Goal: Task Accomplishment & Management: Manage account settings

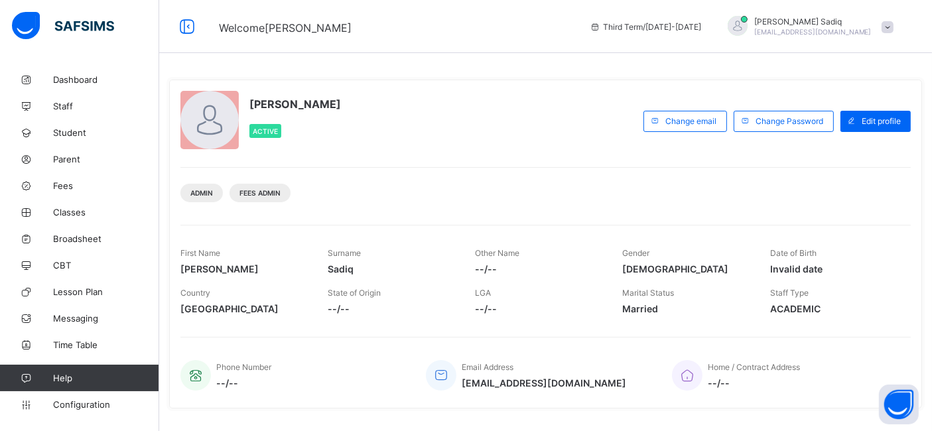
click at [411, 117] on div "[PERSON_NAME] Active" at bounding box center [408, 121] width 456 height 60
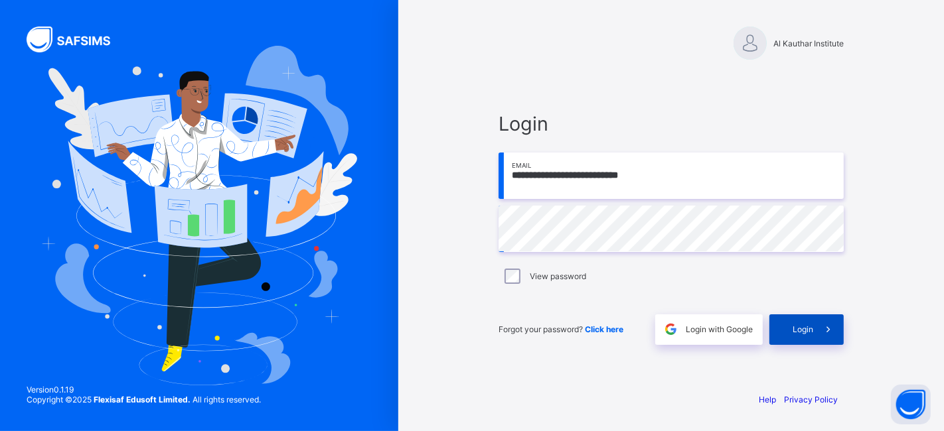
click at [804, 331] on span "Login" at bounding box center [802, 329] width 21 height 10
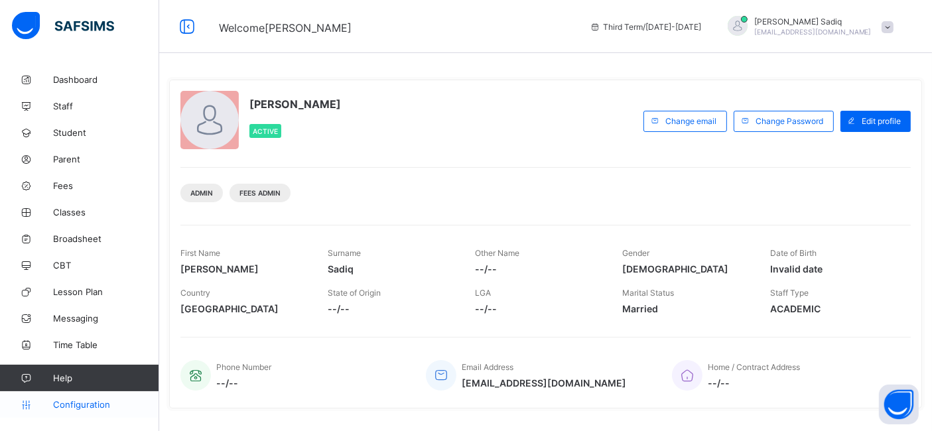
click at [96, 397] on link "Configuration" at bounding box center [79, 404] width 159 height 27
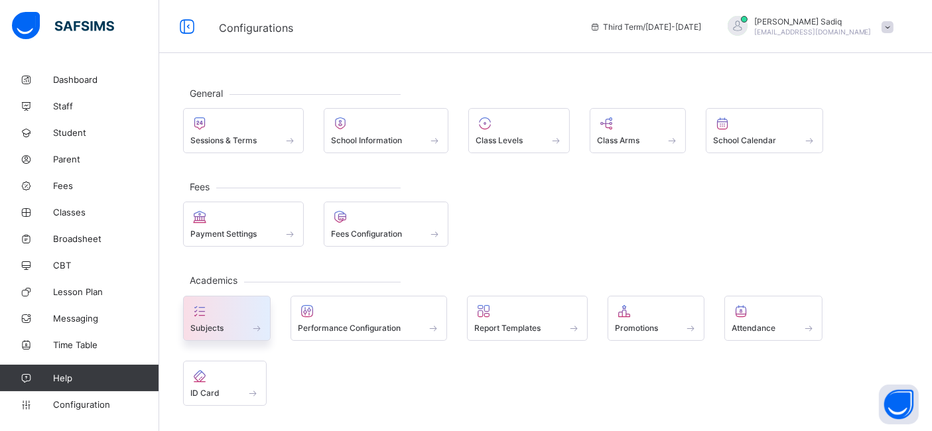
click at [218, 319] on span at bounding box center [226, 320] width 73 height 3
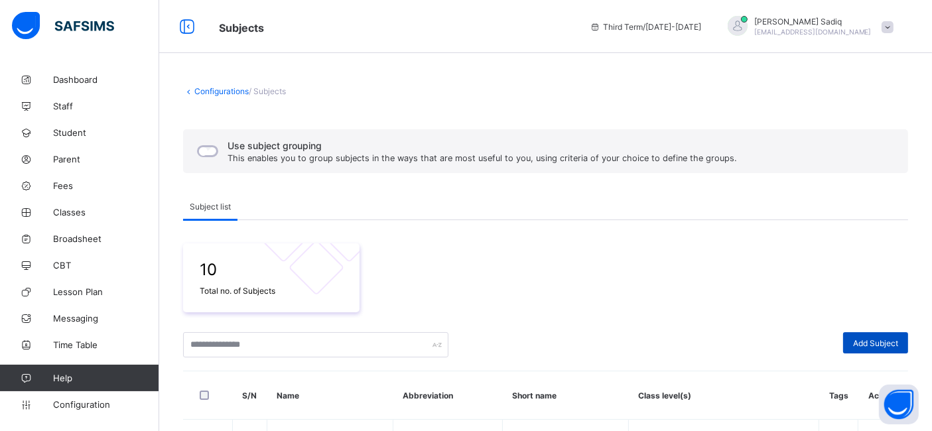
click at [887, 339] on span "Add Subject" at bounding box center [875, 343] width 45 height 10
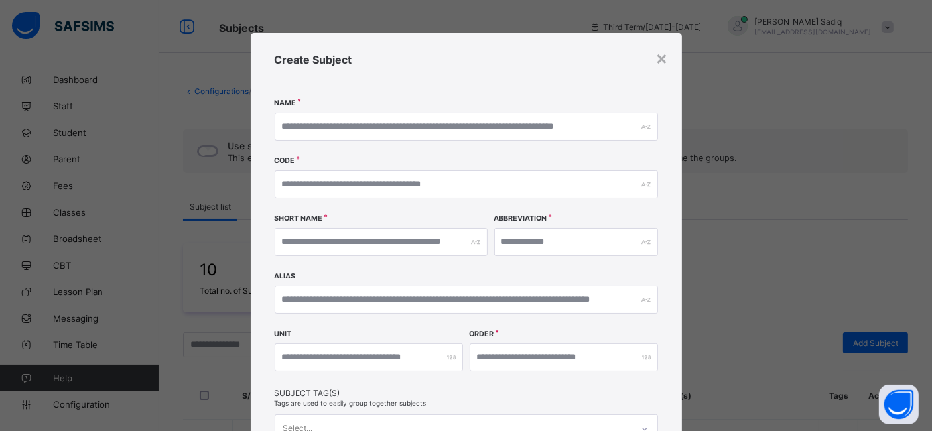
click at [371, 111] on div "Create Subject Name Code Short Name Abbreviation [PERSON_NAME] Unit Order Subje…" at bounding box center [466, 281] width 431 height 496
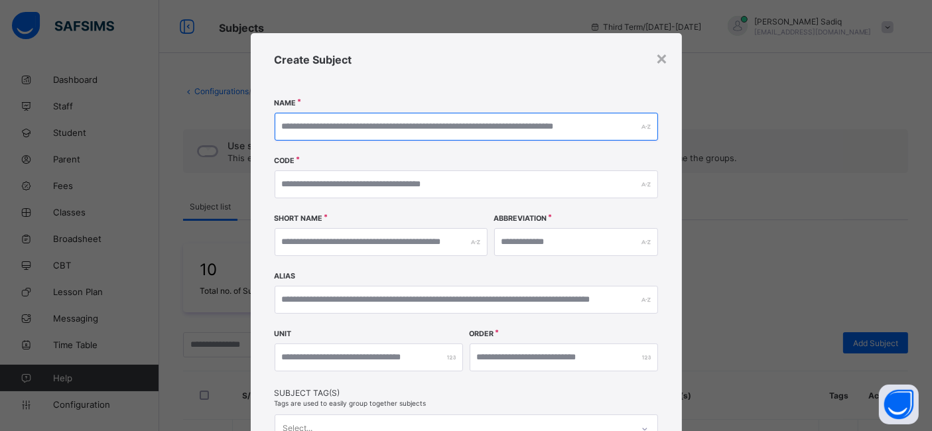
click at [369, 126] on input "text" at bounding box center [467, 127] width 384 height 28
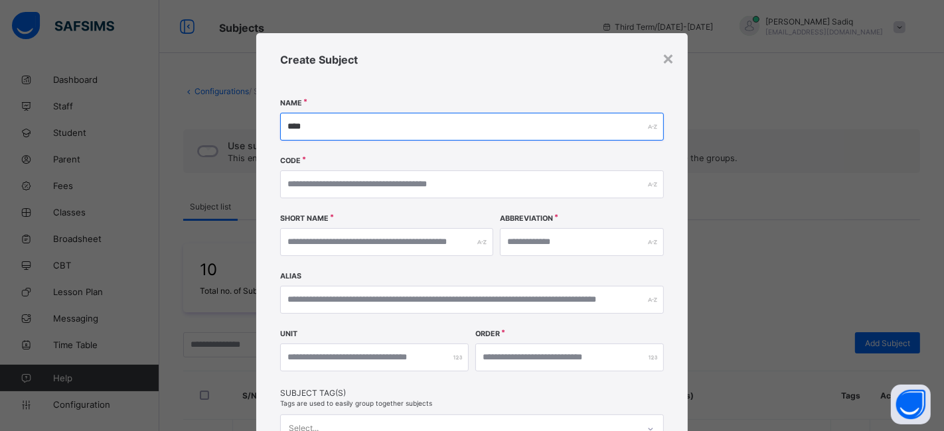
type input "****"
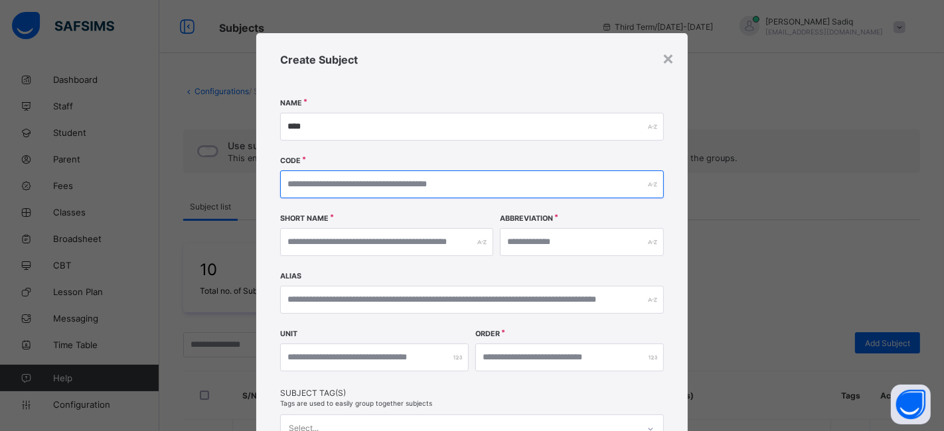
click at [348, 183] on input "text" at bounding box center [472, 185] width 384 height 28
type input "****"
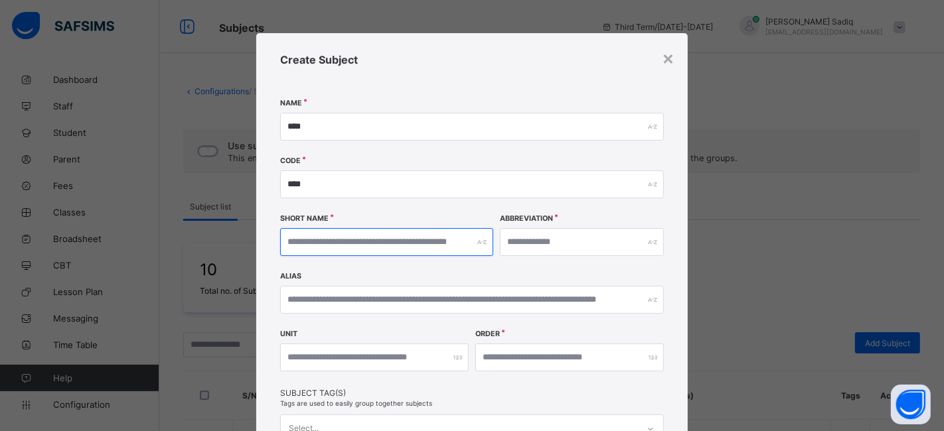
click at [358, 242] on input "text" at bounding box center [386, 242] width 213 height 28
type input "****"
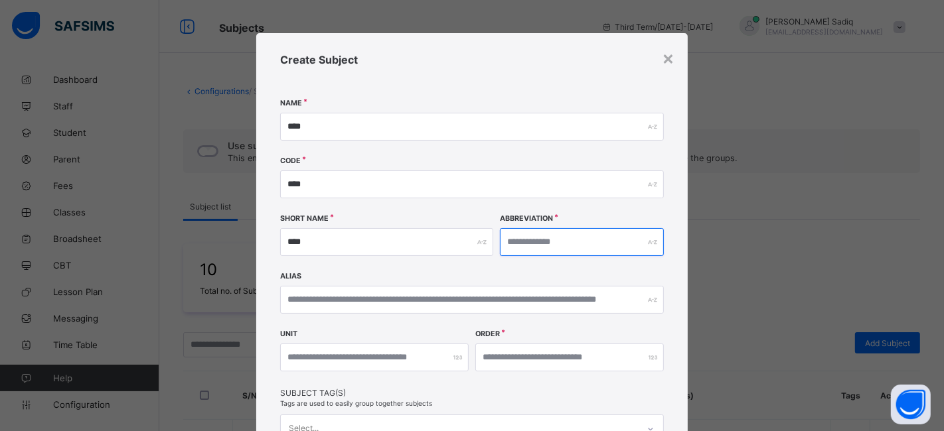
click at [539, 247] on input "text" at bounding box center [582, 242] width 164 height 28
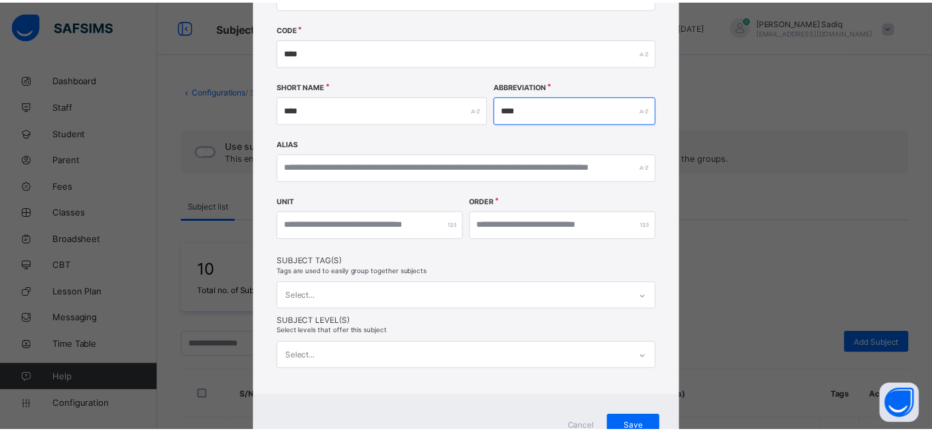
scroll to position [171, 0]
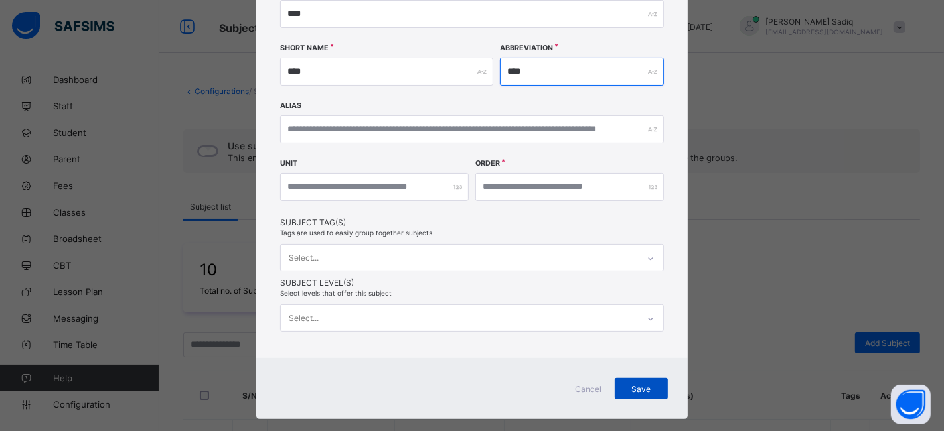
type input "****"
click at [641, 385] on span "Save" at bounding box center [640, 389] width 33 height 10
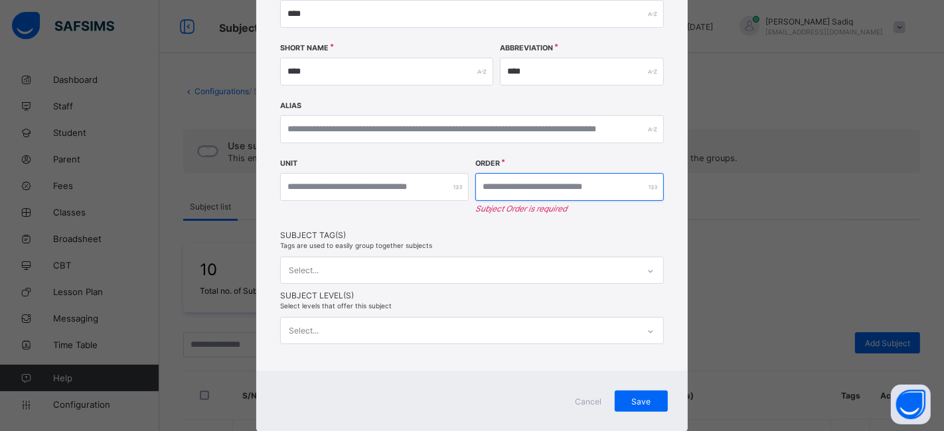
click at [524, 192] on input "number" at bounding box center [569, 187] width 188 height 28
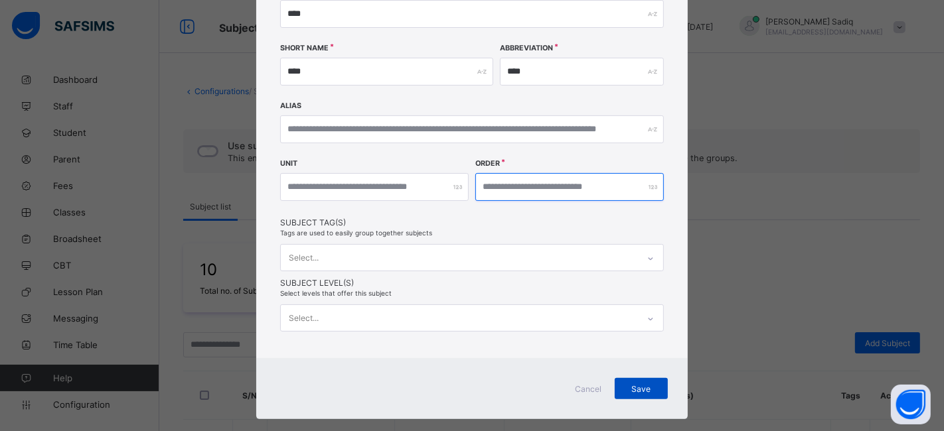
type input "**"
click at [652, 389] on span "Save" at bounding box center [640, 389] width 33 height 10
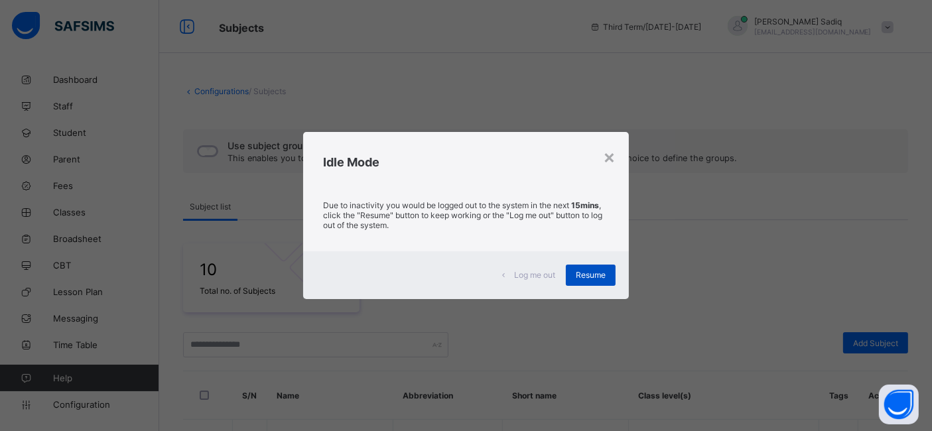
click at [599, 271] on span "Resume" at bounding box center [591, 275] width 30 height 10
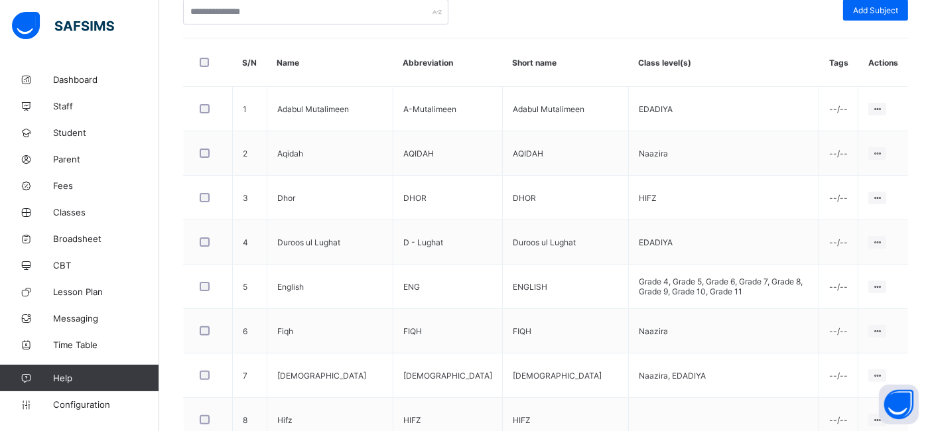
scroll to position [490, 0]
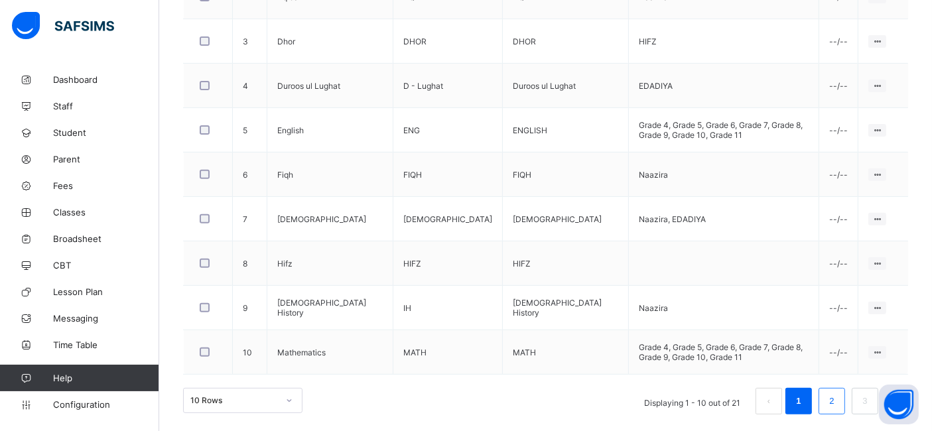
click at [838, 397] on link "2" at bounding box center [831, 401] width 13 height 17
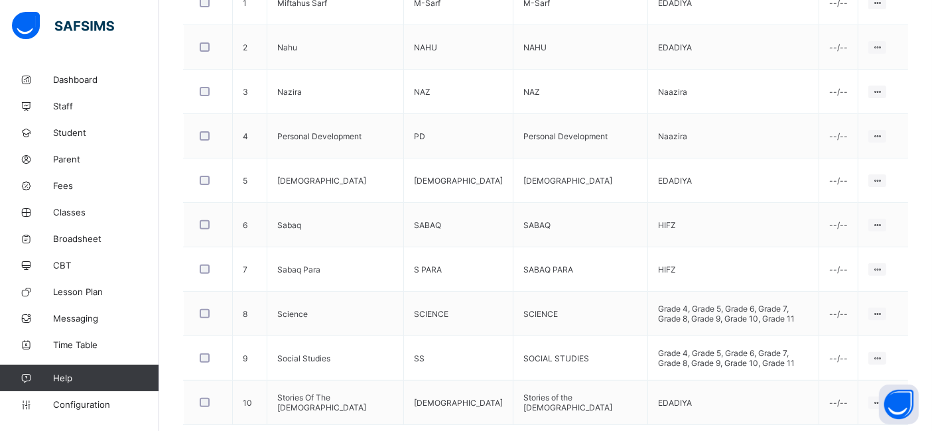
scroll to position [462, 0]
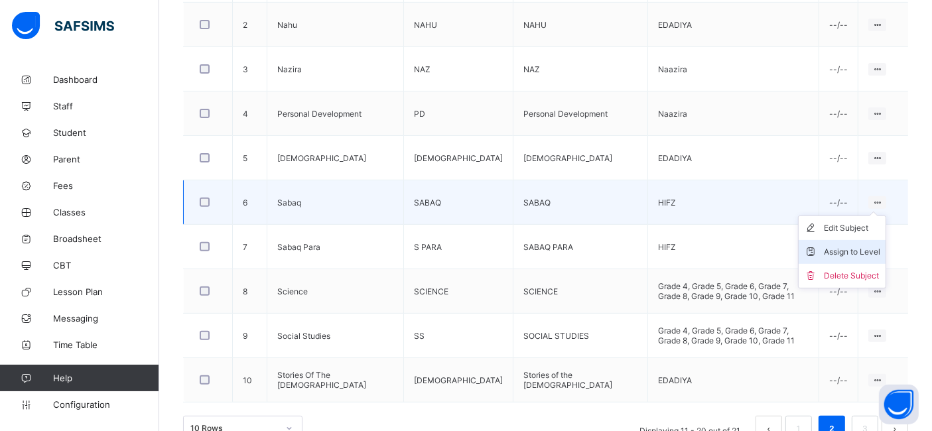
click at [867, 245] on div "Assign to Level" at bounding box center [852, 251] width 56 height 13
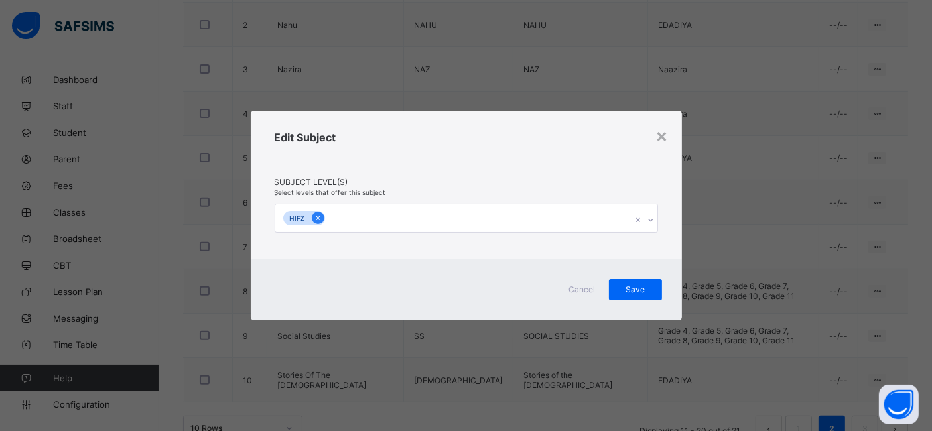
click at [316, 219] on icon at bounding box center [318, 218] width 7 height 9
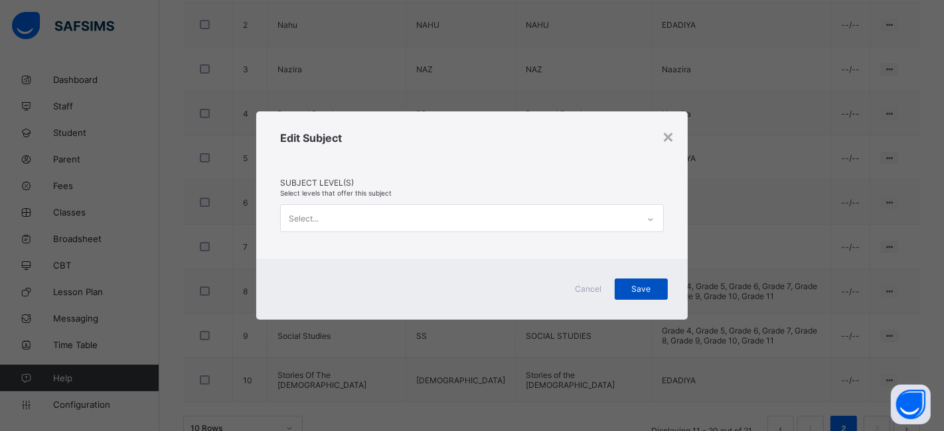
click at [640, 284] on span "Save" at bounding box center [640, 289] width 33 height 10
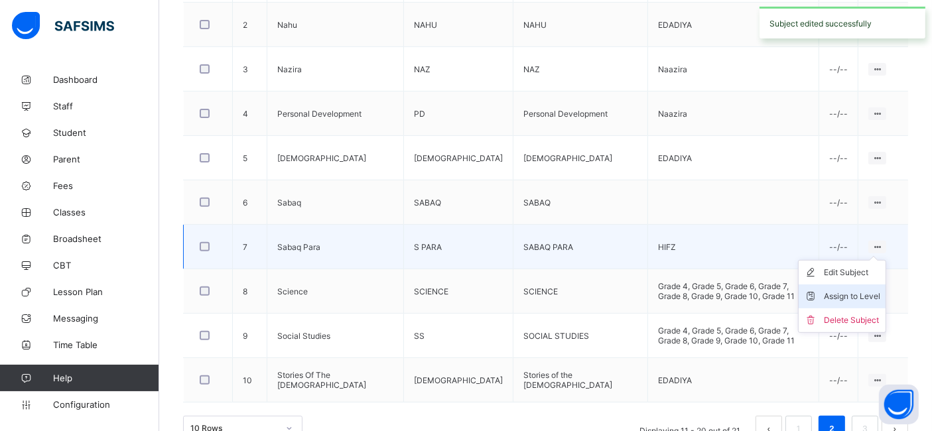
click at [867, 290] on div "Assign to Level" at bounding box center [852, 296] width 56 height 13
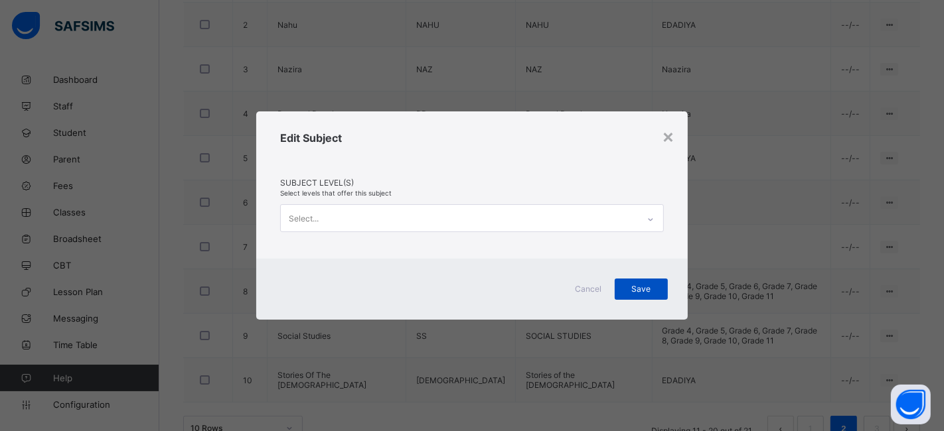
click at [650, 289] on span "Save" at bounding box center [640, 289] width 33 height 10
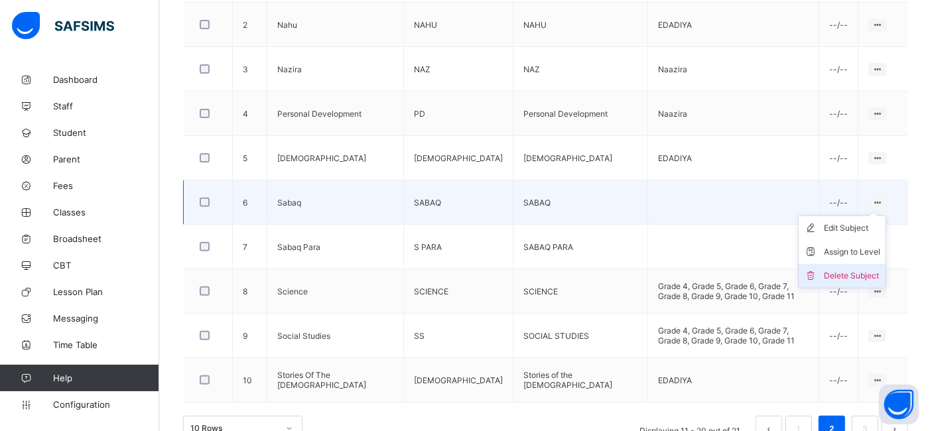
click at [865, 264] on li "Delete Subject" at bounding box center [842, 276] width 87 height 24
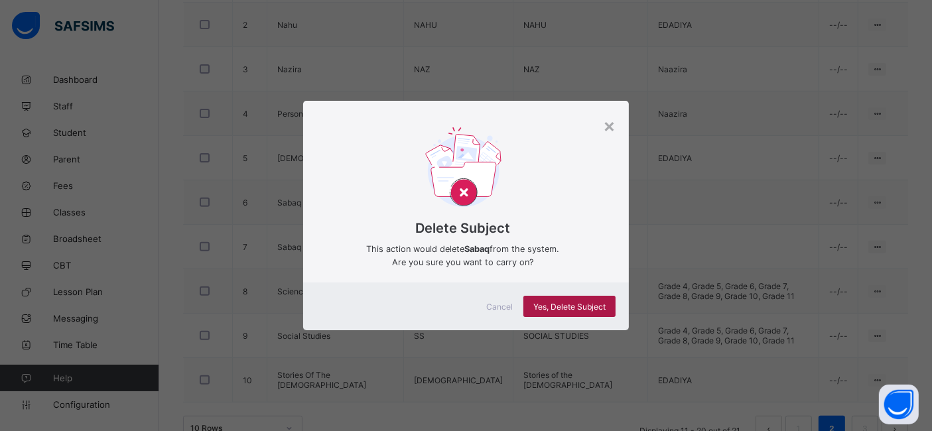
click at [571, 297] on div "Yes, Delete Subject" at bounding box center [570, 306] width 92 height 21
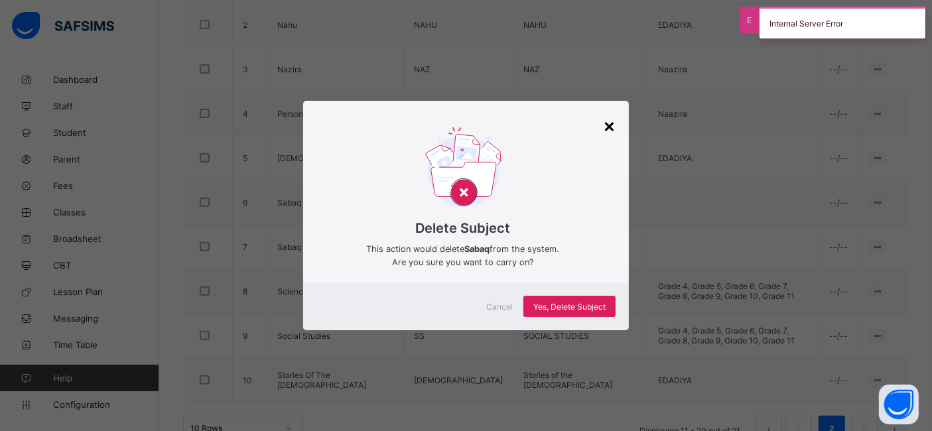
click at [612, 124] on div "×" at bounding box center [609, 125] width 13 height 23
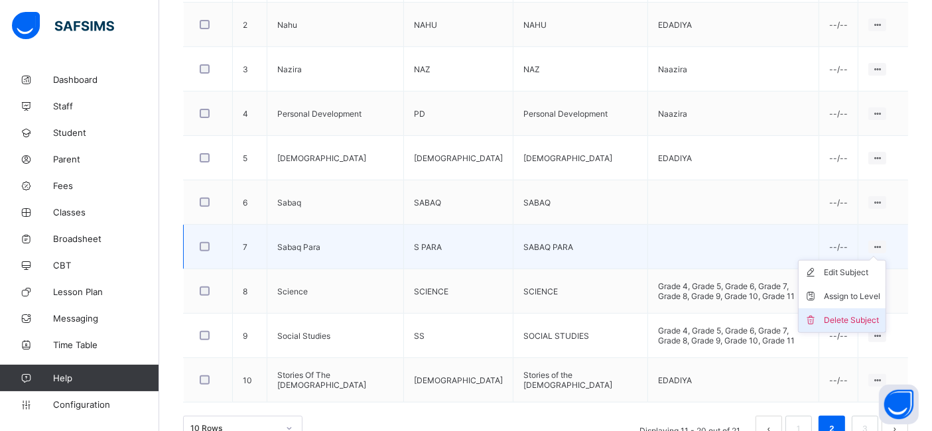
click at [866, 314] on div "Delete Subject" at bounding box center [852, 320] width 56 height 13
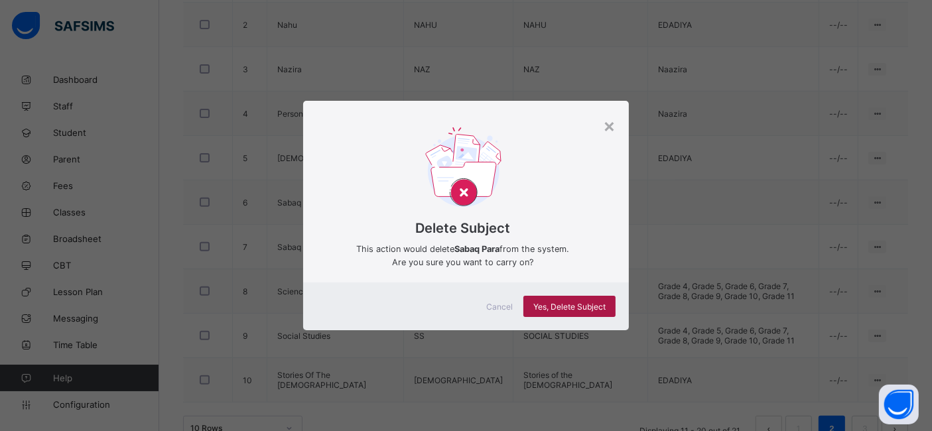
click at [594, 302] on span "Yes, Delete Subject" at bounding box center [569, 307] width 72 height 10
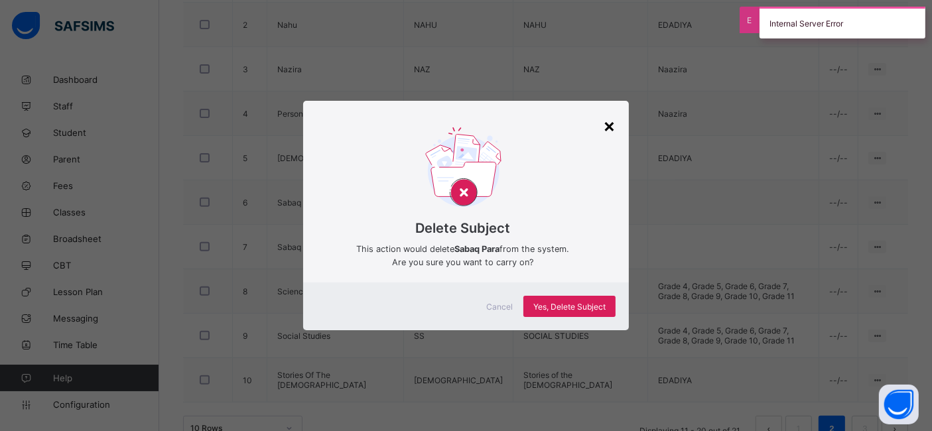
click at [614, 125] on div "×" at bounding box center [609, 125] width 13 height 23
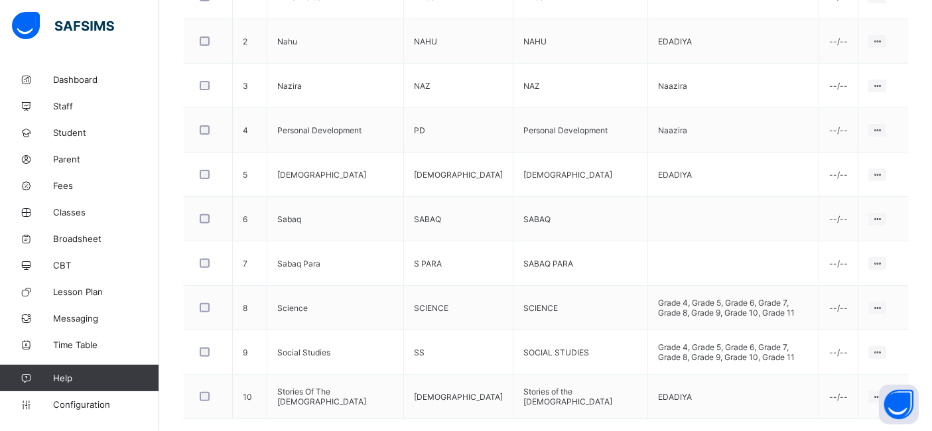
scroll to position [490, 0]
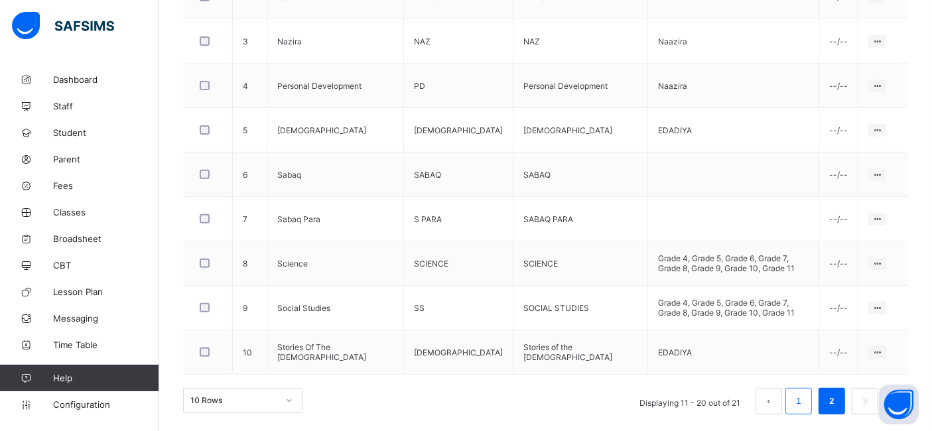
click at [804, 393] on link "1" at bounding box center [798, 401] width 13 height 17
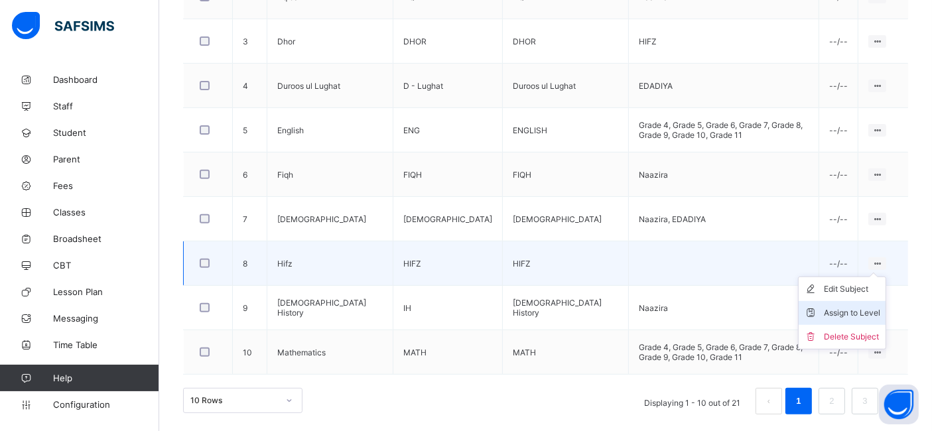
click at [855, 307] on div "Assign to Level" at bounding box center [852, 313] width 56 height 13
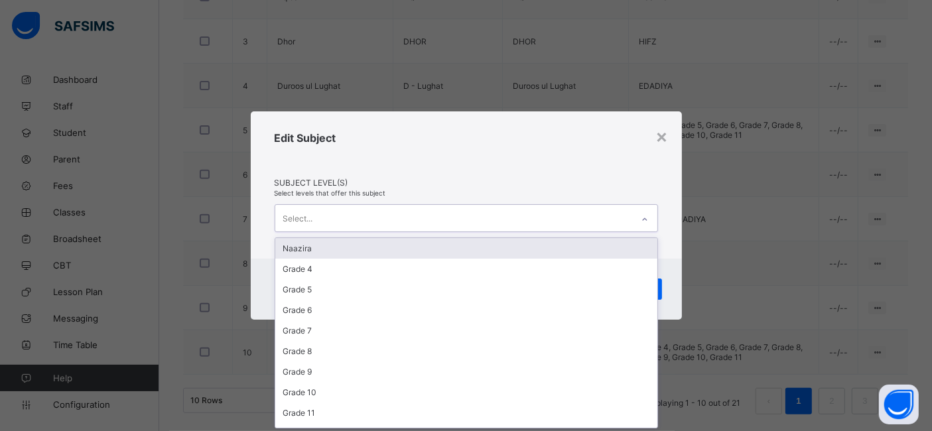
scroll to position [0, 0]
click at [514, 215] on div "Select..." at bounding box center [453, 218] width 357 height 26
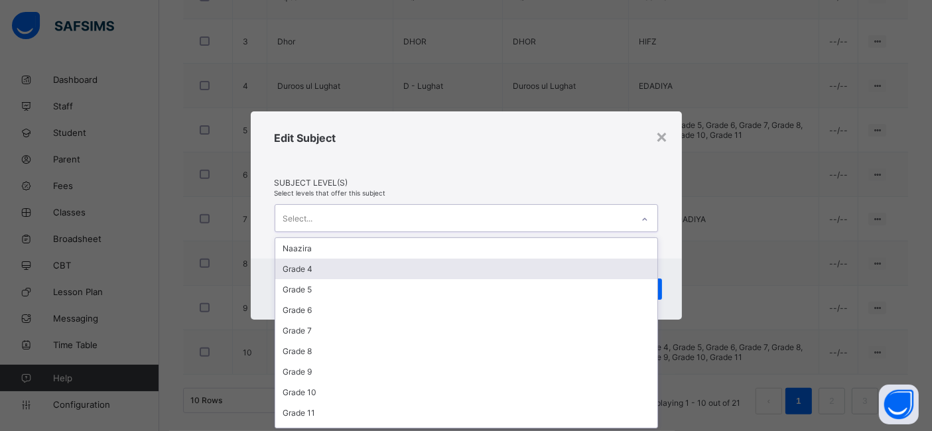
click at [479, 268] on div "Grade 4" at bounding box center [466, 269] width 382 height 21
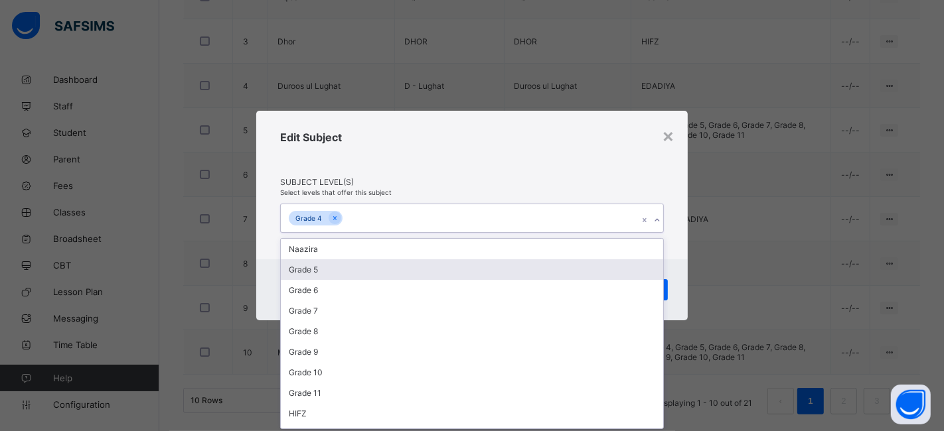
click at [479, 268] on div "Grade 5" at bounding box center [472, 269] width 382 height 21
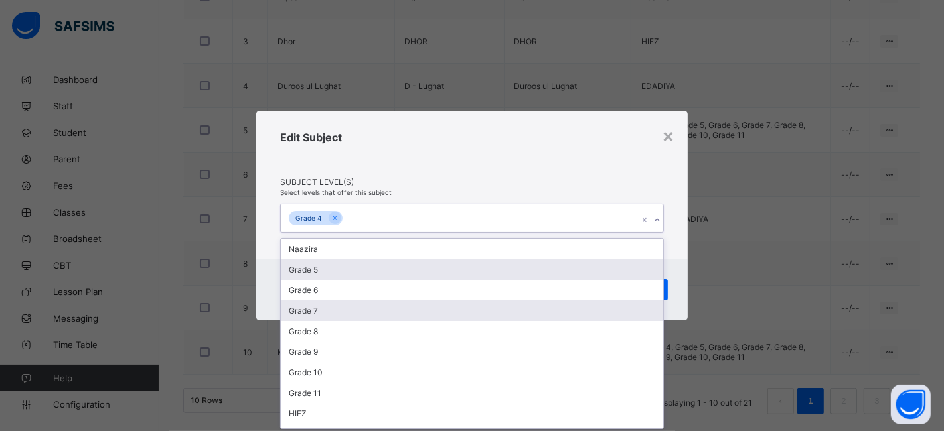
click at [479, 280] on div "Grade 6" at bounding box center [472, 290] width 382 height 21
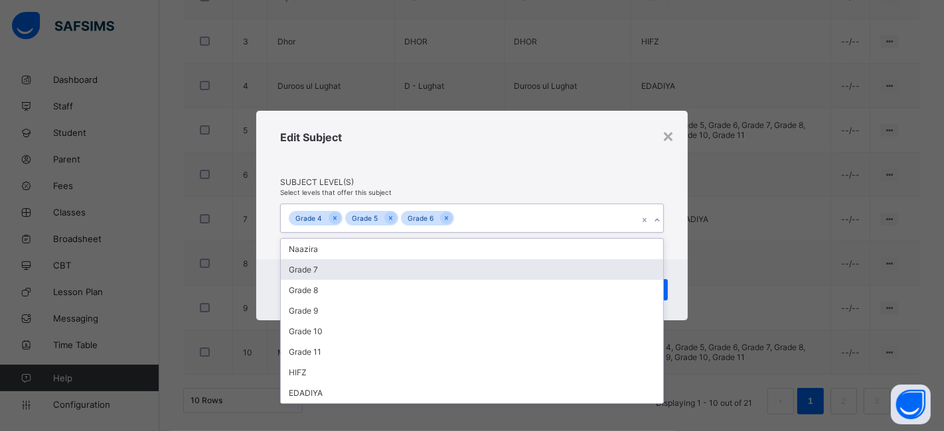
click at [479, 268] on div "Grade 7" at bounding box center [472, 269] width 382 height 21
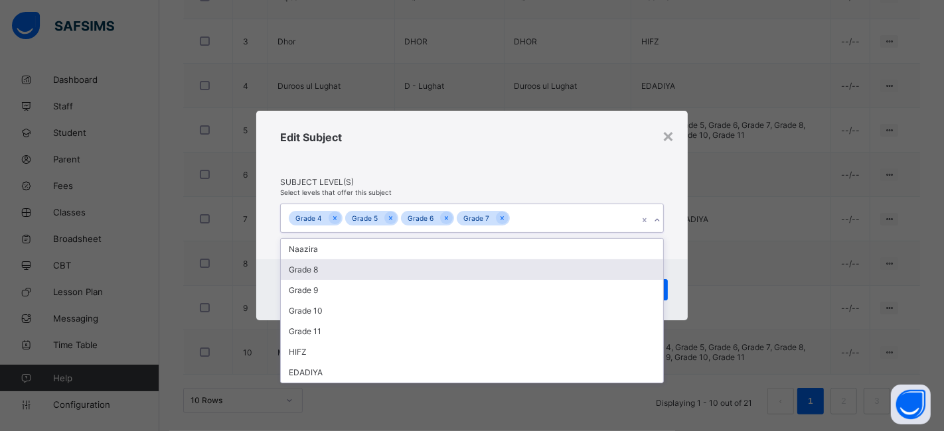
click at [479, 268] on div "Grade 8" at bounding box center [472, 269] width 382 height 21
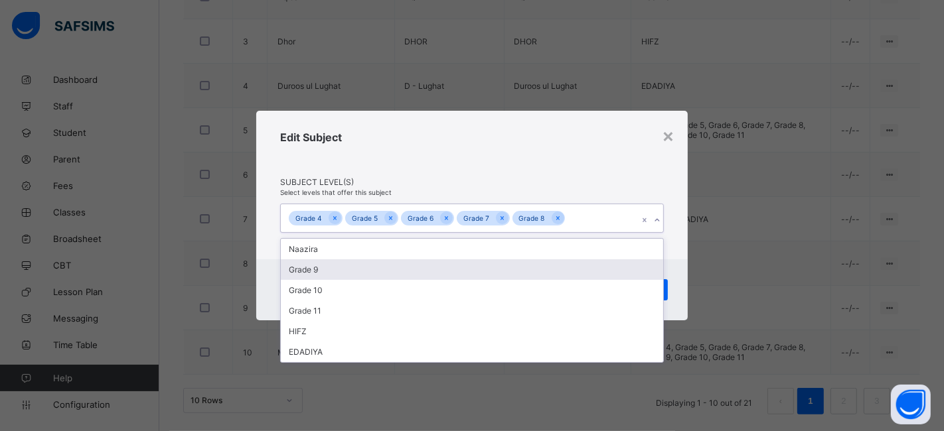
click at [479, 268] on div "Grade 9" at bounding box center [472, 269] width 382 height 21
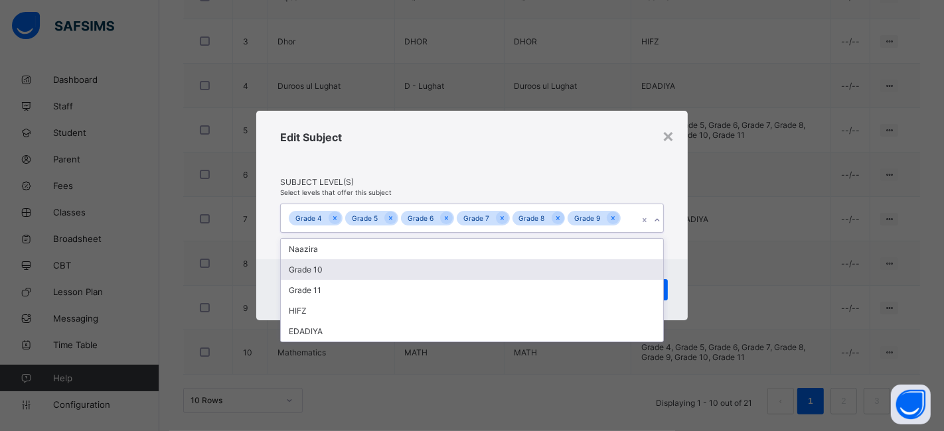
click at [479, 268] on div "Grade 10" at bounding box center [472, 269] width 382 height 21
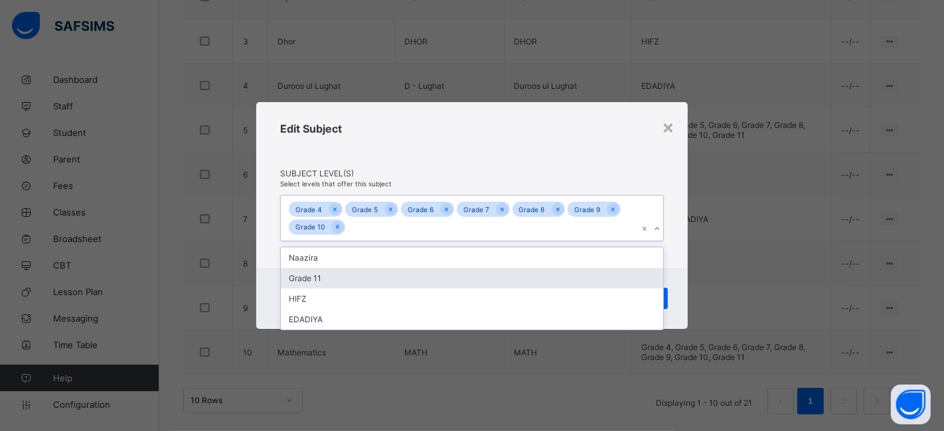
click at [461, 277] on div "Grade 11" at bounding box center [472, 278] width 382 height 21
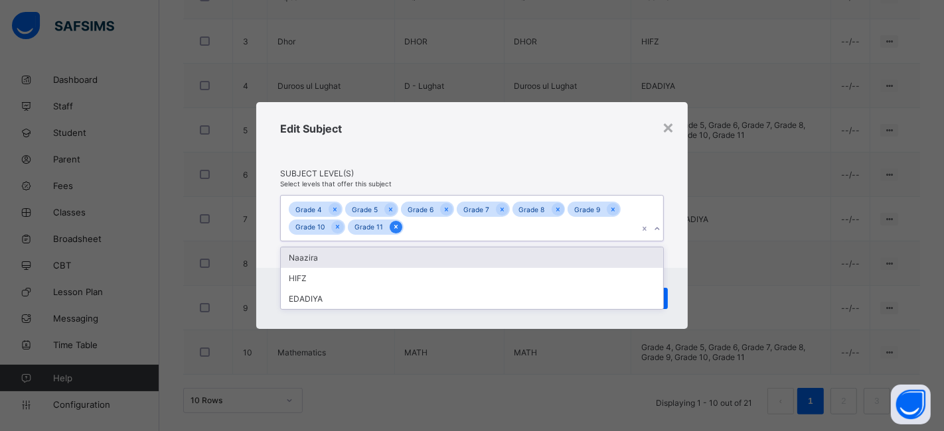
click at [394, 224] on icon at bounding box center [395, 226] width 7 height 9
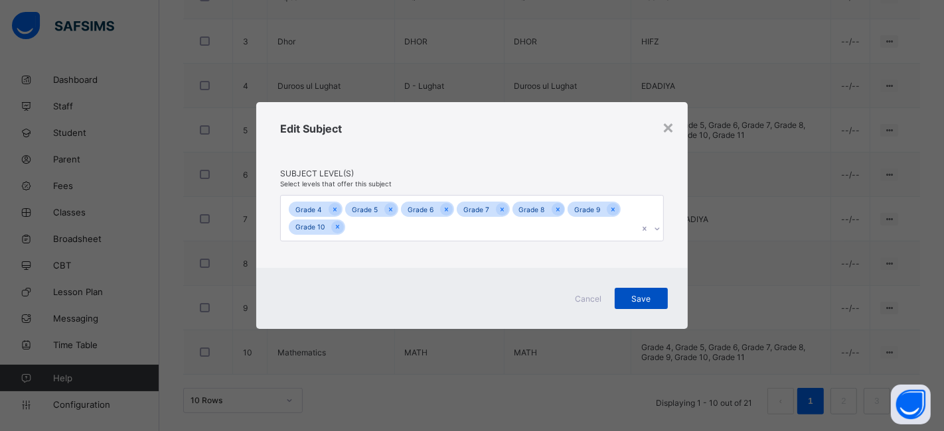
click at [664, 303] on div "Save" at bounding box center [640, 298] width 53 height 21
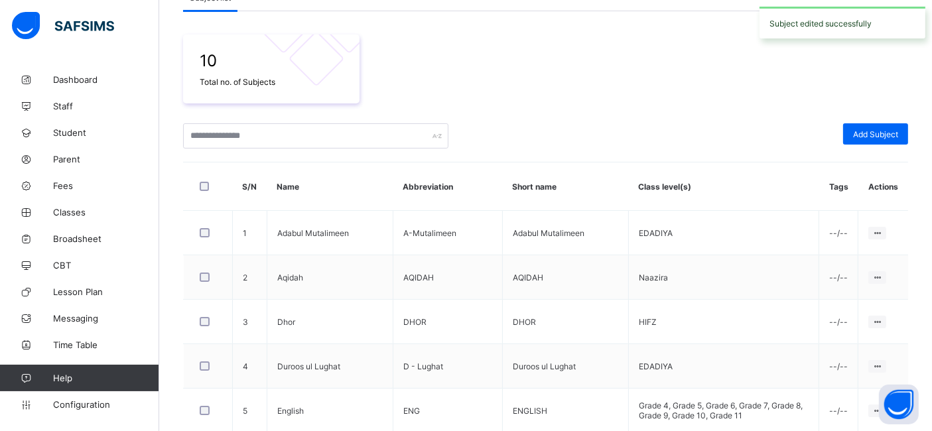
scroll to position [490, 0]
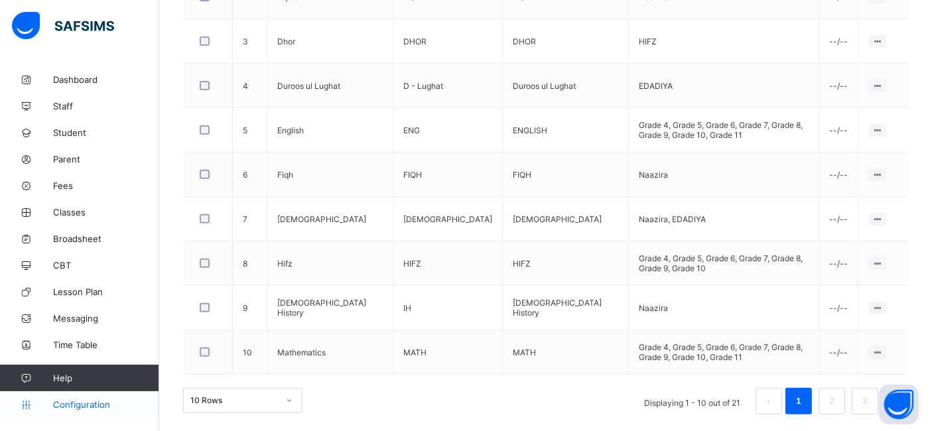
click at [77, 408] on span "Configuration" at bounding box center [105, 404] width 105 height 11
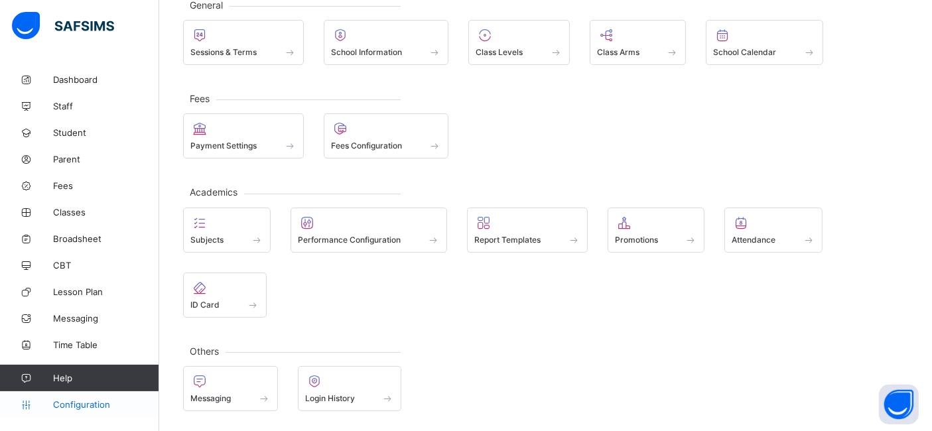
scroll to position [86, 0]
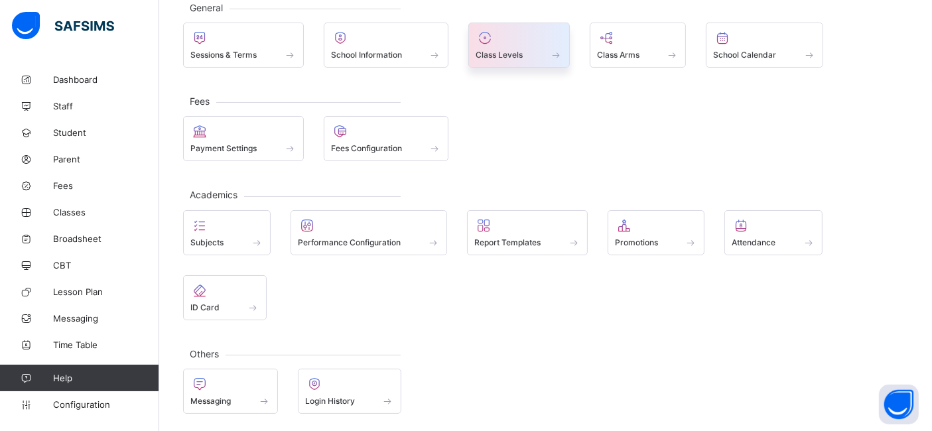
click at [526, 59] on div "Class Levels" at bounding box center [519, 54] width 87 height 11
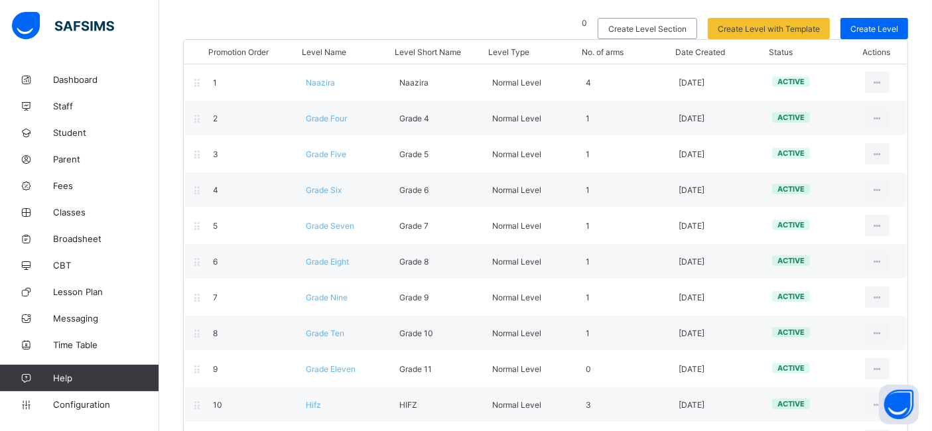
scroll to position [154, 0]
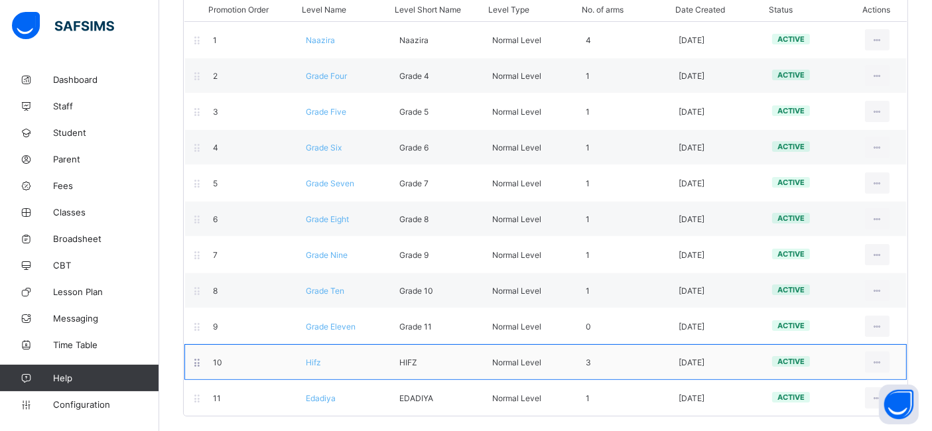
click at [314, 360] on span "Hifz" at bounding box center [313, 363] width 15 height 10
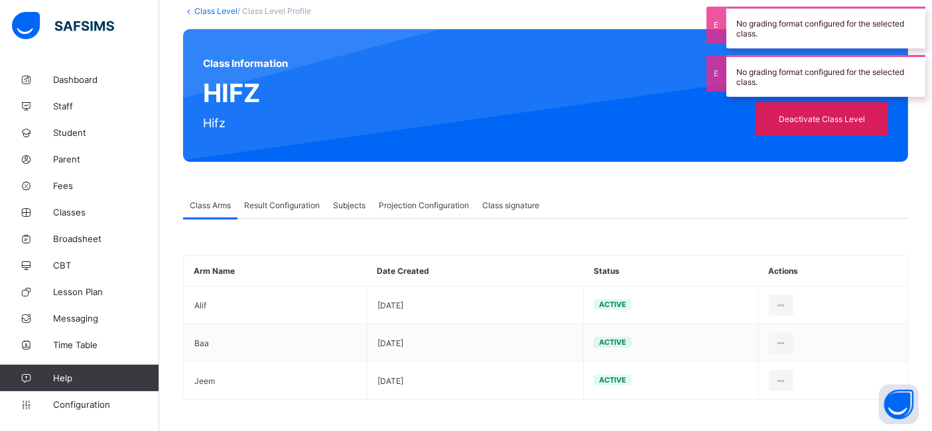
scroll to position [20, 0]
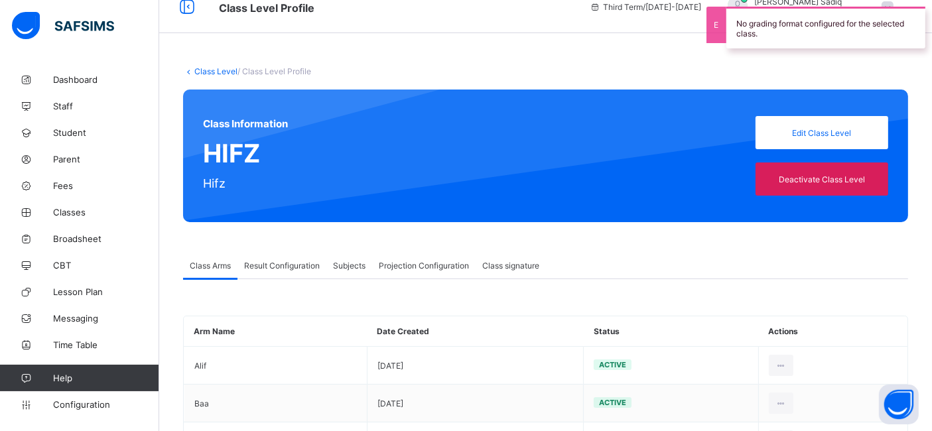
click at [202, 71] on link "Class Level" at bounding box center [215, 71] width 43 height 10
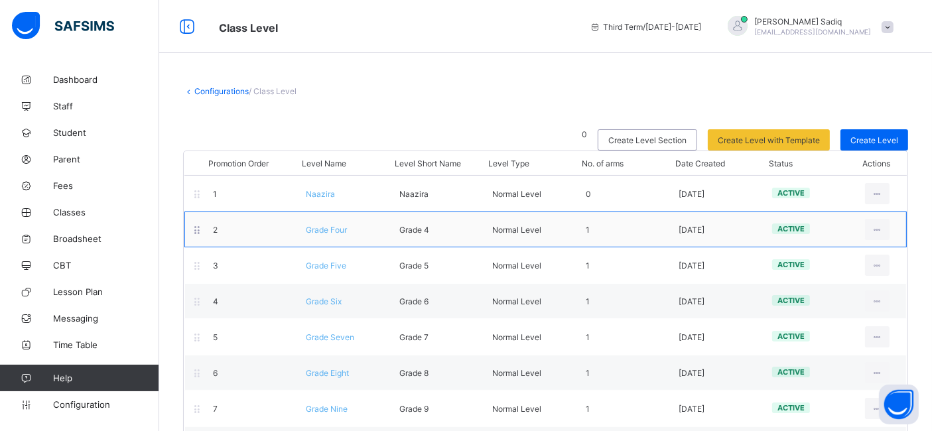
click at [330, 226] on span "Grade Four" at bounding box center [326, 230] width 41 height 10
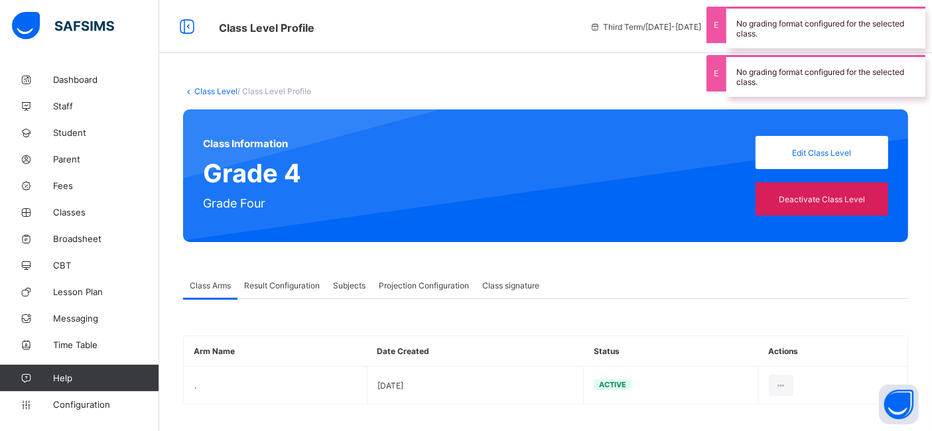
scroll to position [5, 0]
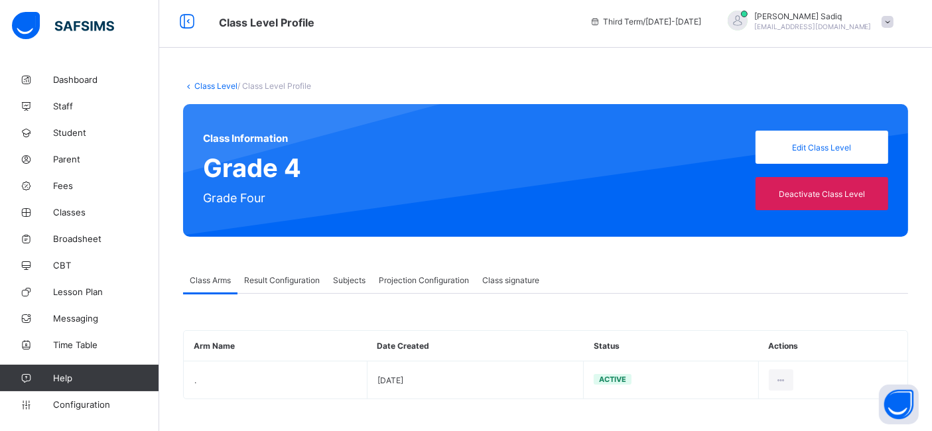
click at [425, 280] on span "Projection Configuration" at bounding box center [424, 280] width 90 height 10
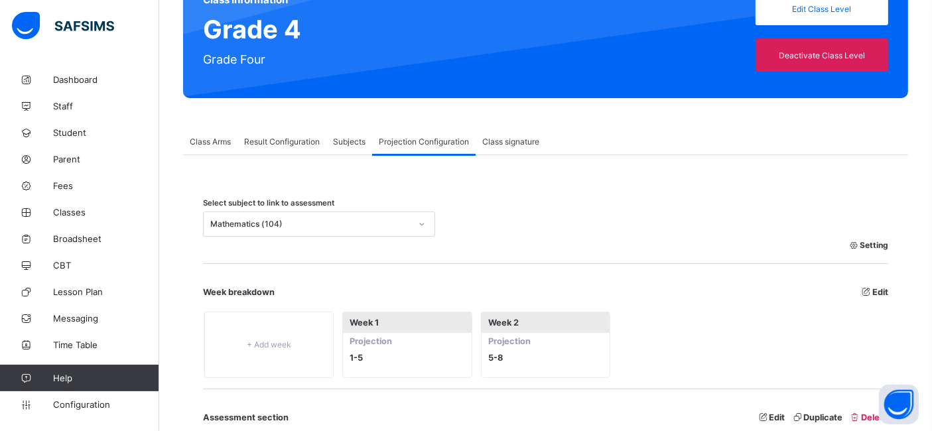
scroll to position [210, 0]
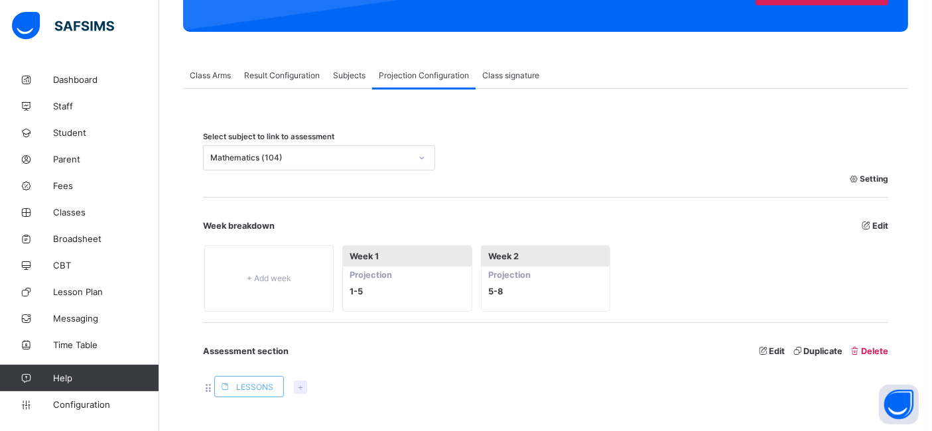
click at [375, 154] on div "Mathematics (104)" at bounding box center [310, 158] width 200 height 10
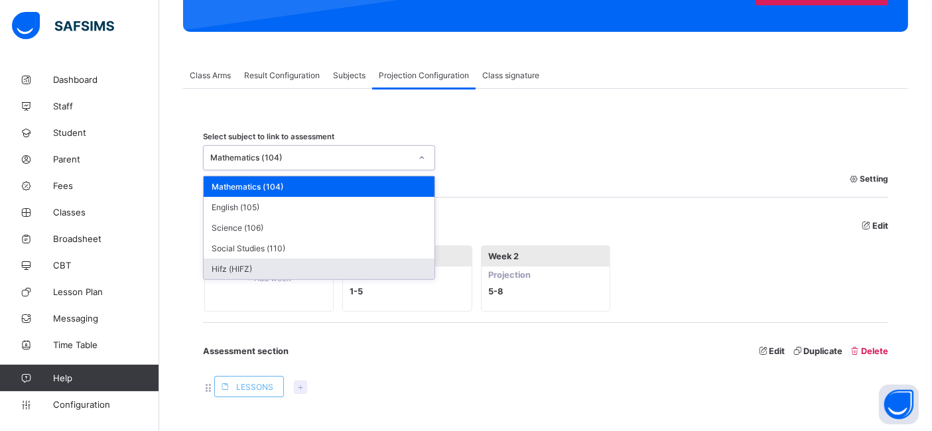
click at [244, 263] on div "Hifz (HIFZ)" at bounding box center [319, 269] width 231 height 21
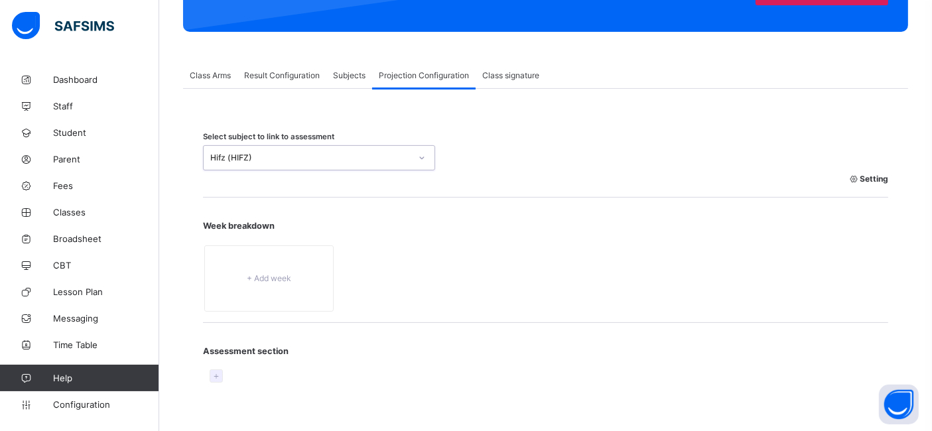
scroll to position [214, 0]
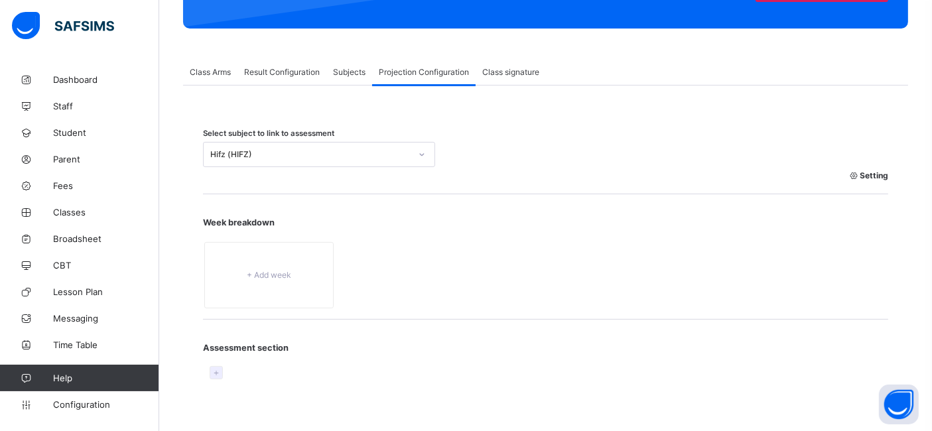
click at [884, 173] on span "Setting" at bounding box center [869, 176] width 40 height 10
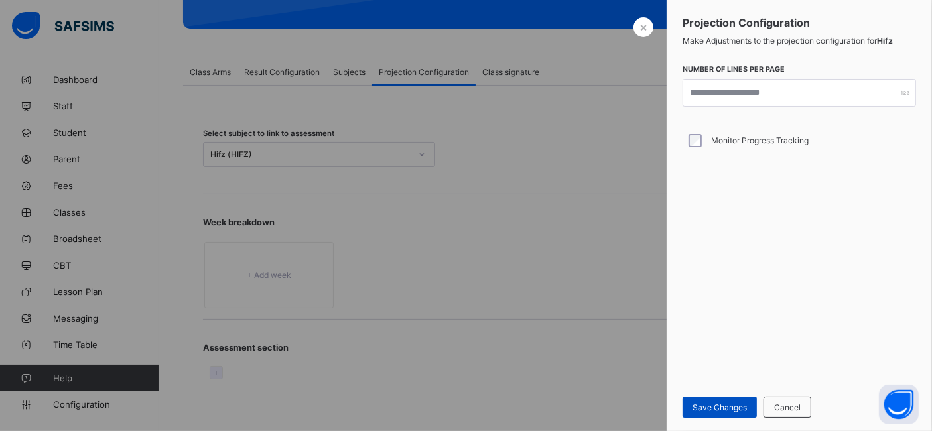
click at [728, 403] on span "Save Changes" at bounding box center [720, 408] width 54 height 10
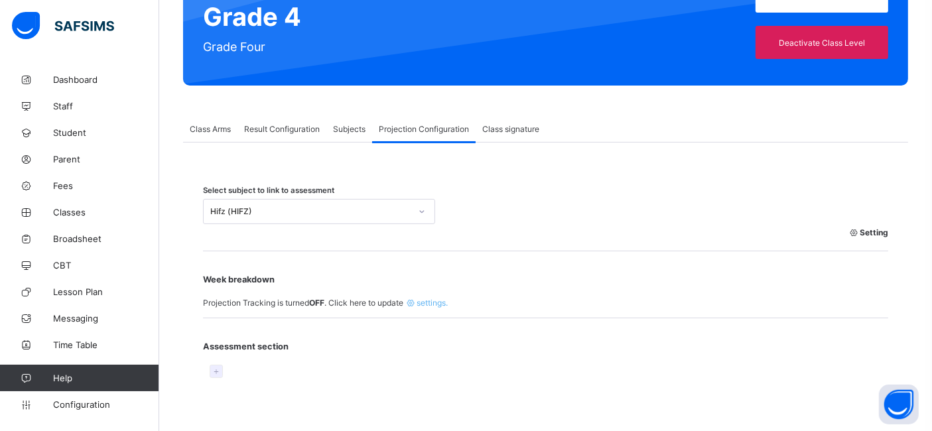
scroll to position [155, 0]
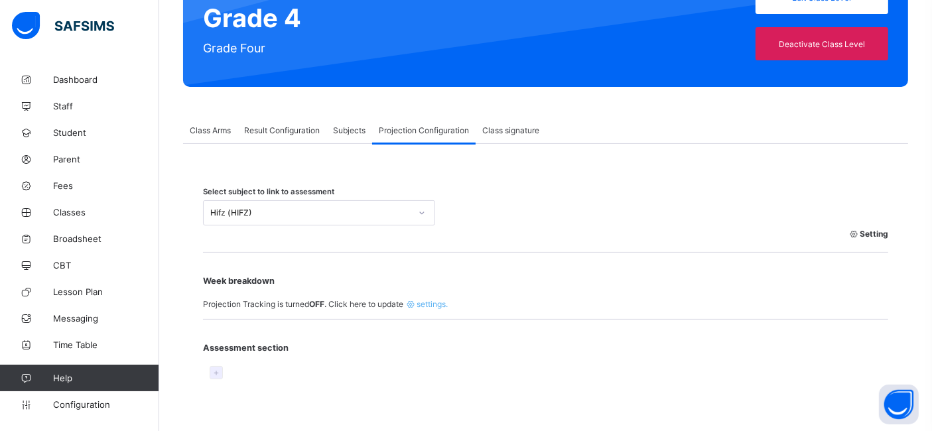
click at [218, 369] on icon at bounding box center [216, 373] width 11 height 10
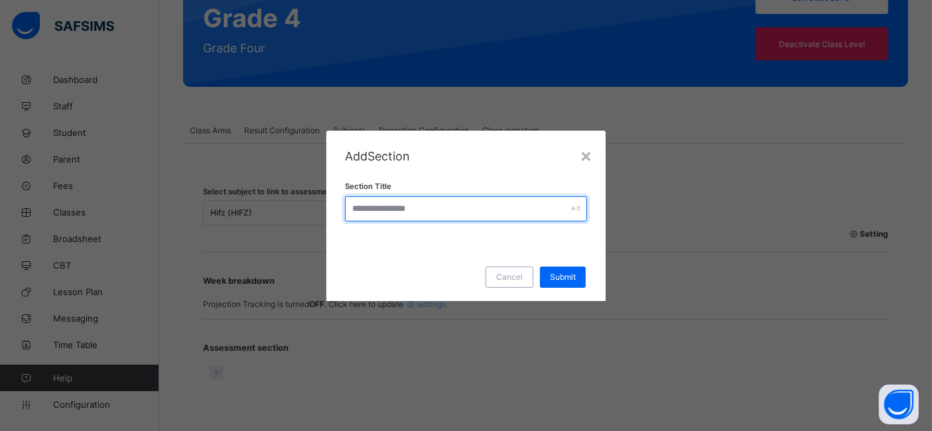
click at [377, 211] on input "text" at bounding box center [466, 208] width 243 height 25
type input "*****"
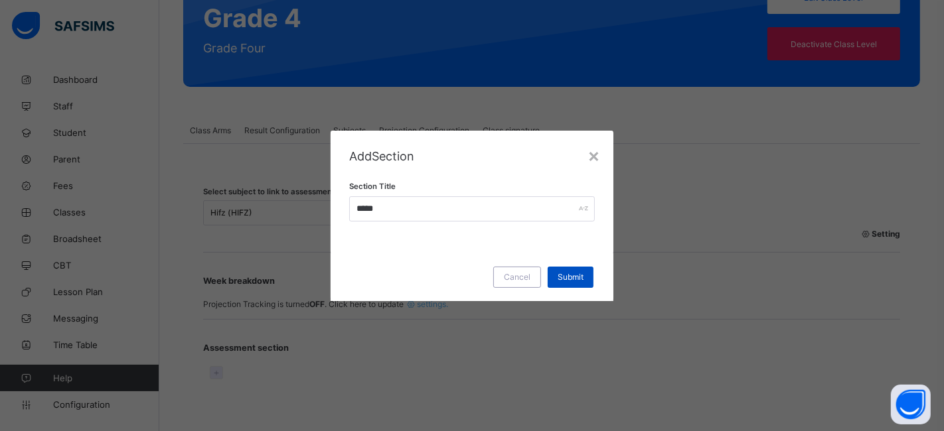
click at [563, 275] on span "Submit" at bounding box center [570, 277] width 26 height 10
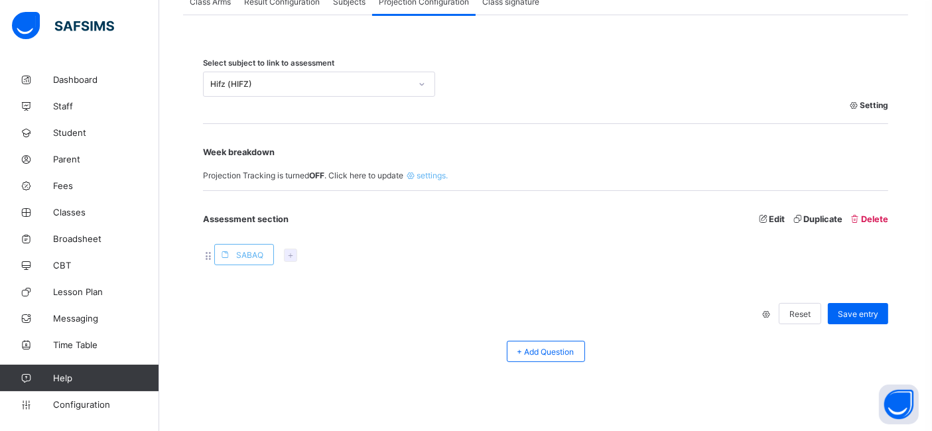
scroll to position [293, 0]
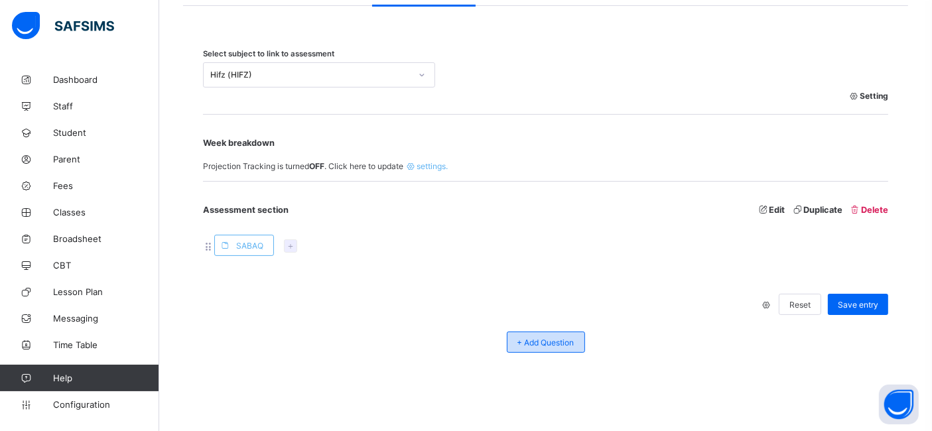
click at [528, 345] on span "+ Add Question" at bounding box center [546, 343] width 57 height 10
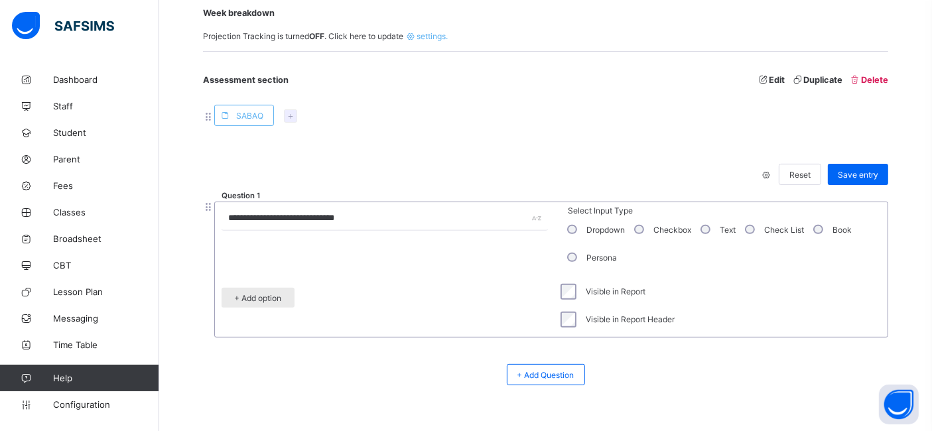
scroll to position [456, 0]
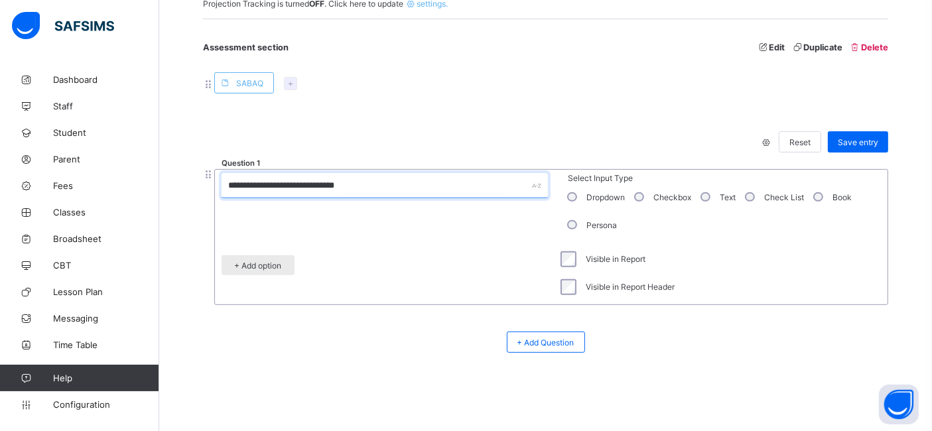
click at [359, 184] on input "**********" at bounding box center [385, 185] width 326 height 25
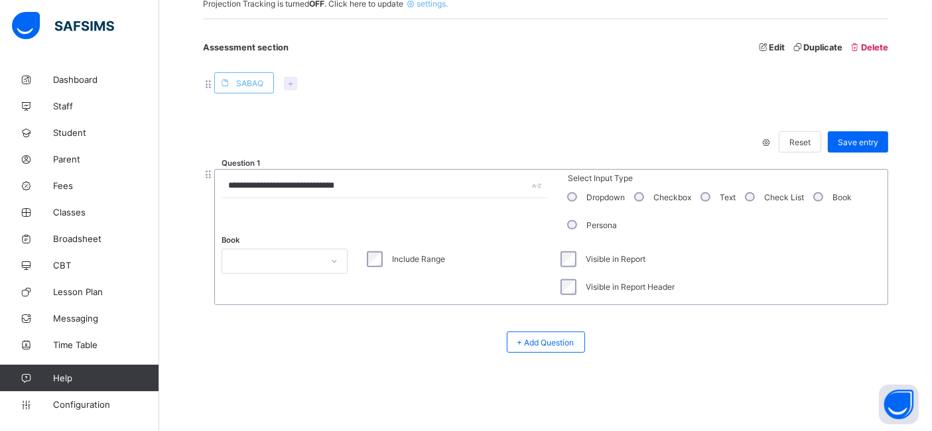
click at [323, 261] on div at bounding box center [334, 261] width 23 height 21
click at [280, 300] on div "Book option [DEMOGRAPHIC_DATA] focused, 1 of 1. 1 result available. Use Up and …" at bounding box center [385, 273] width 326 height 56
click at [278, 294] on div "[DEMOGRAPHIC_DATA]" at bounding box center [284, 290] width 125 height 21
click at [376, 184] on input "**********" at bounding box center [385, 185] width 326 height 25
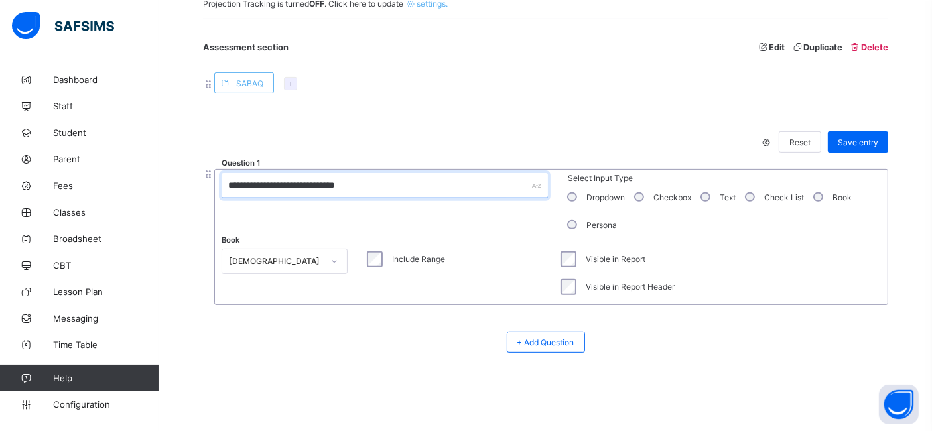
click at [376, 184] on input "**********" at bounding box center [385, 185] width 326 height 25
type input "*****"
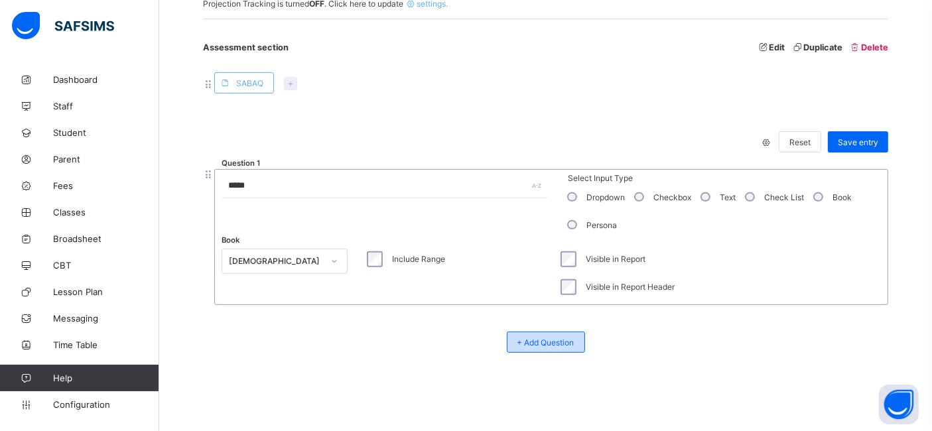
click at [557, 342] on span "+ Add Question" at bounding box center [546, 343] width 57 height 10
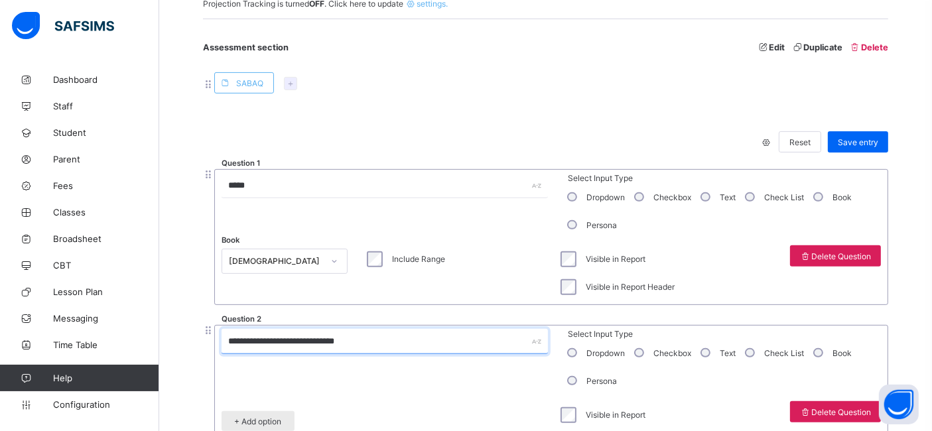
click at [372, 342] on input "**********" at bounding box center [385, 341] width 326 height 25
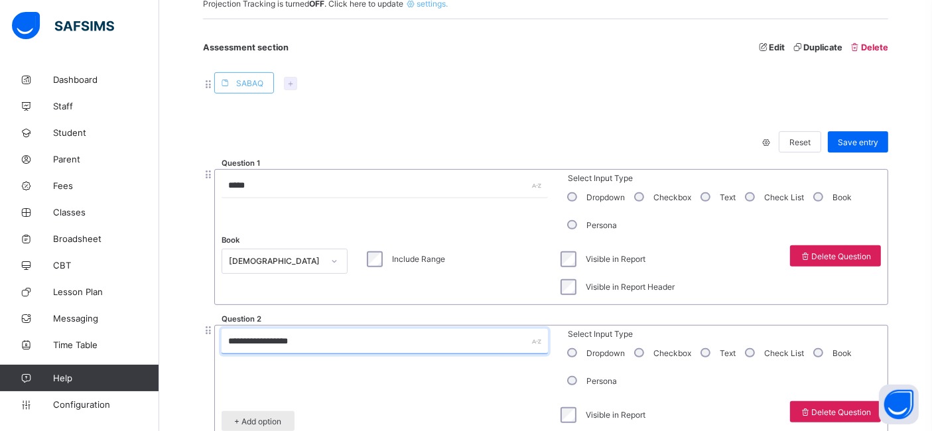
scroll to position [611, 0]
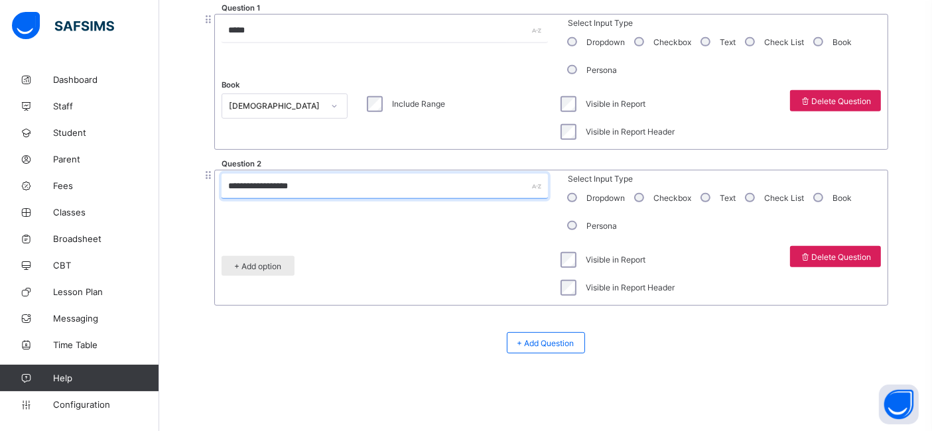
click at [280, 268] on span "+ Add option" at bounding box center [258, 266] width 53 height 10
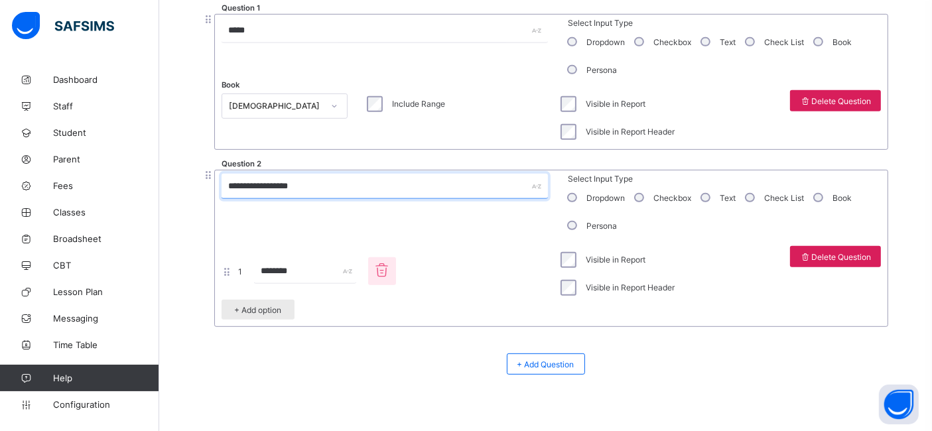
type input "**********"
drag, startPoint x: 290, startPoint y: 272, endPoint x: 257, endPoint y: 272, distance: 33.2
click at [257, 272] on input "********" at bounding box center [305, 271] width 102 height 25
type input "*"
click at [261, 305] on span "+ Add option" at bounding box center [258, 310] width 53 height 10
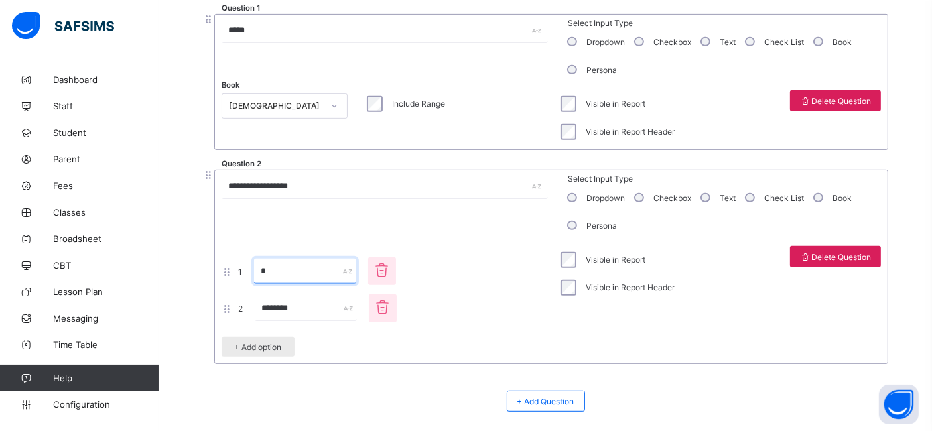
type input "*"
click at [266, 309] on input "********" at bounding box center [306, 308] width 102 height 25
click at [250, 342] on span "+ Add option" at bounding box center [258, 347] width 53 height 10
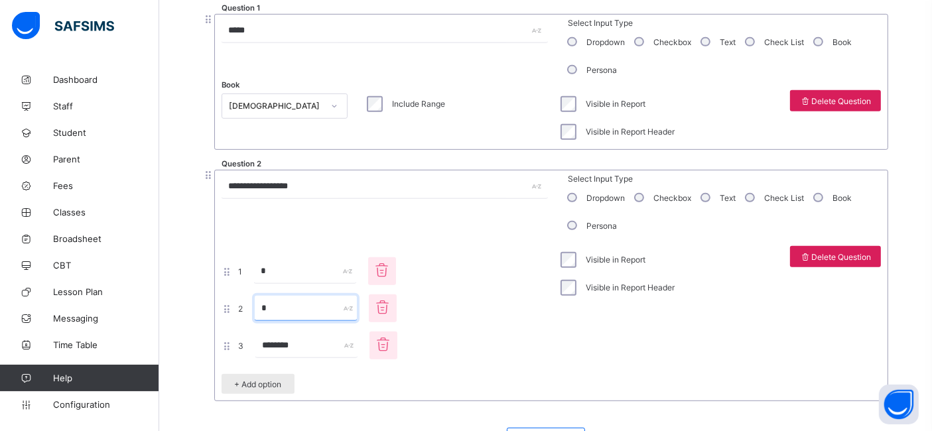
type input "*"
click at [277, 350] on input "********" at bounding box center [306, 345] width 102 height 25
click at [250, 383] on span "+ Add option" at bounding box center [258, 385] width 53 height 10
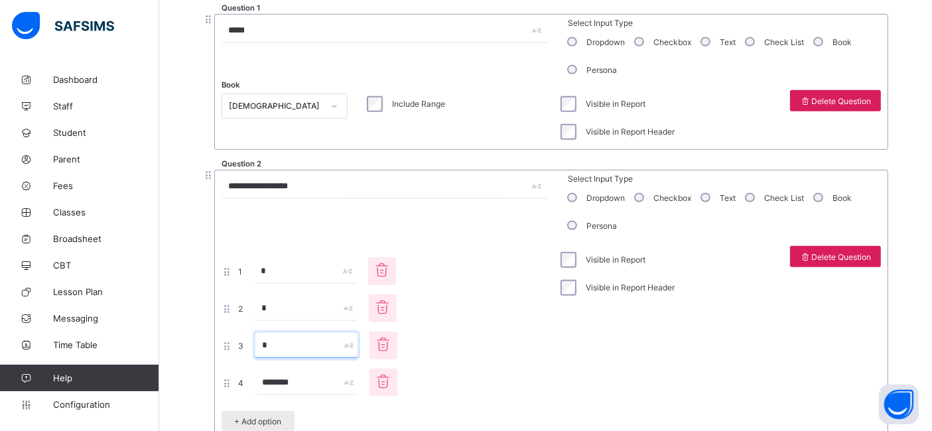
type input "*"
click at [269, 385] on input "********" at bounding box center [306, 382] width 102 height 25
click at [261, 417] on span "+ Add option" at bounding box center [258, 422] width 53 height 10
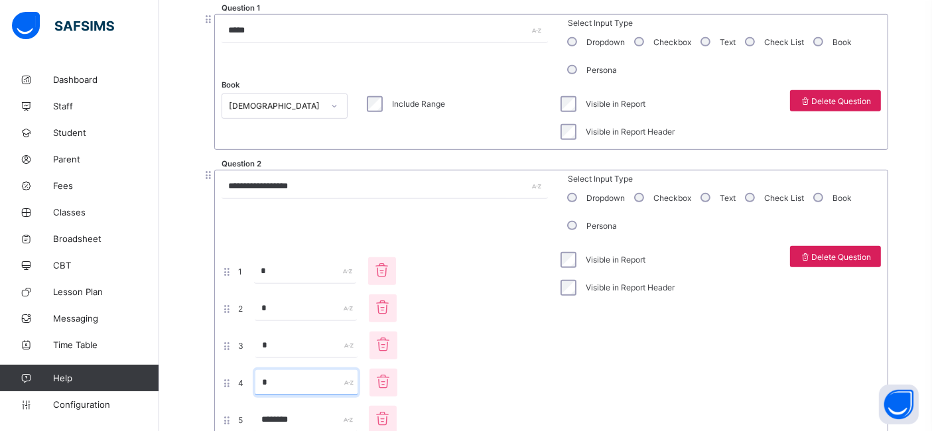
type input "*"
click at [275, 418] on input "********" at bounding box center [306, 419] width 102 height 25
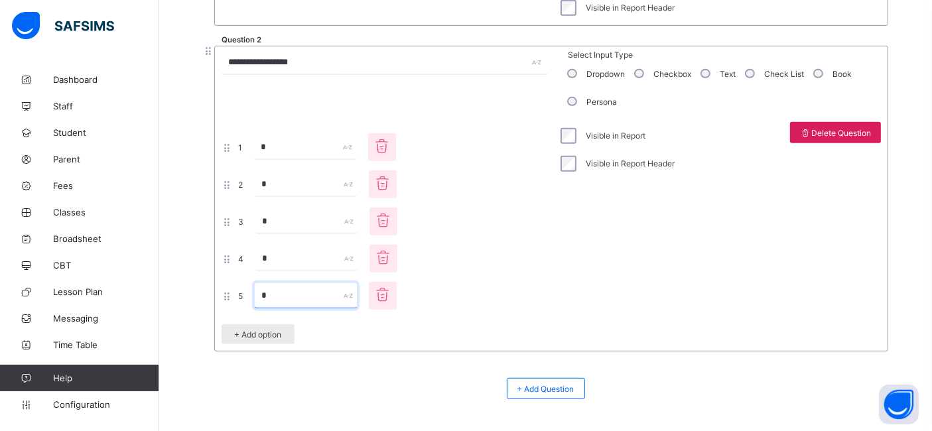
scroll to position [766, 0]
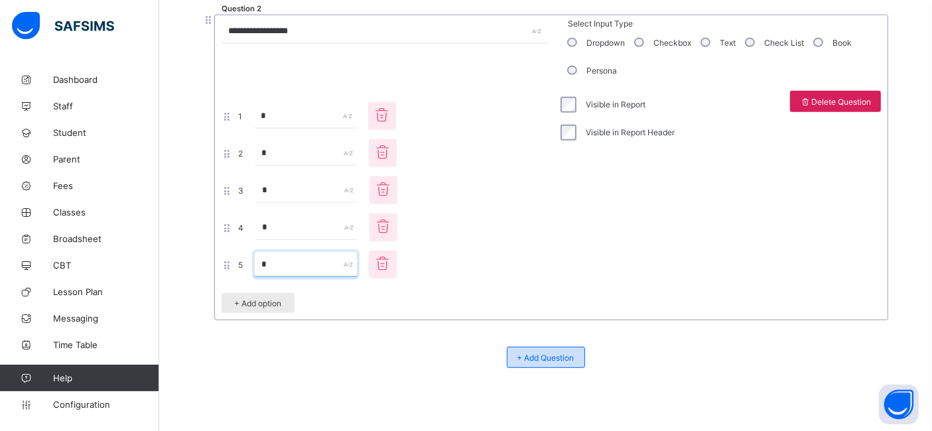
type input "*"
click at [555, 354] on span "+ Add Question" at bounding box center [546, 358] width 57 height 10
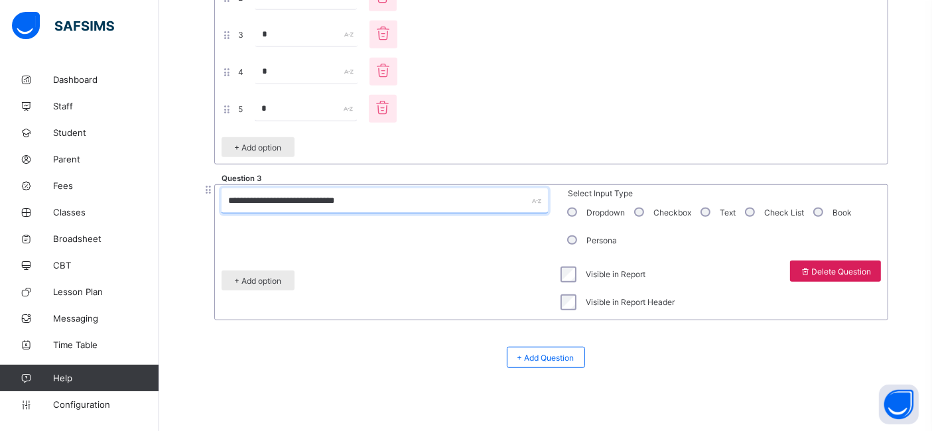
click at [358, 198] on input "**********" at bounding box center [385, 200] width 326 height 25
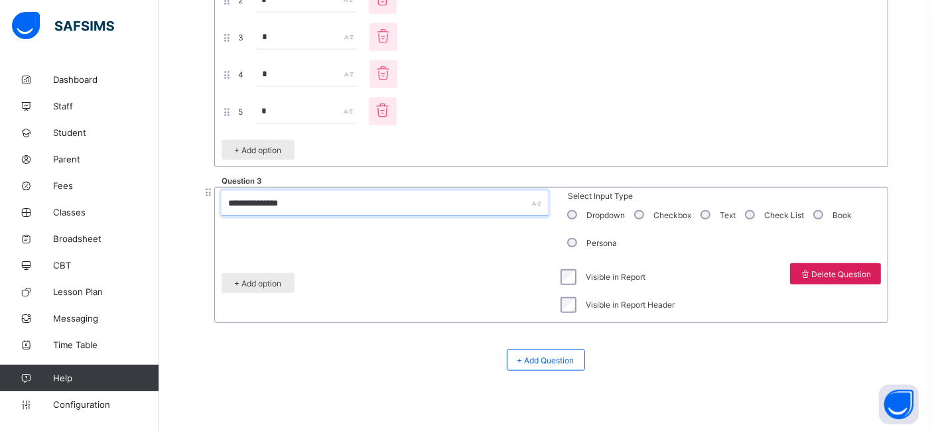
scroll to position [936, 0]
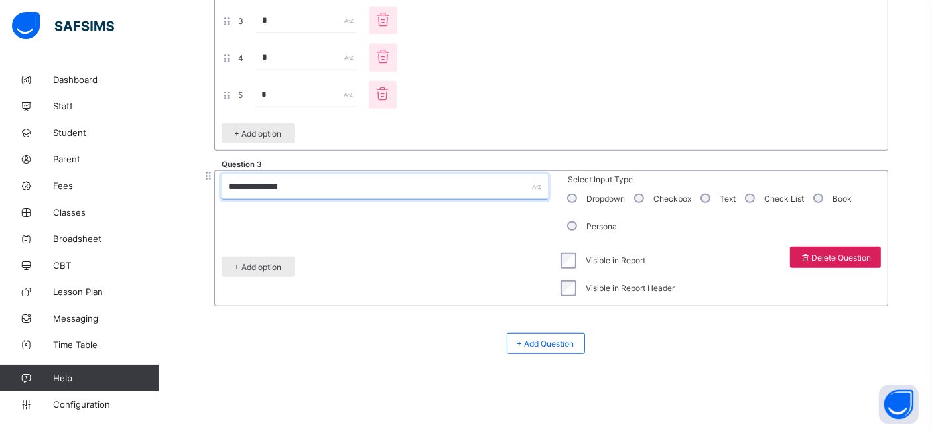
type input "**********"
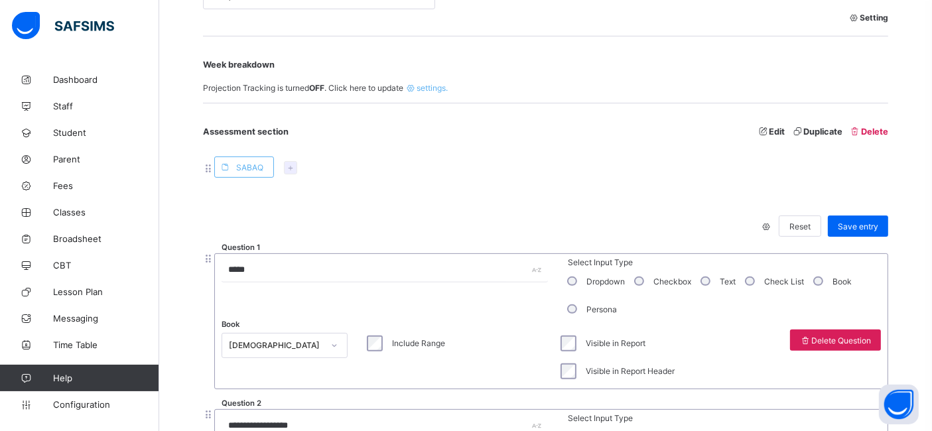
scroll to position [360, 0]
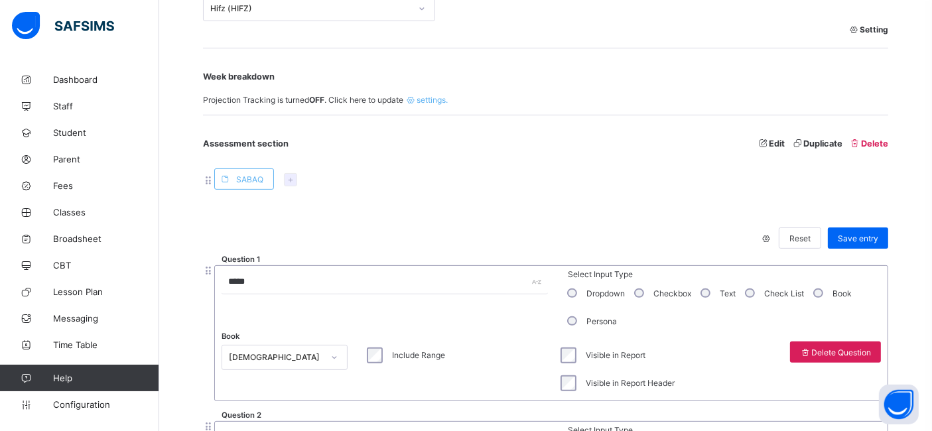
click at [291, 180] on icon at bounding box center [290, 180] width 11 height 10
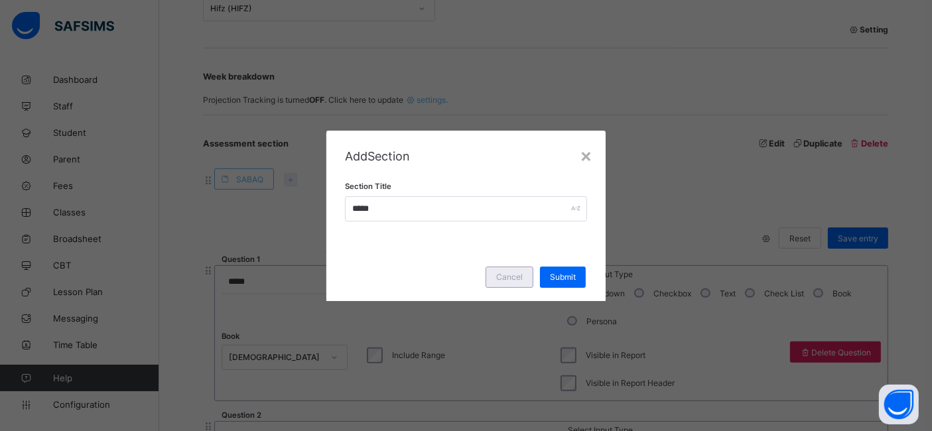
click at [503, 274] on span "Cancel" at bounding box center [509, 277] width 27 height 10
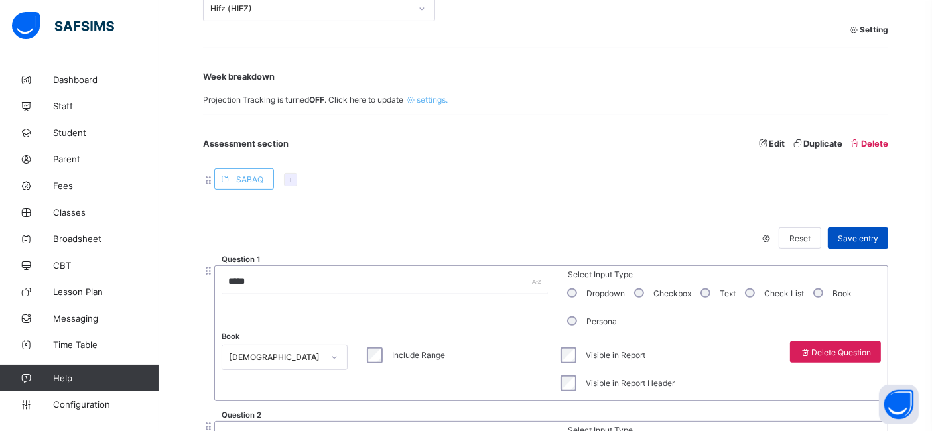
click at [874, 245] on div "Save entry" at bounding box center [858, 238] width 60 height 21
click at [289, 178] on icon at bounding box center [290, 180] width 11 height 10
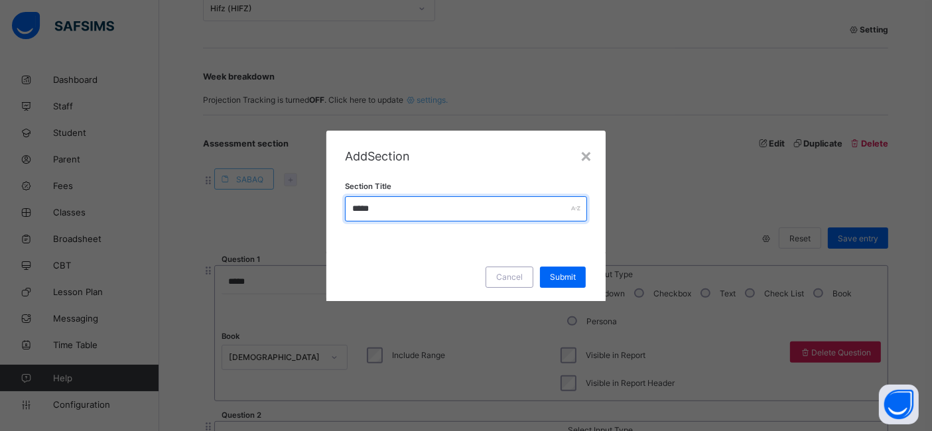
click at [398, 204] on input "*****" at bounding box center [466, 208] width 243 height 25
type input "**********"
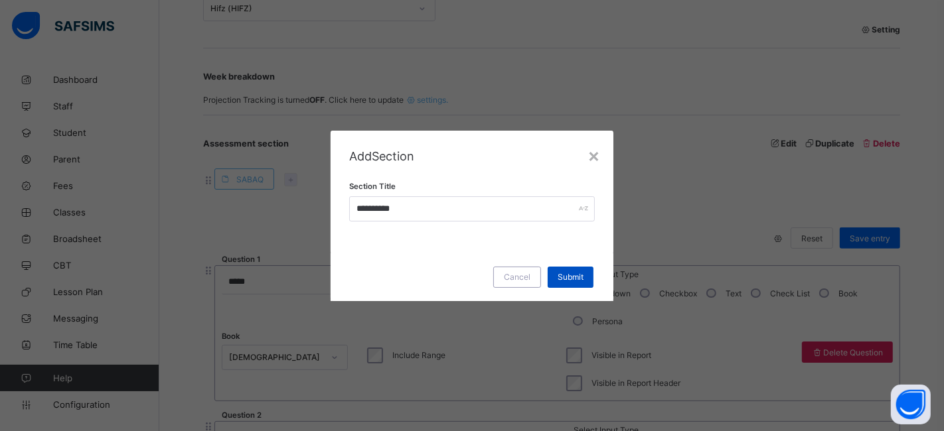
click at [573, 277] on span "Submit" at bounding box center [570, 277] width 26 height 10
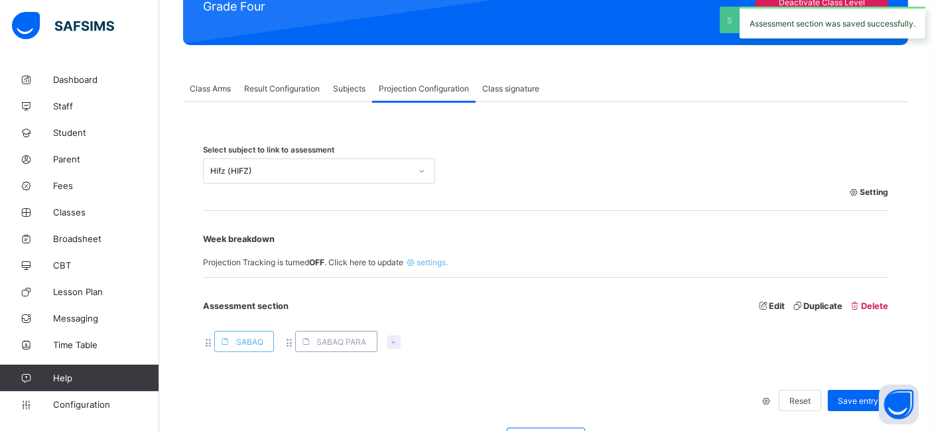
scroll to position [293, 0]
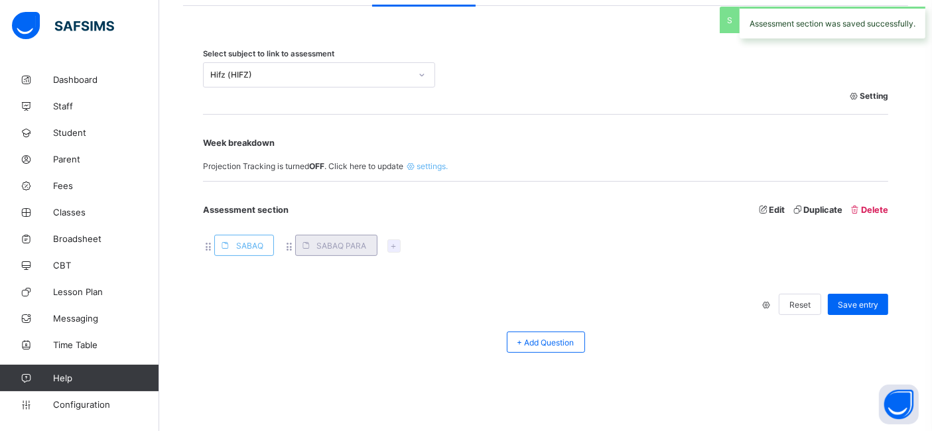
click at [318, 245] on span "SABAQ PARA" at bounding box center [342, 246] width 50 height 10
click at [240, 245] on span "SABAQ" at bounding box center [249, 246] width 27 height 10
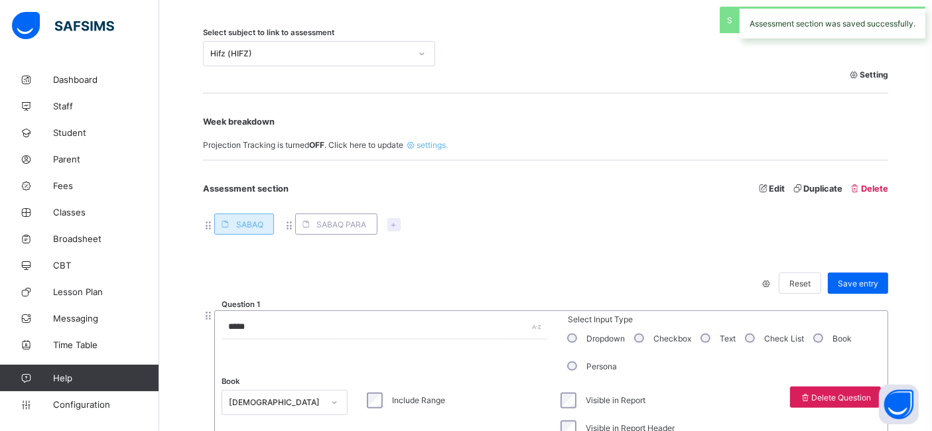
scroll to position [360, 0]
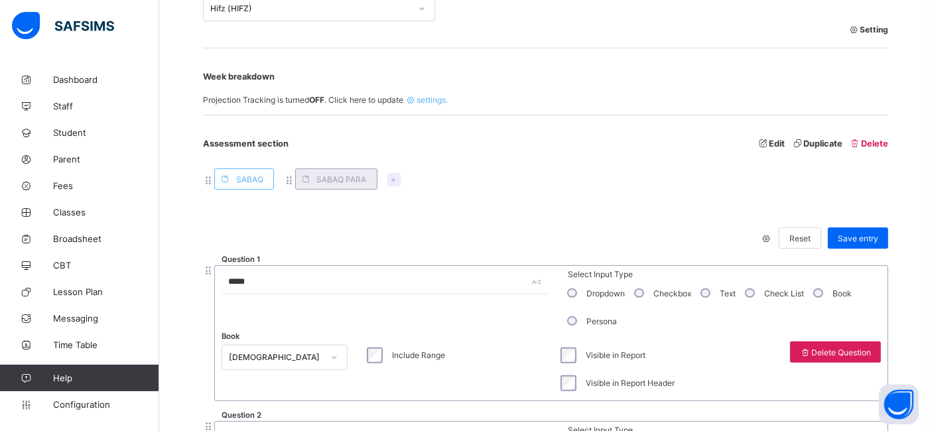
click at [338, 178] on span "SABAQ PARA" at bounding box center [342, 180] width 50 height 10
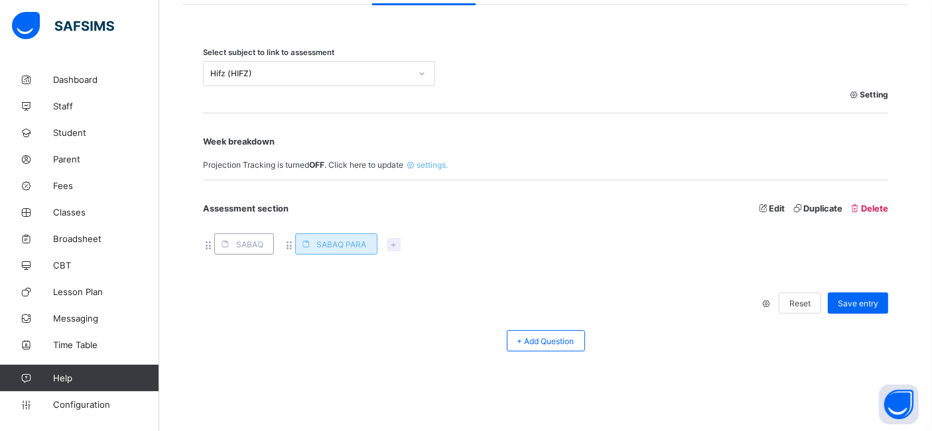
scroll to position [293, 0]
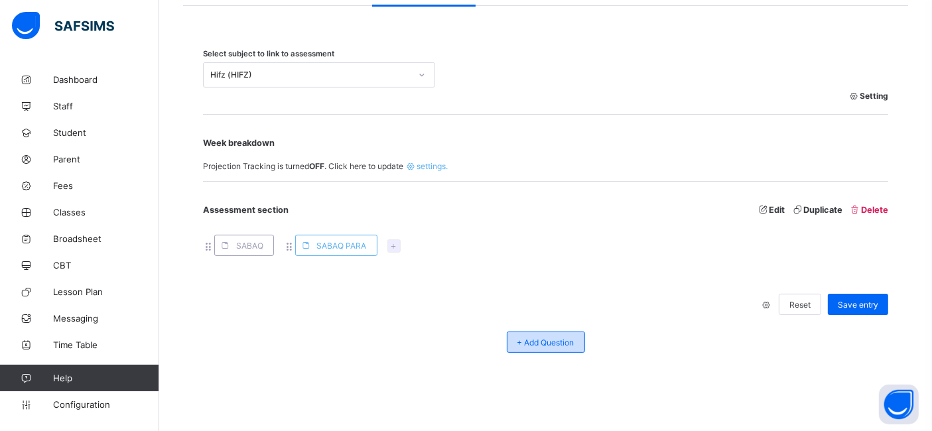
click at [547, 346] on span "+ Add Question" at bounding box center [546, 343] width 57 height 10
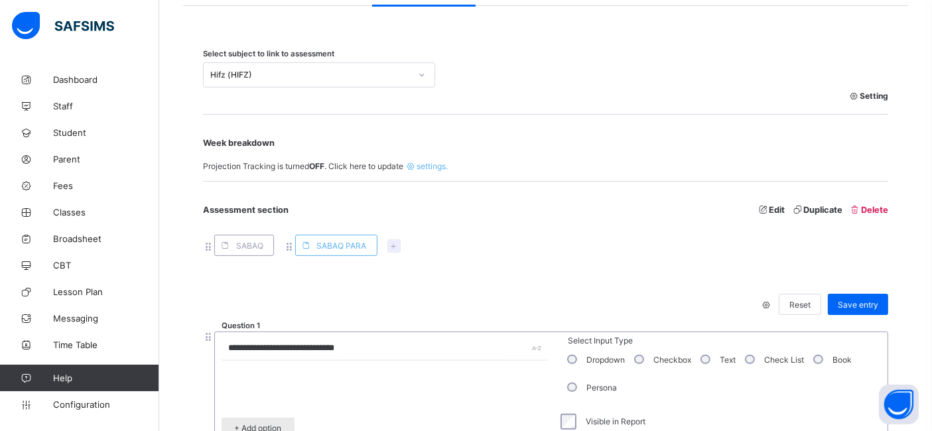
scroll to position [360, 0]
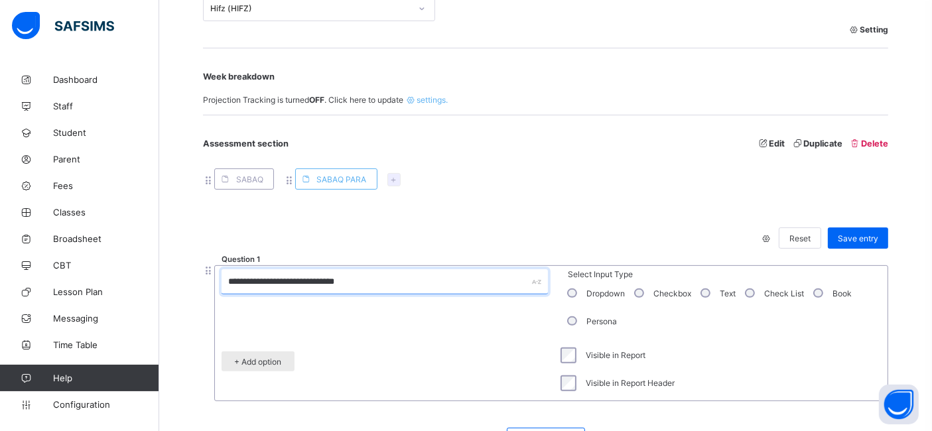
click at [360, 279] on input "**********" at bounding box center [385, 281] width 326 height 25
type input "**********"
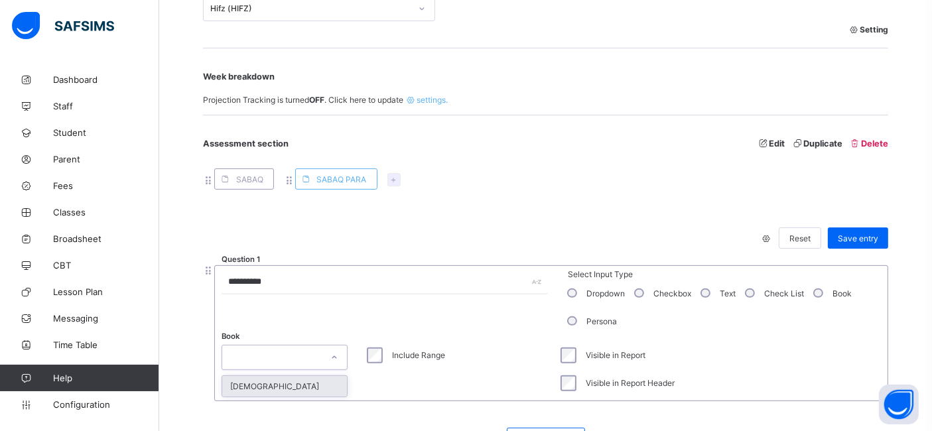
click at [284, 358] on div at bounding box center [272, 357] width 100 height 19
click at [271, 382] on div "[DEMOGRAPHIC_DATA]" at bounding box center [284, 386] width 125 height 21
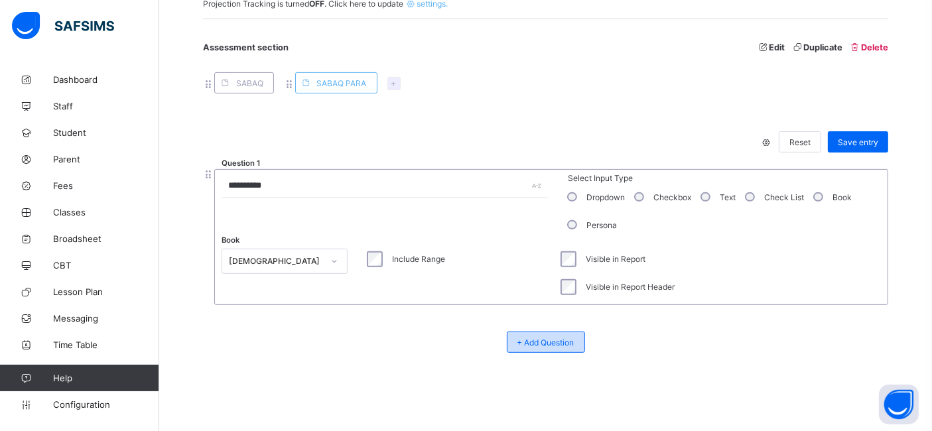
click at [556, 340] on span "+ Add Question" at bounding box center [546, 343] width 57 height 10
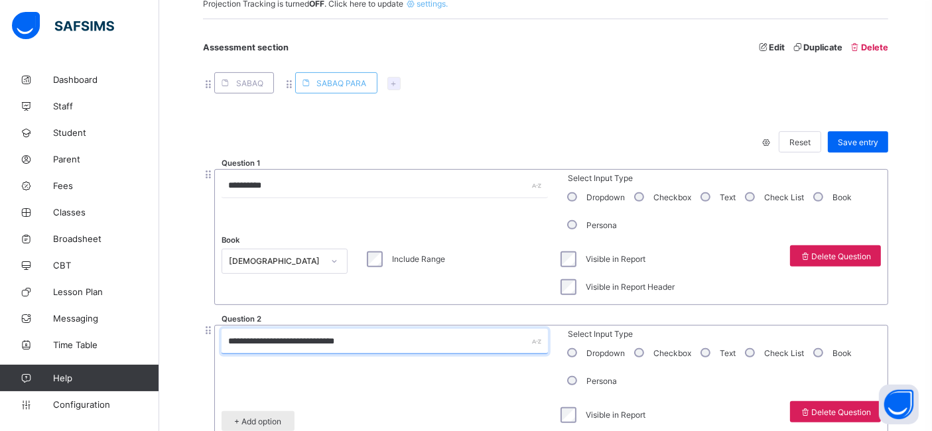
click at [338, 332] on input "**********" at bounding box center [385, 341] width 326 height 25
click at [281, 421] on span "+ Add option" at bounding box center [258, 422] width 53 height 10
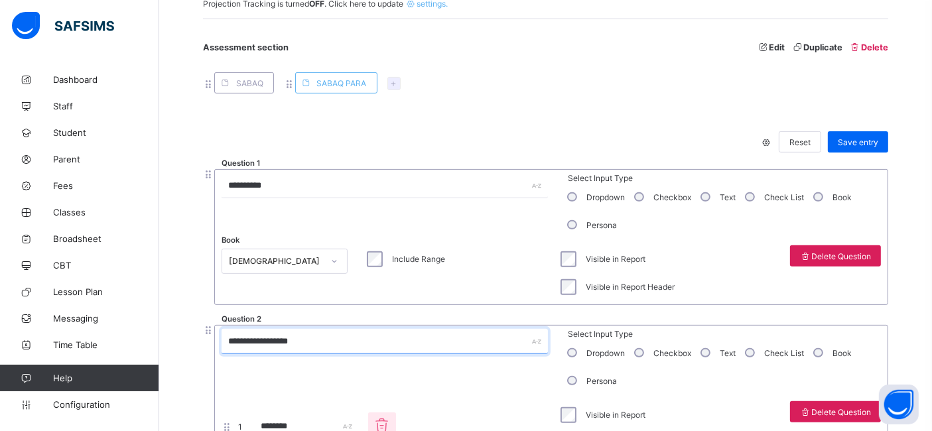
type input "**********"
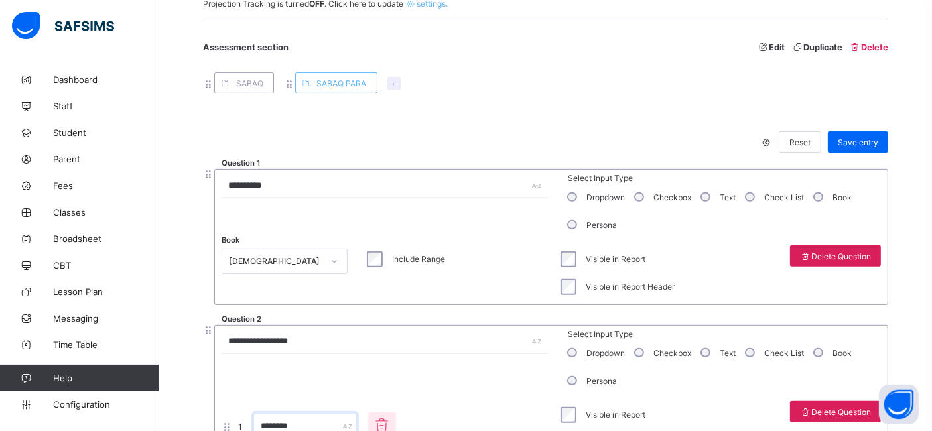
click at [271, 419] on input "********" at bounding box center [305, 426] width 102 height 25
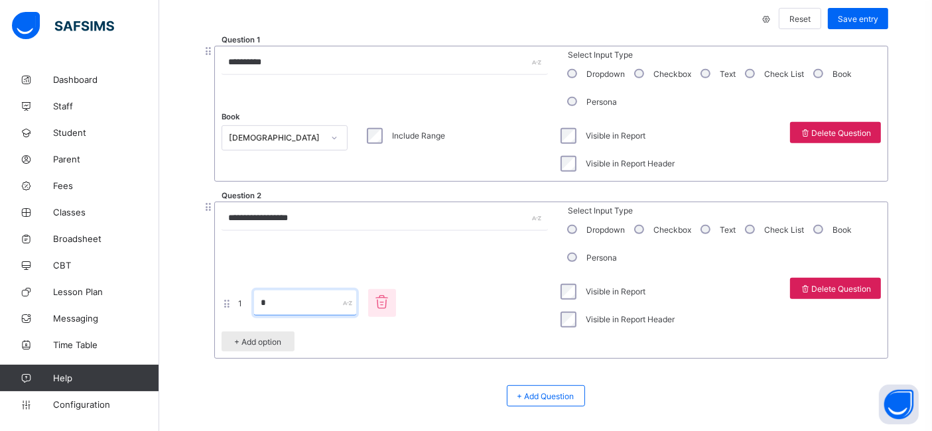
scroll to position [632, 0]
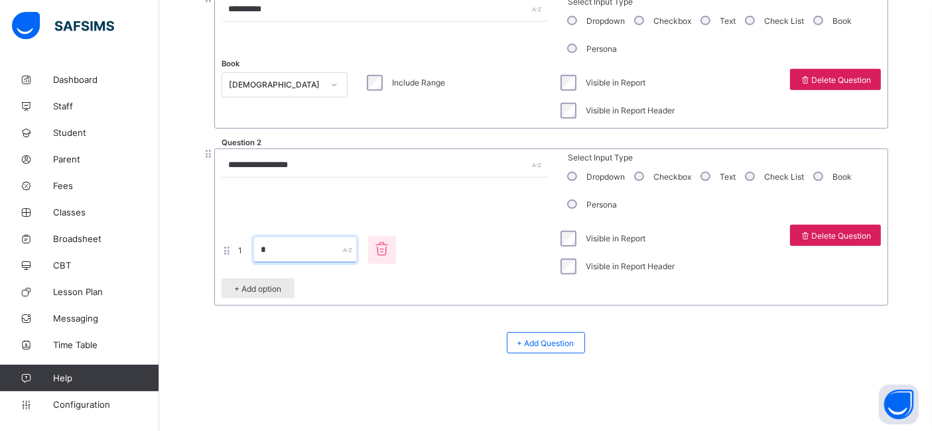
click at [271, 291] on span "+ Add option" at bounding box center [258, 289] width 53 height 10
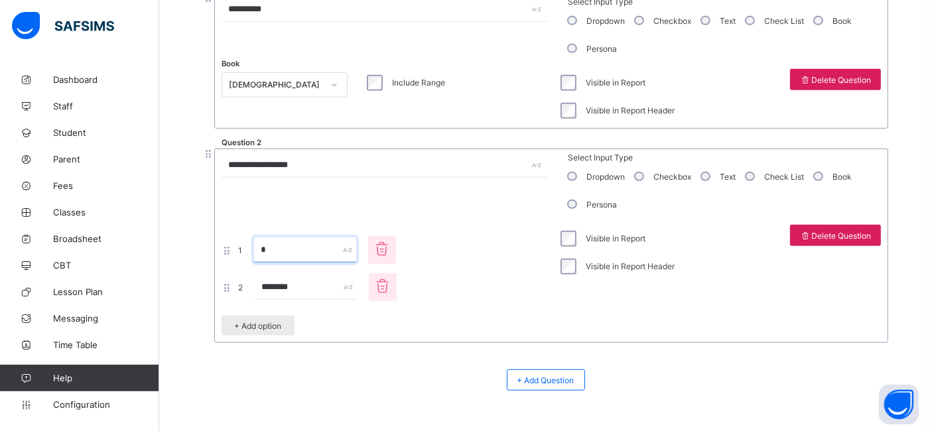
scroll to position [669, 0]
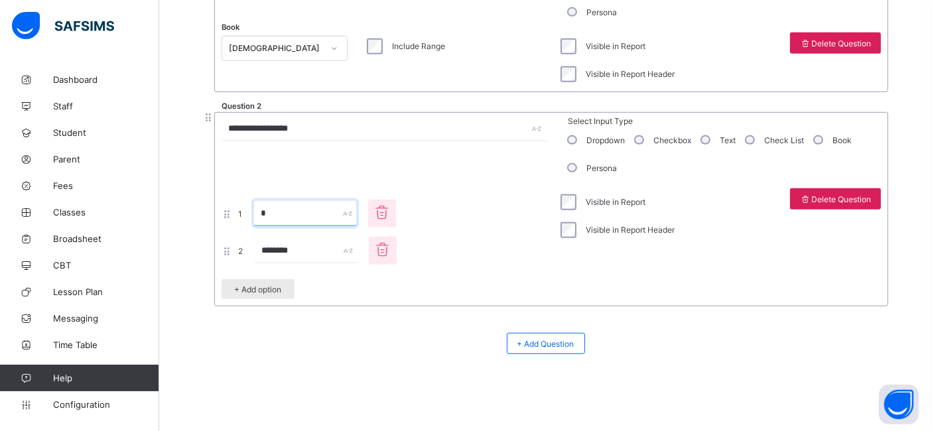
type input "*"
drag, startPoint x: 290, startPoint y: 249, endPoint x: 250, endPoint y: 249, distance: 39.8
click at [251, 249] on div "********" at bounding box center [305, 251] width 109 height 28
click at [270, 289] on span "+ Add option" at bounding box center [258, 290] width 53 height 10
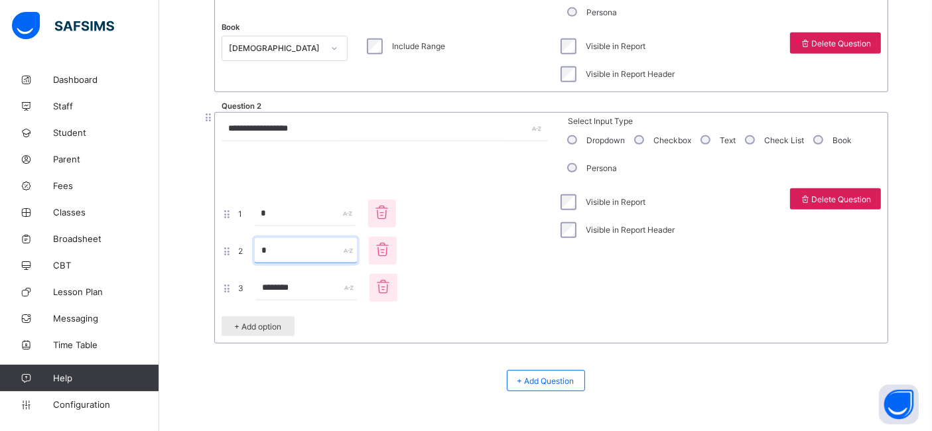
scroll to position [706, 0]
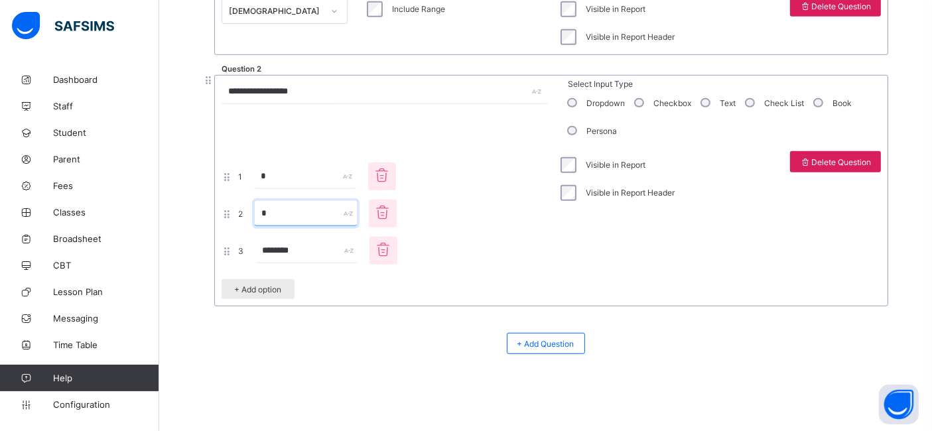
type input "*"
click at [281, 249] on input "********" at bounding box center [306, 250] width 102 height 25
click at [252, 281] on div "+ Add option" at bounding box center [258, 289] width 73 height 20
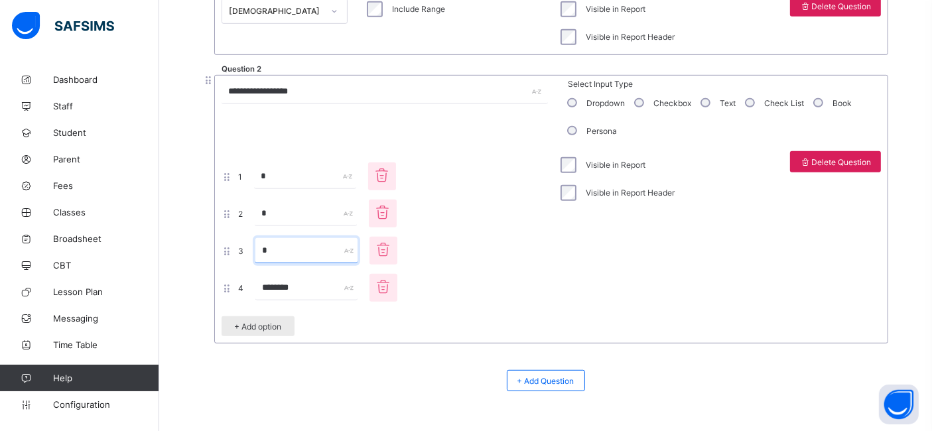
scroll to position [743, 0]
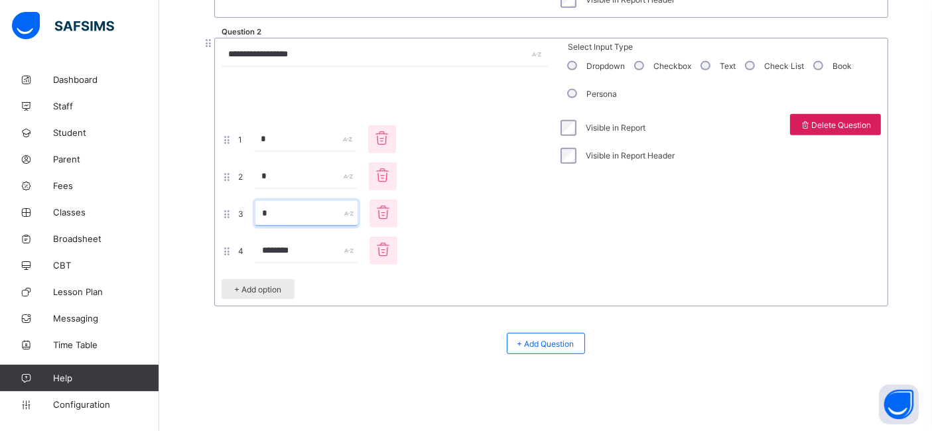
type input "*"
click at [269, 248] on input "********" at bounding box center [306, 250] width 102 height 25
click at [261, 285] on span "+ Add option" at bounding box center [258, 290] width 53 height 10
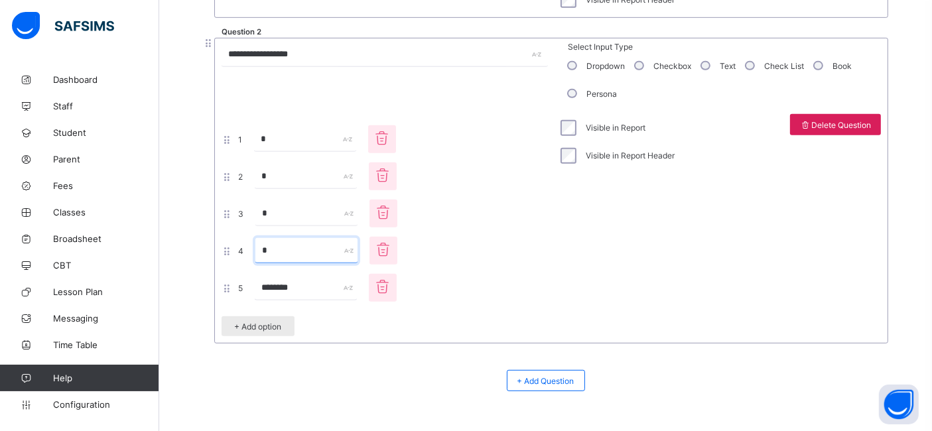
scroll to position [780, 0]
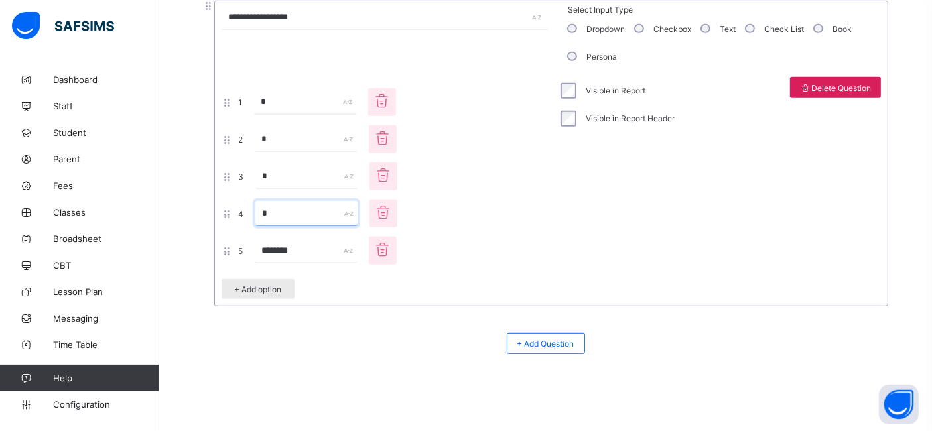
type input "*"
click at [273, 253] on input "********" at bounding box center [306, 250] width 102 height 25
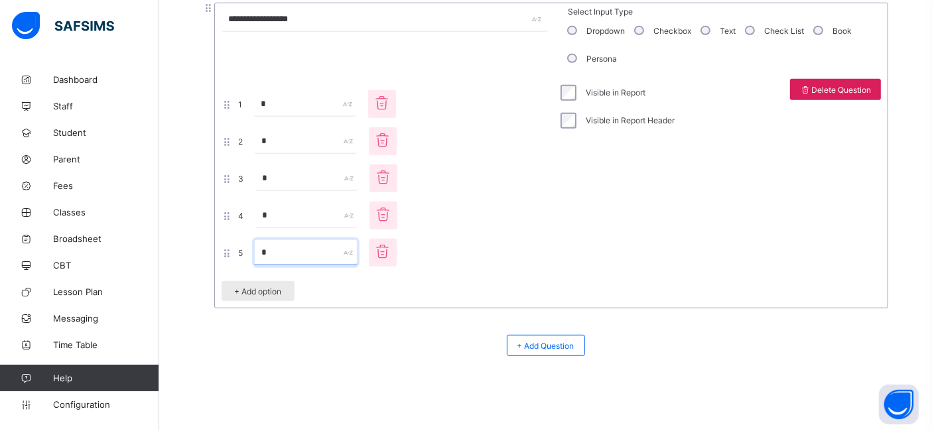
scroll to position [781, 0]
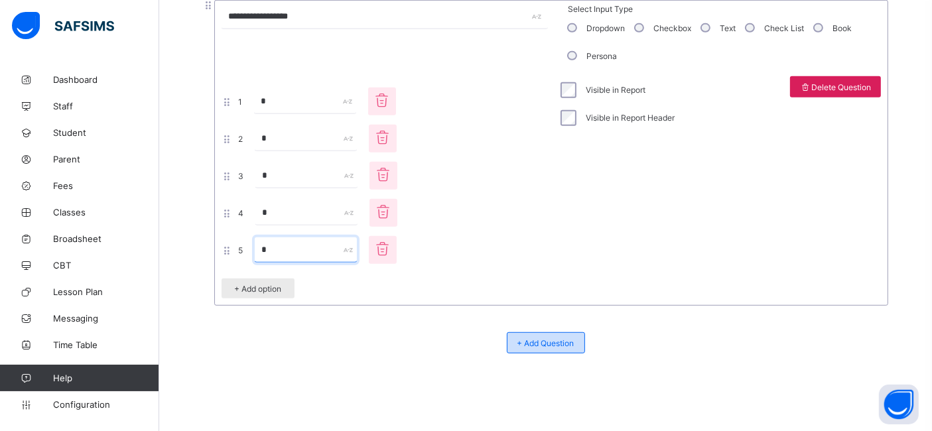
type input "*"
click at [575, 338] on span "+ Add Question" at bounding box center [546, 343] width 57 height 10
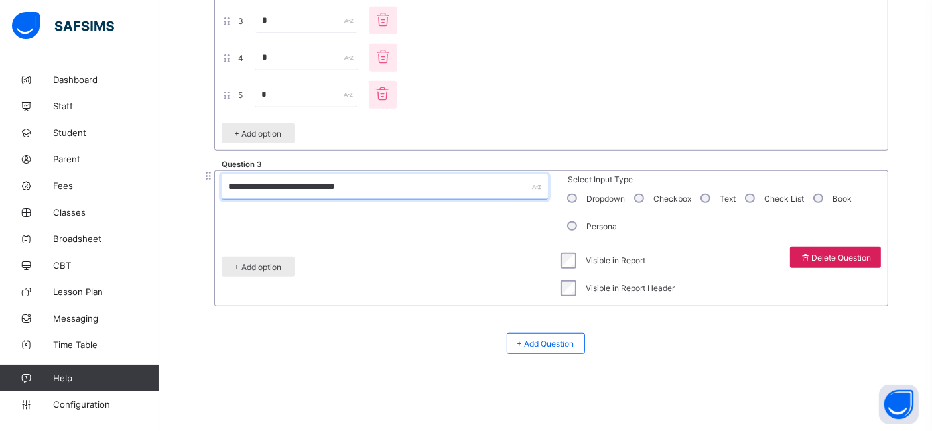
click at [269, 189] on input "**********" at bounding box center [385, 187] width 326 height 25
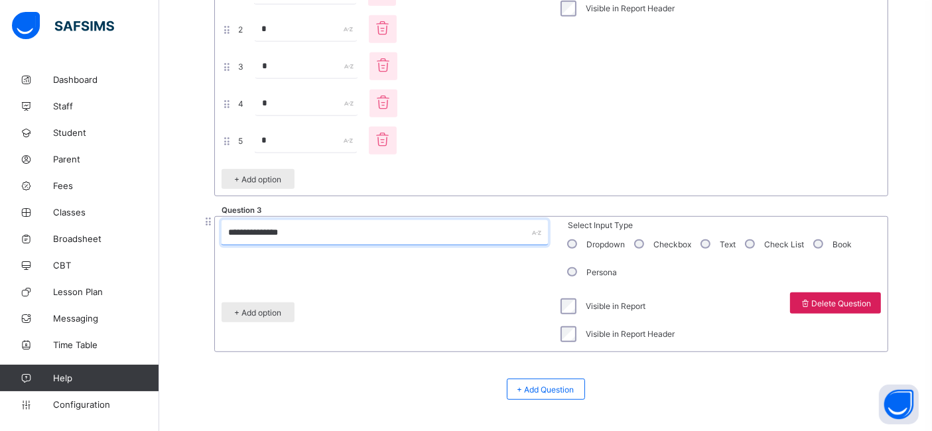
scroll to position [910, 0]
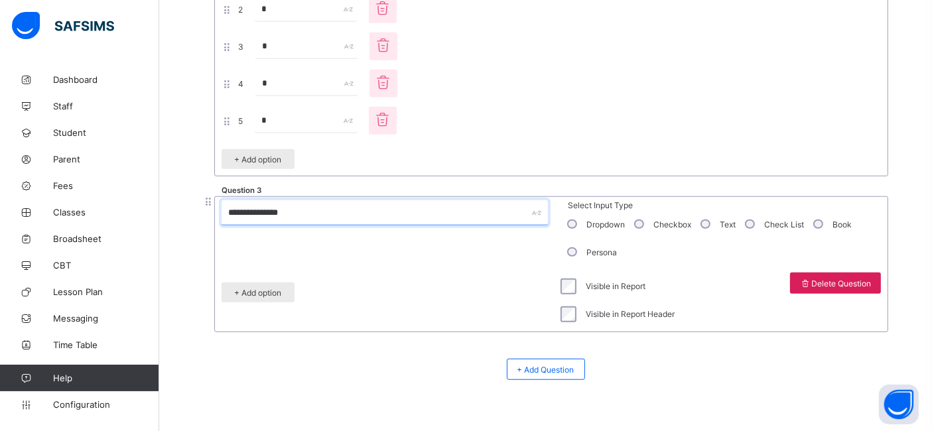
type input "**********"
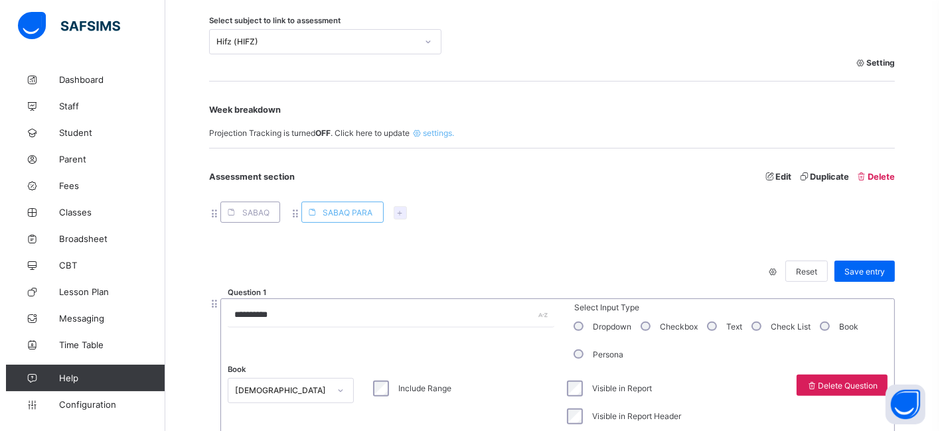
scroll to position [322, 0]
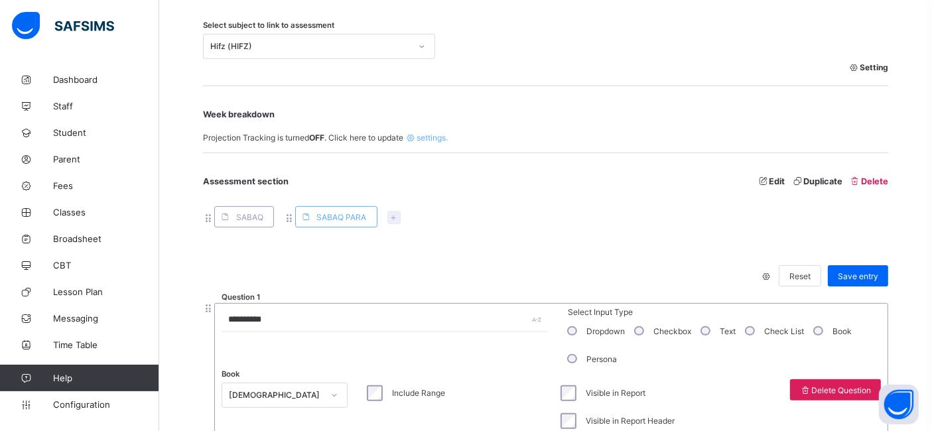
click at [392, 220] on icon at bounding box center [393, 218] width 11 height 10
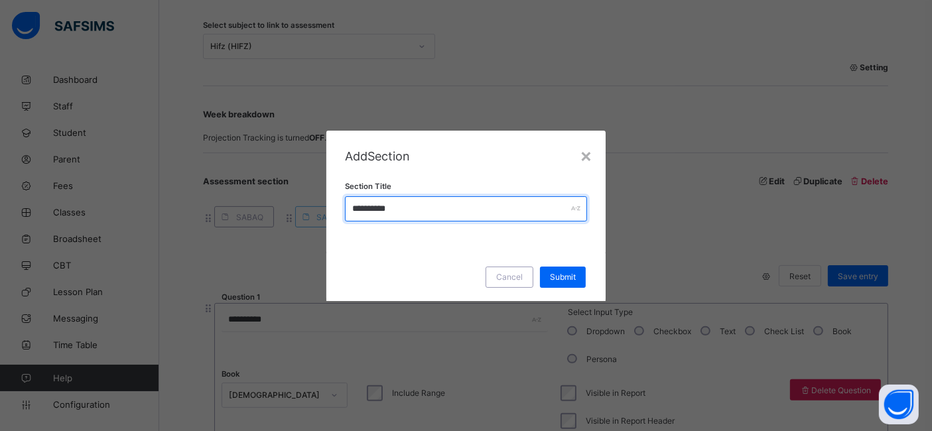
click at [413, 209] on input "**********" at bounding box center [466, 208] width 243 height 25
type input "*"
type input "****"
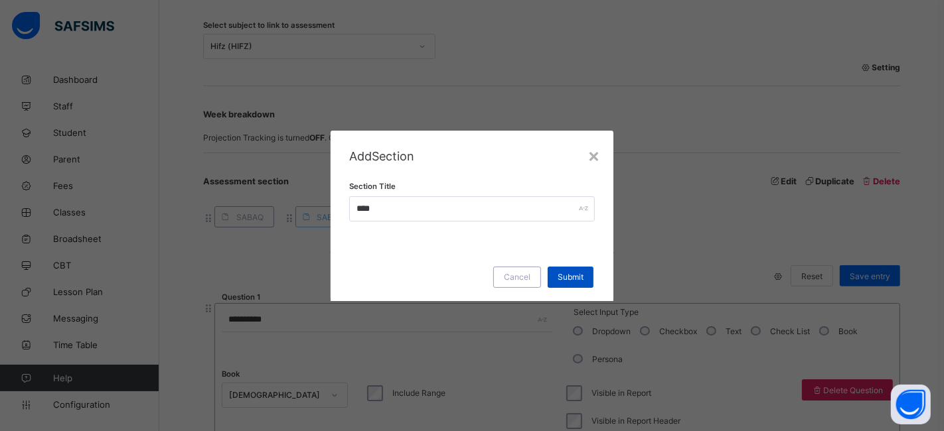
click at [560, 273] on span "Submit" at bounding box center [570, 277] width 26 height 10
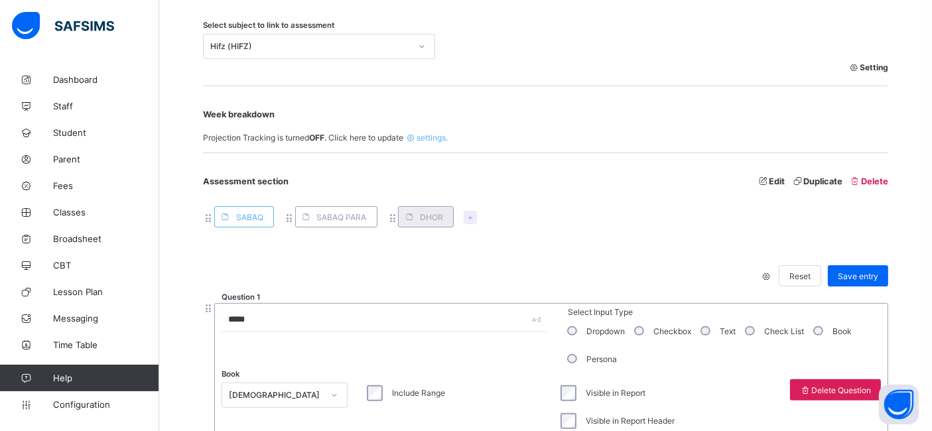
click at [423, 219] on span "DHOR" at bounding box center [431, 217] width 23 height 10
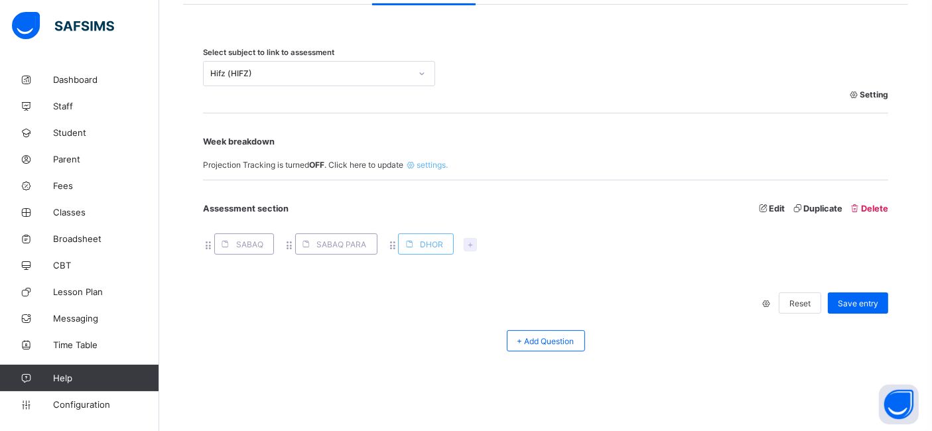
scroll to position [293, 0]
click at [555, 342] on span "+ Add Question" at bounding box center [546, 343] width 57 height 10
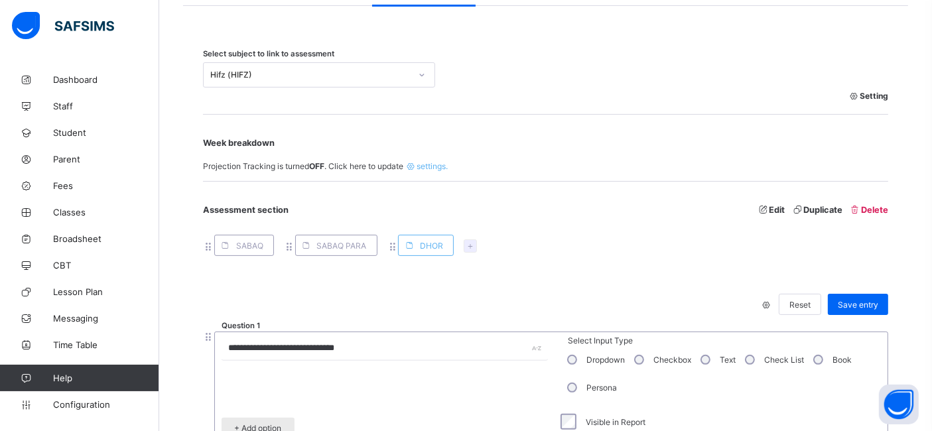
scroll to position [322, 0]
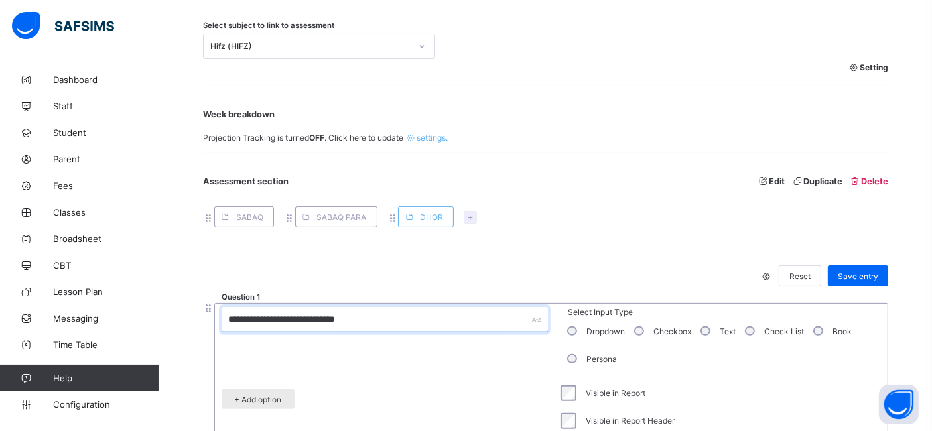
click at [310, 320] on input "**********" at bounding box center [385, 319] width 326 height 25
type input "****"
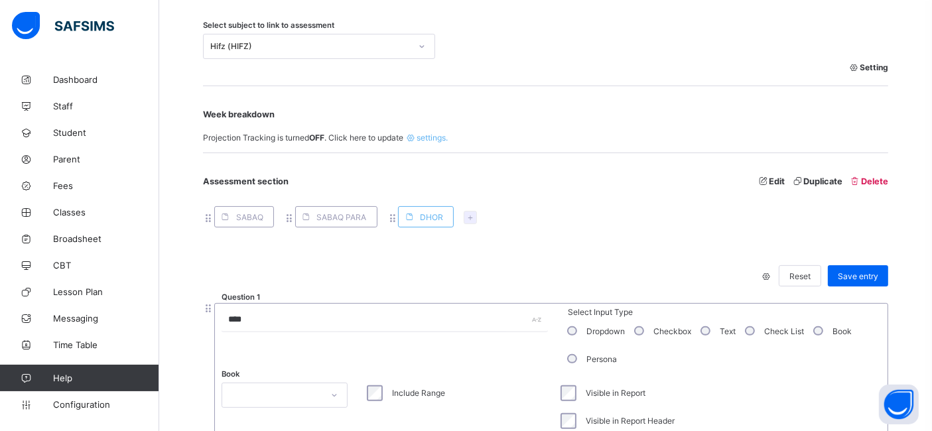
click at [293, 408] on div "Book" at bounding box center [285, 396] width 126 height 32
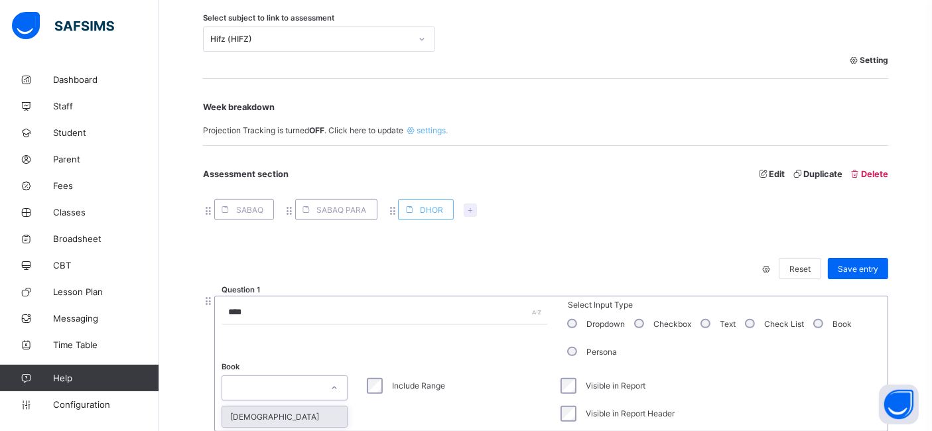
scroll to position [330, 0]
drag, startPoint x: 295, startPoint y: 401, endPoint x: 279, endPoint y: 421, distance: 25.9
click at [279, 400] on div "option [DEMOGRAPHIC_DATA] focused, 1 of 1. 1 result available. Use Up and Down …" at bounding box center [285, 387] width 126 height 25
click at [279, 421] on div "[DEMOGRAPHIC_DATA]" at bounding box center [284, 416] width 125 height 21
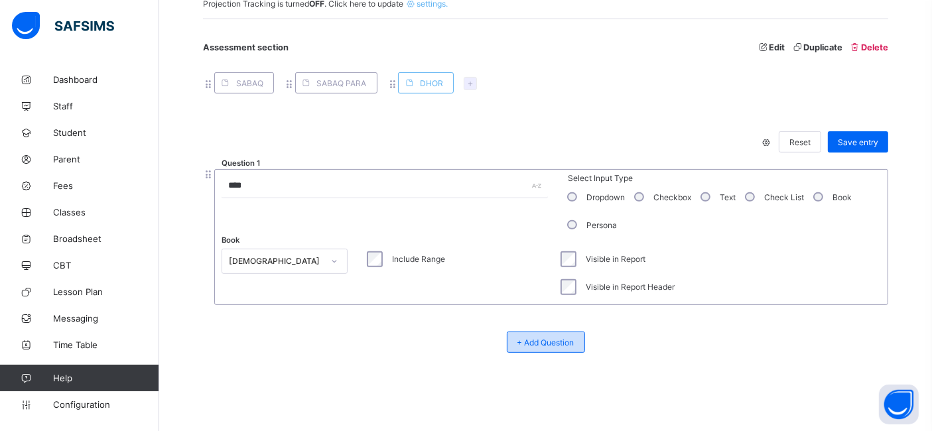
click at [539, 334] on div "+ Add Question" at bounding box center [546, 342] width 78 height 21
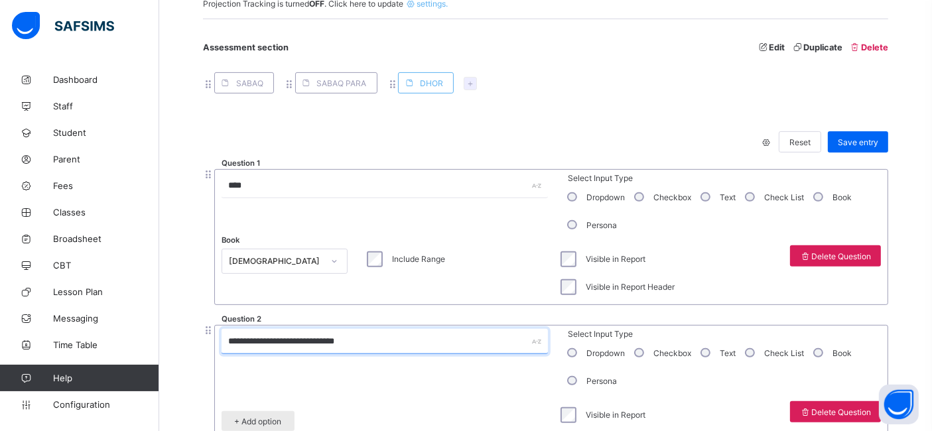
click at [324, 338] on input "**********" at bounding box center [385, 341] width 326 height 25
type input "*"
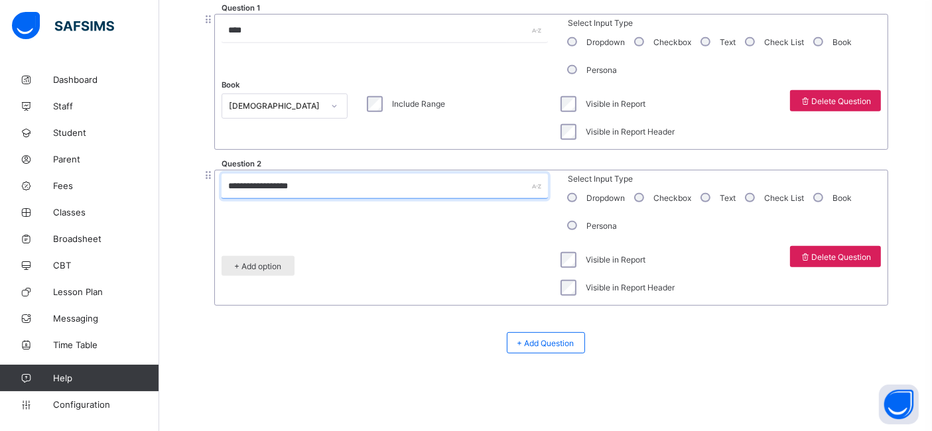
click at [275, 265] on span "+ Add option" at bounding box center [258, 266] width 53 height 10
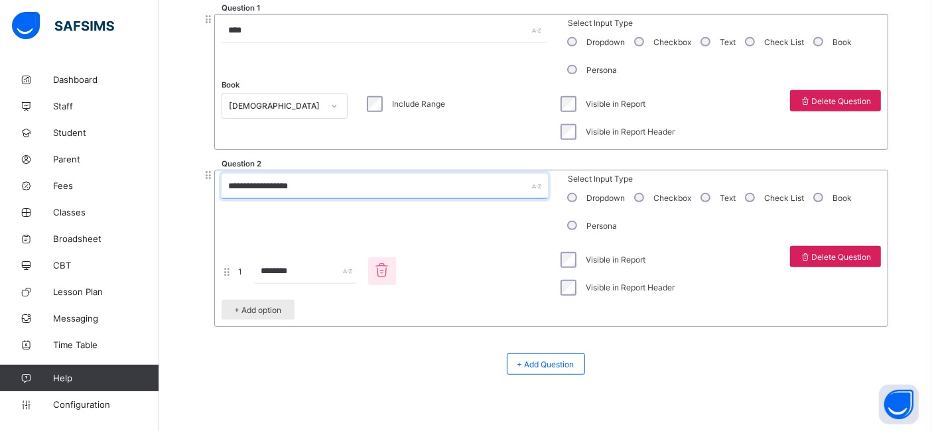
type input "**********"
click at [275, 271] on input "********" at bounding box center [305, 271] width 102 height 25
click at [254, 310] on span "+ Add option" at bounding box center [258, 310] width 53 height 10
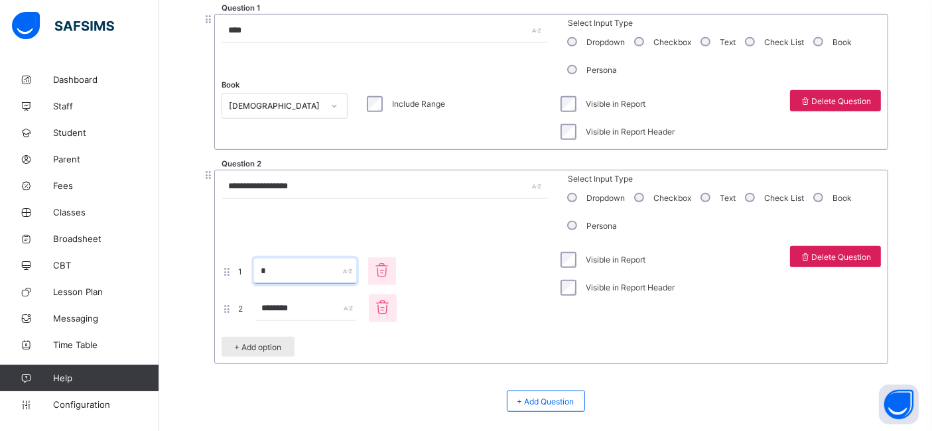
type input "*"
click at [270, 310] on input "********" at bounding box center [306, 308] width 102 height 25
click at [262, 346] on span "+ Add option" at bounding box center [258, 347] width 53 height 10
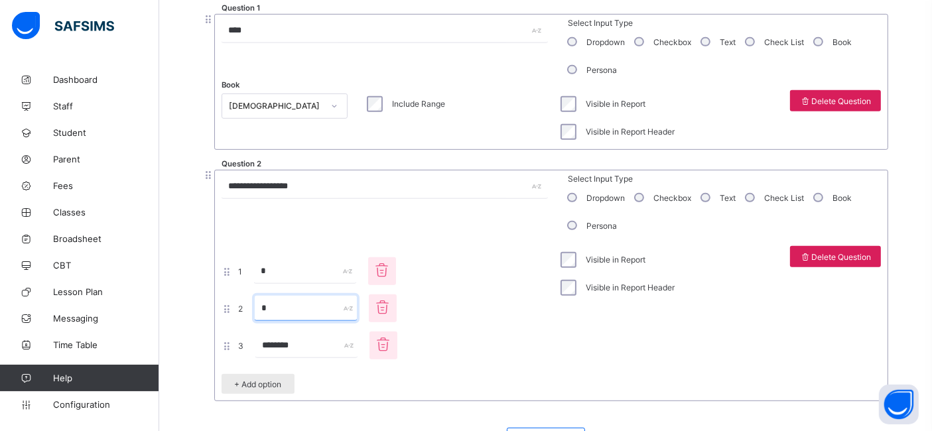
type input "*"
click at [274, 343] on input "********" at bounding box center [306, 345] width 102 height 25
click at [266, 384] on span "+ Add option" at bounding box center [258, 385] width 53 height 10
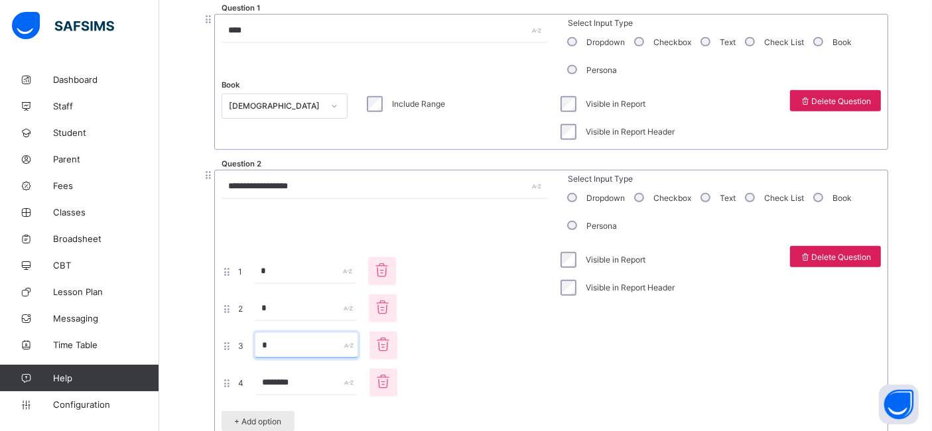
type input "*"
click at [275, 378] on input "********" at bounding box center [306, 382] width 102 height 25
click at [267, 420] on span "+ Add option" at bounding box center [258, 422] width 53 height 10
type input "*"
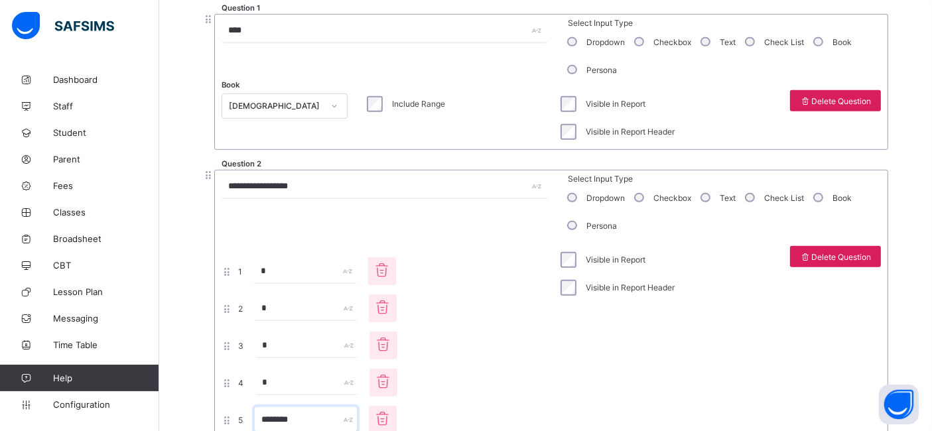
click at [274, 414] on input "********" at bounding box center [306, 419] width 102 height 25
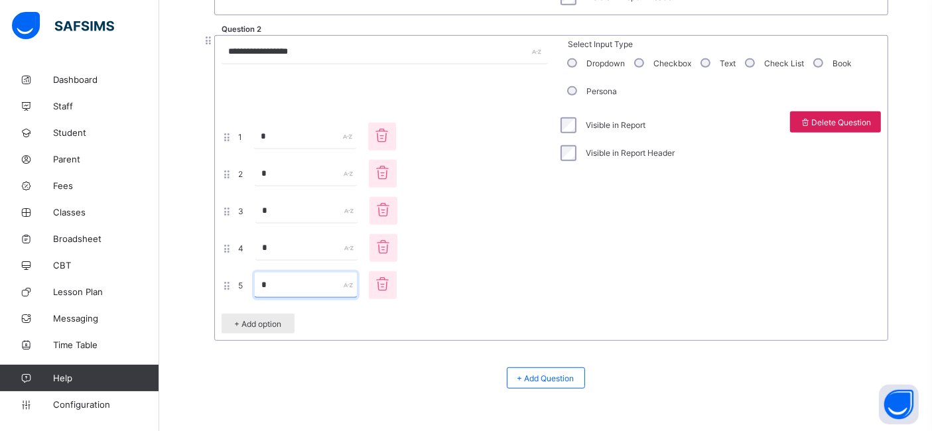
scroll to position [781, 0]
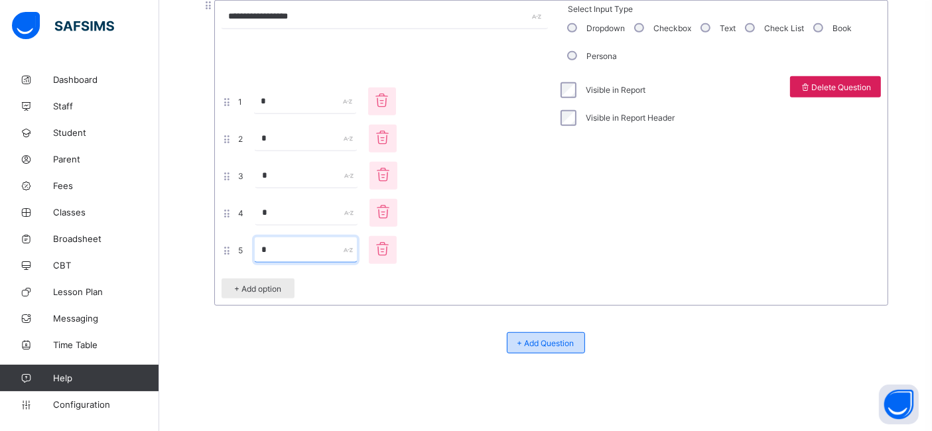
type input "*"
click at [549, 342] on span "+ Add Question" at bounding box center [546, 343] width 57 height 10
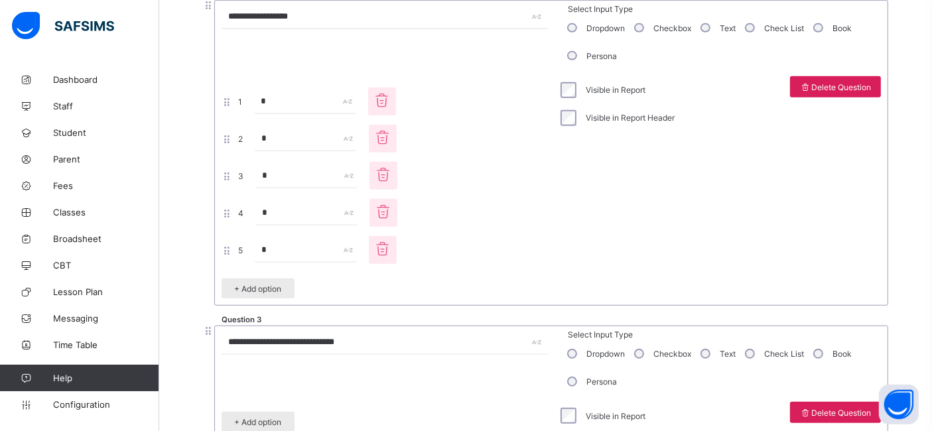
scroll to position [936, 0]
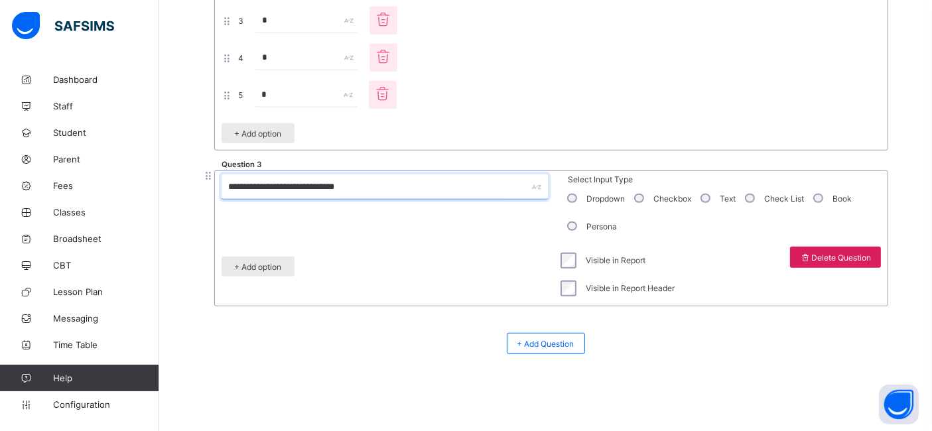
click at [267, 189] on input "**********" at bounding box center [385, 187] width 326 height 25
type input "*"
type input "**********"
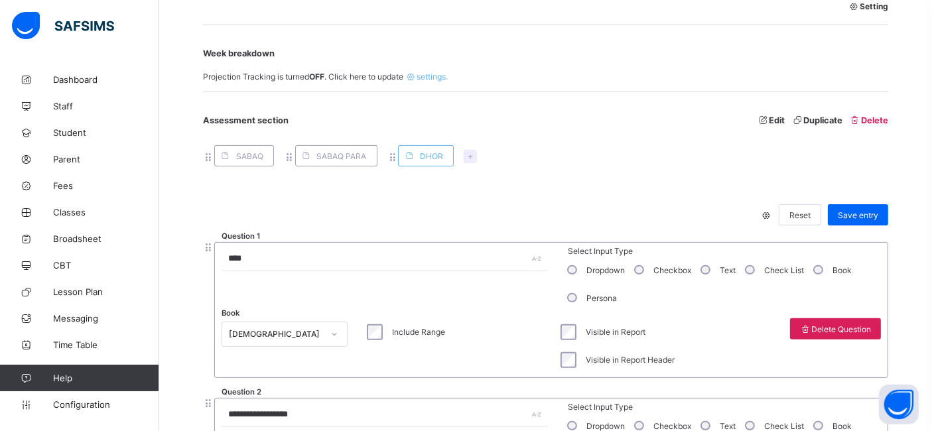
scroll to position [380, 0]
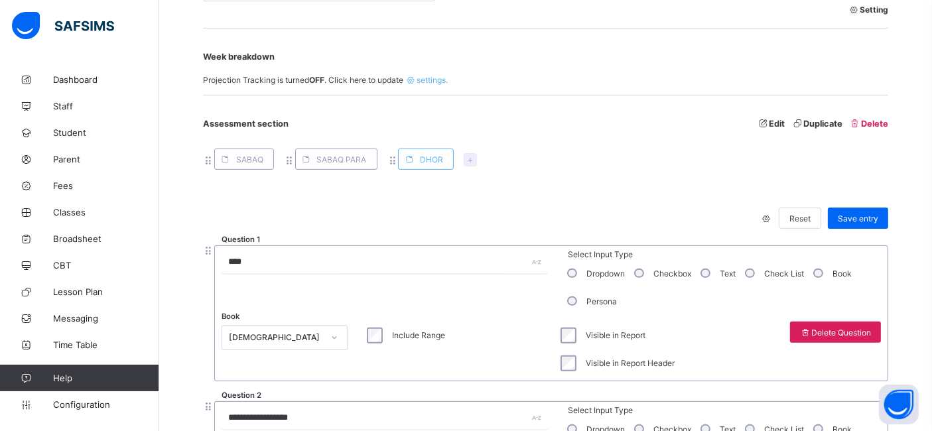
click at [633, 131] on div "Assessment section Edit Duplicate Delete SABAQ SABAQ PARA DHOR" at bounding box center [545, 148] width 685 height 59
click at [525, 147] on div "SABAQ SABAQ PARA DHOR" at bounding box center [545, 160] width 685 height 36
click at [864, 218] on span "Save entry" at bounding box center [858, 219] width 40 height 10
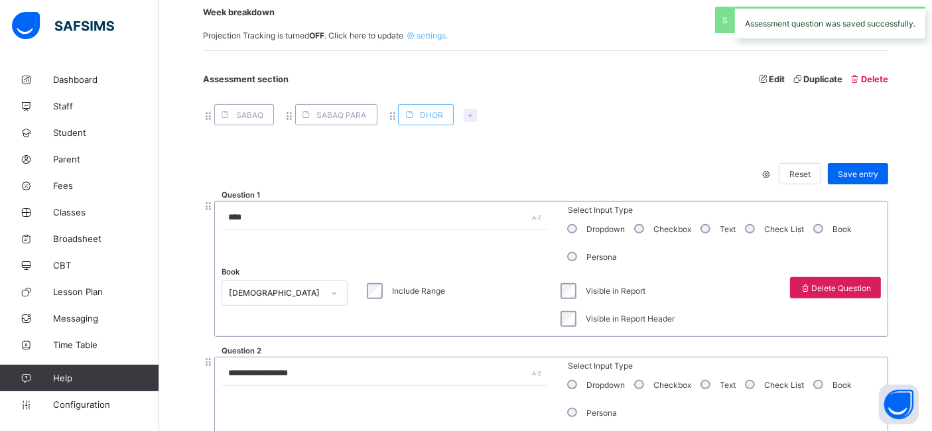
scroll to position [402, 0]
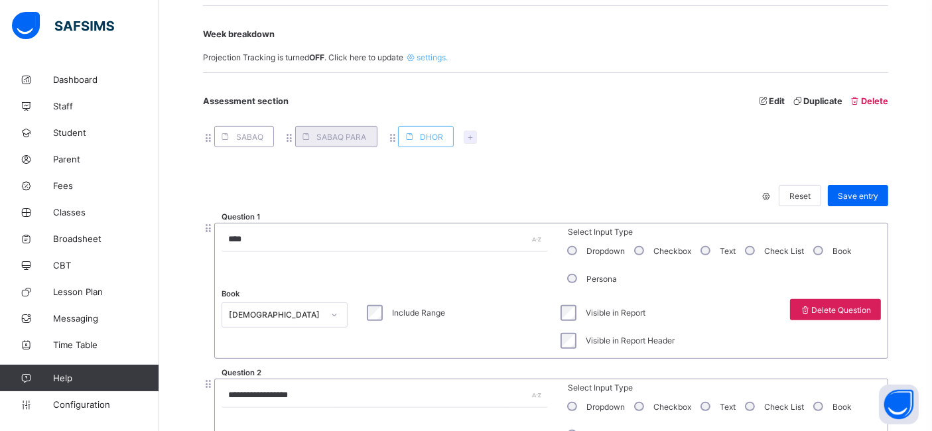
click at [324, 137] on span "SABAQ PARA" at bounding box center [342, 137] width 50 height 10
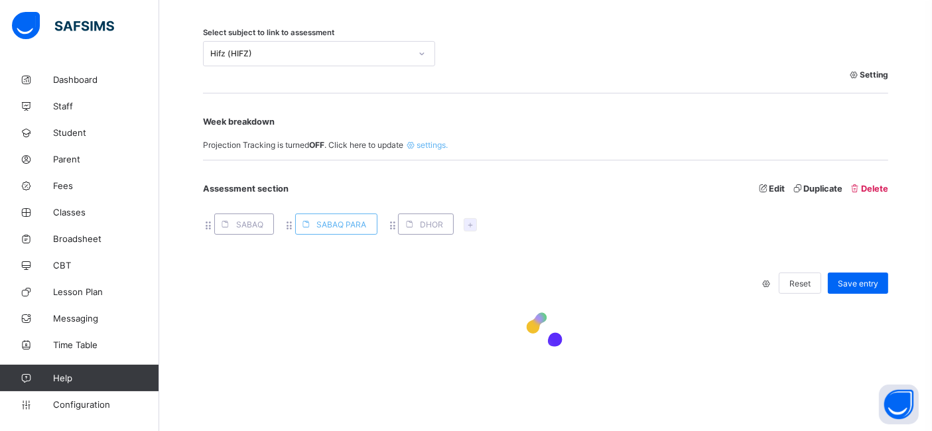
scroll to position [293, 0]
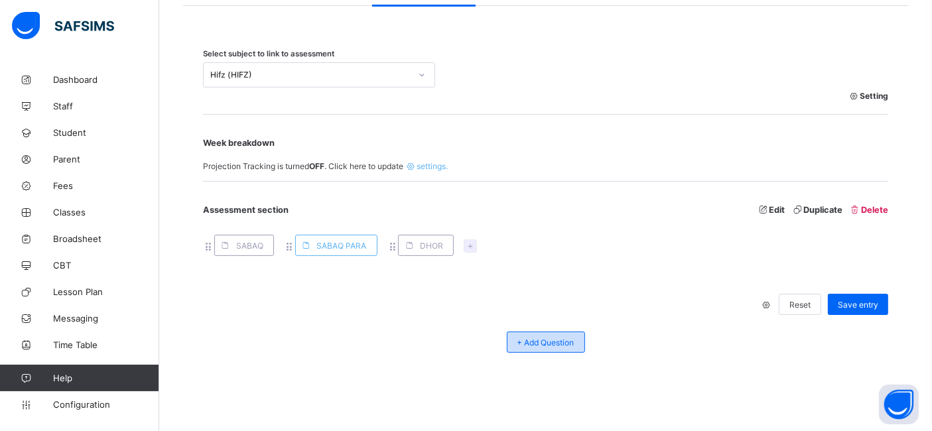
click at [559, 332] on div "+ Add Question" at bounding box center [546, 342] width 78 height 21
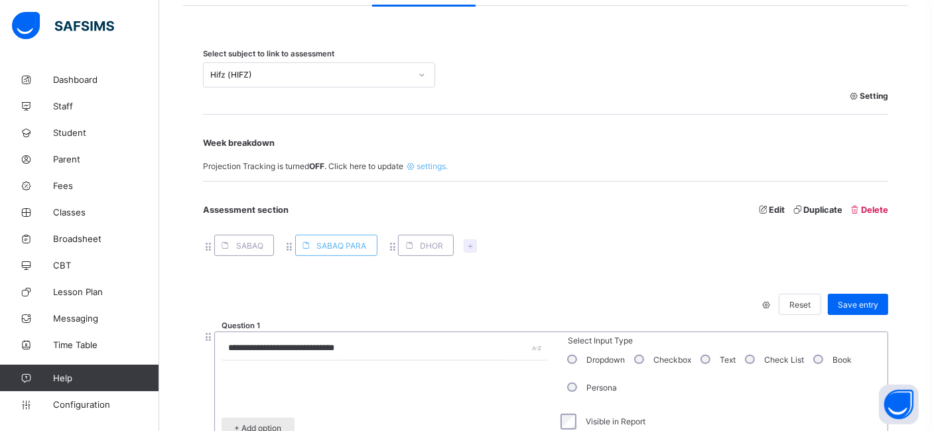
scroll to position [402, 0]
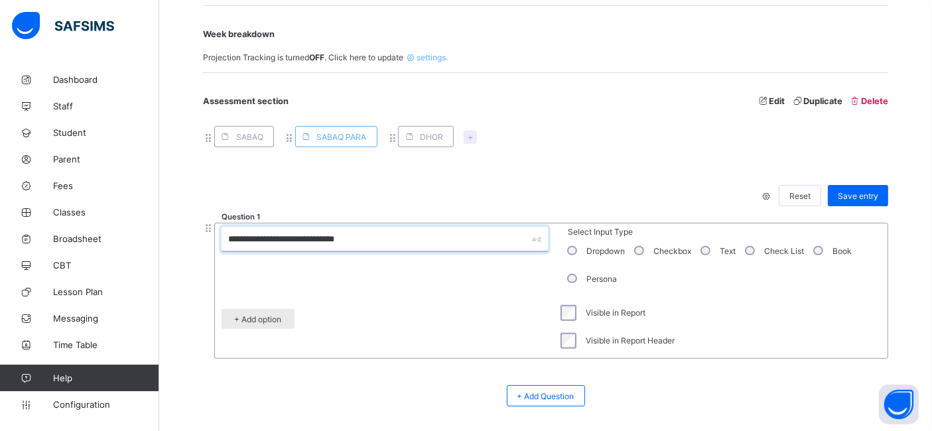
click at [275, 236] on input "**********" at bounding box center [385, 239] width 326 height 25
click at [268, 323] on div "+ Add option" at bounding box center [258, 319] width 73 height 20
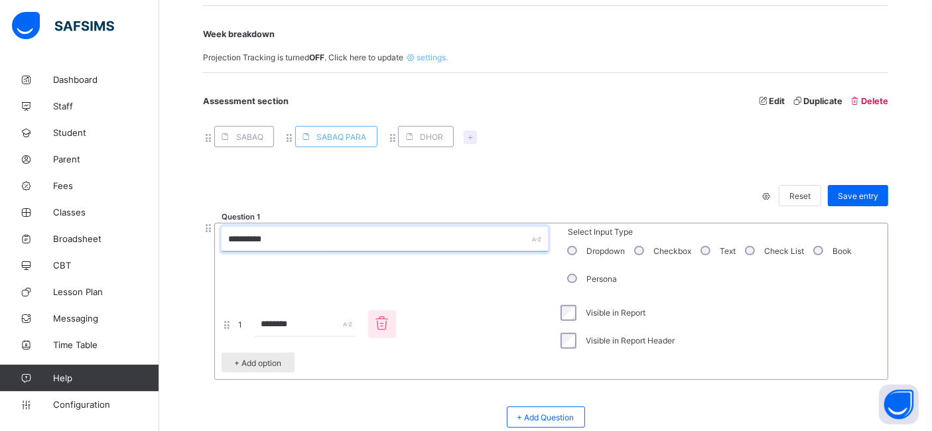
click at [259, 359] on span "+ Add option" at bounding box center [258, 363] width 53 height 10
type input "**********"
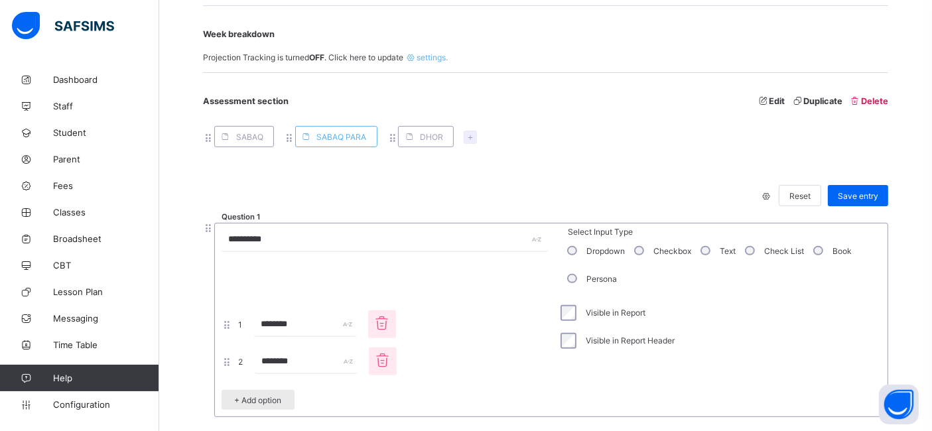
click at [259, 359] on input "********" at bounding box center [306, 361] width 102 height 25
type input "*"
click at [273, 328] on input "********" at bounding box center [305, 324] width 102 height 25
click at [265, 397] on span "+ Add option" at bounding box center [258, 400] width 53 height 10
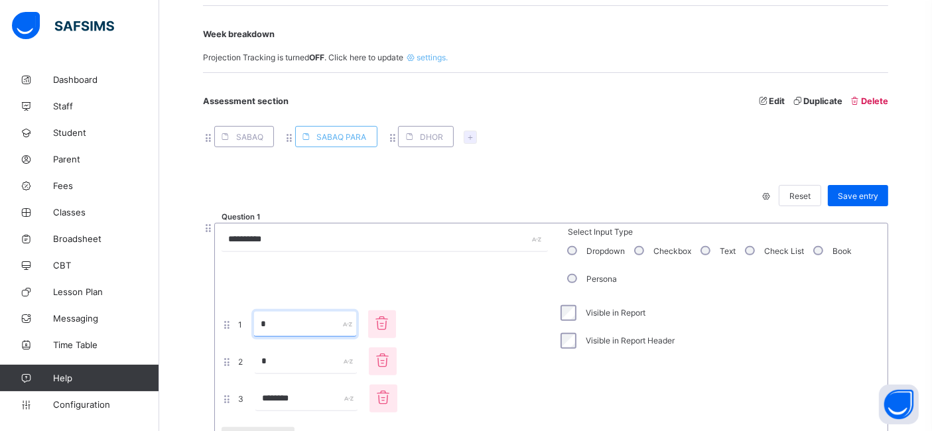
type input "*"
click at [275, 389] on input "********" at bounding box center [306, 398] width 102 height 25
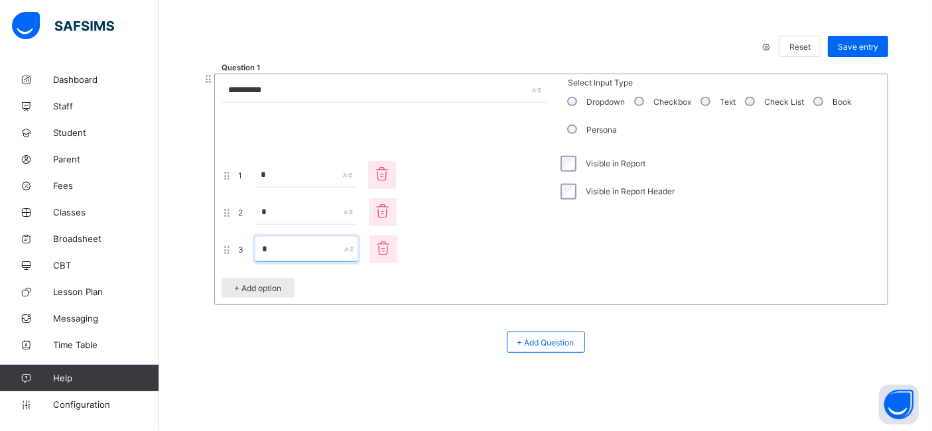
click at [261, 283] on span "+ Add option" at bounding box center [258, 288] width 53 height 10
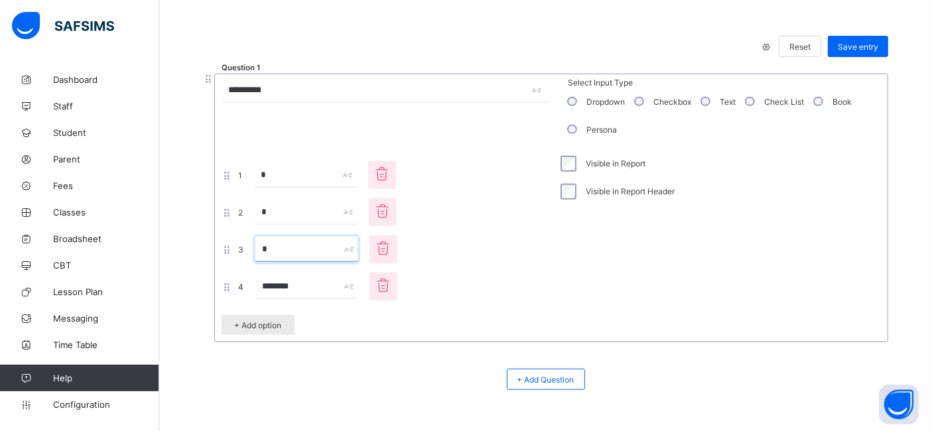
type input "*"
click at [267, 284] on input "********" at bounding box center [306, 286] width 102 height 25
click at [265, 324] on span "+ Add option" at bounding box center [258, 325] width 53 height 10
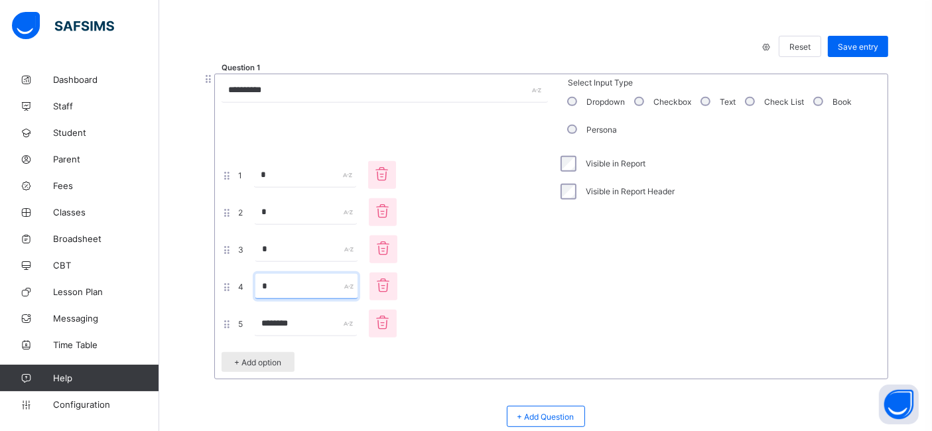
type input "*"
click at [272, 324] on input "********" at bounding box center [306, 323] width 102 height 25
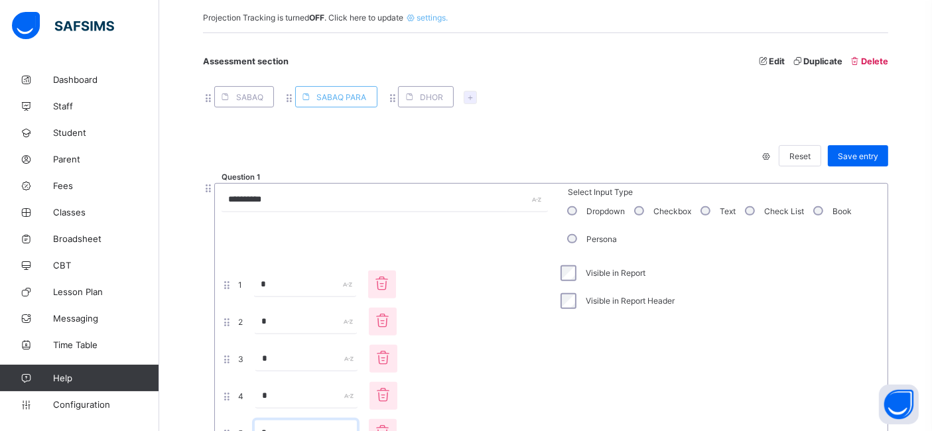
scroll to position [438, 0]
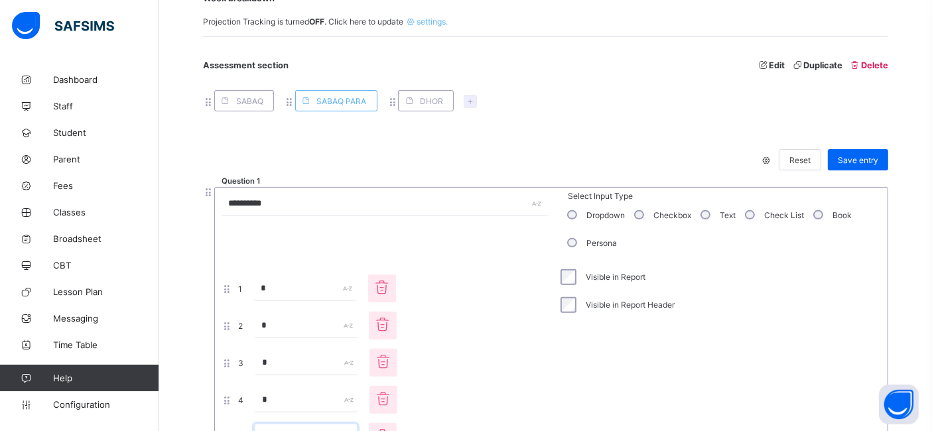
type input "*"
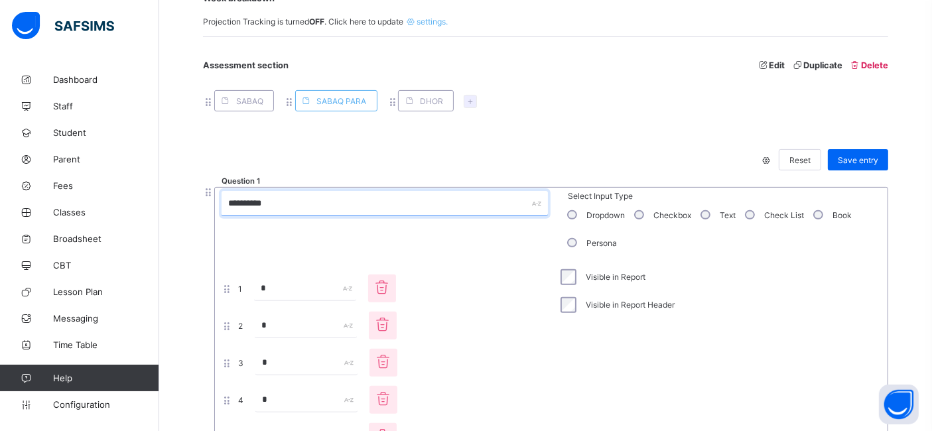
click at [251, 200] on input "**********" at bounding box center [385, 203] width 326 height 25
type input "*"
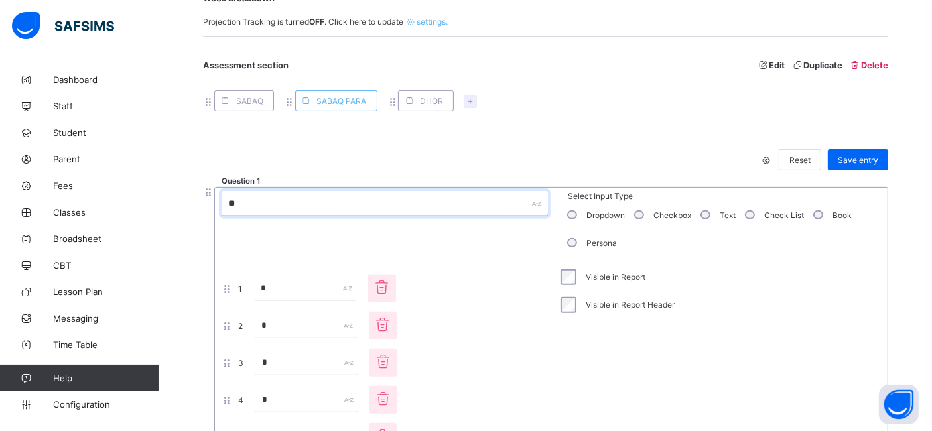
type input "*"
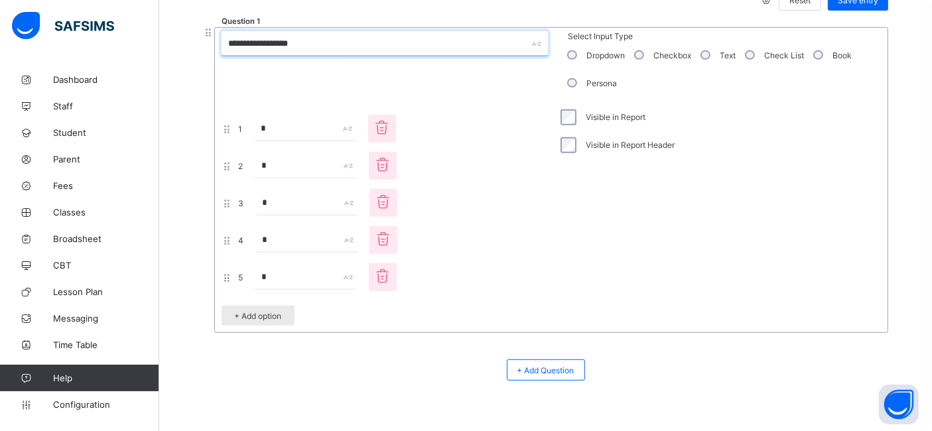
scroll to position [625, 0]
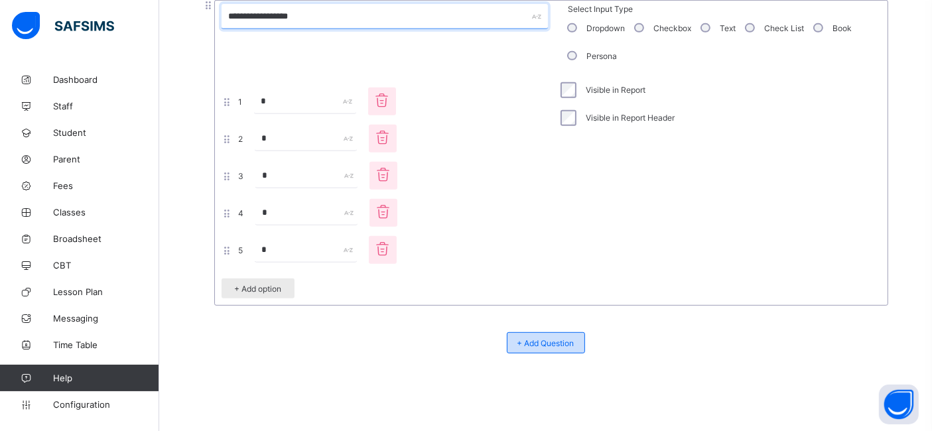
type input "**********"
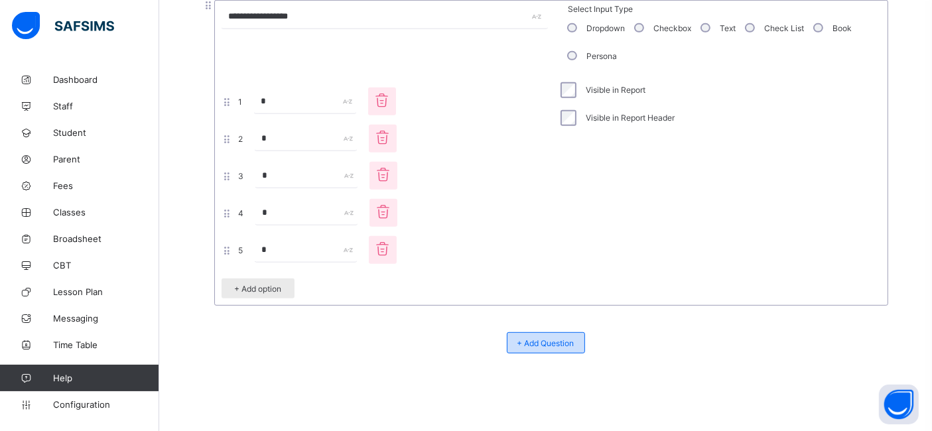
click at [563, 346] on span "+ Add Question" at bounding box center [546, 343] width 57 height 10
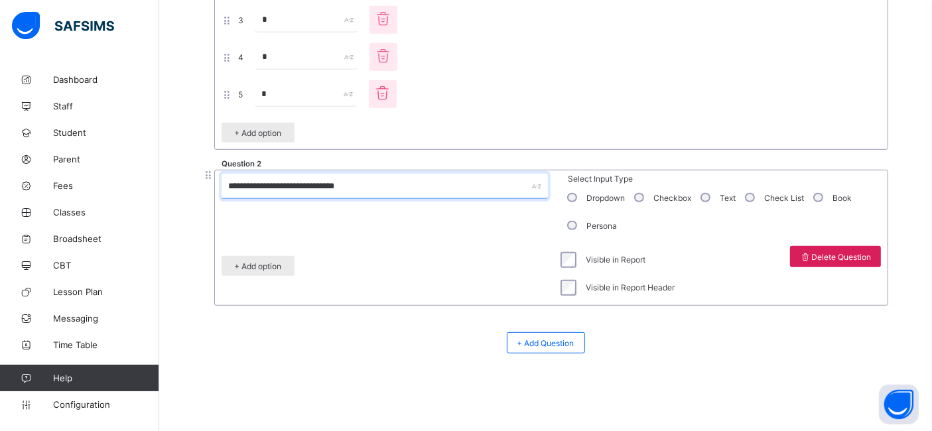
click at [362, 182] on input "**********" at bounding box center [385, 186] width 326 height 25
type input "****"
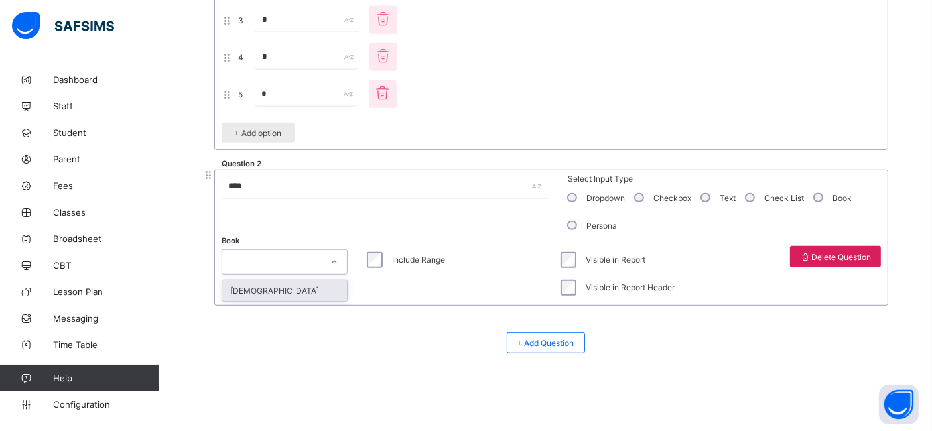
click at [261, 255] on div at bounding box center [272, 262] width 100 height 19
click at [269, 287] on div "[DEMOGRAPHIC_DATA]" at bounding box center [284, 291] width 125 height 21
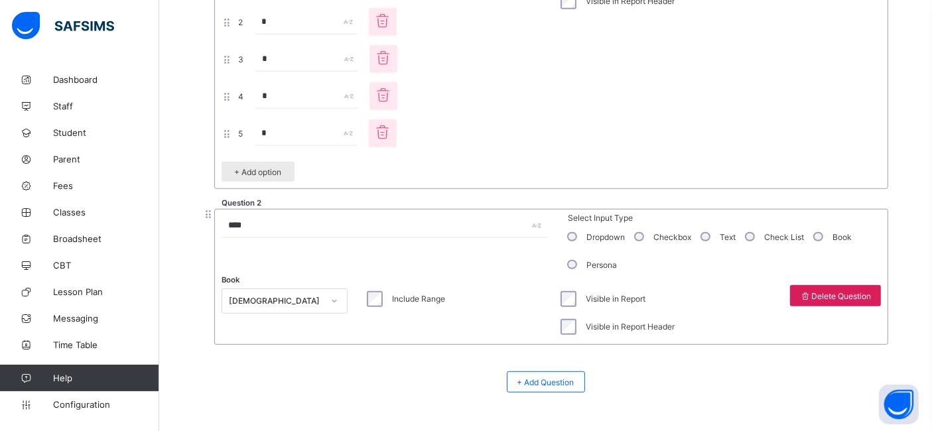
scroll to position [643, 0]
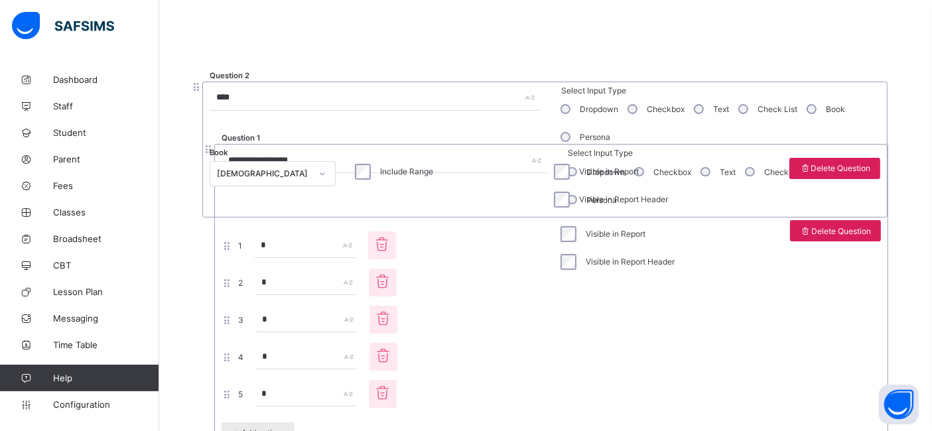
drag, startPoint x: 208, startPoint y: 315, endPoint x: 194, endPoint y: 60, distance: 255.8
click at [194, 60] on div "**********" at bounding box center [545, 115] width 725 height 845
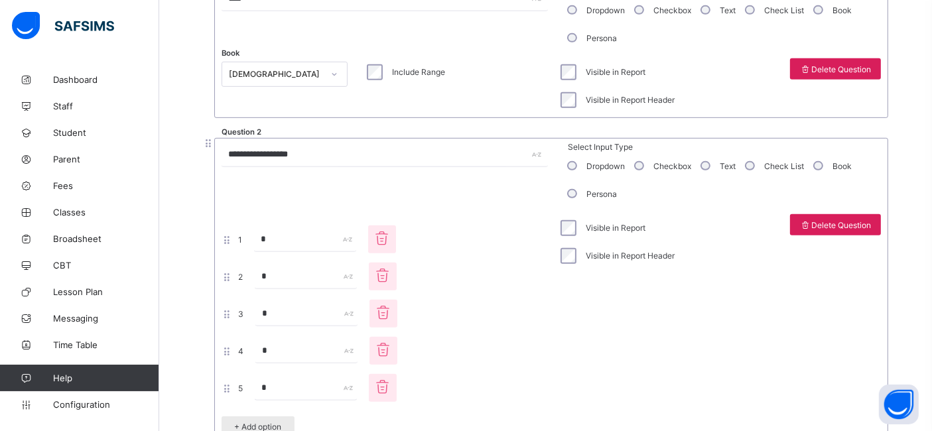
scroll to position [781, 0]
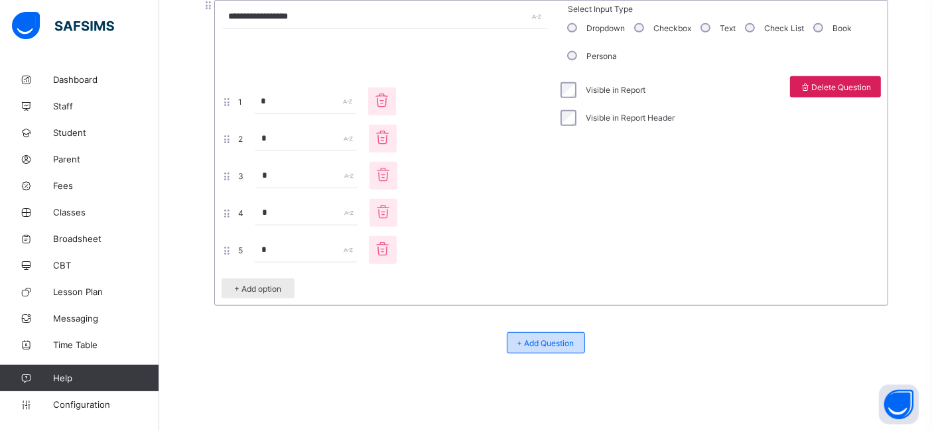
click at [568, 338] on span "+ Add Question" at bounding box center [546, 343] width 57 height 10
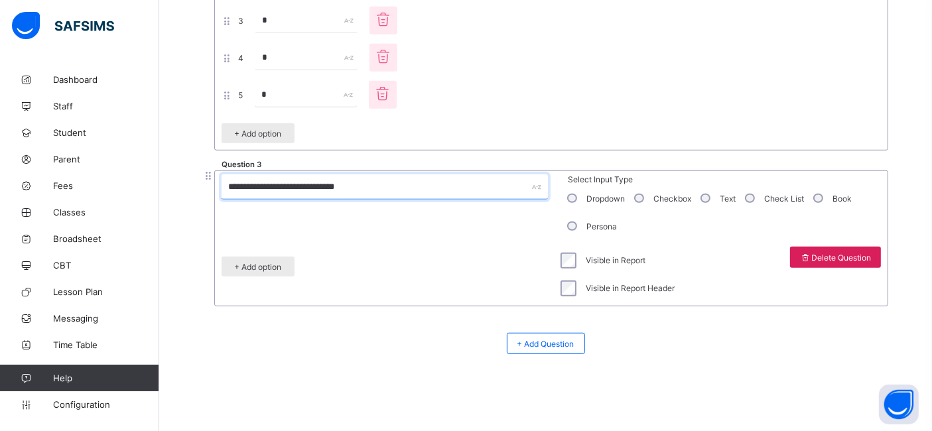
click at [297, 188] on input "**********" at bounding box center [385, 187] width 326 height 25
click at [346, 188] on input "**********" at bounding box center [385, 187] width 326 height 25
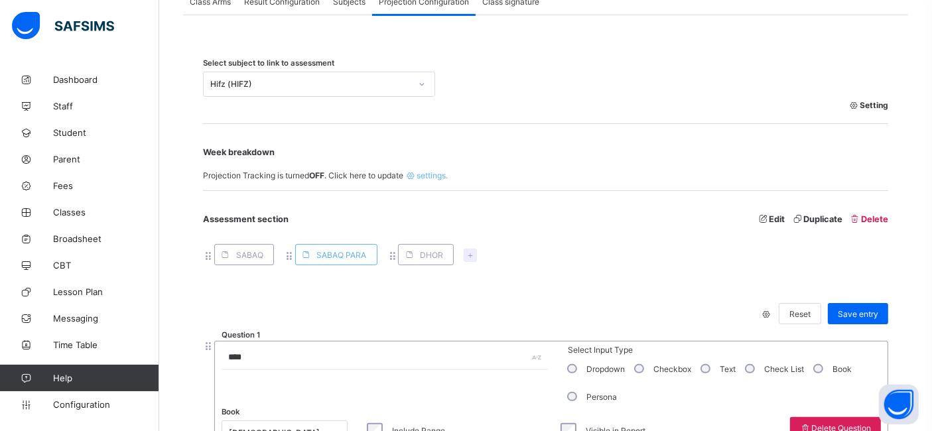
scroll to position [275, 0]
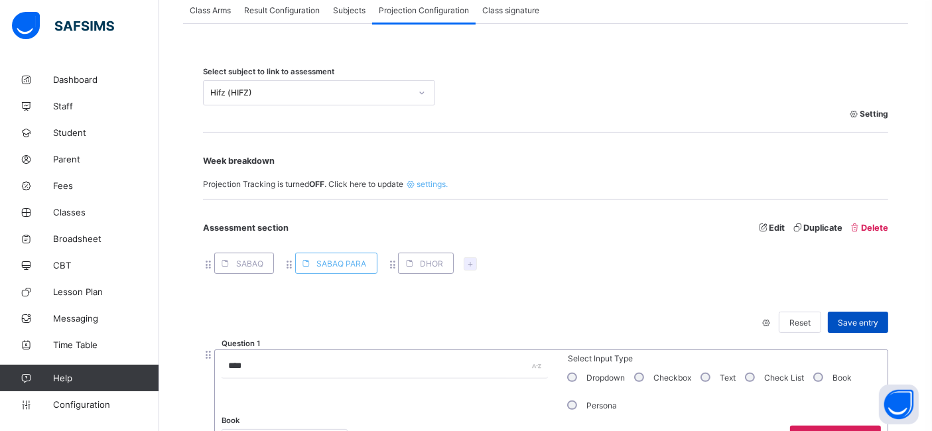
type input "**********"
click at [874, 330] on div "Save entry" at bounding box center [858, 322] width 60 height 21
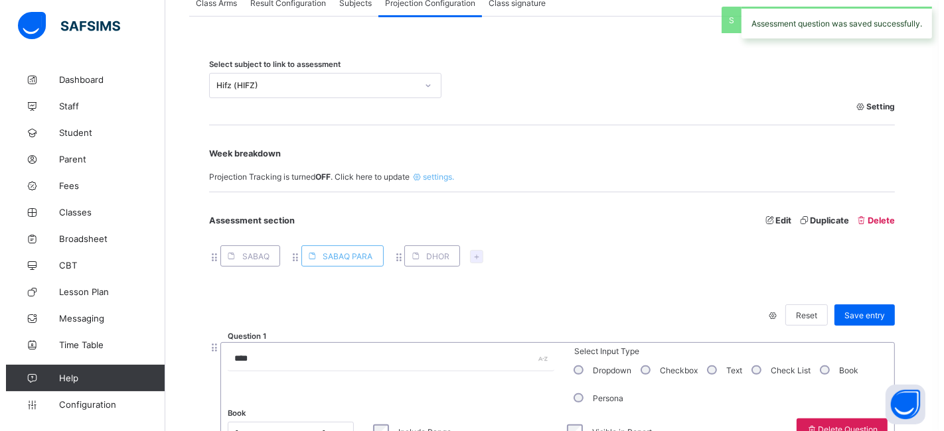
scroll to position [286, 0]
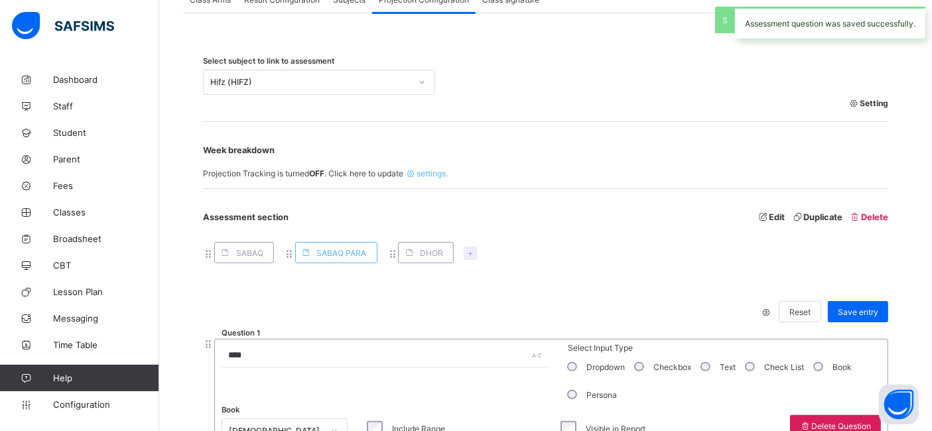
click at [472, 249] on icon at bounding box center [470, 254] width 11 height 10
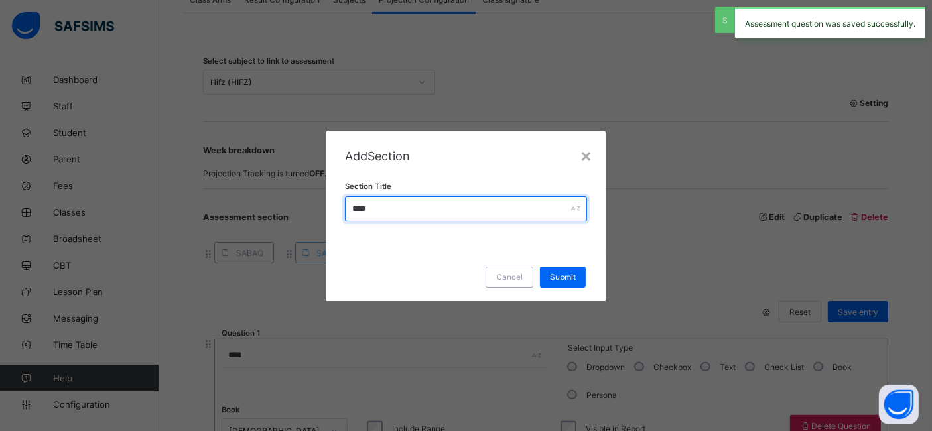
click at [372, 206] on input "****" at bounding box center [466, 208] width 243 height 25
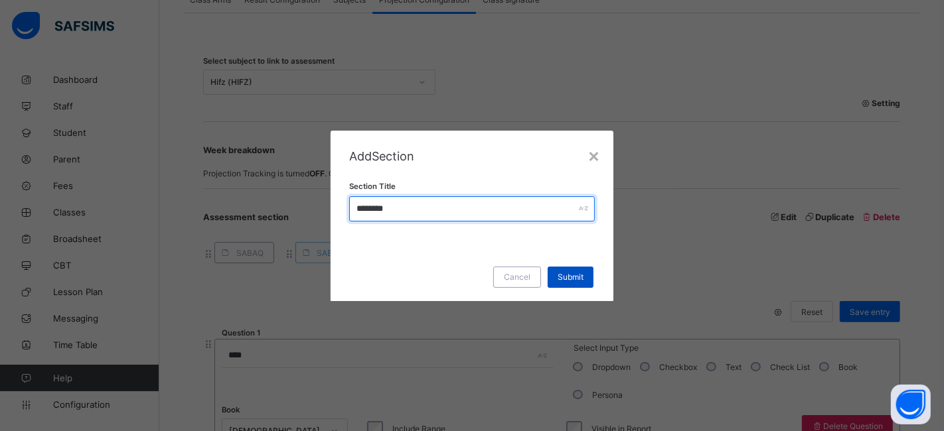
type input "********"
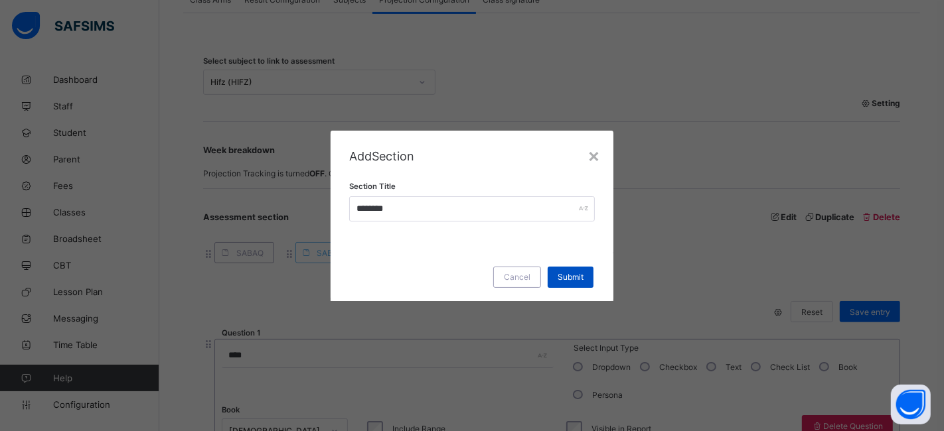
click at [566, 276] on span "Submit" at bounding box center [570, 277] width 26 height 10
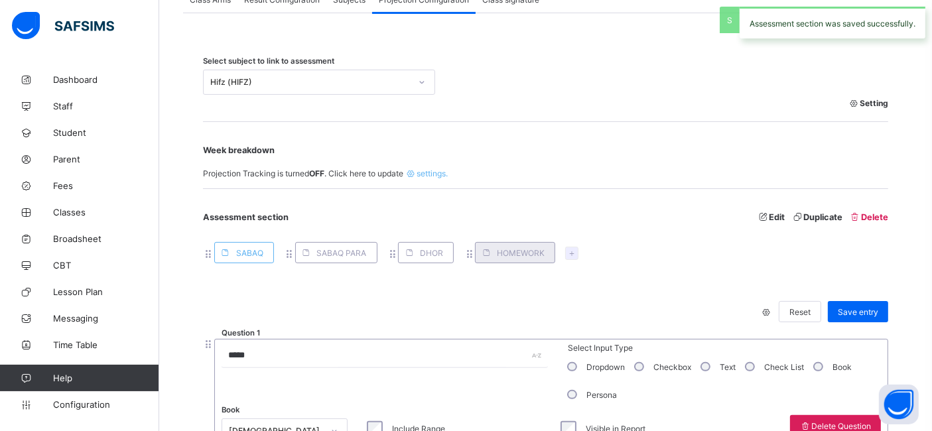
click at [506, 252] on span "HOMEWORK" at bounding box center [521, 253] width 48 height 10
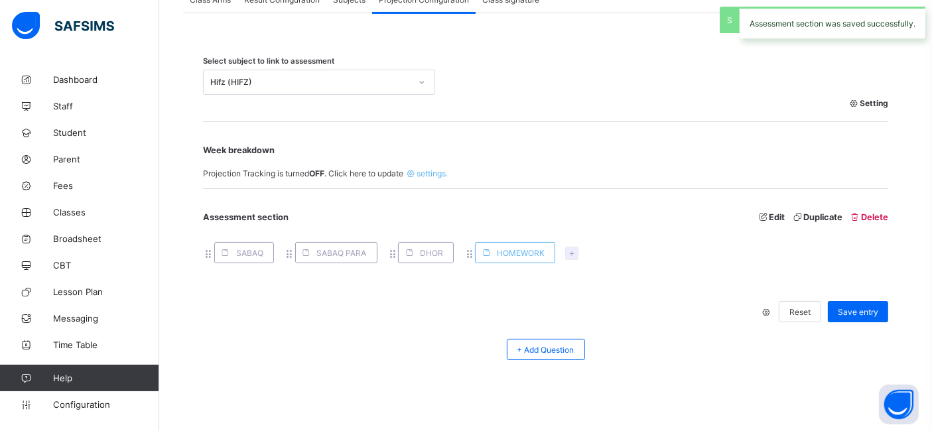
scroll to position [293, 0]
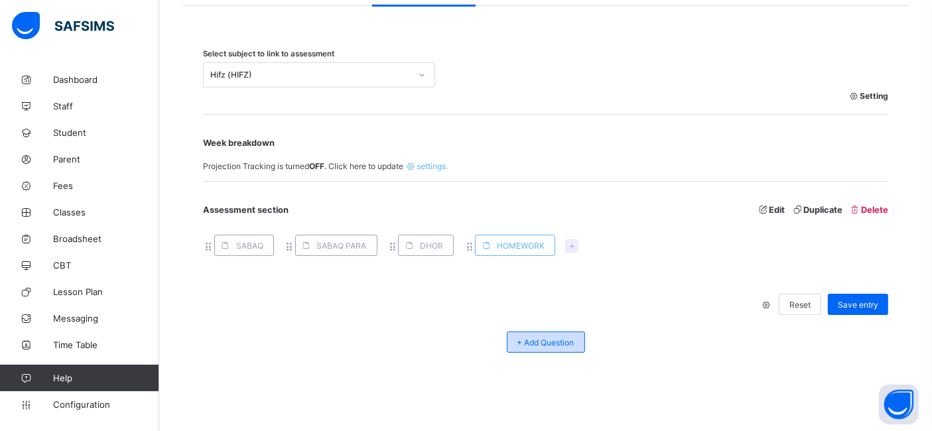
click at [562, 334] on div "+ Add Question" at bounding box center [546, 342] width 78 height 21
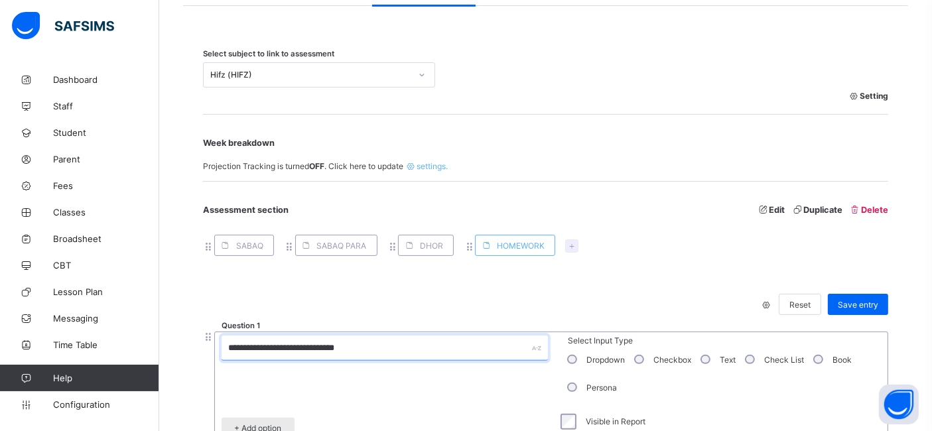
click at [374, 348] on input "**********" at bounding box center [385, 348] width 326 height 25
type input "********"
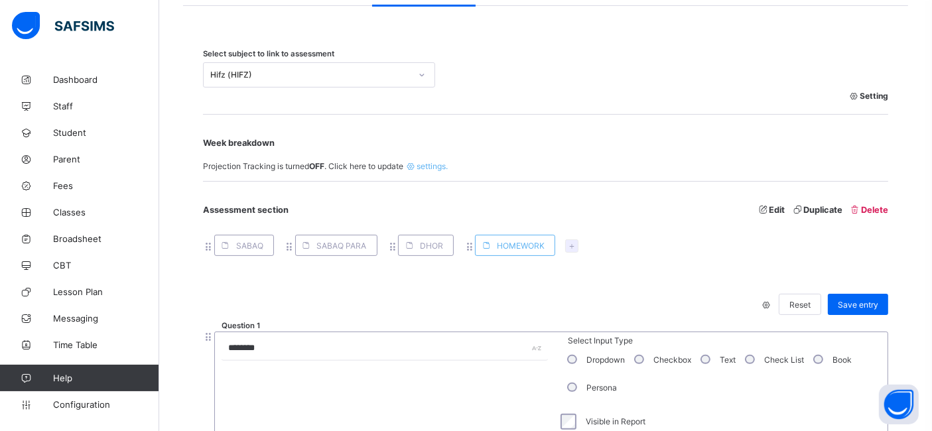
scroll to position [456, 0]
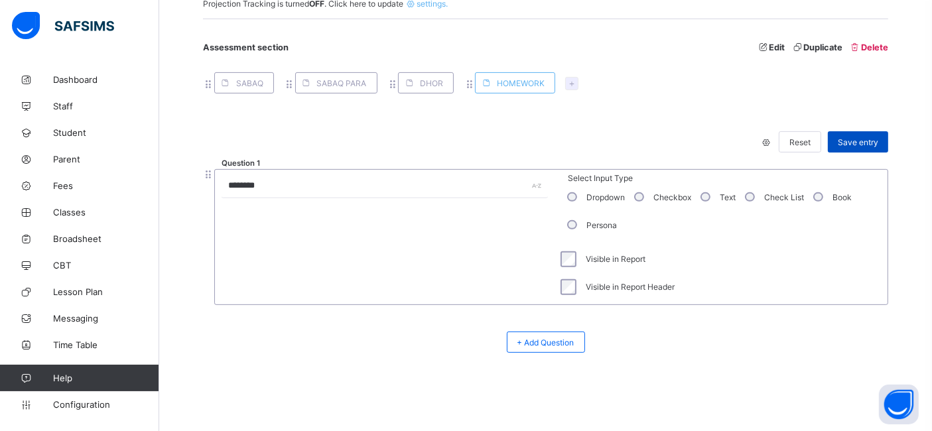
click at [867, 142] on span "Save entry" at bounding box center [858, 142] width 40 height 10
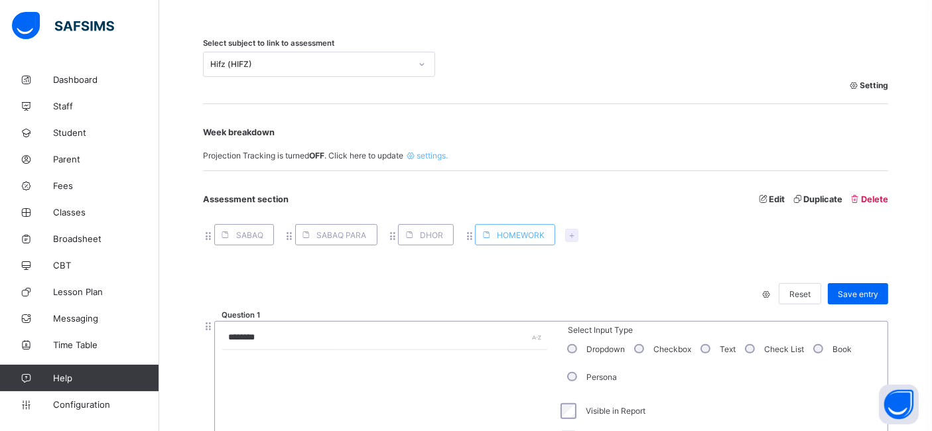
scroll to position [305, 0]
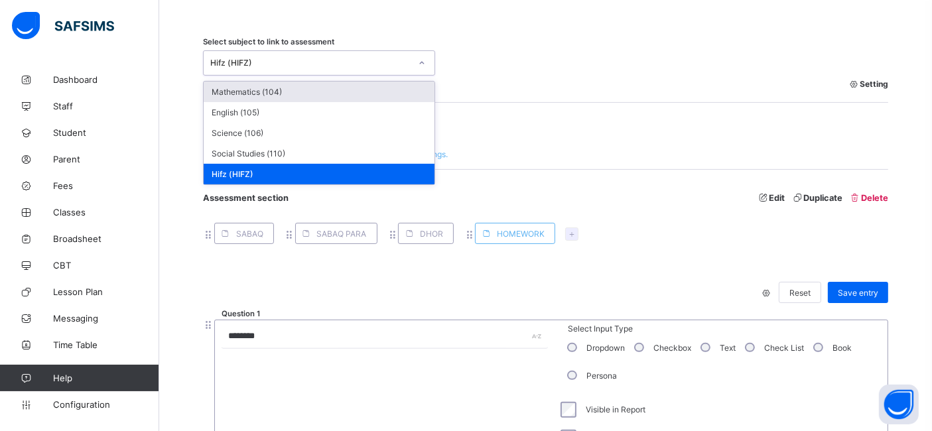
click at [301, 60] on div "Hifz (HIFZ)" at bounding box center [310, 63] width 200 height 10
click at [288, 92] on div "Mathematics (104)" at bounding box center [319, 92] width 231 height 21
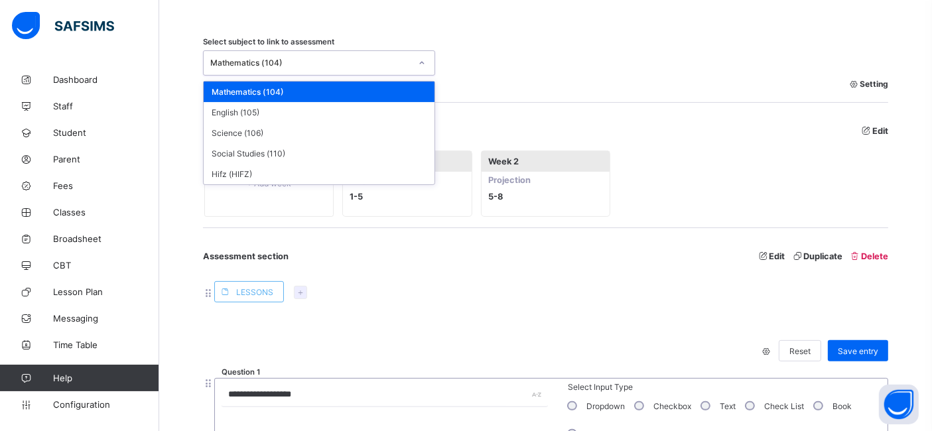
click at [322, 64] on div "Mathematics (104)" at bounding box center [310, 63] width 200 height 10
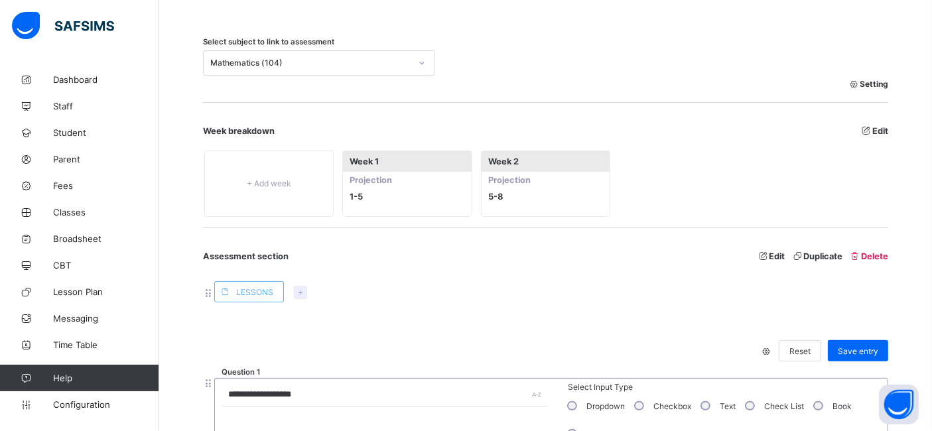
click at [691, 135] on span "Week breakdown Edit" at bounding box center [545, 131] width 685 height 10
click at [888, 129] on span "Edit" at bounding box center [875, 131] width 28 height 10
type input "******"
type input "*"
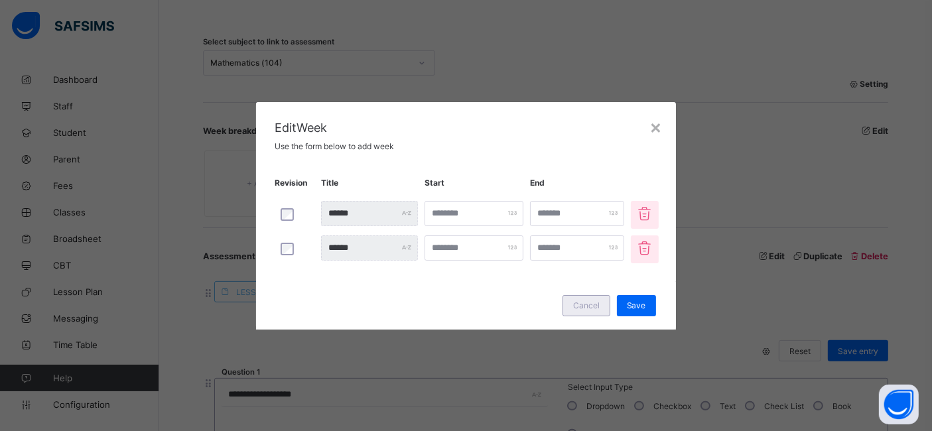
click at [610, 301] on div "Cancel" at bounding box center [587, 305] width 48 height 21
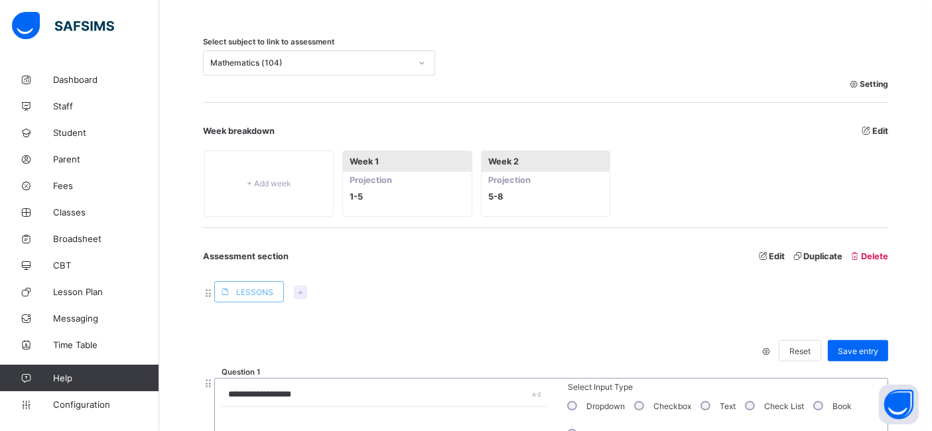
click at [879, 84] on span "Setting" at bounding box center [869, 84] width 40 height 10
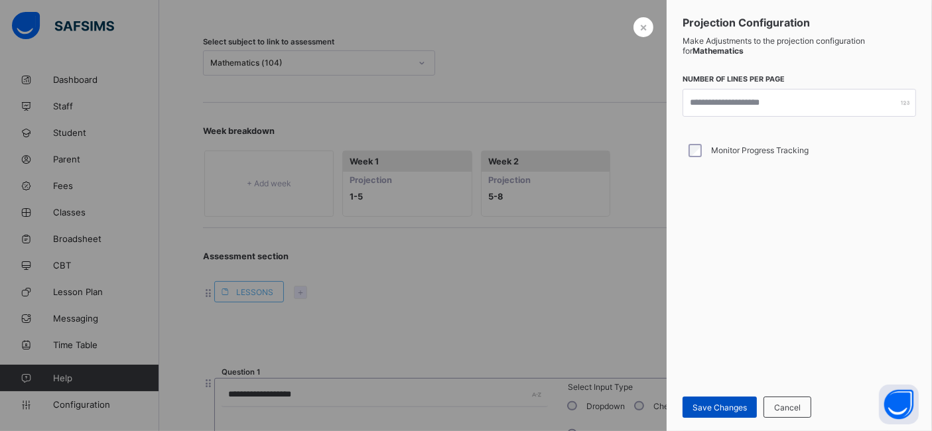
click at [701, 400] on div "Save Changes" at bounding box center [720, 407] width 74 height 21
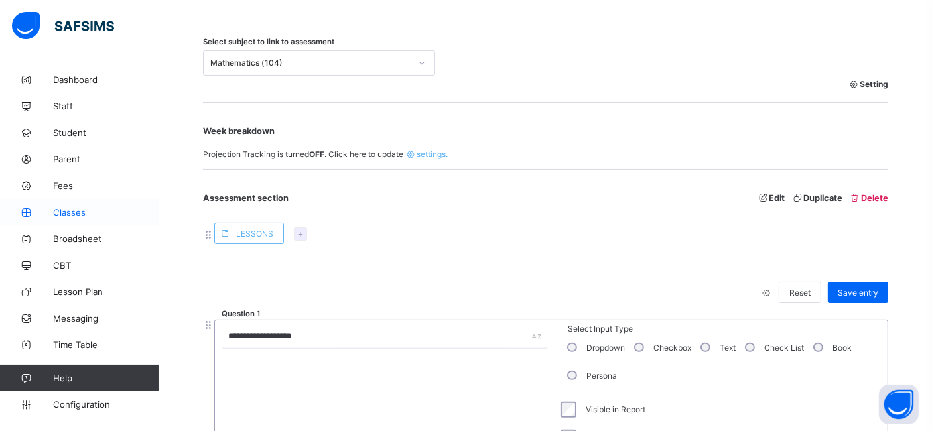
click at [65, 212] on span "Classes" at bounding box center [106, 212] width 106 height 11
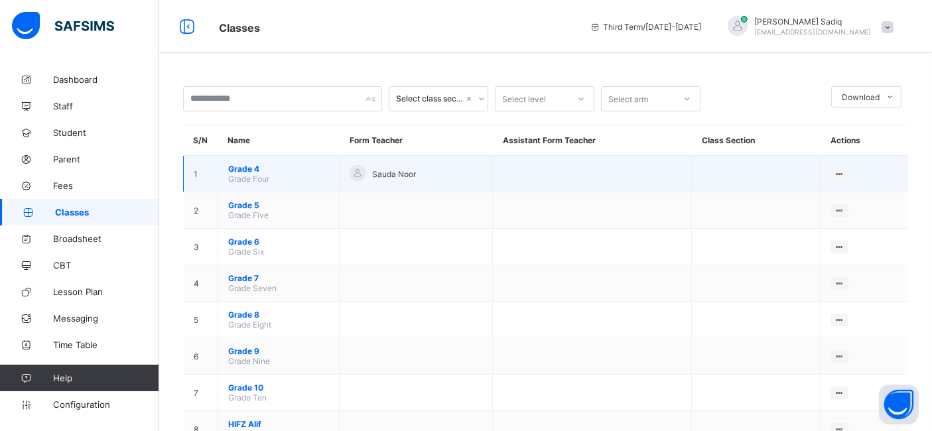
click at [242, 167] on span "Grade 4" at bounding box center [278, 169] width 101 height 10
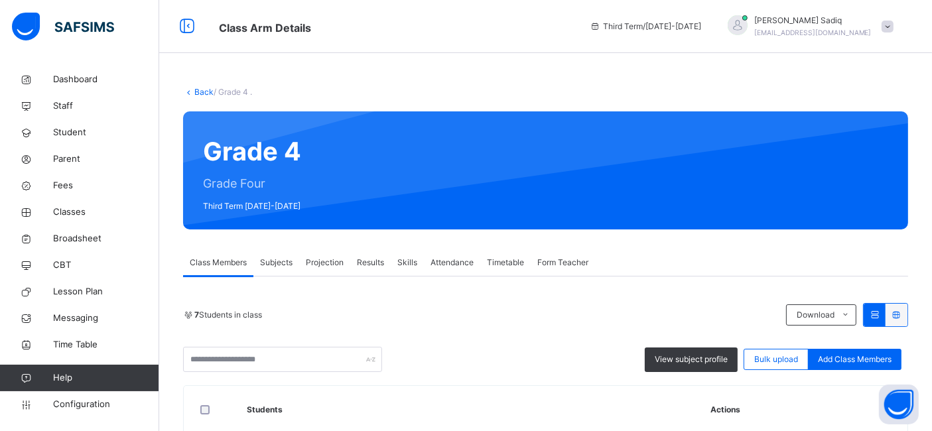
click at [338, 269] on div "Projection" at bounding box center [324, 262] width 51 height 27
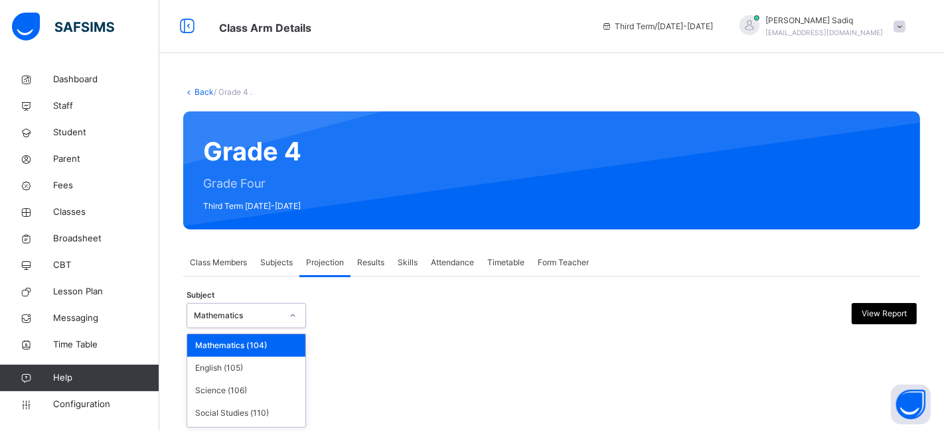
click at [251, 308] on div "Mathematics" at bounding box center [233, 316] width 93 height 21
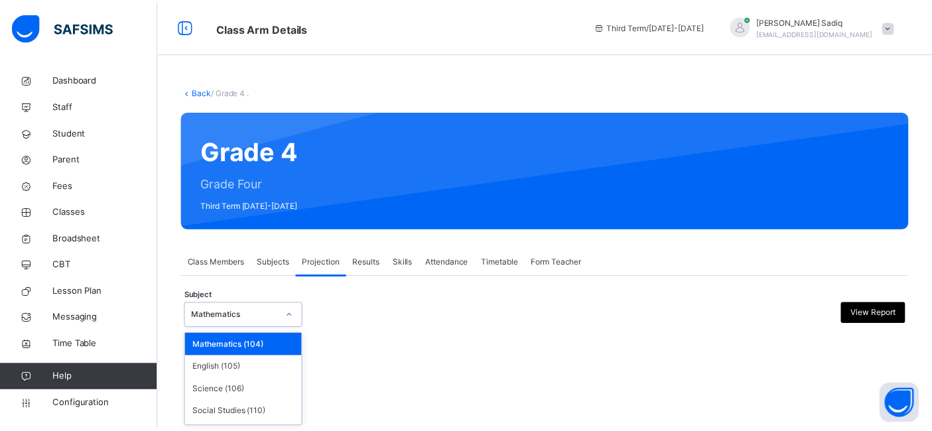
scroll to position [19, 0]
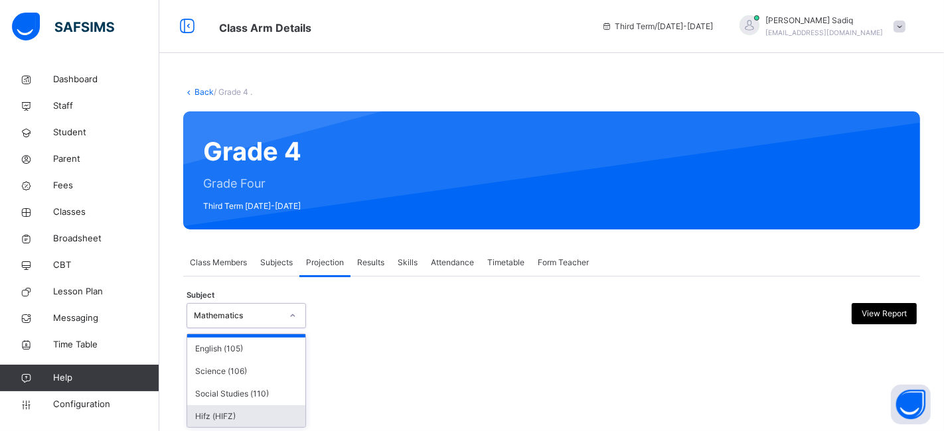
click at [255, 408] on div "Hifz (HIFZ)" at bounding box center [246, 416] width 118 height 23
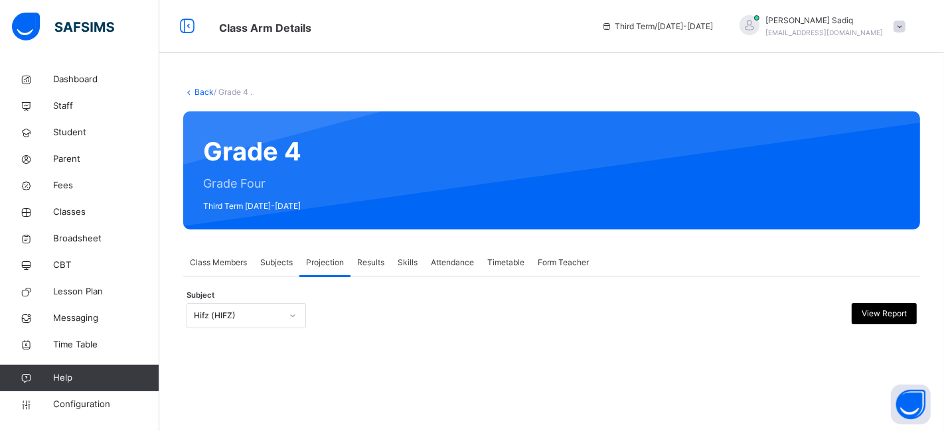
click at [727, 200] on div at bounding box center [610, 171] width 579 height 92
click at [198, 90] on link "Back" at bounding box center [203, 92] width 19 height 10
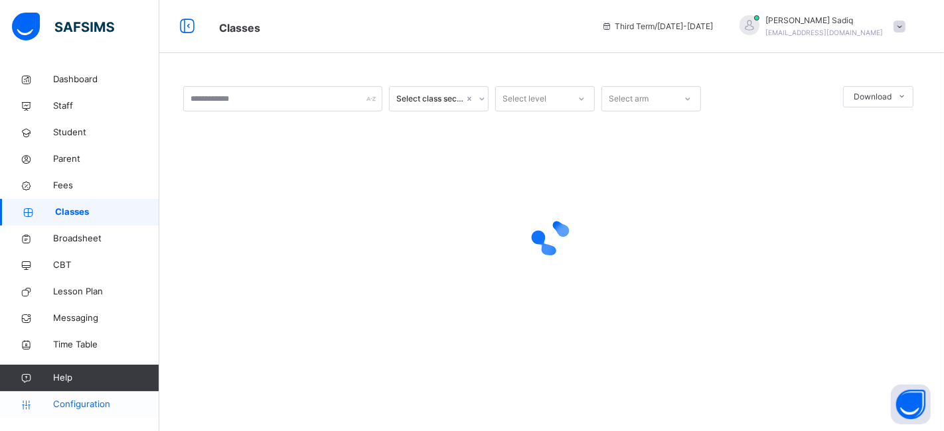
click at [94, 405] on span "Configuration" at bounding box center [105, 404] width 105 height 13
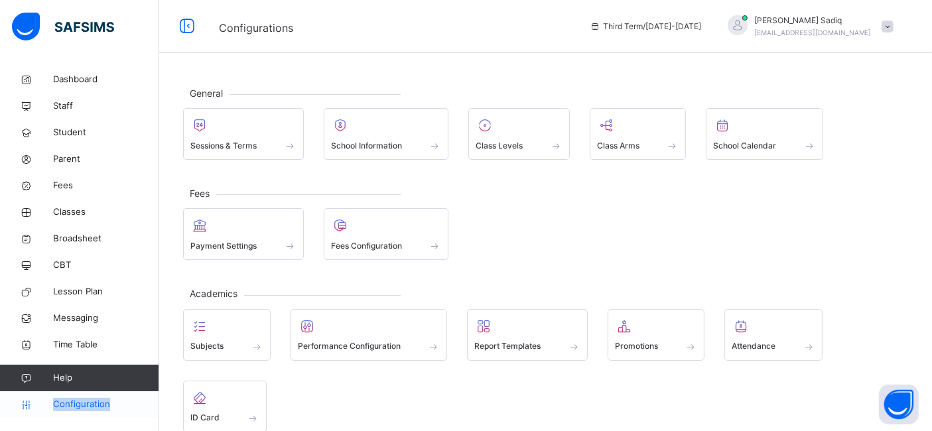
click at [94, 405] on span "Configuration" at bounding box center [105, 404] width 105 height 13
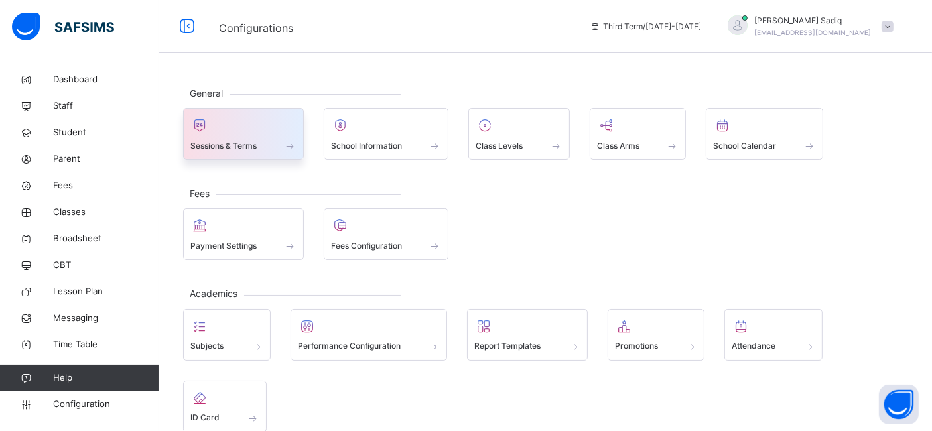
click at [236, 135] on span at bounding box center [243, 136] width 106 height 3
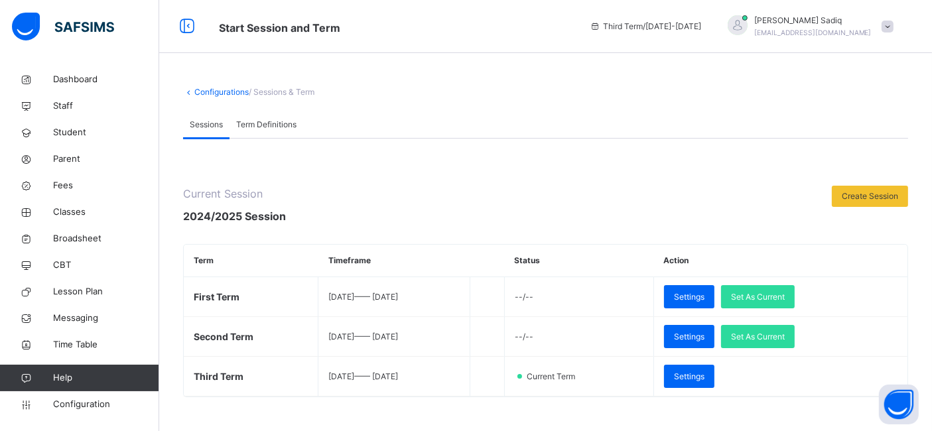
click at [259, 120] on span "Term Definitions" at bounding box center [266, 125] width 60 height 12
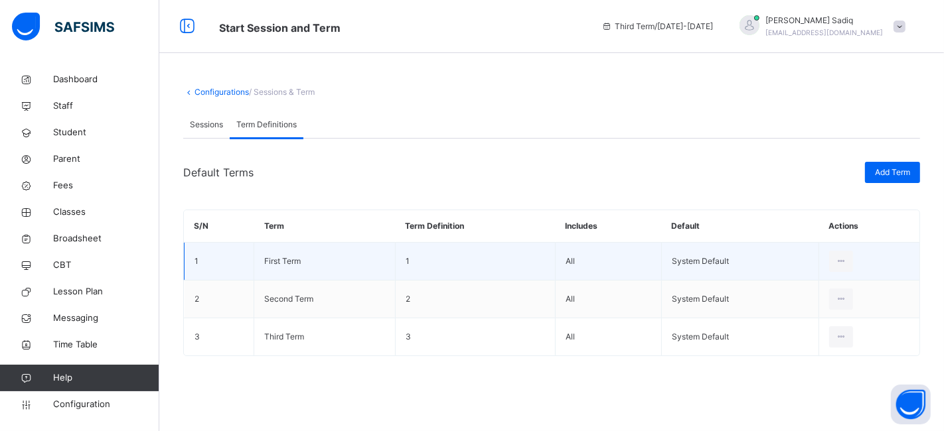
click at [689, 260] on td "System Default" at bounding box center [739, 262] width 157 height 38
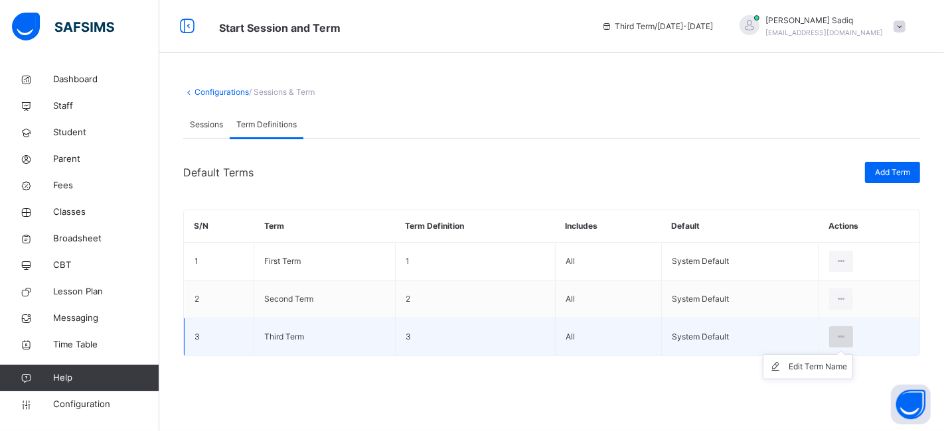
click at [837, 336] on icon at bounding box center [840, 337] width 11 height 12
click at [817, 360] on div "Edit Term Name" at bounding box center [817, 366] width 58 height 13
type input "**********"
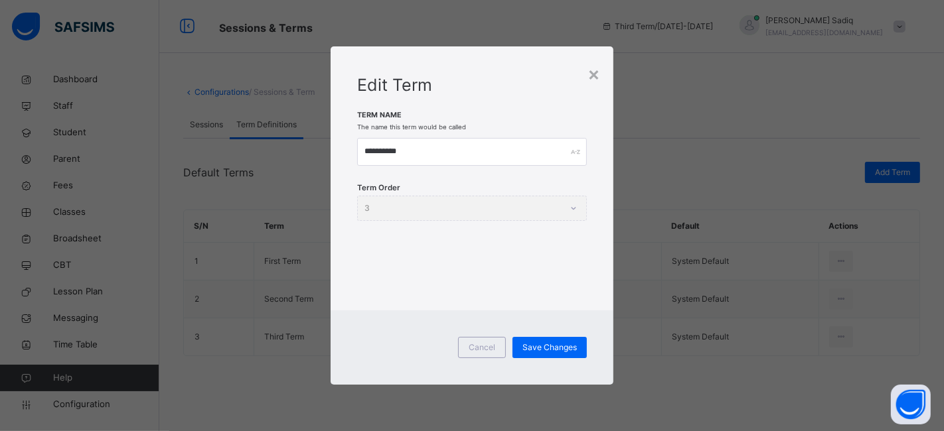
click at [449, 212] on div "Term Order 3" at bounding box center [472, 208] width 230 height 25
click at [474, 159] on input "**********" at bounding box center [472, 152] width 230 height 28
click at [487, 340] on div "Cancel" at bounding box center [482, 347] width 48 height 21
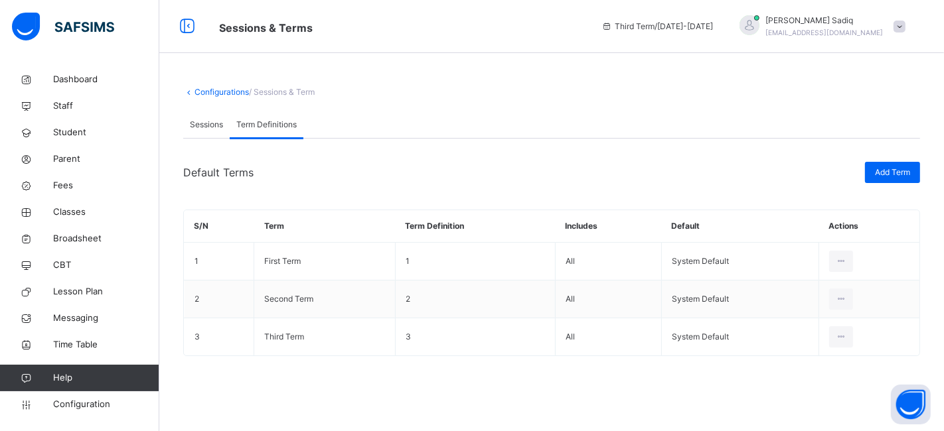
click at [201, 127] on span "Sessions" at bounding box center [206, 125] width 33 height 12
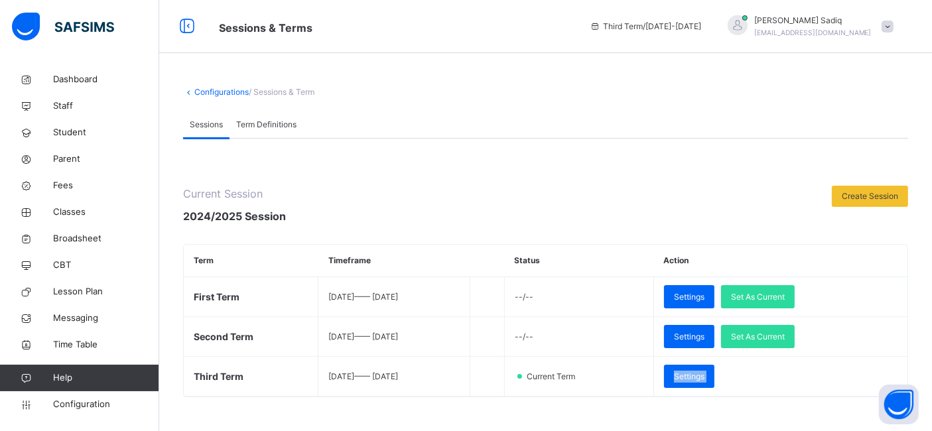
drag, startPoint x: 701, startPoint y: 372, endPoint x: 760, endPoint y: 409, distance: 70.1
click at [760, 409] on div "Current Session 2024/2025 Session Create Session Term Timeframe Status Action F…" at bounding box center [545, 427] width 725 height 483
click at [470, 206] on div at bounding box center [559, 205] width 533 height 38
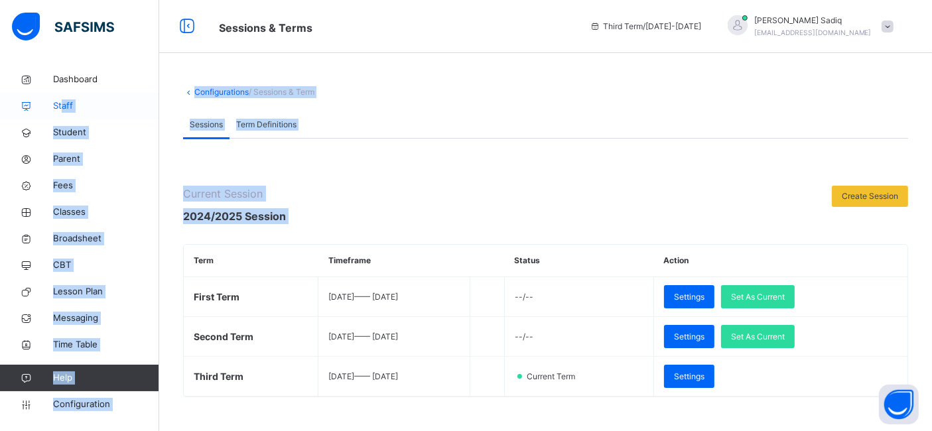
drag, startPoint x: 470, startPoint y: 206, endPoint x: 62, endPoint y: 103, distance: 420.8
click at [62, 103] on div "Sessions & Terms Third Term / [DATE]-[DATE] [PERSON_NAME] [PERSON_NAME][EMAIL_A…" at bounding box center [466, 344] width 932 height 689
click at [62, 103] on span "Staff" at bounding box center [106, 106] width 106 height 13
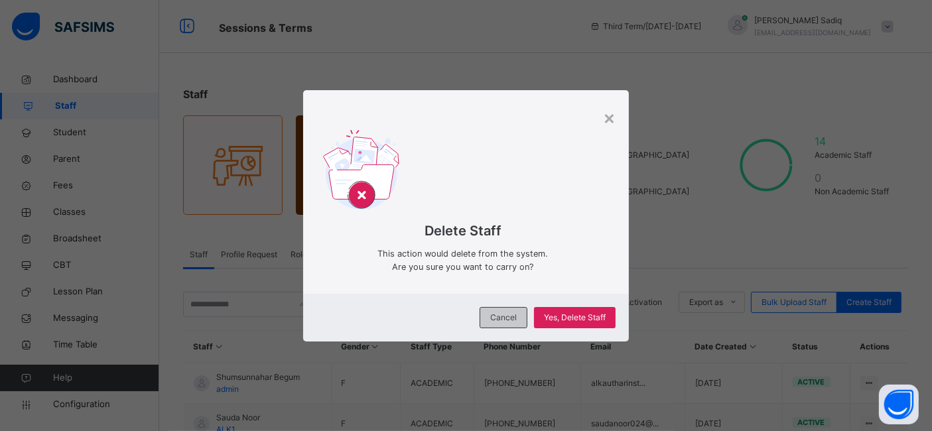
click at [504, 316] on span "Cancel" at bounding box center [503, 318] width 27 height 12
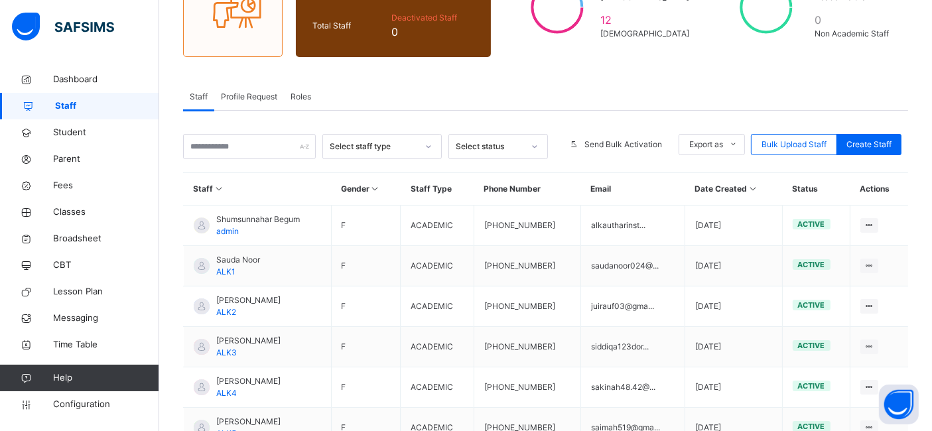
scroll to position [159, 0]
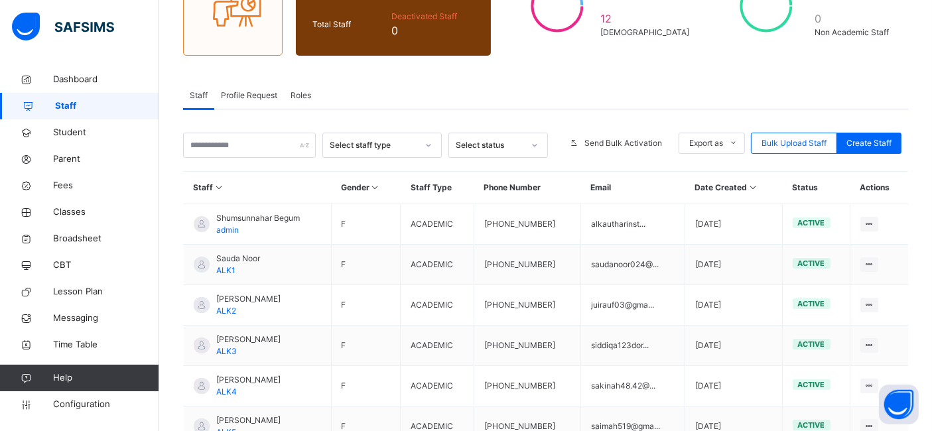
click at [301, 91] on span "Roles" at bounding box center [301, 96] width 21 height 12
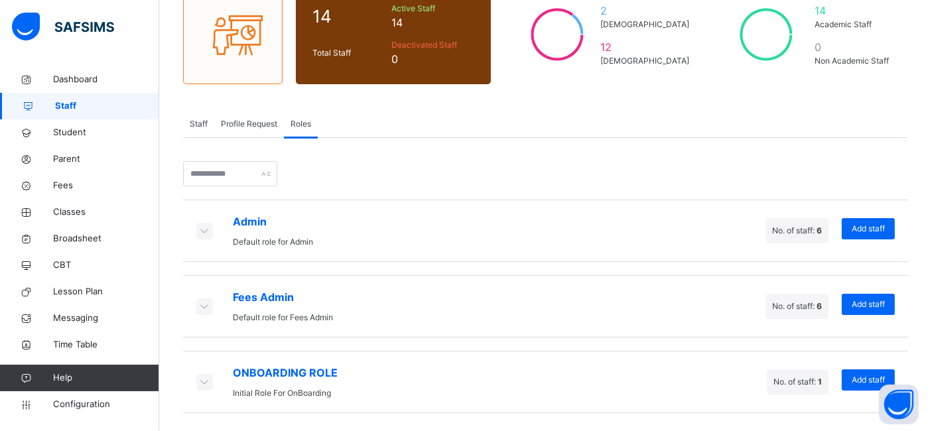
click at [249, 135] on div "Profile Request" at bounding box center [249, 124] width 70 height 27
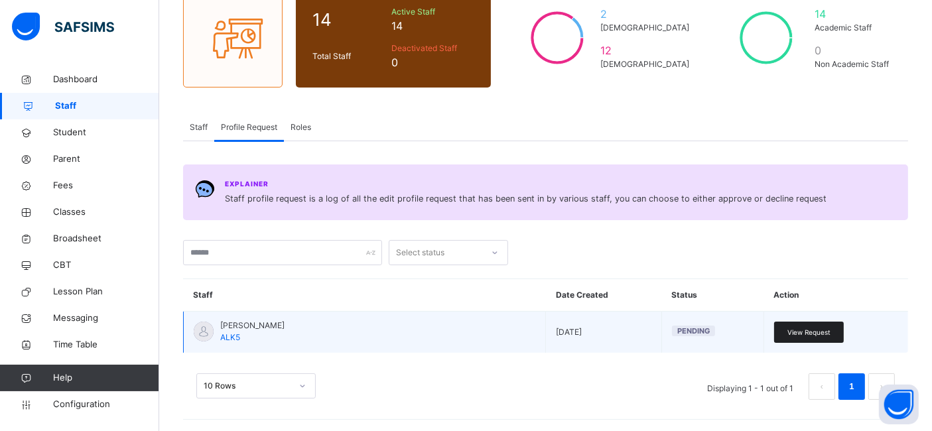
click at [796, 329] on div "View Request" at bounding box center [809, 332] width 70 height 21
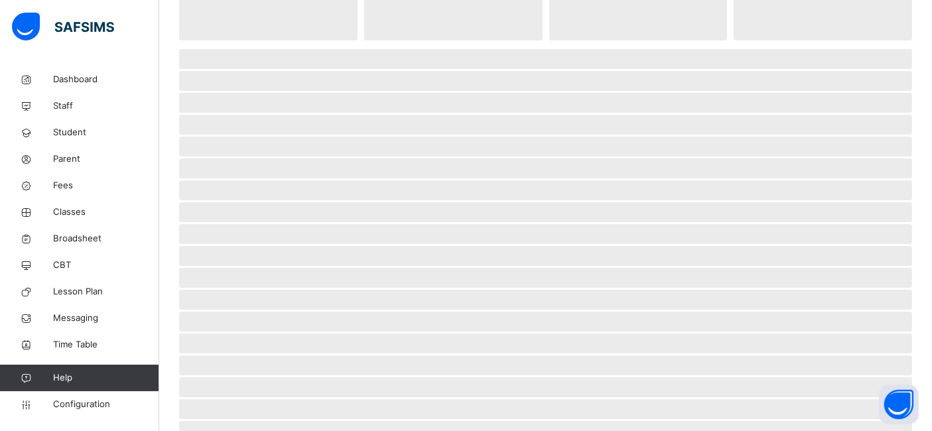
scroll to position [96, 0]
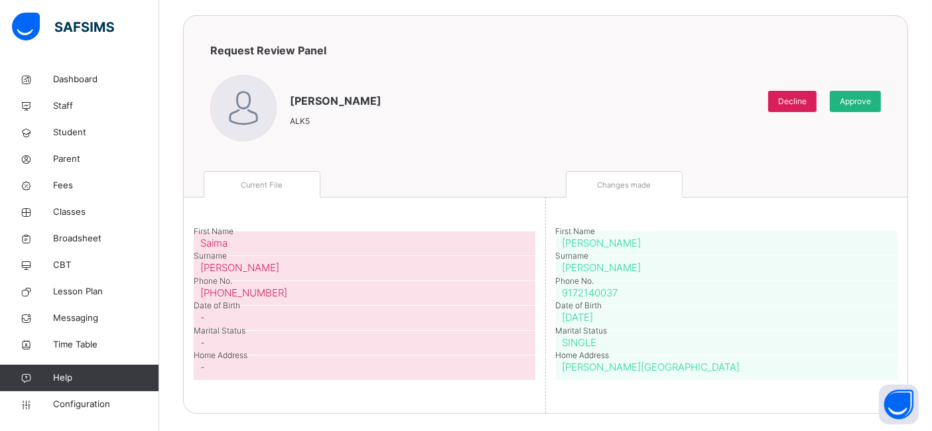
click at [865, 102] on span "Approve" at bounding box center [855, 102] width 31 height 12
click at [853, 102] on span "Approve" at bounding box center [855, 102] width 31 height 12
click at [843, 104] on div "Approve" at bounding box center [855, 101] width 51 height 21
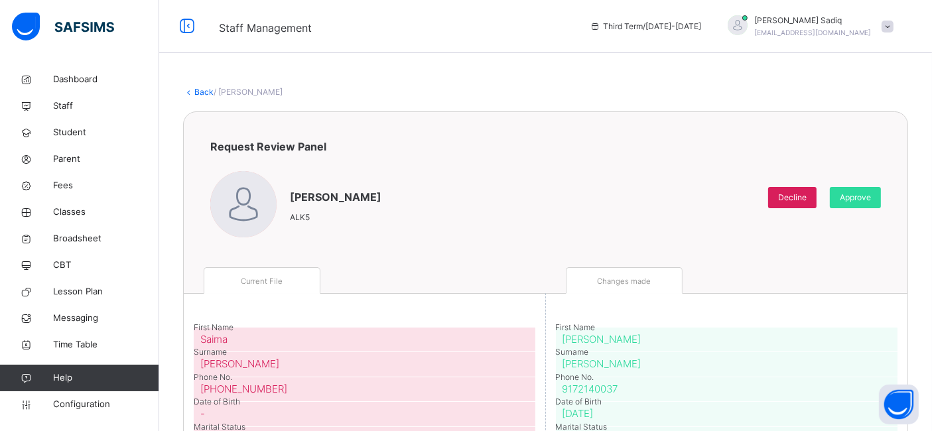
click at [200, 91] on link "Back" at bounding box center [203, 92] width 19 height 10
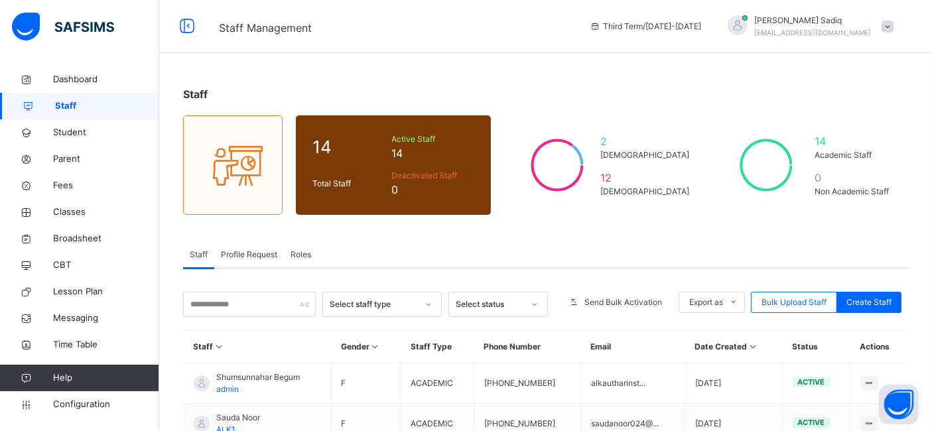
click at [259, 249] on span "Profile Request" at bounding box center [249, 255] width 56 height 12
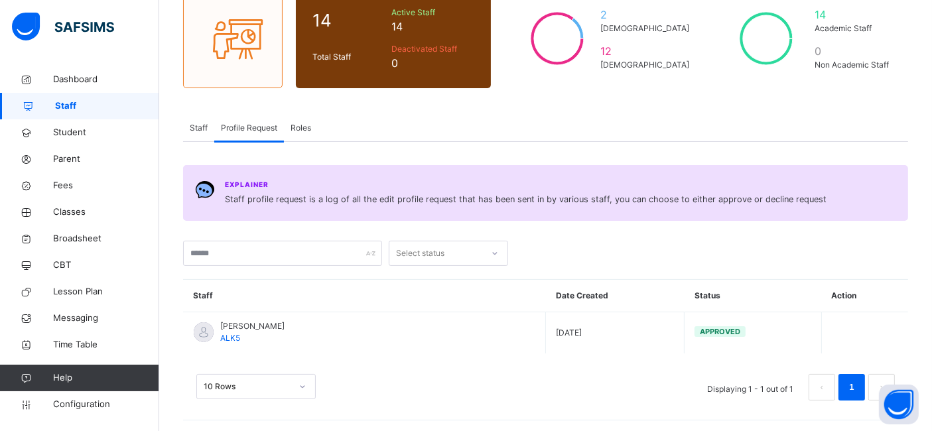
scroll to position [127, 0]
click at [299, 127] on span "Roles" at bounding box center [301, 127] width 21 height 12
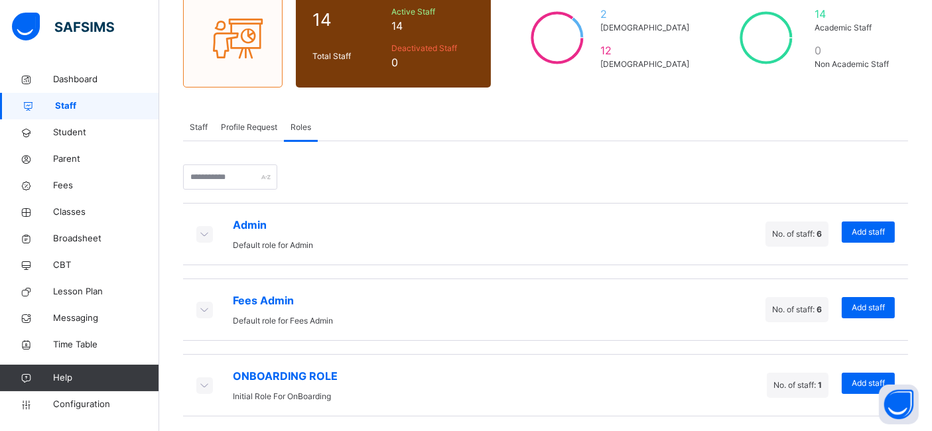
click at [206, 122] on span "Staff" at bounding box center [199, 127] width 18 height 12
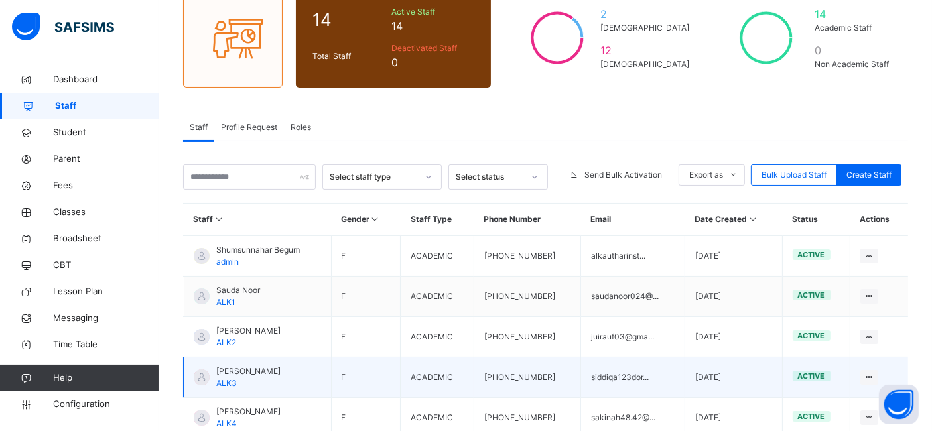
click at [244, 367] on span "[PERSON_NAME]" at bounding box center [248, 372] width 64 height 12
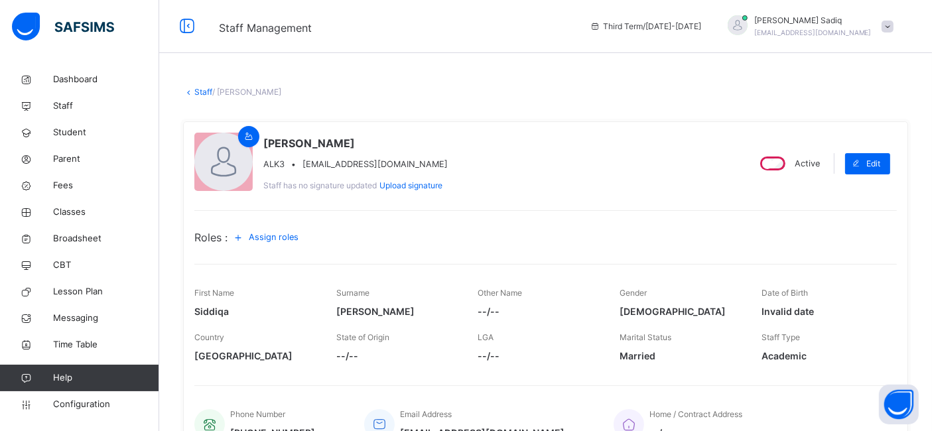
click at [196, 95] on link "Staff" at bounding box center [203, 92] width 18 height 10
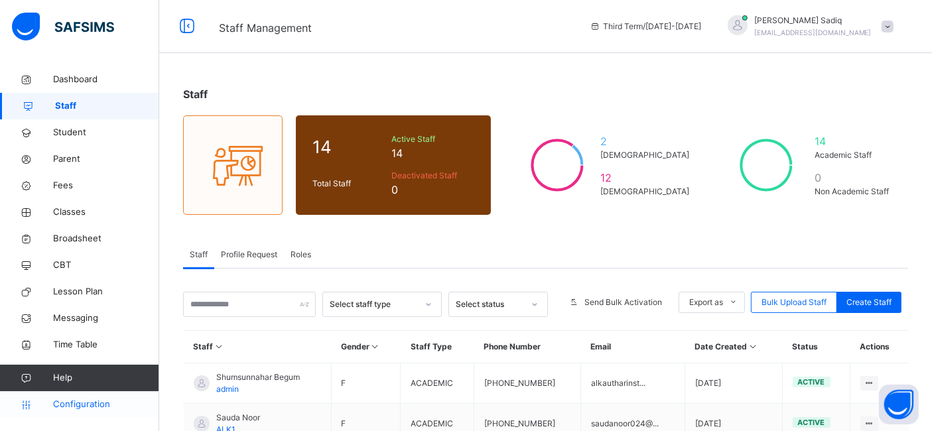
click at [100, 412] on link "Configuration" at bounding box center [79, 404] width 159 height 27
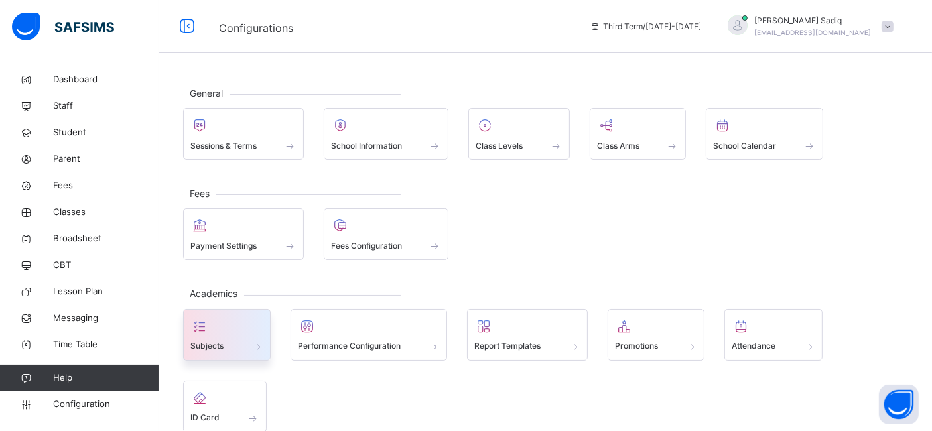
click at [226, 333] on div at bounding box center [226, 326] width 73 height 20
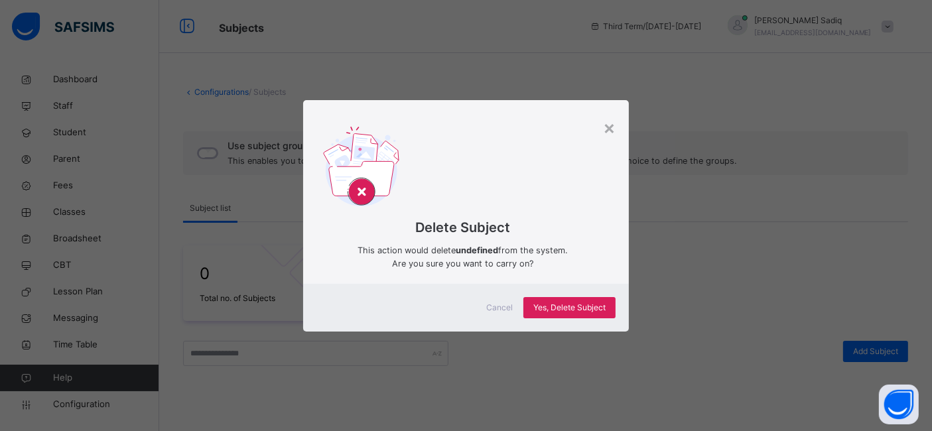
click at [492, 310] on span "Cancel" at bounding box center [499, 308] width 27 height 12
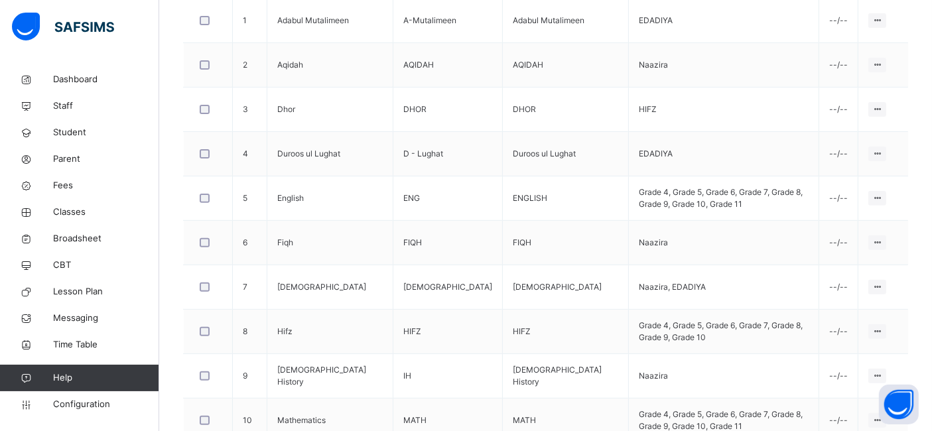
scroll to position [433, 0]
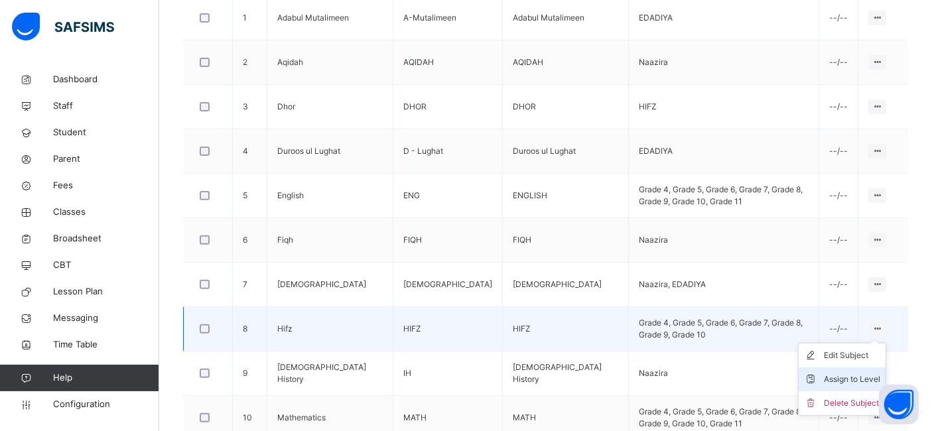
click at [855, 369] on li "Assign to Level" at bounding box center [842, 380] width 87 height 24
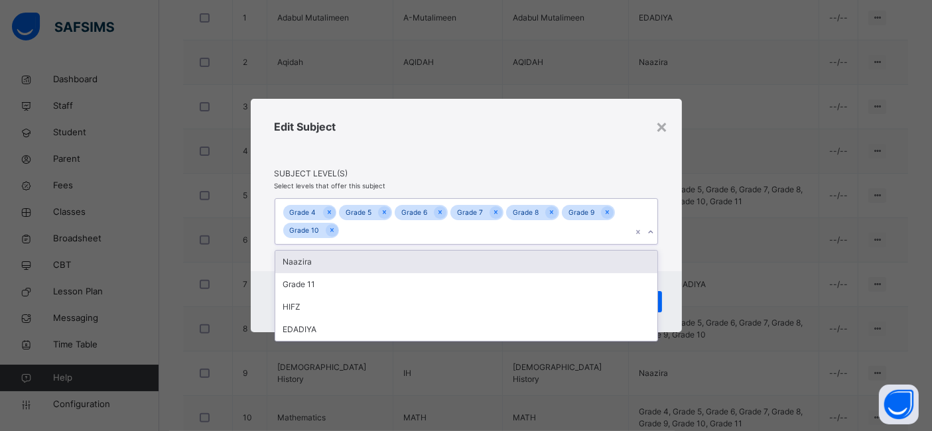
click at [465, 232] on div "Grade 4 Grade 5 Grade 6 Grade 7 Grade 8 Grade 9 Grade 10" at bounding box center [453, 222] width 357 height 46
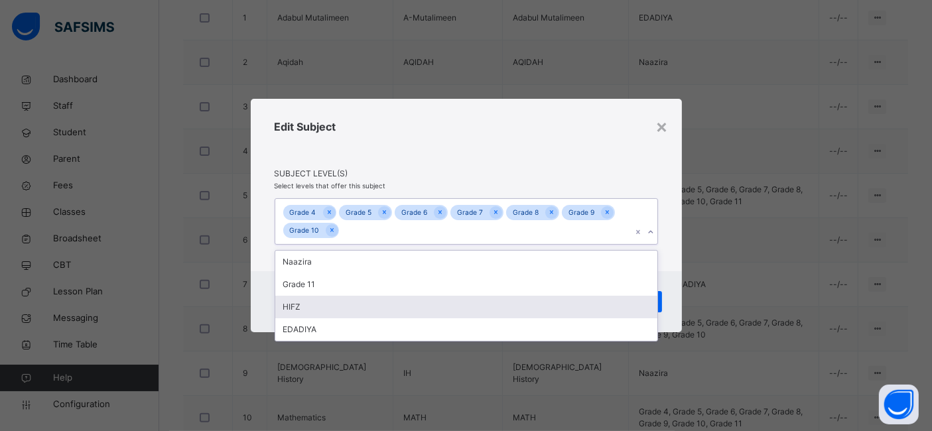
click at [433, 304] on div "HIFZ" at bounding box center [466, 307] width 382 height 23
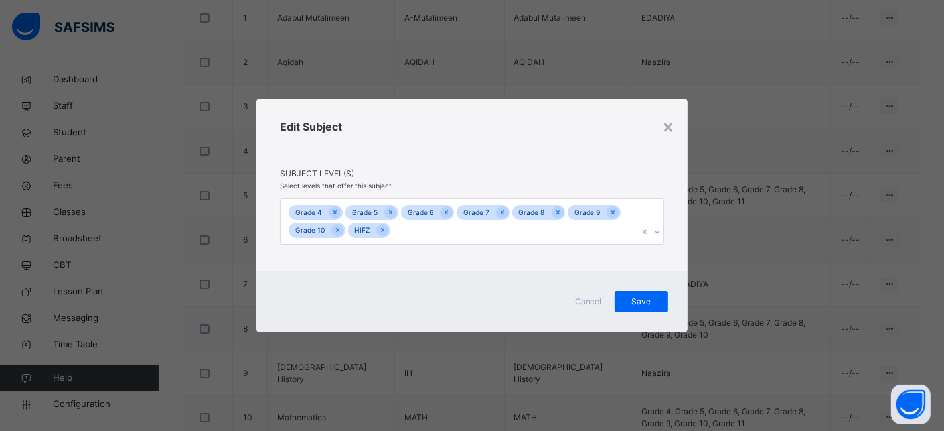
click at [679, 304] on div "Cancel Save" at bounding box center [471, 301] width 431 height 61
click at [638, 299] on span "Save" at bounding box center [640, 302] width 33 height 12
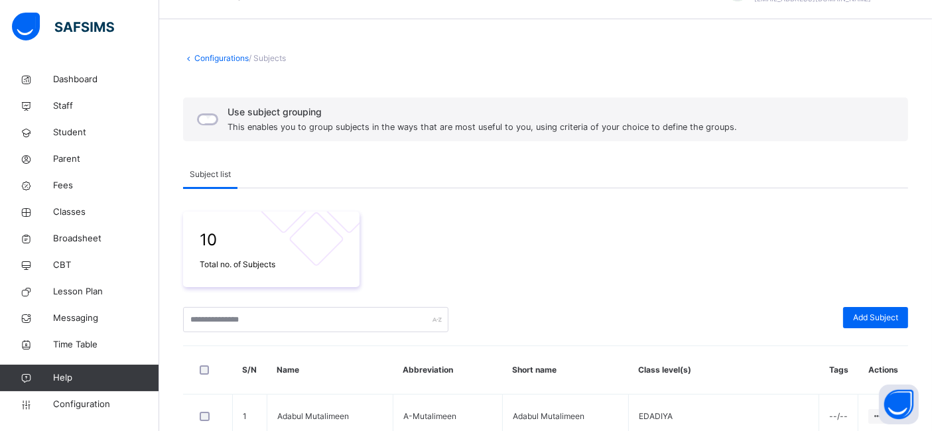
scroll to position [0, 0]
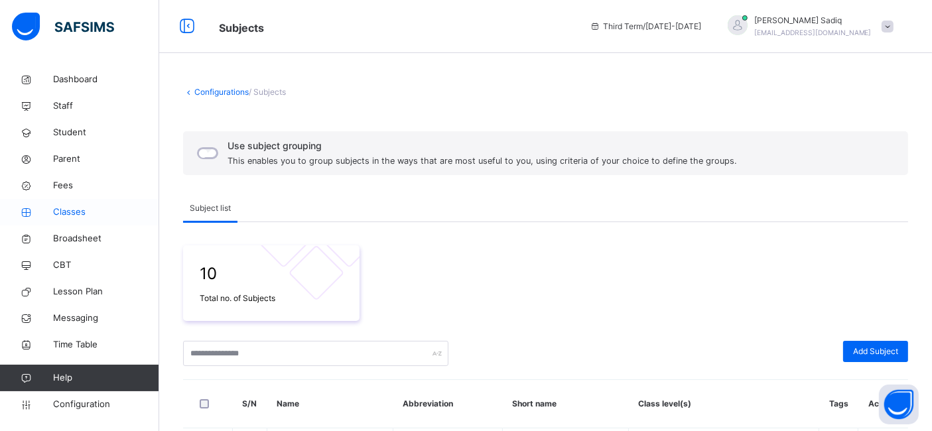
click at [64, 211] on span "Classes" at bounding box center [106, 212] width 106 height 13
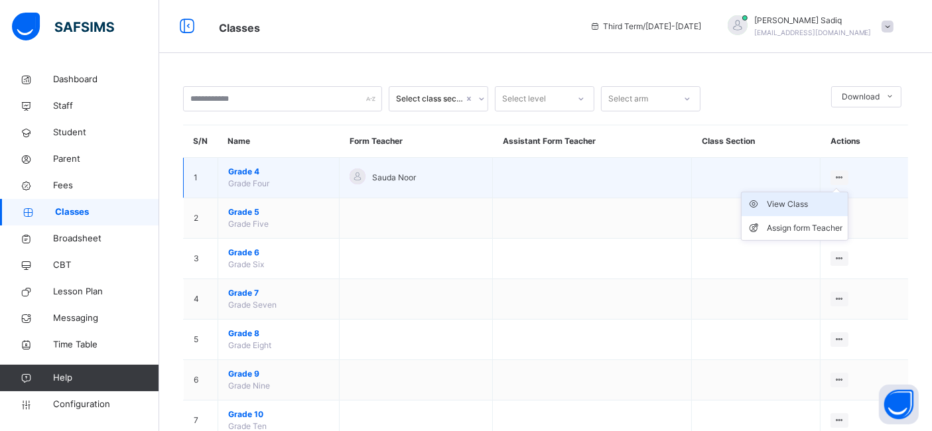
click at [809, 204] on div "View Class" at bounding box center [805, 204] width 76 height 13
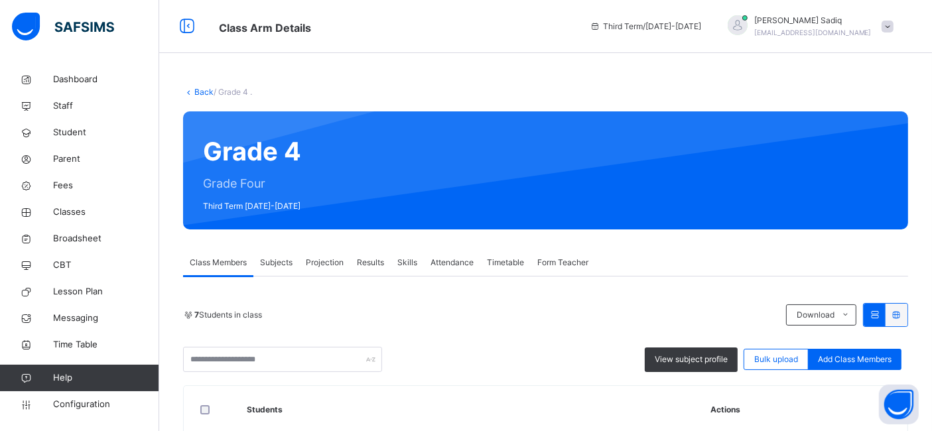
click at [320, 259] on span "Projection" at bounding box center [325, 263] width 38 height 12
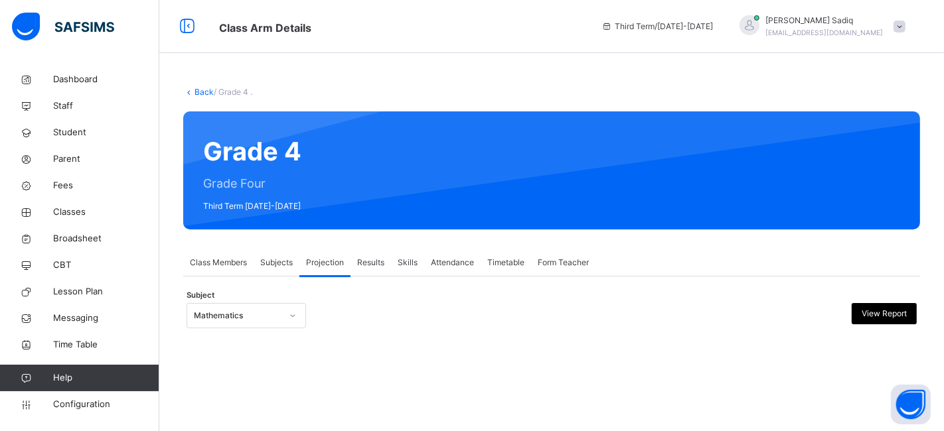
click at [203, 265] on span "Class Members" at bounding box center [218, 263] width 57 height 12
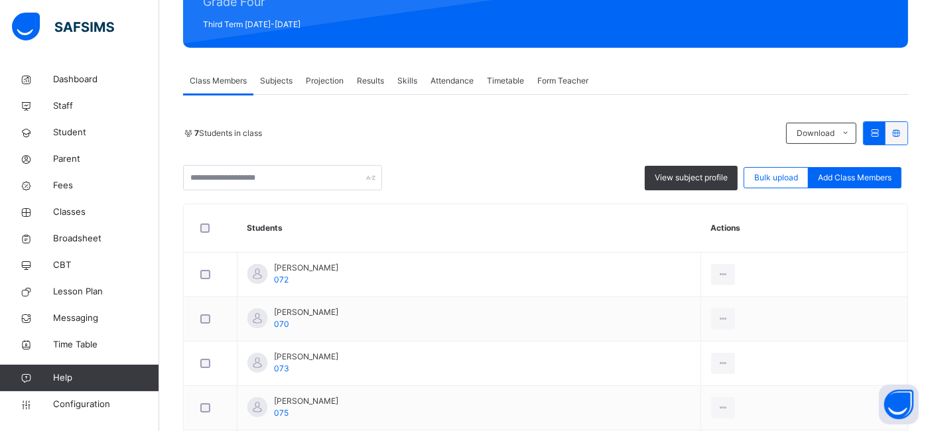
scroll to position [182, 0]
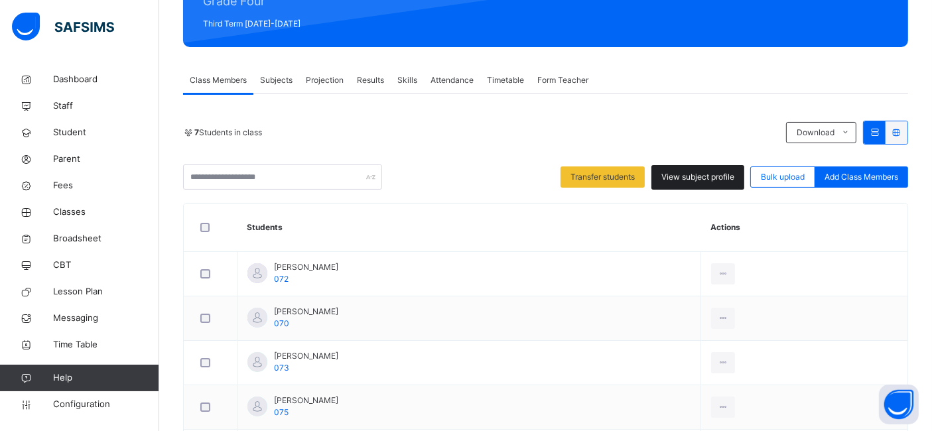
click at [724, 171] on span "View subject profile" at bounding box center [698, 177] width 73 height 12
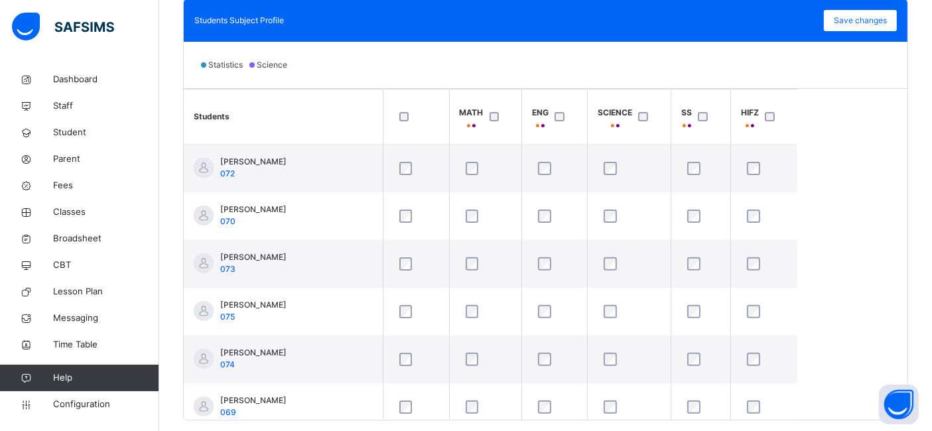
scroll to position [398, 0]
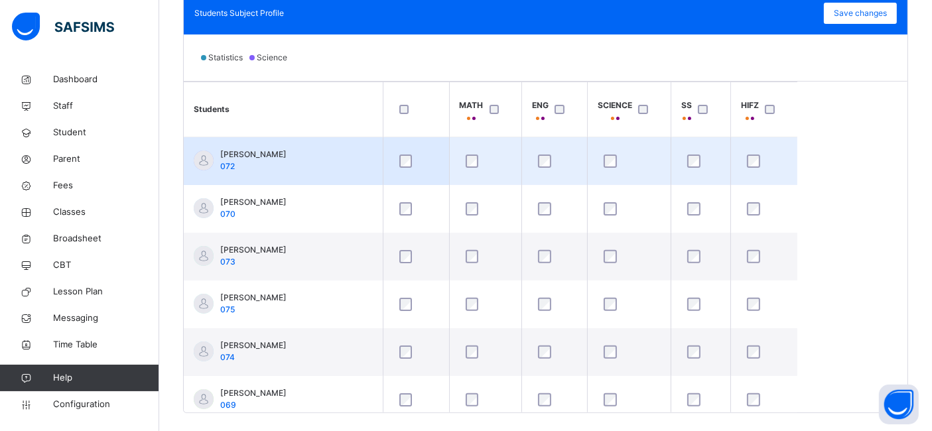
click at [616, 161] on div at bounding box center [629, 161] width 56 height 13
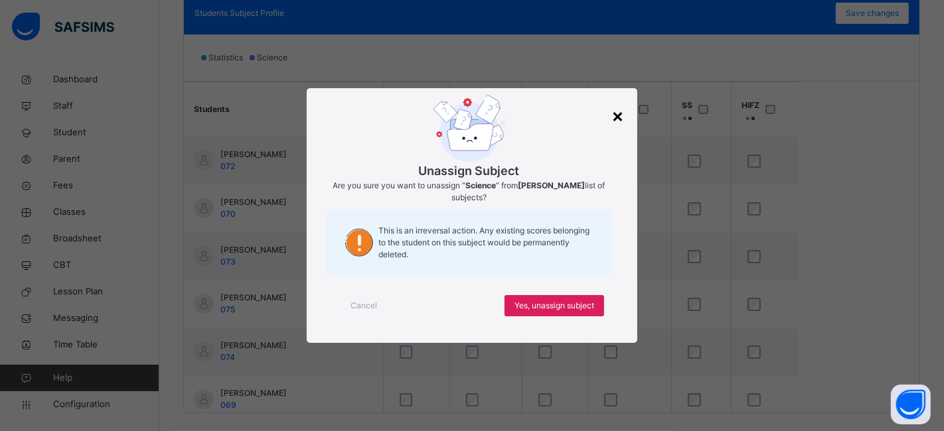
click at [616, 114] on div "×" at bounding box center [617, 116] width 13 height 28
click at [620, 123] on div "×" at bounding box center [617, 116] width 13 height 28
click at [550, 300] on span "Yes, unassign subject" at bounding box center [554, 306] width 80 height 12
click at [536, 304] on span "Yes, unassign subject" at bounding box center [554, 306] width 80 height 12
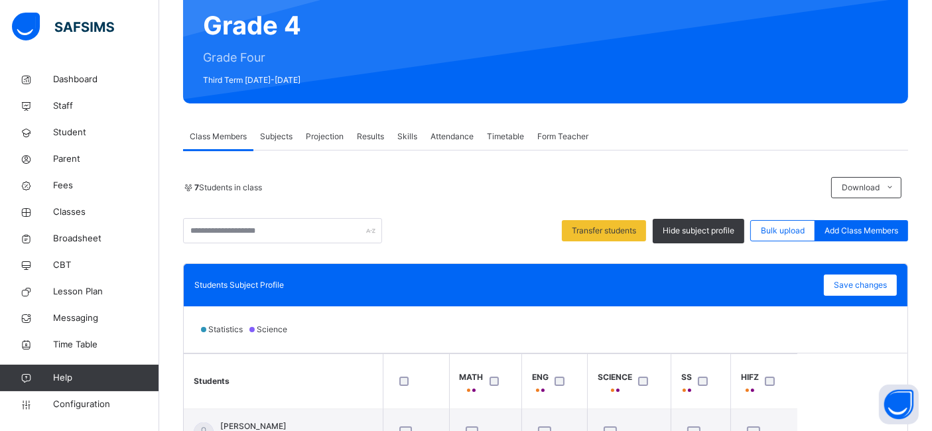
scroll to position [125, 0]
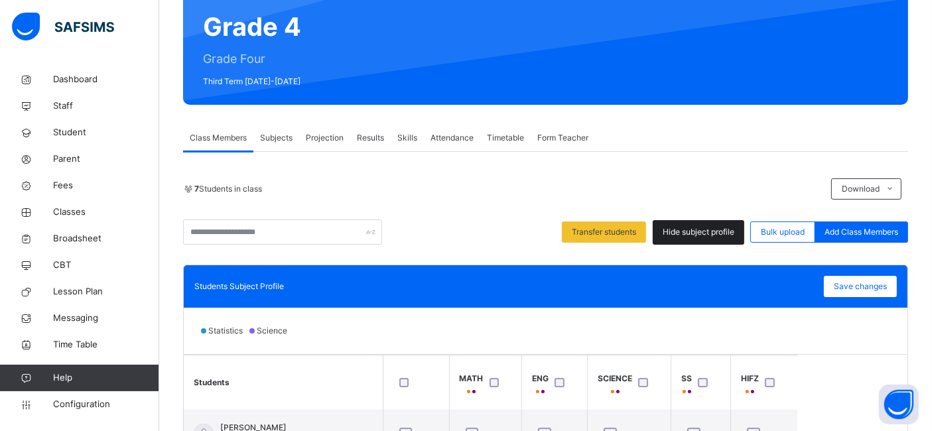
click at [711, 230] on span "Hide subject profile" at bounding box center [699, 232] width 72 height 12
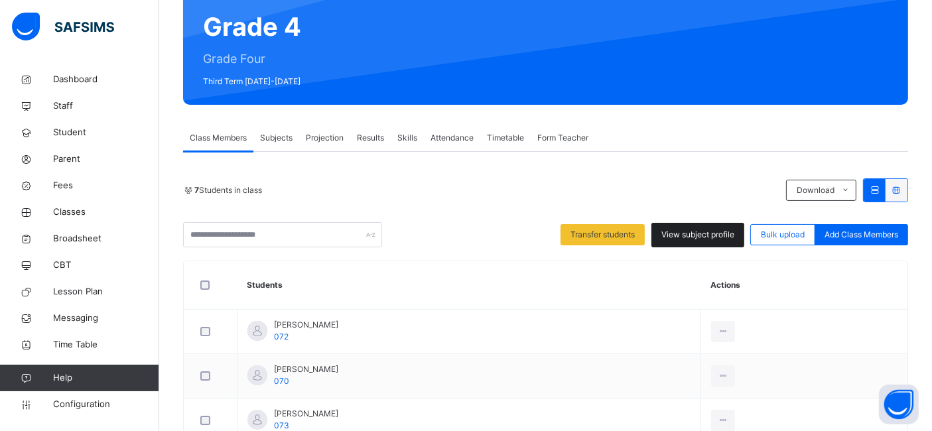
click at [711, 230] on span "View subject profile" at bounding box center [698, 235] width 73 height 12
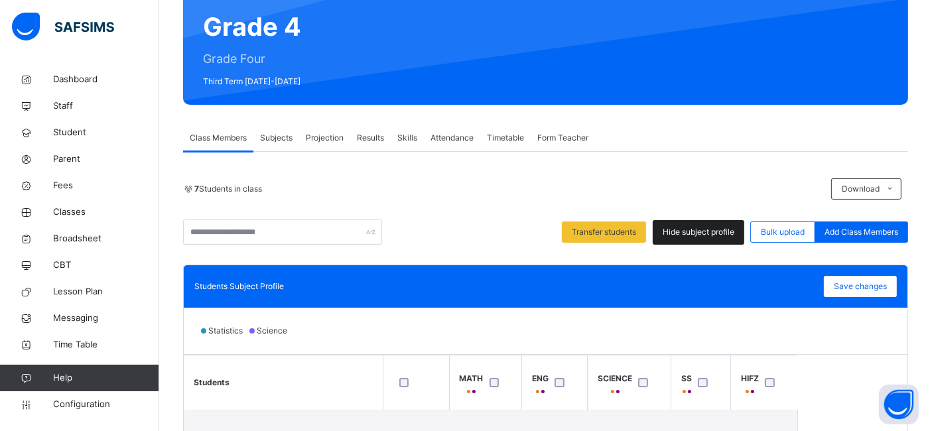
click at [711, 230] on span "Hide subject profile" at bounding box center [699, 232] width 72 height 12
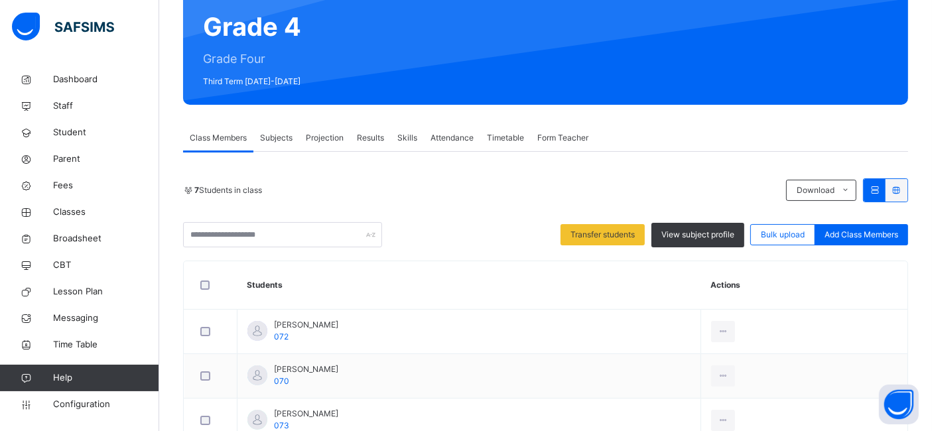
click at [880, 190] on icon at bounding box center [874, 190] width 11 height 10
click at [880, 191] on icon at bounding box center [874, 190] width 11 height 10
click at [902, 186] on icon at bounding box center [896, 190] width 11 height 10
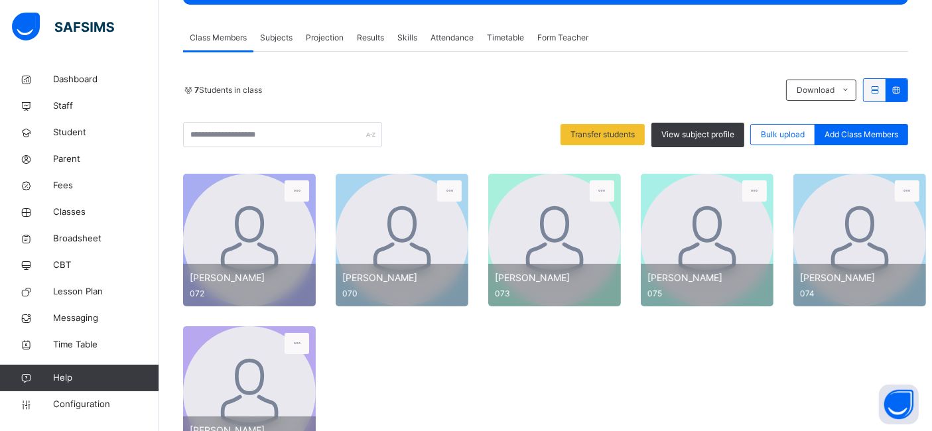
scroll to position [285, 0]
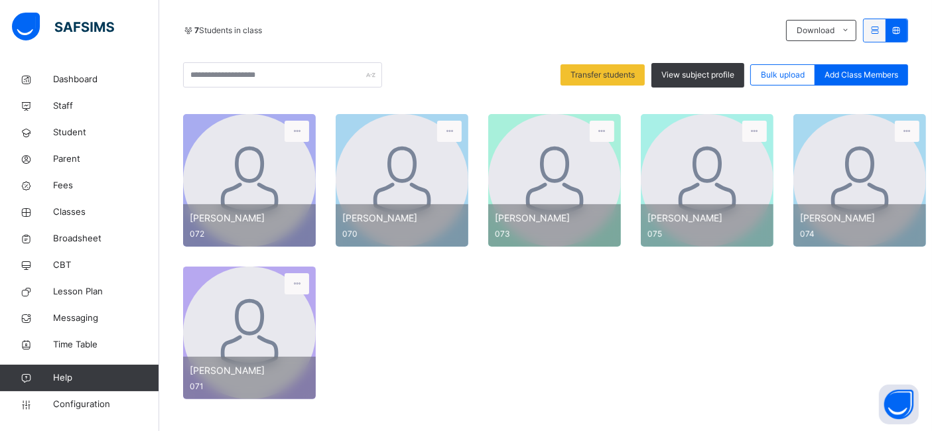
click at [880, 33] on div at bounding box center [875, 30] width 22 height 23
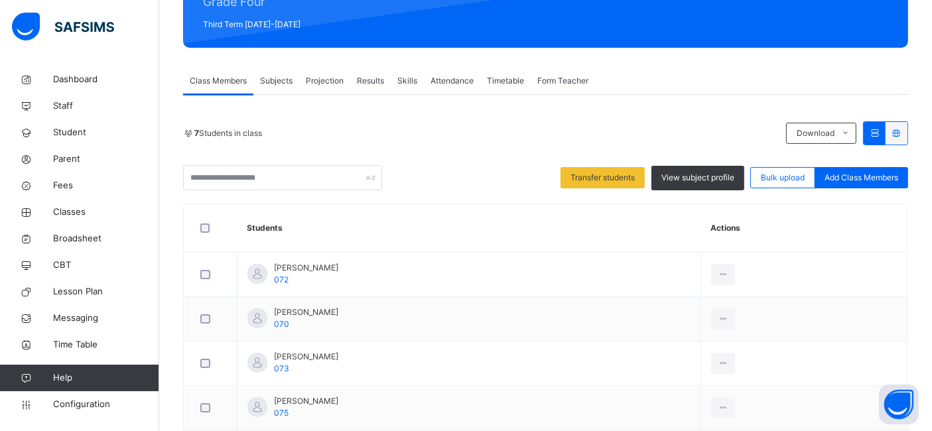
scroll to position [180, 0]
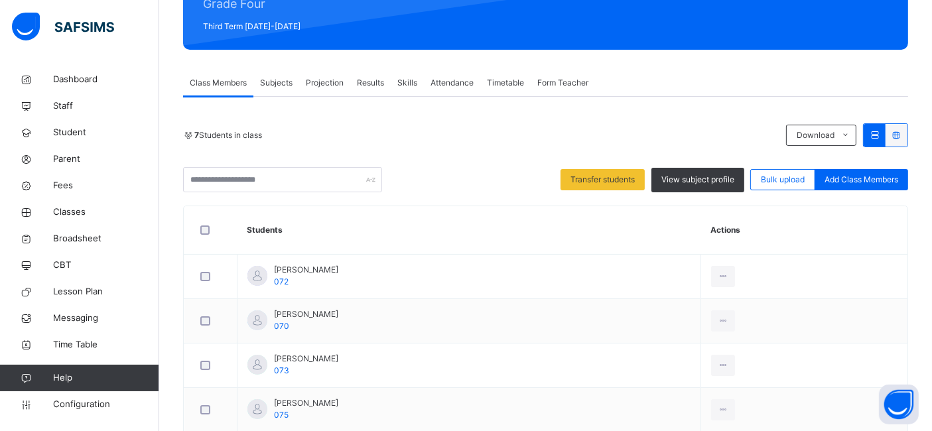
click at [902, 136] on icon at bounding box center [896, 135] width 11 height 10
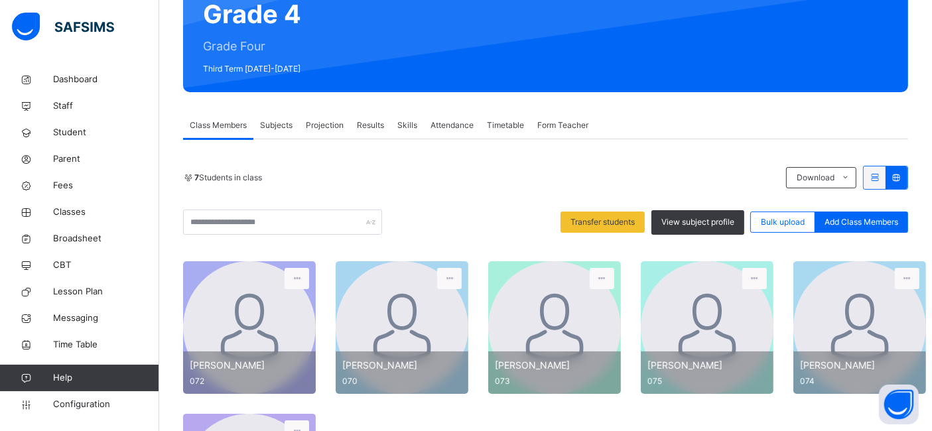
scroll to position [125, 0]
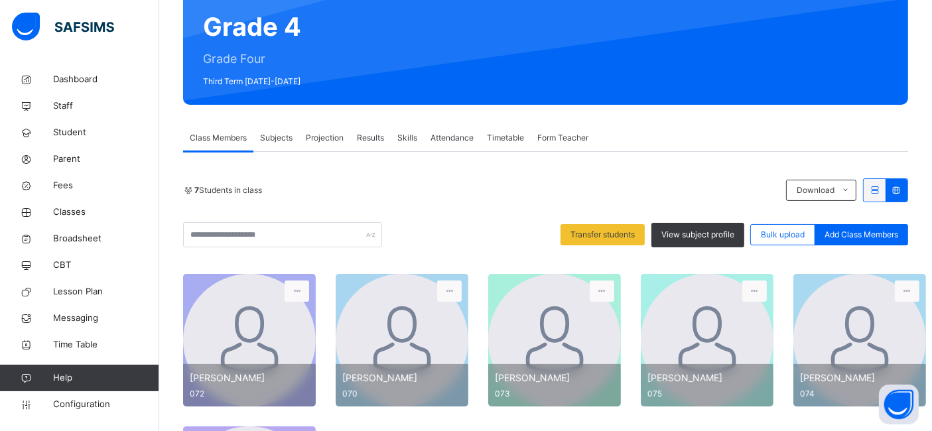
click at [880, 188] on icon at bounding box center [874, 190] width 11 height 10
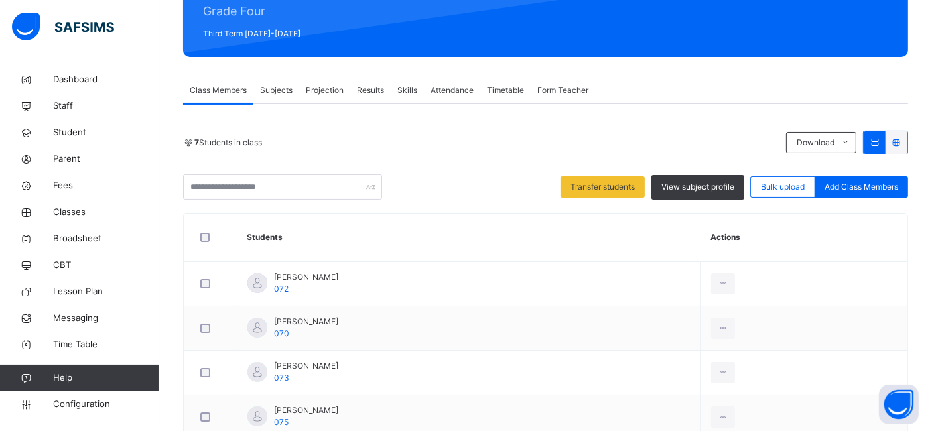
scroll to position [155, 0]
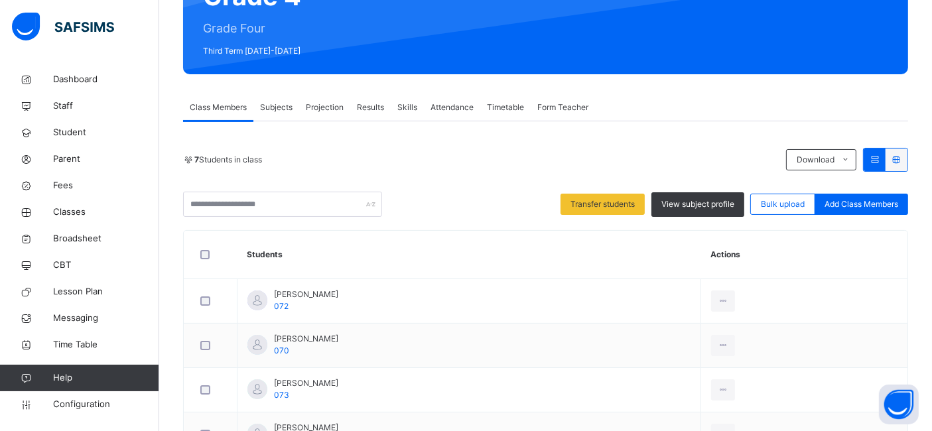
click at [902, 158] on icon at bounding box center [896, 160] width 11 height 10
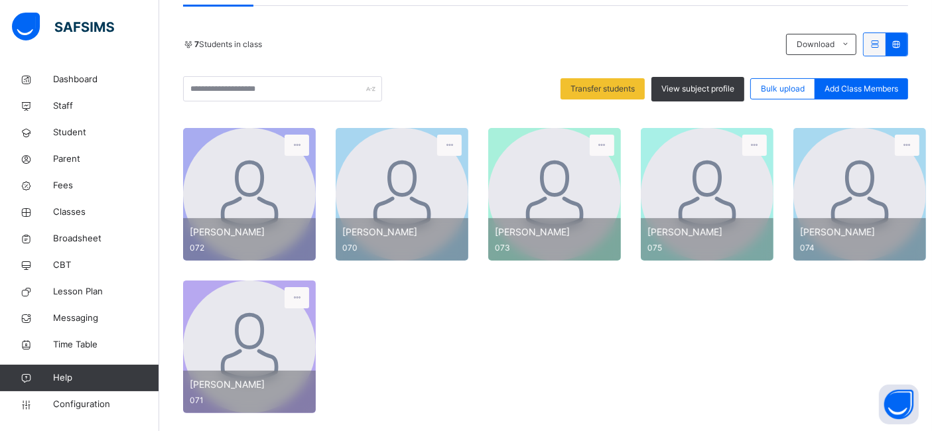
scroll to position [274, 0]
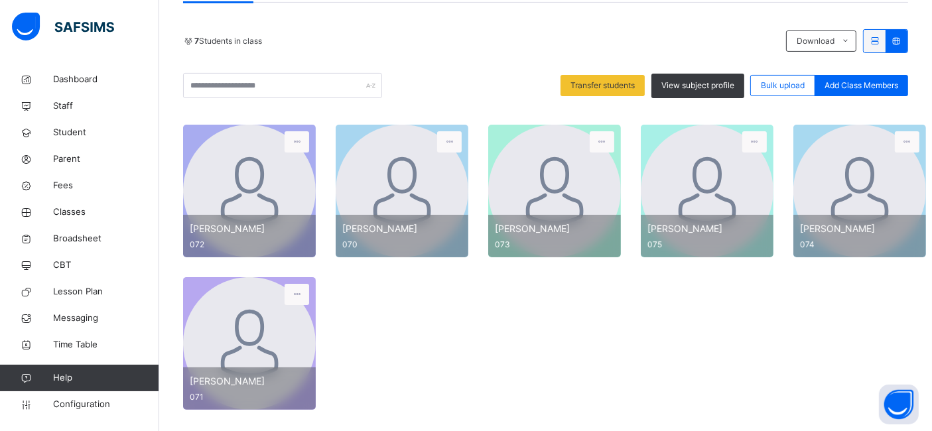
click at [880, 40] on icon at bounding box center [874, 41] width 11 height 10
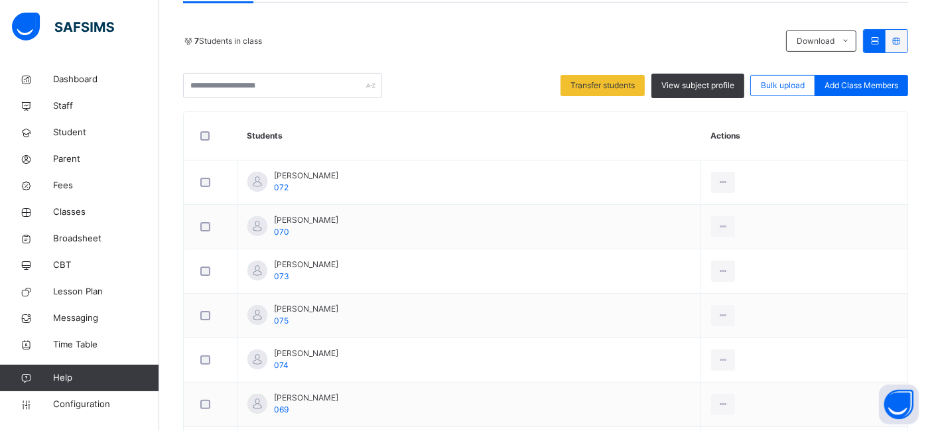
click at [902, 39] on icon at bounding box center [896, 41] width 11 height 10
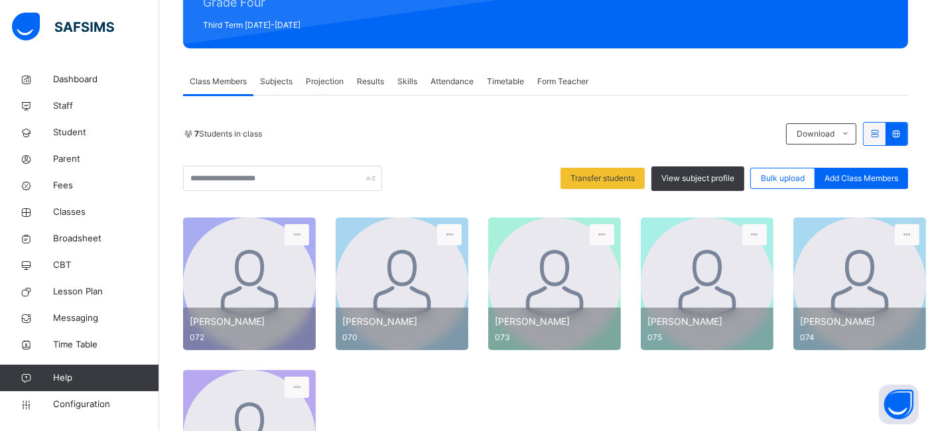
scroll to position [142, 0]
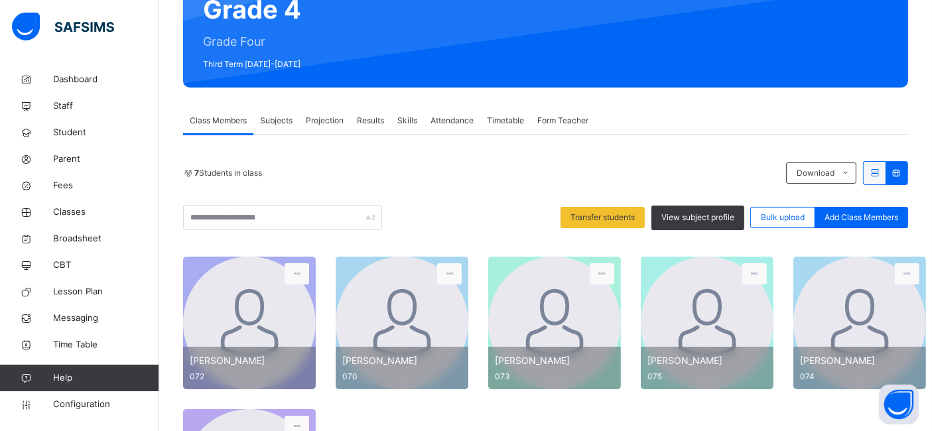
click at [886, 178] on div at bounding box center [875, 173] width 22 height 23
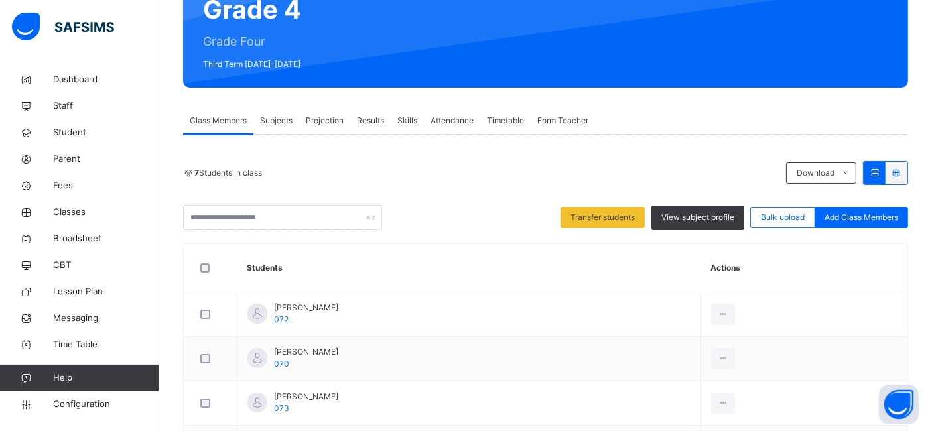
click at [551, 119] on span "Form Teacher" at bounding box center [562, 121] width 51 height 12
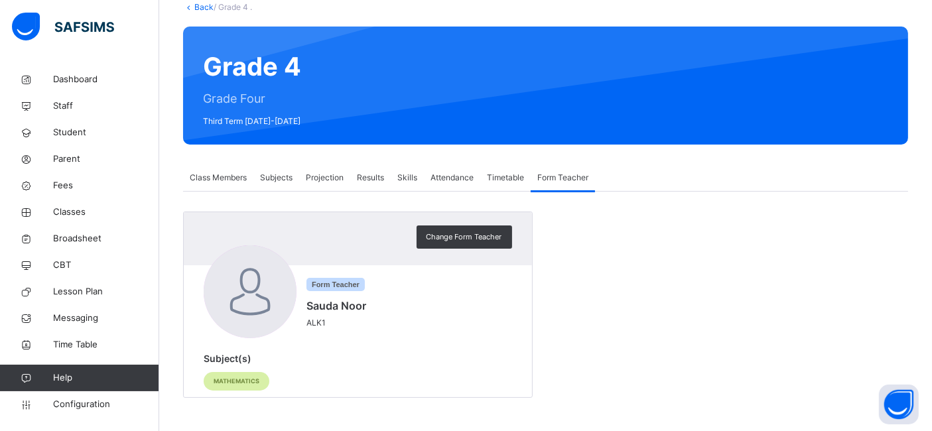
scroll to position [84, 0]
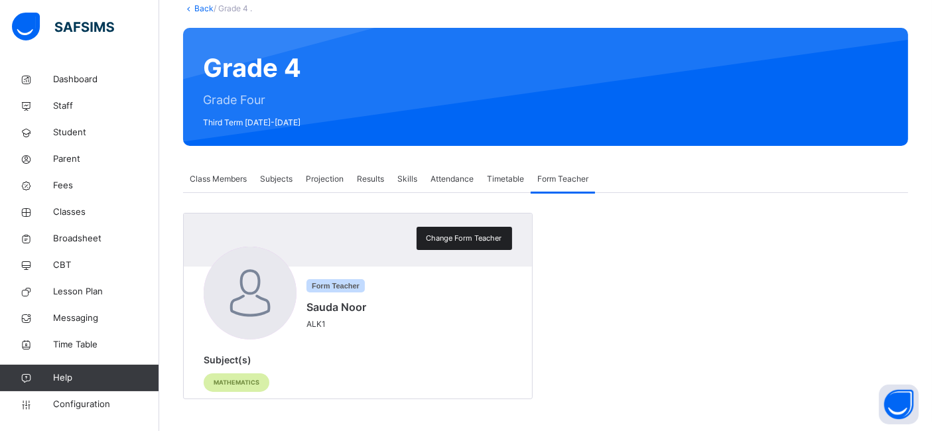
click at [441, 242] on span "Change Form Teacher" at bounding box center [465, 238] width 76 height 11
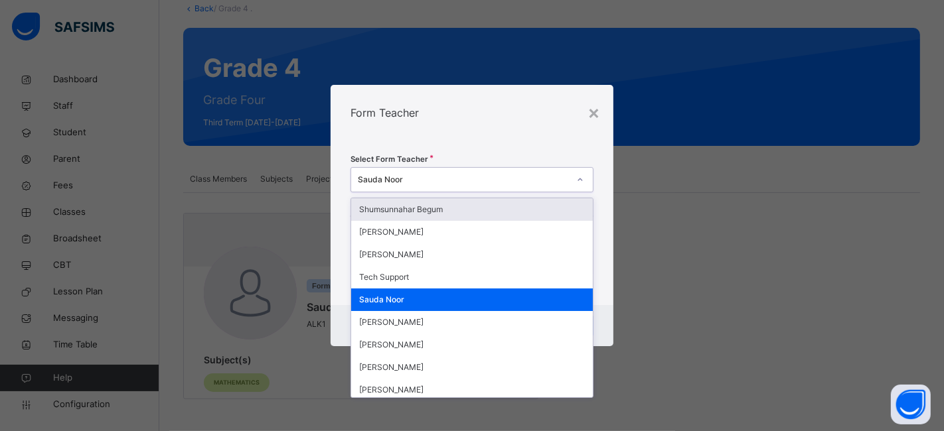
click at [408, 176] on div "Sauda Noor" at bounding box center [464, 180] width 212 height 12
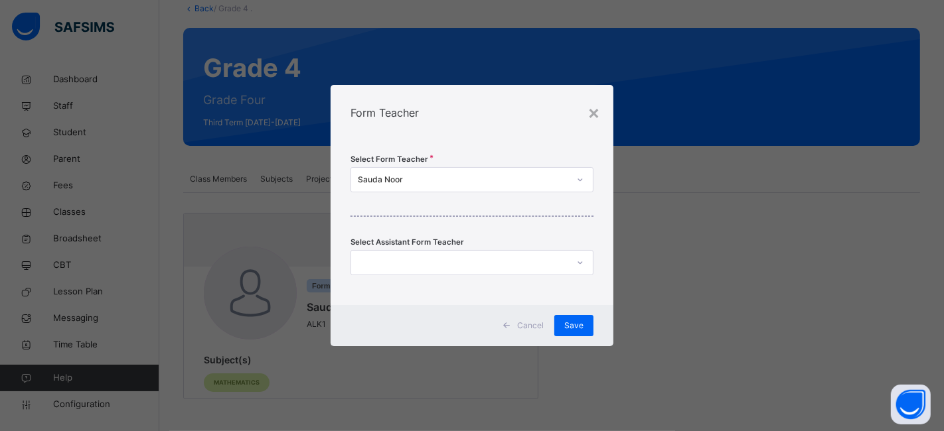
click at [742, 309] on div "× Form Teacher Select Form Teacher Sauda Noor Select Assistant Form Teacher Can…" at bounding box center [472, 215] width 944 height 431
click at [596, 113] on div "×" at bounding box center [593, 112] width 13 height 28
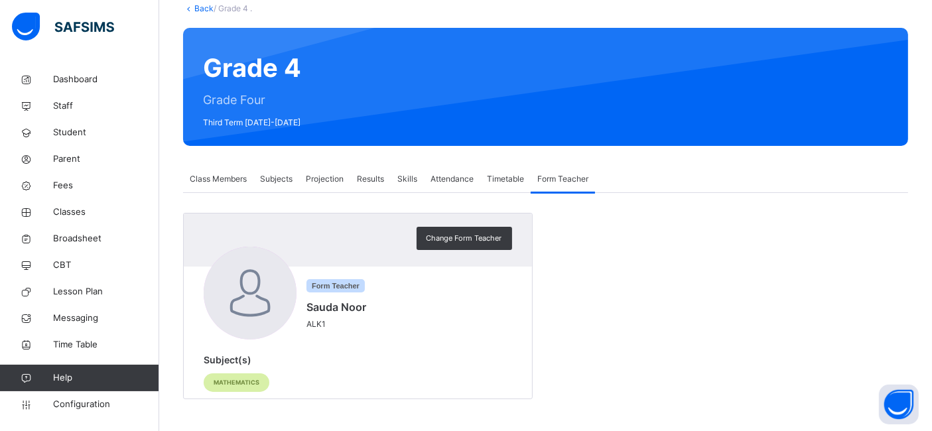
click at [324, 180] on span "Projection" at bounding box center [325, 179] width 38 height 12
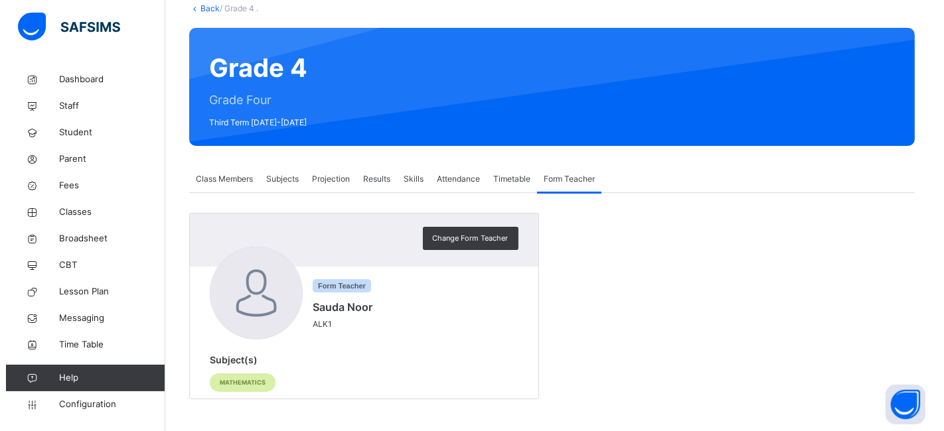
scroll to position [0, 0]
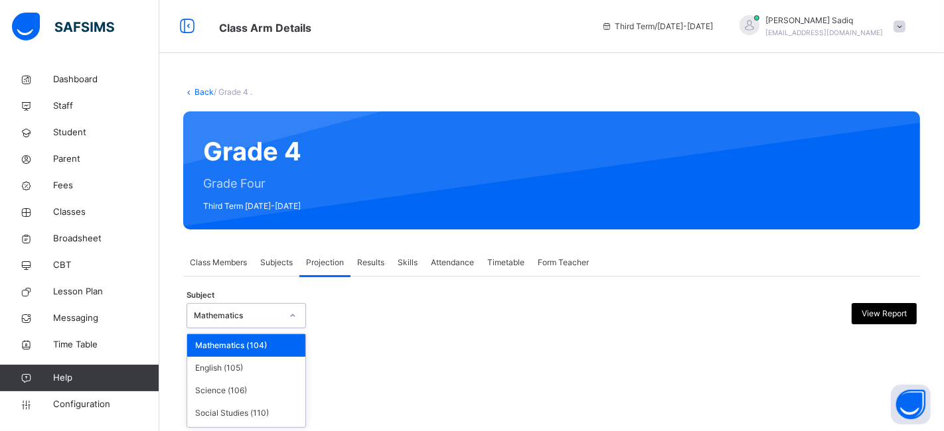
click at [254, 310] on div "Mathematics" at bounding box center [238, 316] width 88 height 12
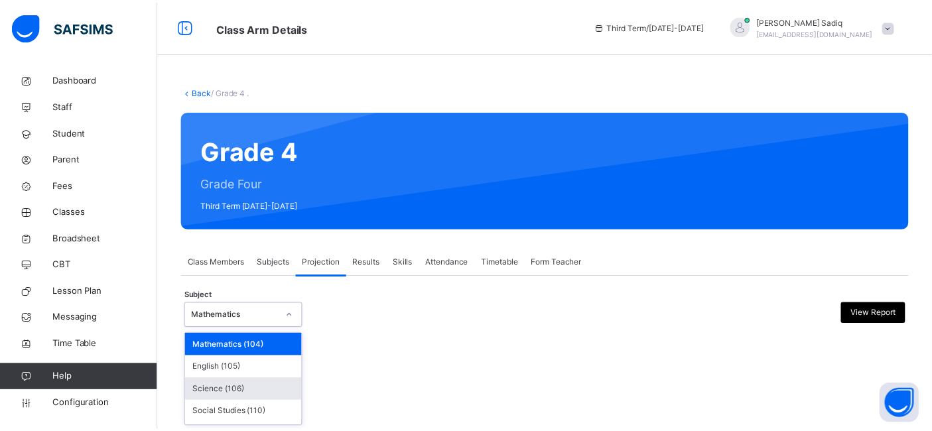
scroll to position [19, 0]
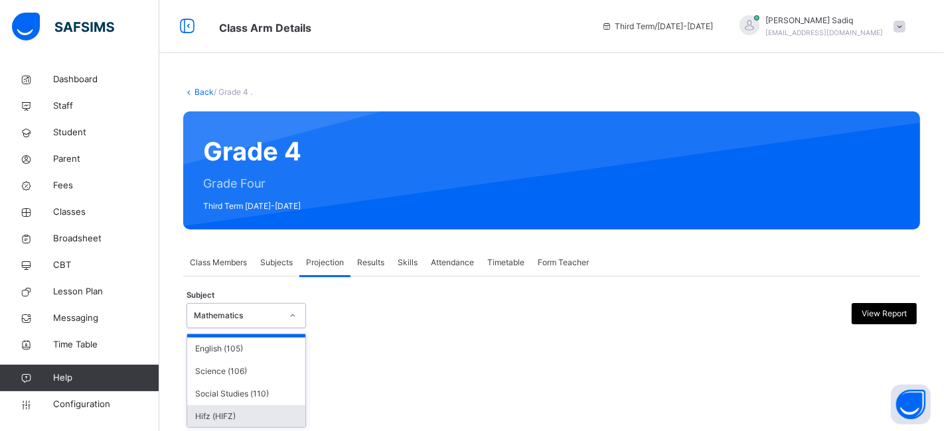
click at [240, 407] on div "Hifz (HIFZ)" at bounding box center [246, 416] width 118 height 23
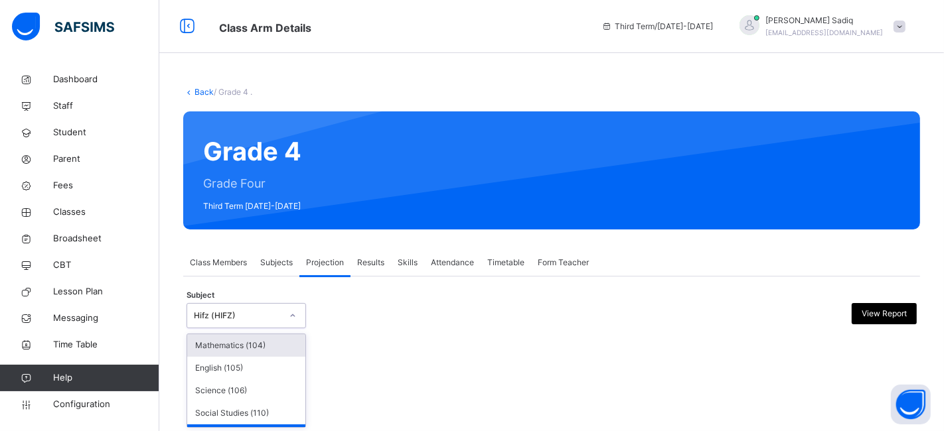
click at [260, 311] on div "Hifz (HIFZ)" at bounding box center [238, 316] width 88 height 12
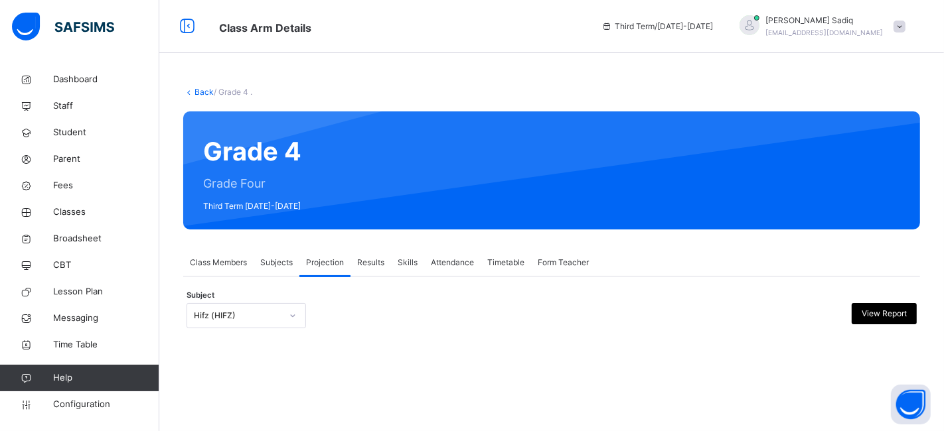
click at [362, 322] on div "Subject Hifz (HIFZ) View Report" at bounding box center [551, 315] width 730 height 25
click at [508, 163] on div "Grade 4 Grade Four Third Term [DATE]-[DATE]" at bounding box center [551, 170] width 736 height 118
click at [67, 401] on span "Configuration" at bounding box center [105, 404] width 105 height 13
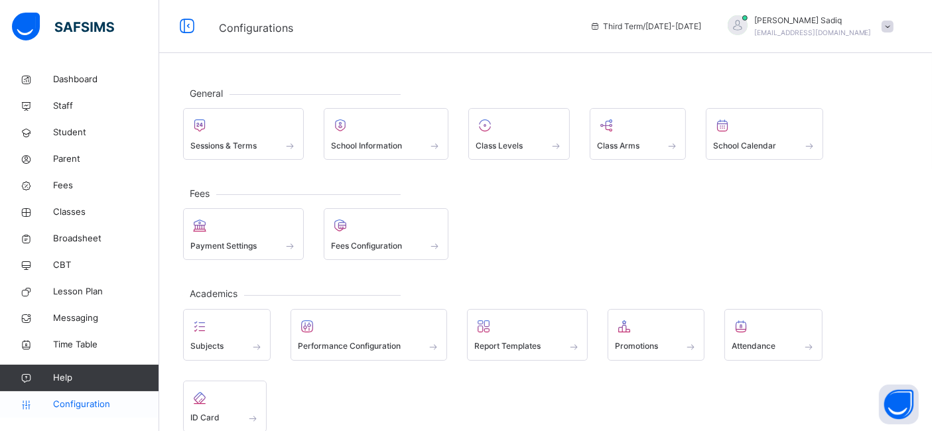
click at [89, 403] on span "Configuration" at bounding box center [105, 404] width 105 height 13
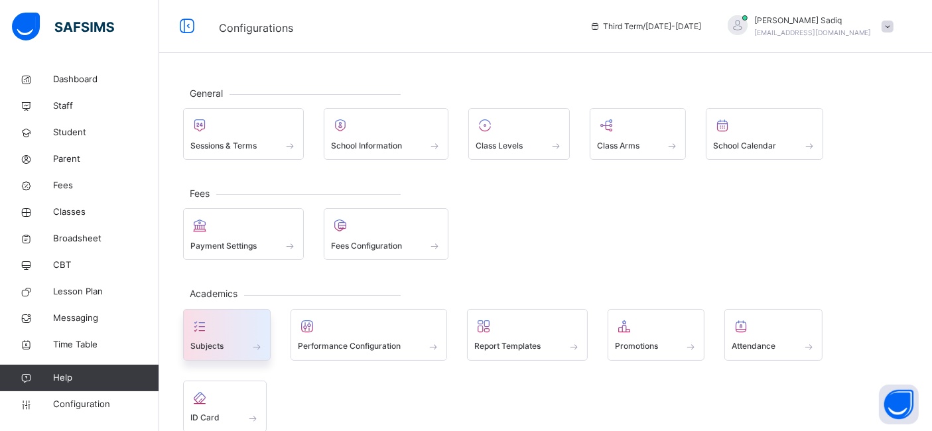
click at [240, 336] on span at bounding box center [226, 337] width 73 height 3
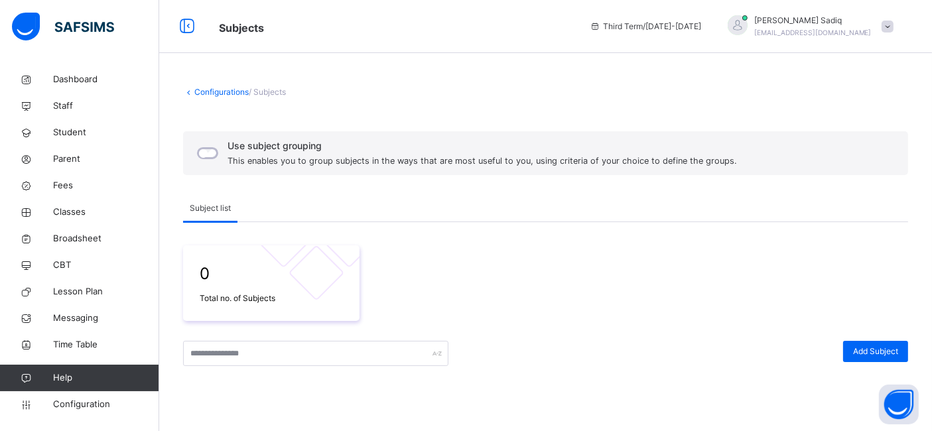
drag, startPoint x: 930, startPoint y: 211, endPoint x: 940, endPoint y: 200, distance: 15.0
click at [932, 200] on html "Subjects Third Term / [DATE]-[DATE] [PERSON_NAME] [PERSON_NAME][EMAIL_ADDRESS][…" at bounding box center [466, 325] width 932 height 650
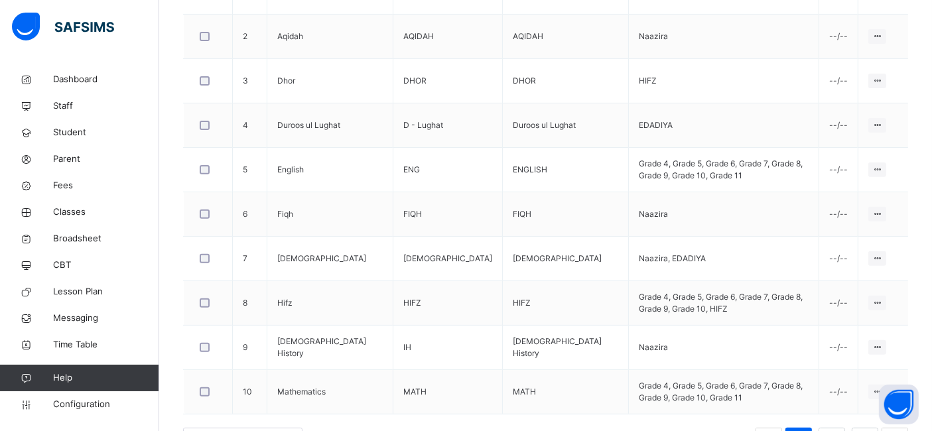
scroll to position [498, 0]
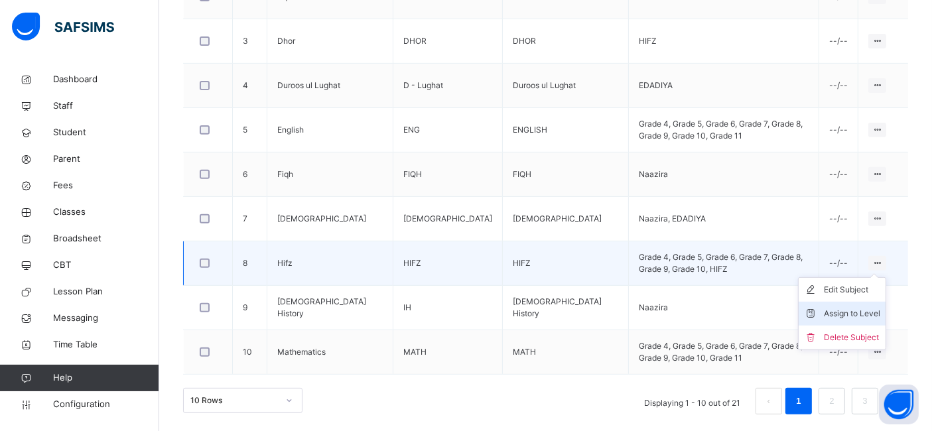
click at [866, 309] on div "Assign to Level" at bounding box center [852, 313] width 56 height 13
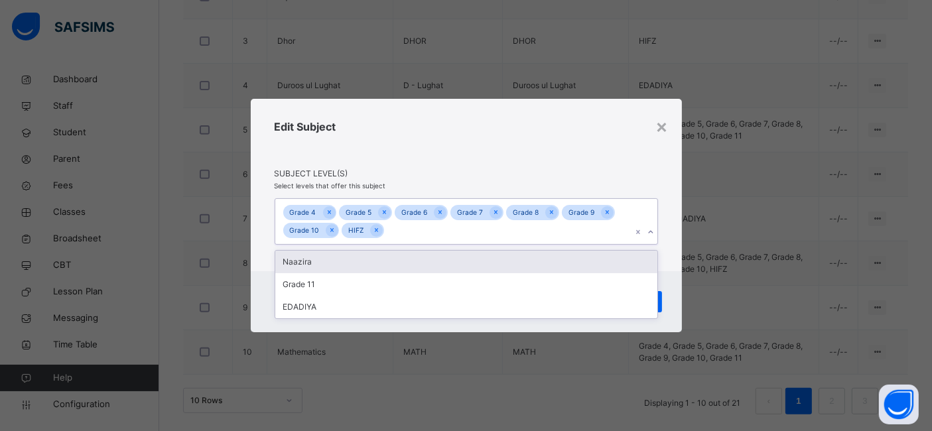
click at [506, 232] on div "Grade 4 Grade 5 Grade 6 Grade 7 Grade 8 Grade 9 Grade 10 HIFZ" at bounding box center [453, 222] width 357 height 46
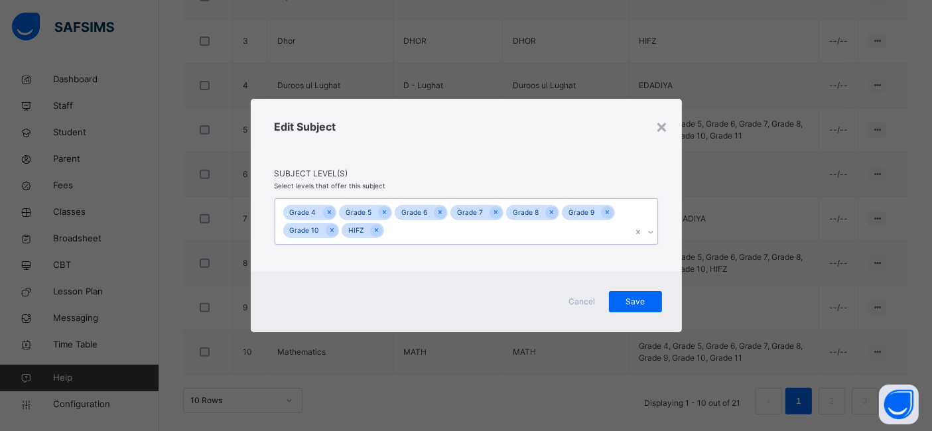
click at [506, 232] on div "Grade 4 Grade 5 Grade 6 Grade 7 Grade 8 Grade 9 Grade 10 HIFZ" at bounding box center [453, 222] width 357 height 46
click at [861, 221] on div "× Edit Subject Subject Level(s) Select levels that offer this subject Grade 4 G…" at bounding box center [466, 215] width 932 height 431
click at [658, 126] on div "×" at bounding box center [662, 126] width 13 height 28
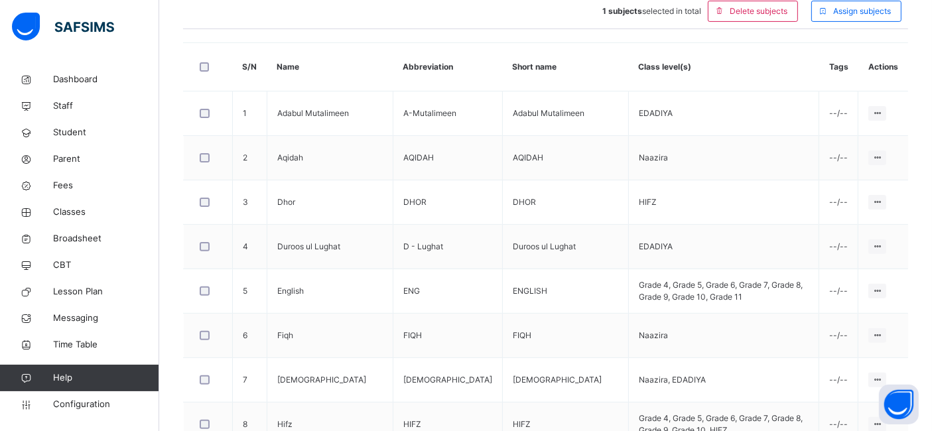
scroll to position [545, 0]
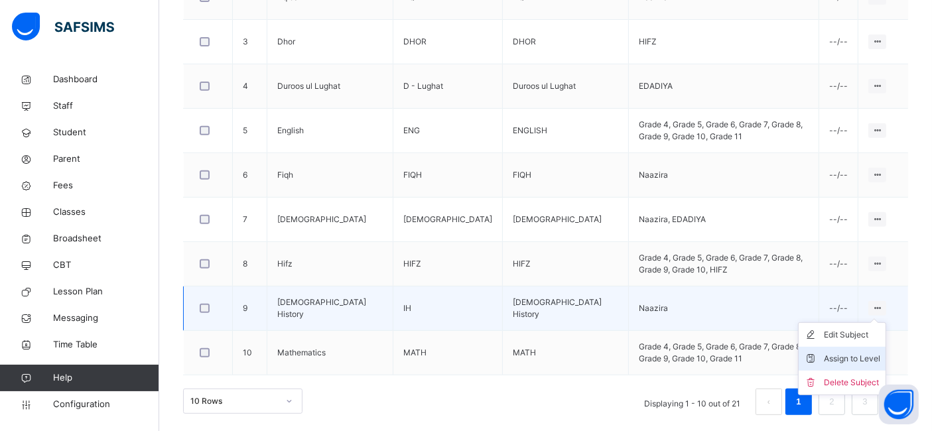
click at [863, 352] on div "Assign to Level" at bounding box center [852, 358] width 56 height 13
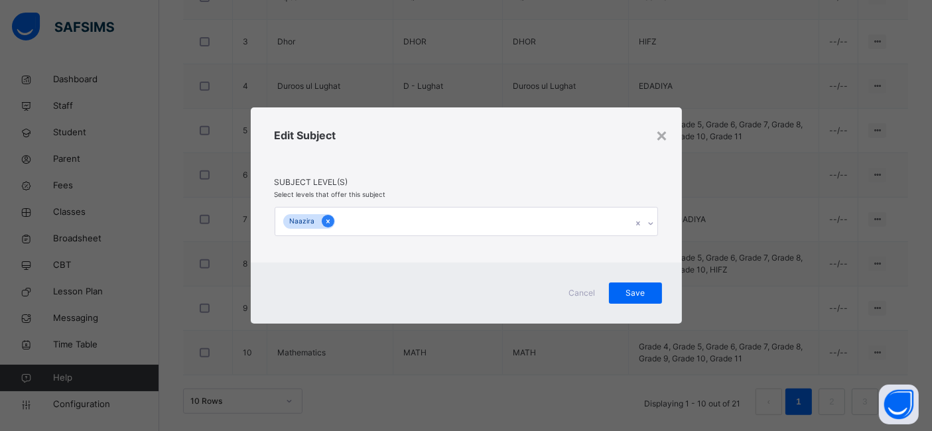
click at [326, 224] on icon at bounding box center [327, 221] width 7 height 9
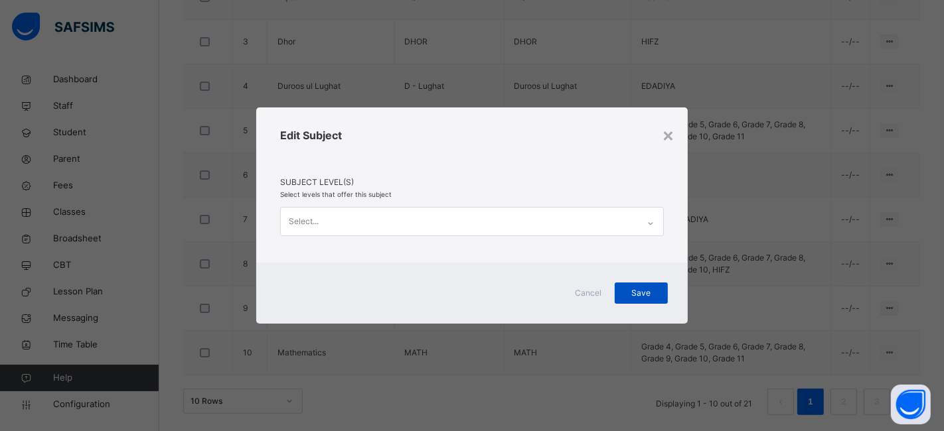
click at [642, 293] on span "Save" at bounding box center [640, 293] width 33 height 12
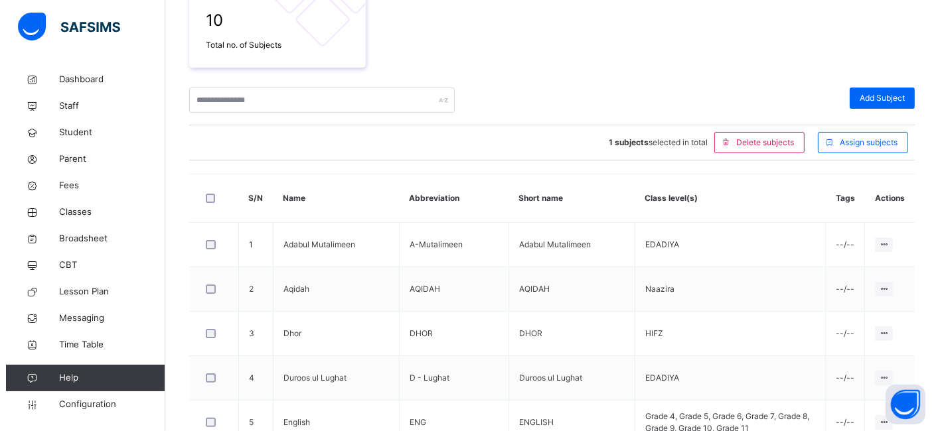
scroll to position [229, 0]
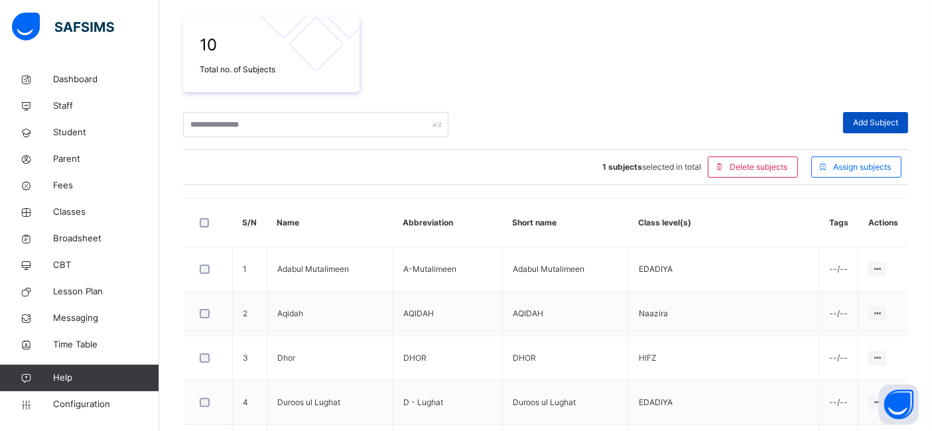
click at [881, 131] on div "Add Subject" at bounding box center [875, 122] width 65 height 21
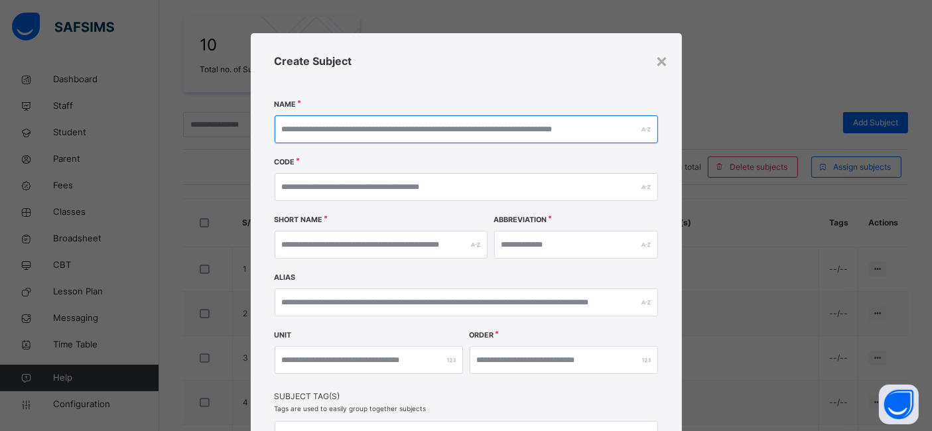
click at [445, 129] on input "text" at bounding box center [467, 129] width 384 height 28
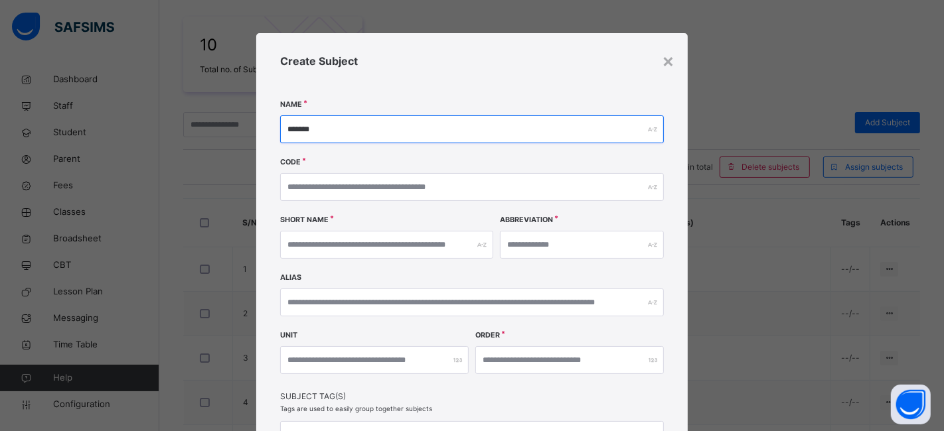
type input "*******"
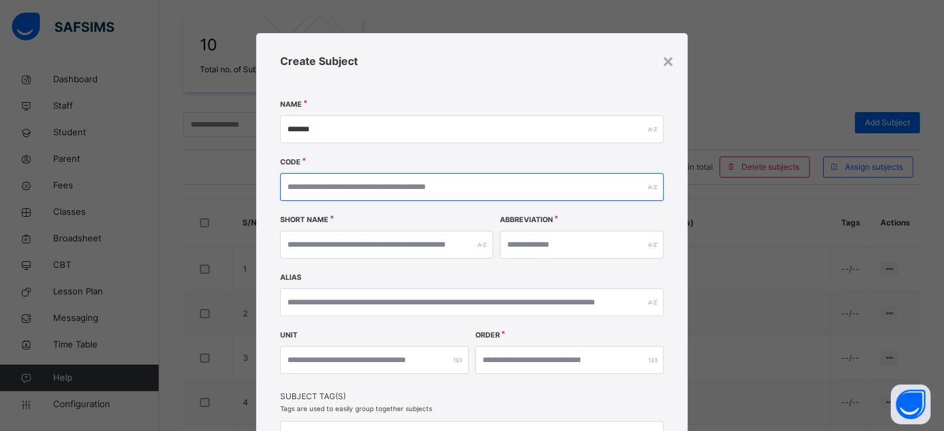
click at [381, 192] on input "text" at bounding box center [472, 187] width 384 height 28
type input "*******"
click at [326, 188] on input "*******" at bounding box center [472, 187] width 384 height 28
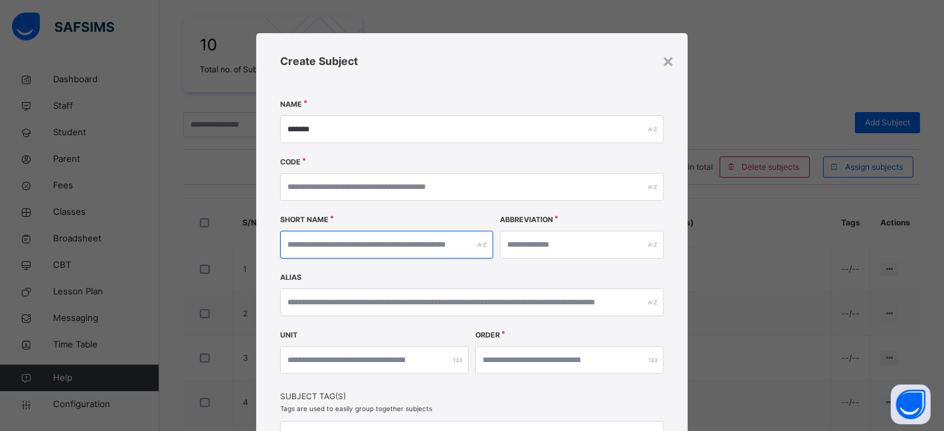
click at [322, 249] on input "text" at bounding box center [386, 245] width 213 height 28
paste input "*******"
type input "*******"
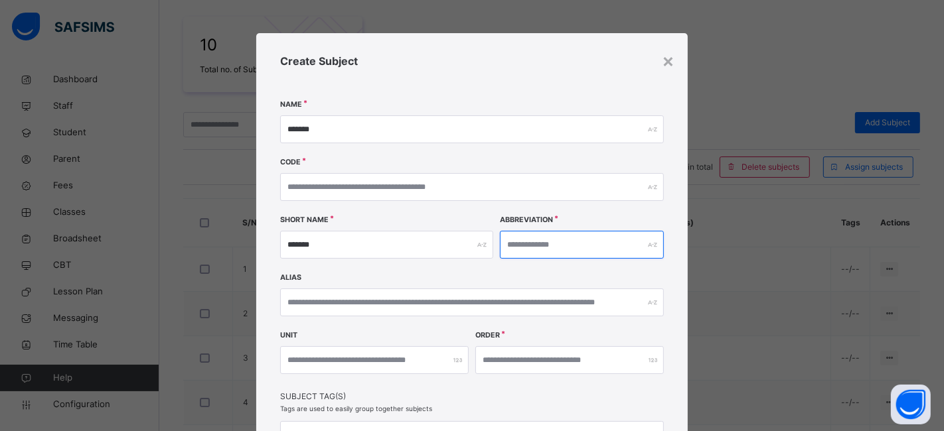
click at [533, 242] on input "text" at bounding box center [582, 245] width 164 height 28
paste input "*******"
type input "*******"
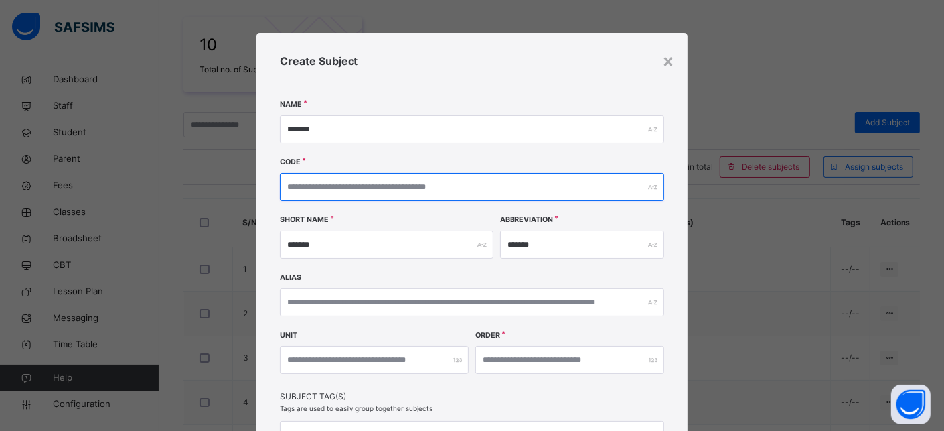
click at [366, 180] on input "text" at bounding box center [472, 187] width 384 height 28
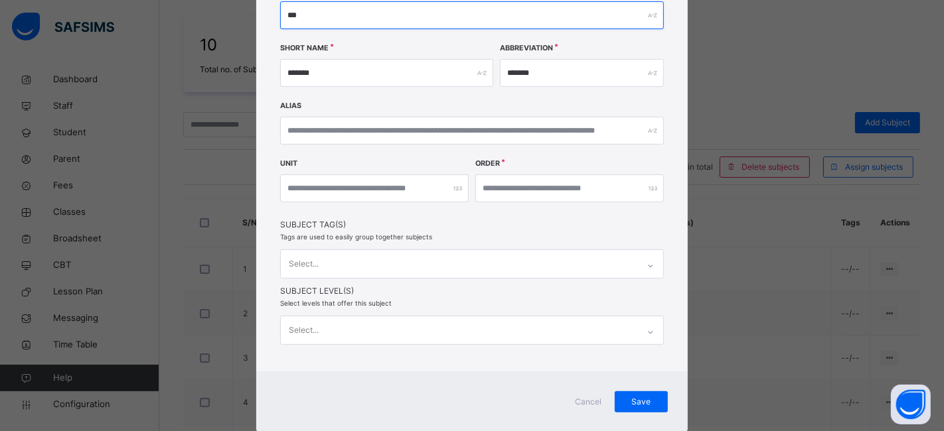
scroll to position [173, 0]
type input "***"
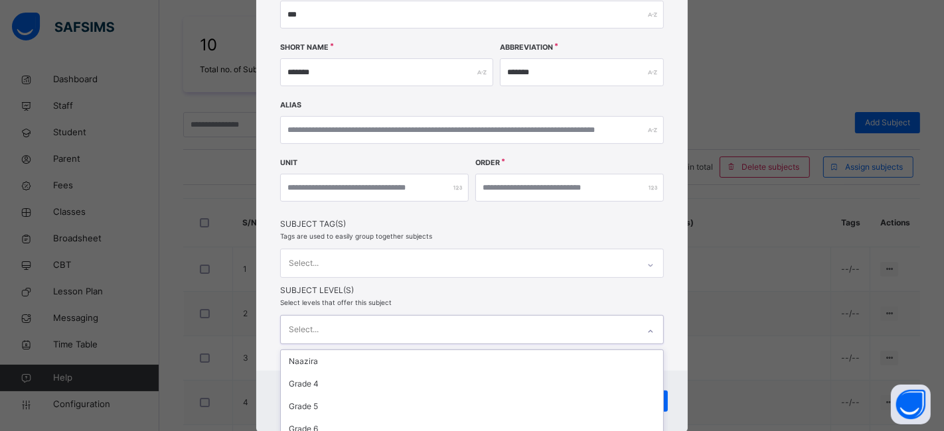
scroll to position [288, 0]
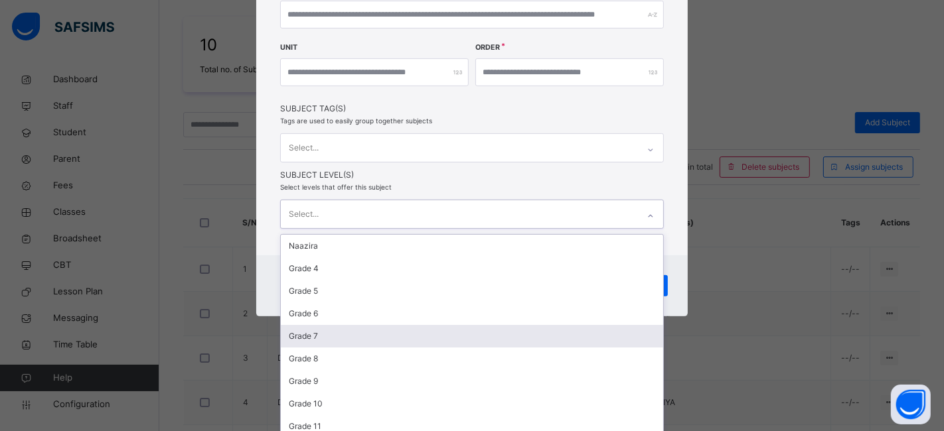
click at [331, 229] on div "option Grade 7 focused, 5 of 11. 11 results available. Use Up and Down to choos…" at bounding box center [472, 214] width 384 height 29
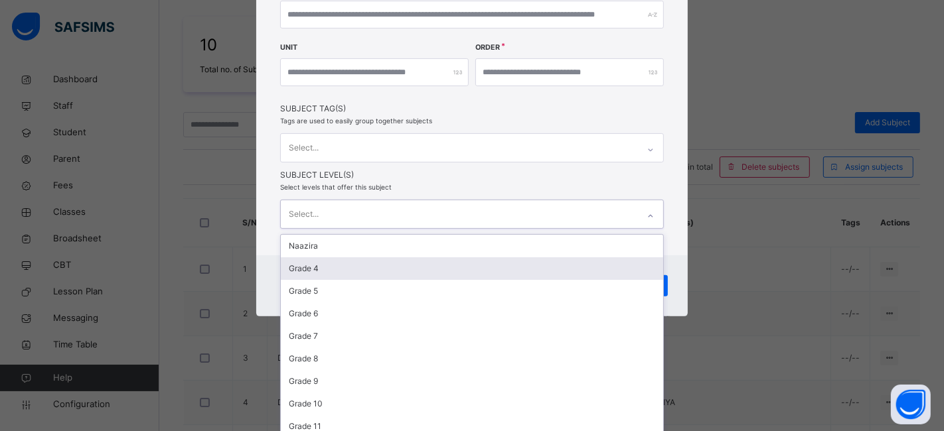
click at [334, 260] on div "Grade 4" at bounding box center [472, 268] width 382 height 23
click at [334, 260] on div "Grade 5" at bounding box center [472, 268] width 382 height 23
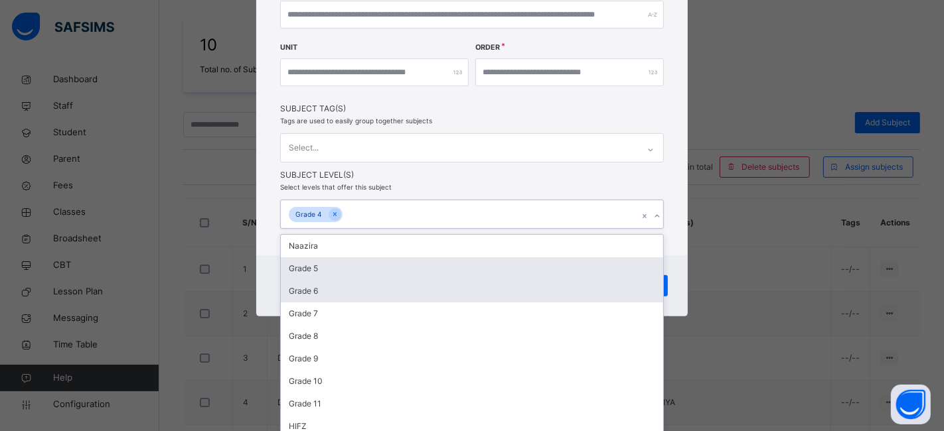
click at [334, 280] on div "Grade 6" at bounding box center [472, 291] width 382 height 23
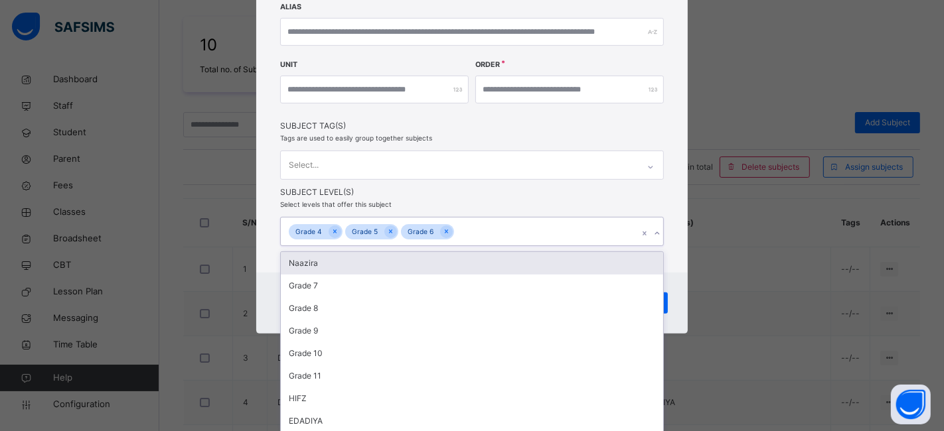
click at [334, 260] on div "Naazira" at bounding box center [472, 263] width 382 height 23
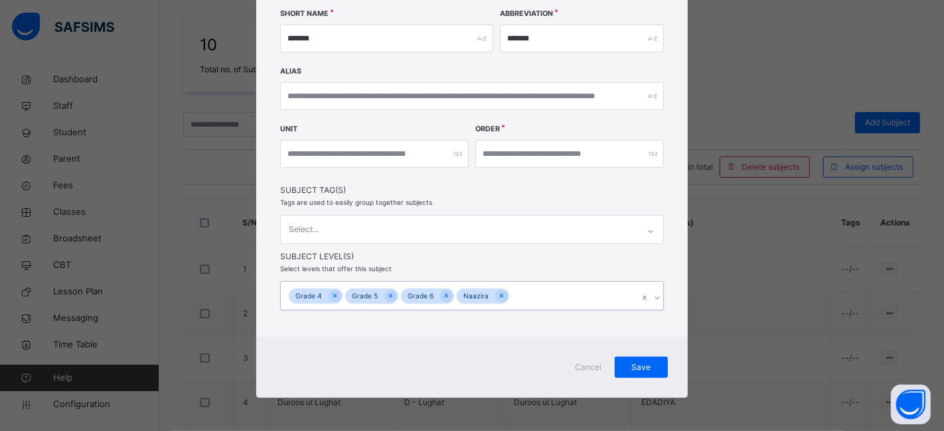
scroll to position [204, 0]
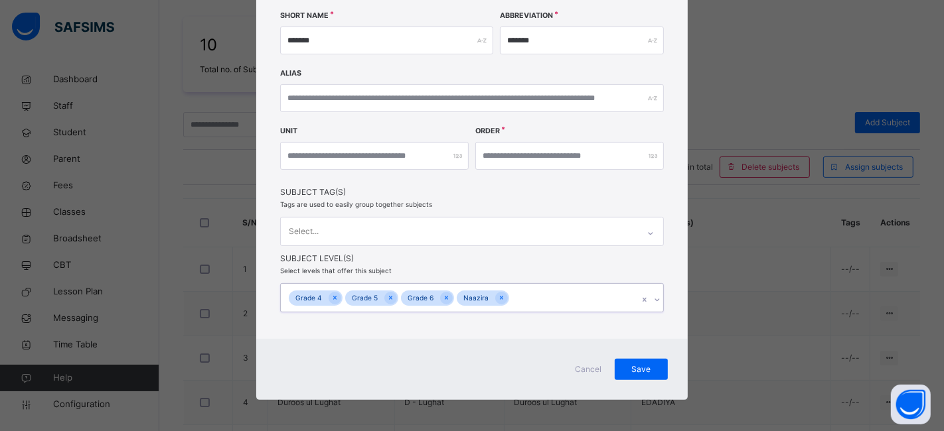
click at [334, 260] on div "Create Subject Name ******* Code *** Short Name ******* Abbreviation ******* Al…" at bounding box center [471, 84] width 431 height 510
click at [334, 260] on span "Subject Level(s)" at bounding box center [472, 259] width 384 height 12
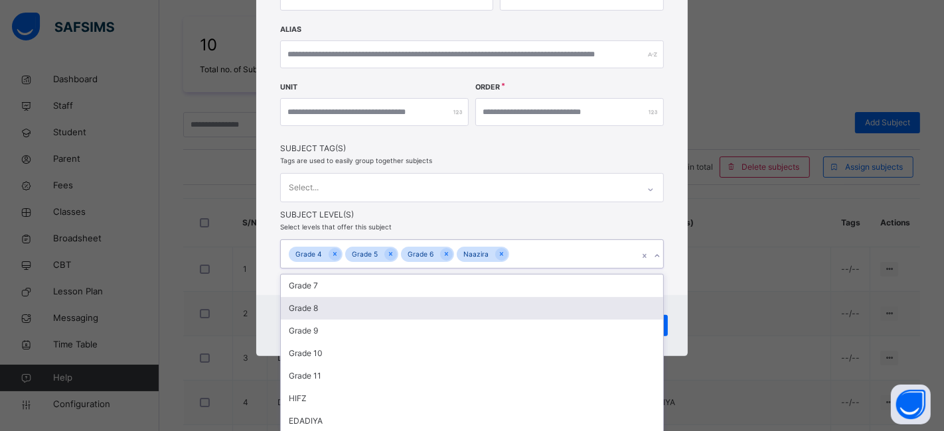
click at [510, 269] on div "option [PERSON_NAME], selected. option Grade 8 focused, 6 of 11. 7 results avai…" at bounding box center [472, 254] width 384 height 29
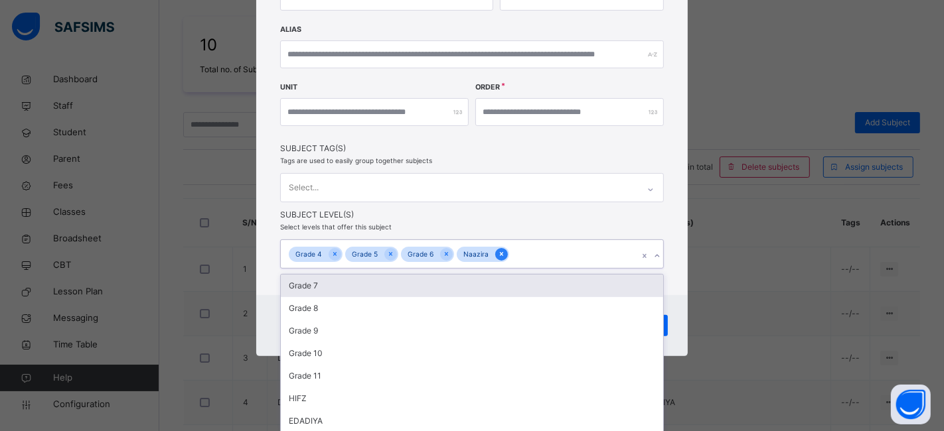
click at [500, 252] on icon at bounding box center [501, 254] width 3 height 4
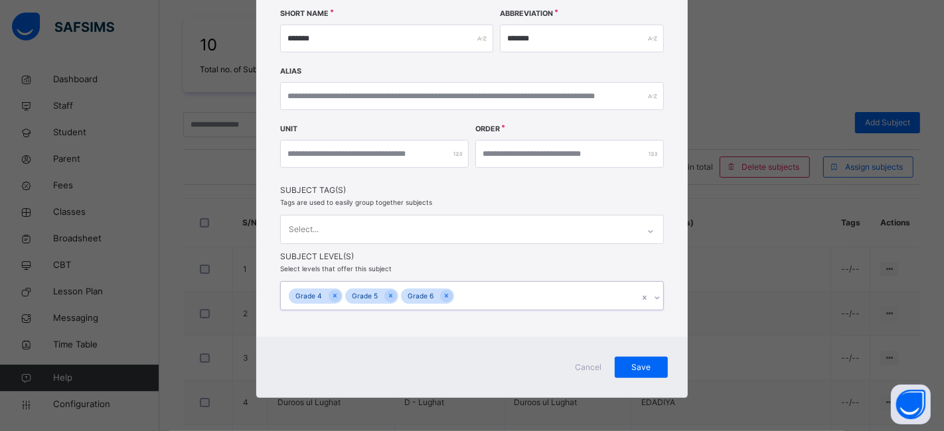
scroll to position [204, 0]
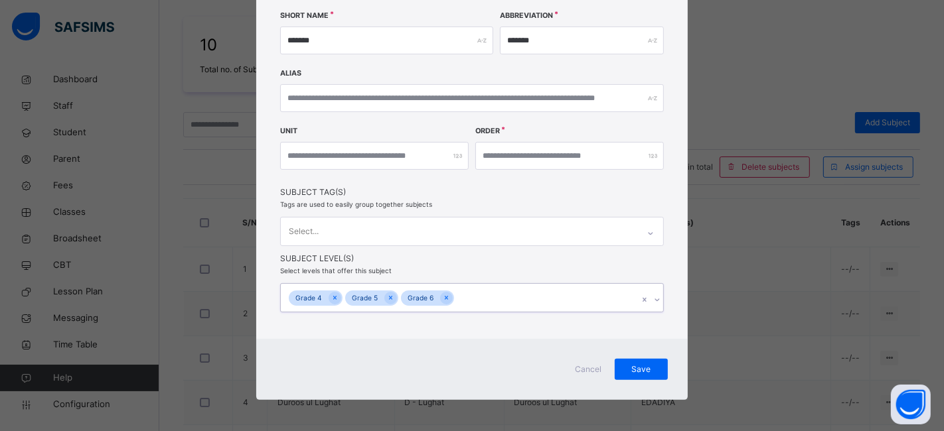
click at [489, 252] on div "Create Subject Name ******* Code *** Short Name ******* Abbreviation ******* Al…" at bounding box center [471, 84] width 431 height 510
click at [489, 253] on span "Subject Level(s)" at bounding box center [472, 259] width 384 height 12
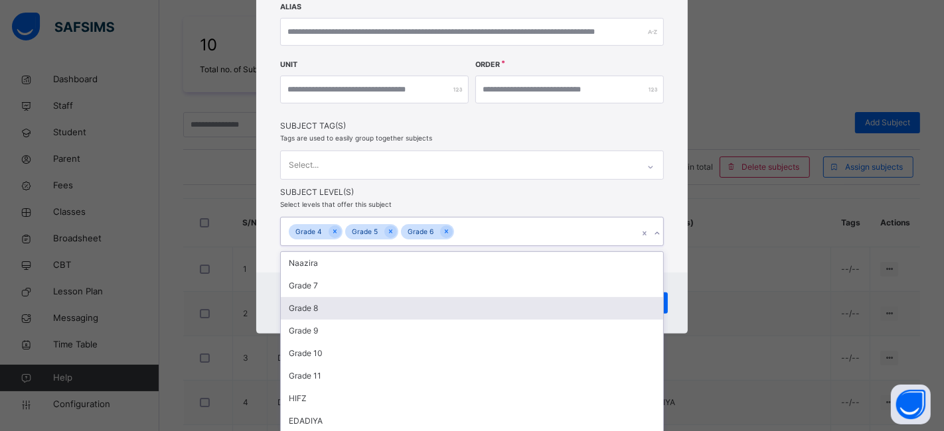
click at [470, 246] on div "option Naazira, deselected. option Grade 8 focused, 6 of 11. 8 results availabl…" at bounding box center [472, 231] width 384 height 29
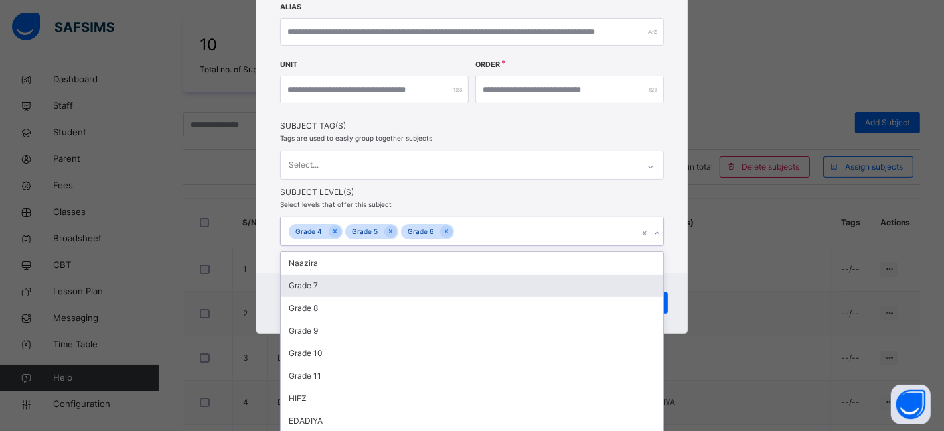
click at [395, 288] on div "Grade 7" at bounding box center [472, 286] width 382 height 23
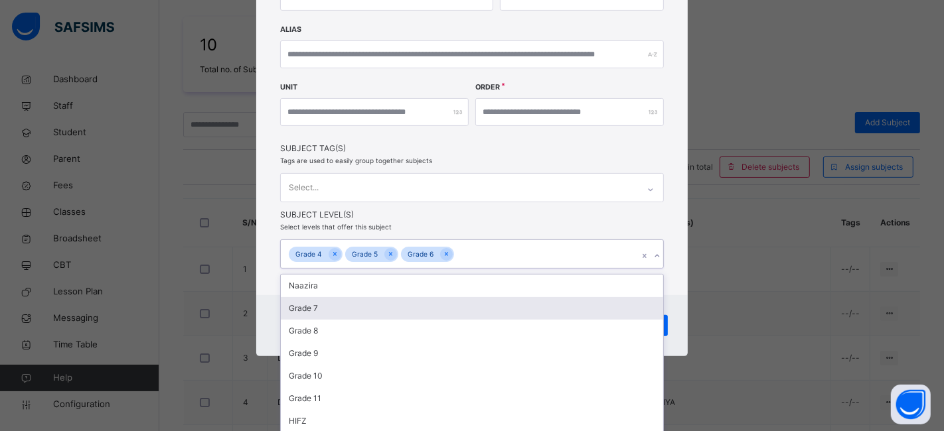
click at [395, 288] on div "Naazira" at bounding box center [472, 286] width 382 height 23
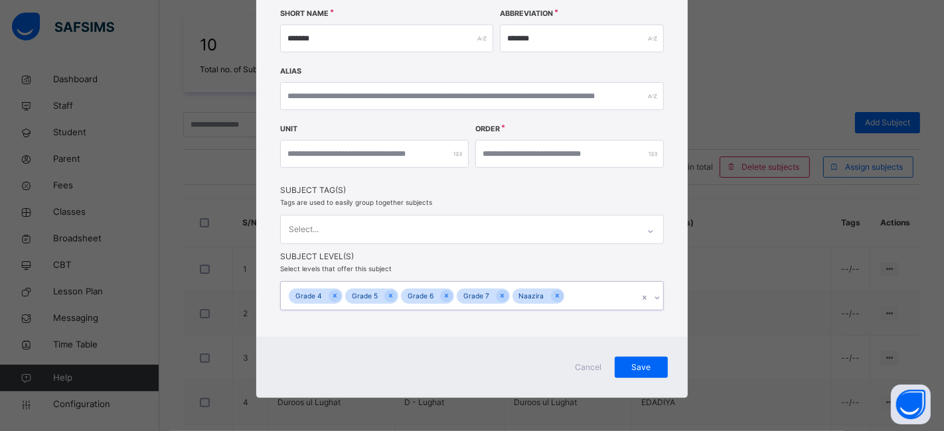
scroll to position [204, 0]
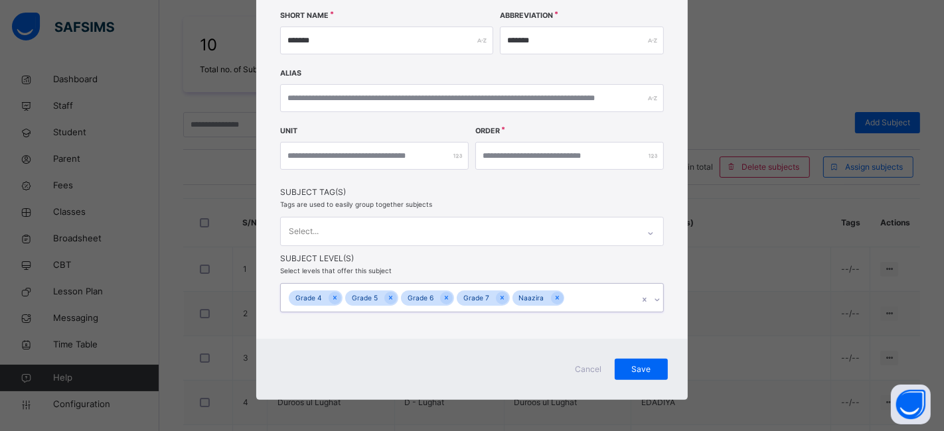
click at [395, 288] on div "Grade 4 Grade 5 Grade 6 Grade 7 Naazira" at bounding box center [459, 298] width 357 height 28
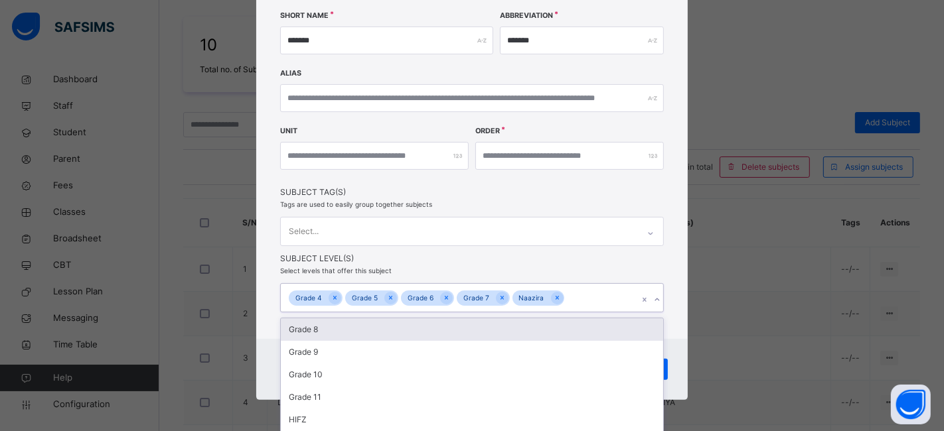
scroll to position [226, 0]
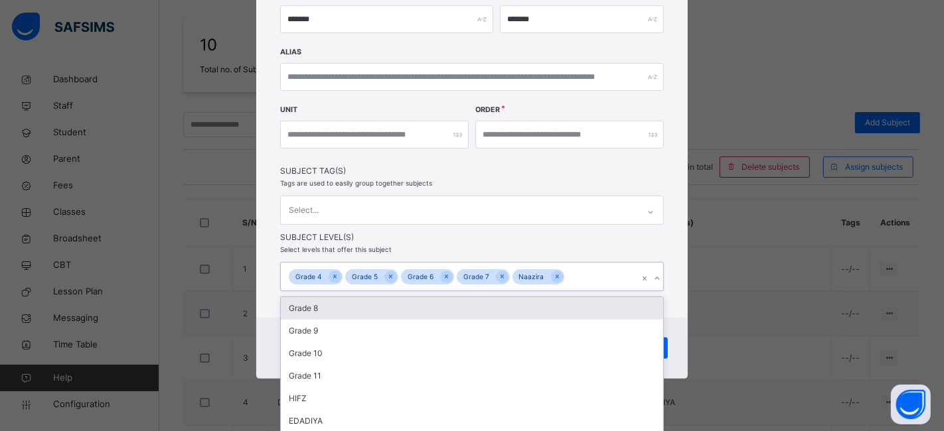
click at [586, 291] on div "option [PERSON_NAME], selected. option Grade 8 focused, 6 of 11. 6 results avai…" at bounding box center [472, 276] width 384 height 29
click at [401, 312] on div "Grade 8" at bounding box center [472, 308] width 382 height 23
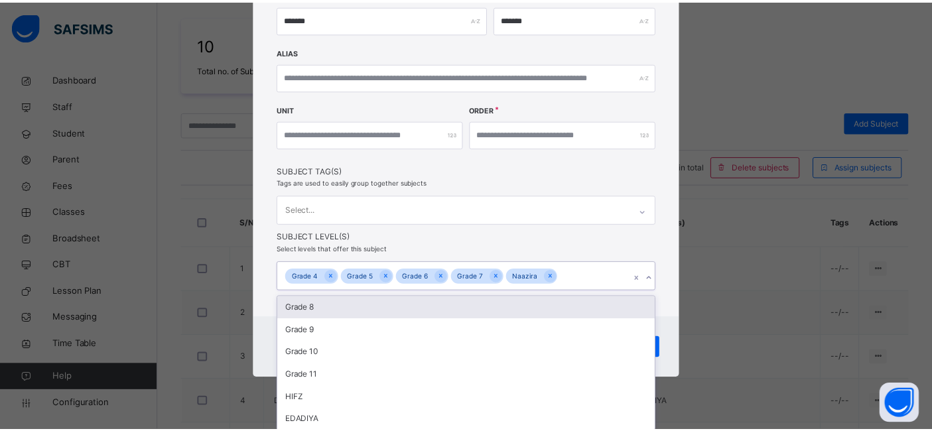
scroll to position [204, 0]
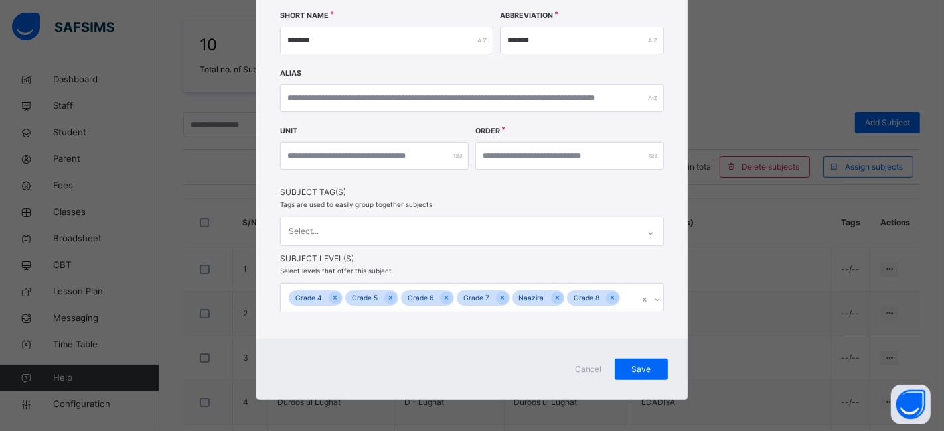
click at [401, 312] on div "Create Subject Name ******* Code *** Short Name ******* Abbreviation ******* Al…" at bounding box center [471, 84] width 431 height 510
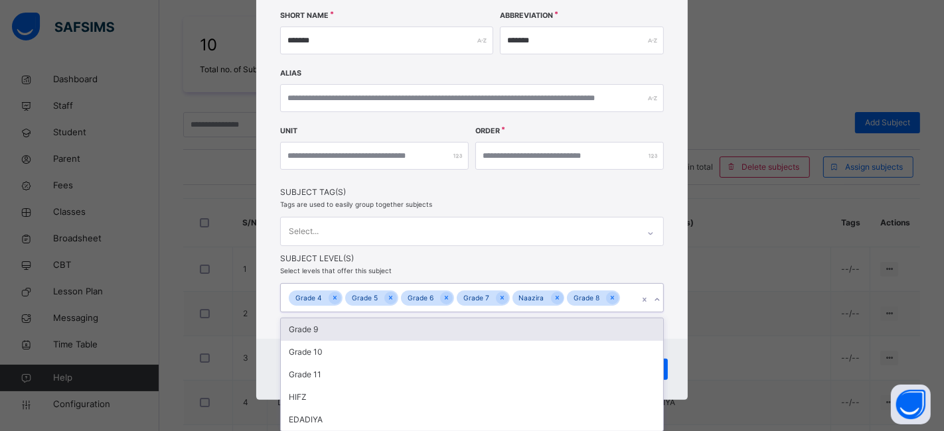
click at [627, 298] on div "Grade 4 Grade 5 Grade 6 Grade 7 Naazira Grade 8" at bounding box center [459, 298] width 357 height 28
click at [431, 331] on div "Grade 9" at bounding box center [472, 329] width 382 height 23
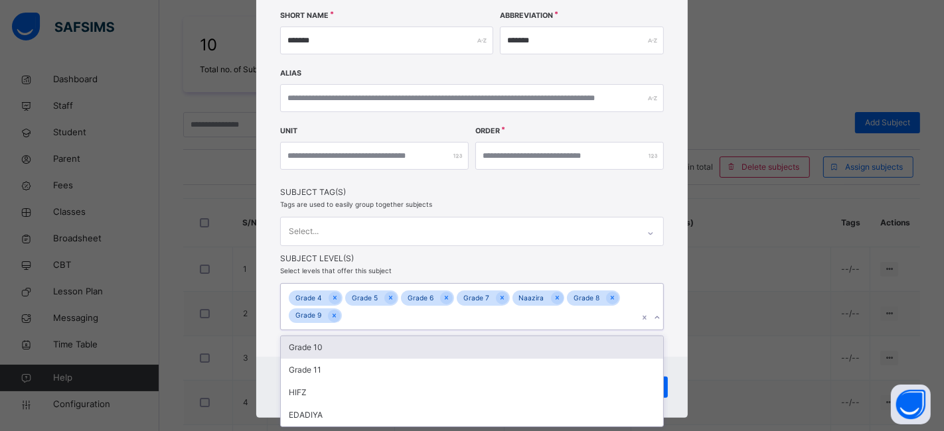
click at [327, 347] on div "Grade 10" at bounding box center [472, 347] width 382 height 23
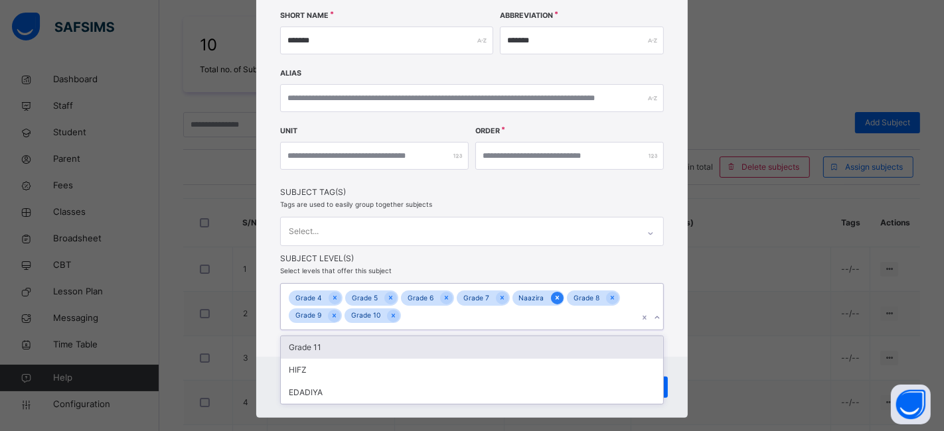
click at [553, 297] on icon at bounding box center [556, 297] width 7 height 9
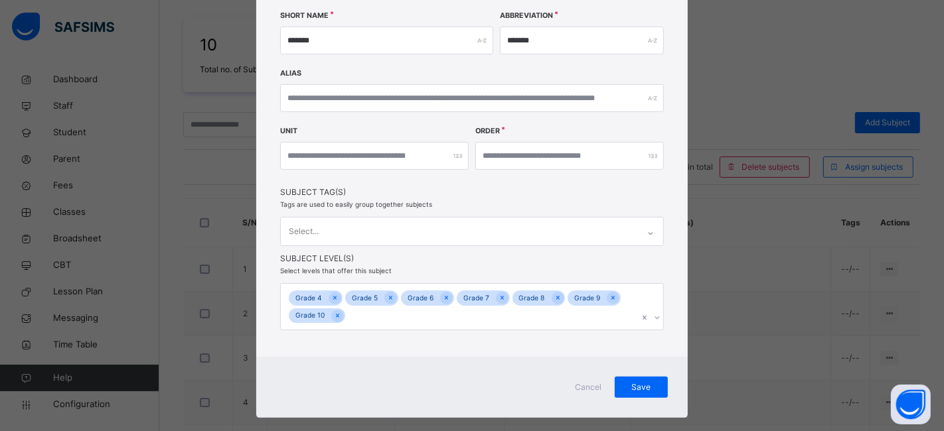
click at [660, 259] on div "Create Subject Name ******* Code *** Short Name ******* Abbreviation ******* Al…" at bounding box center [471, 93] width 431 height 528
click at [637, 389] on span "Save" at bounding box center [640, 388] width 33 height 12
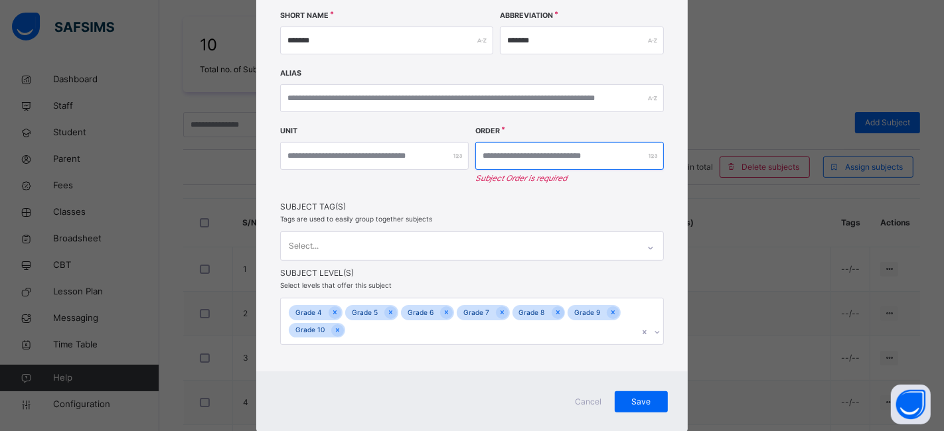
click at [510, 153] on input "number" at bounding box center [569, 156] width 188 height 28
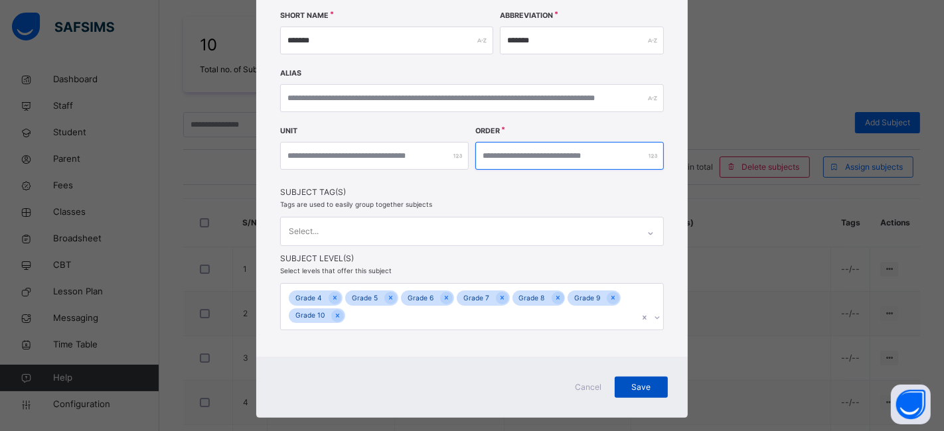
type input "**"
click at [624, 390] on span "Save" at bounding box center [640, 388] width 33 height 12
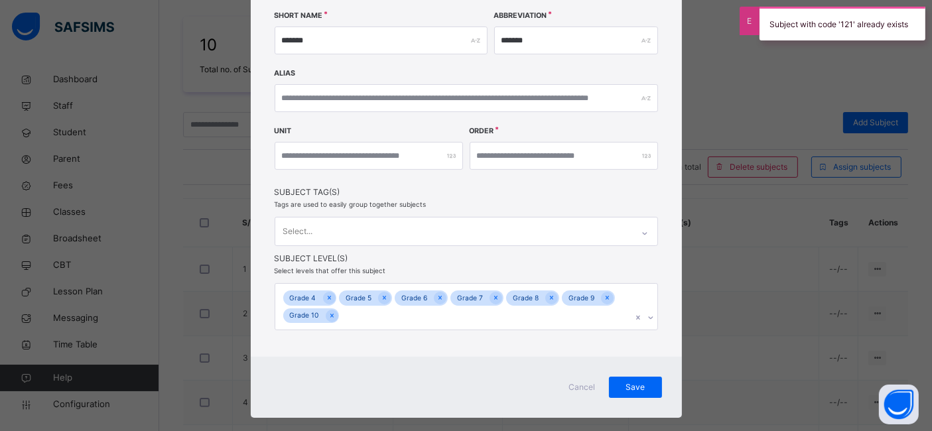
click at [471, 71] on div "Create Subject Name ******* Code *** Short Name ******* Abbreviation ******* Al…" at bounding box center [466, 93] width 431 height 528
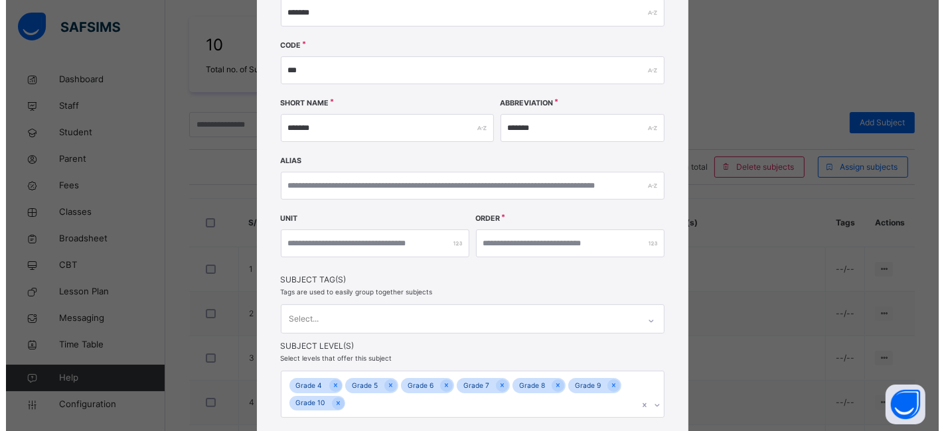
scroll to position [115, 0]
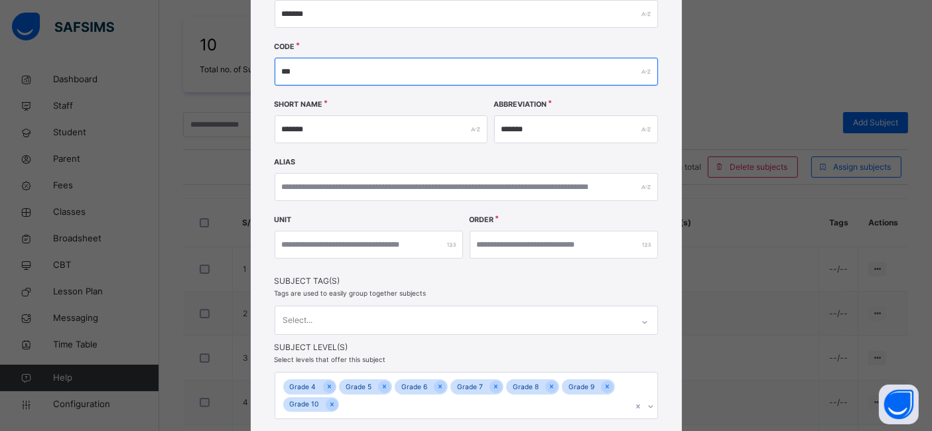
click at [470, 71] on input "***" at bounding box center [467, 72] width 384 height 28
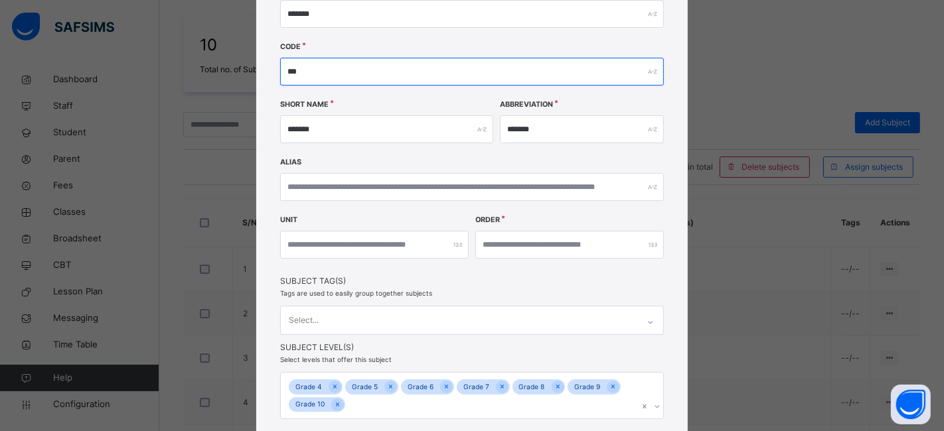
click at [293, 64] on input "***" at bounding box center [472, 72] width 384 height 28
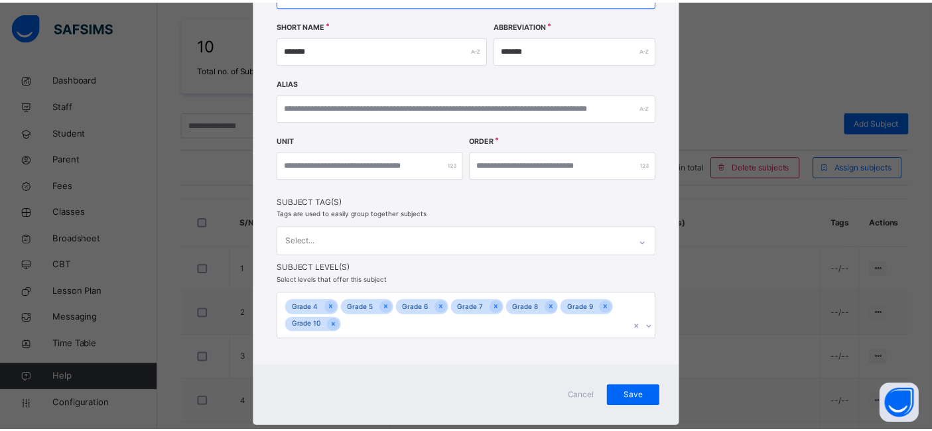
scroll to position [210, 0]
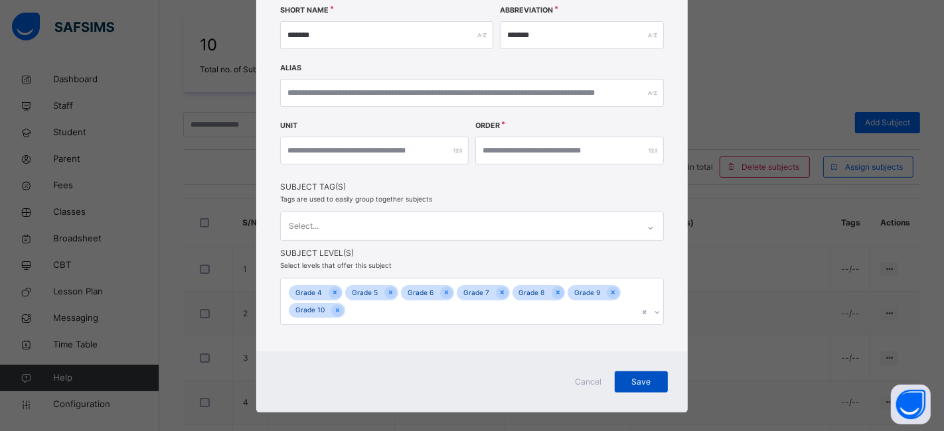
type input "***"
click at [646, 378] on span "Save" at bounding box center [640, 382] width 33 height 12
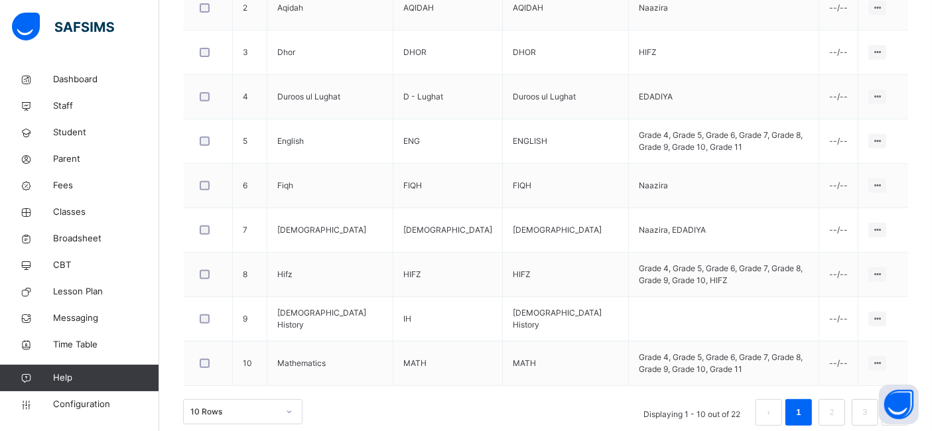
scroll to position [545, 0]
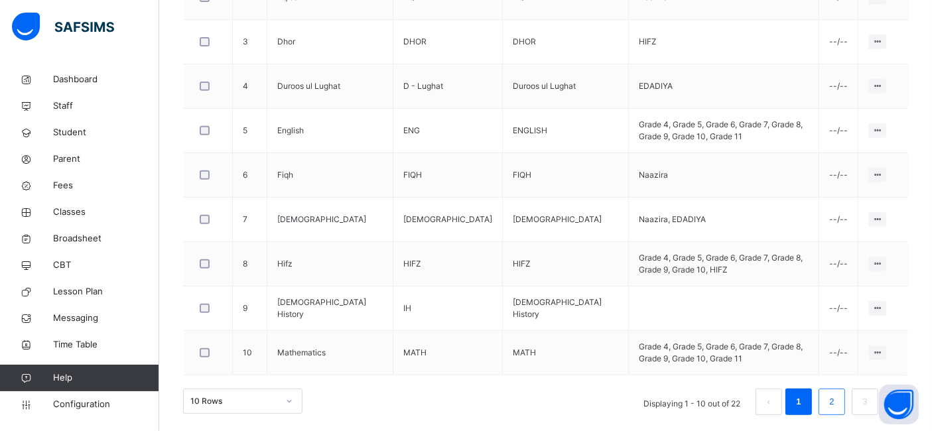
click at [838, 393] on link "2" at bounding box center [831, 401] width 13 height 17
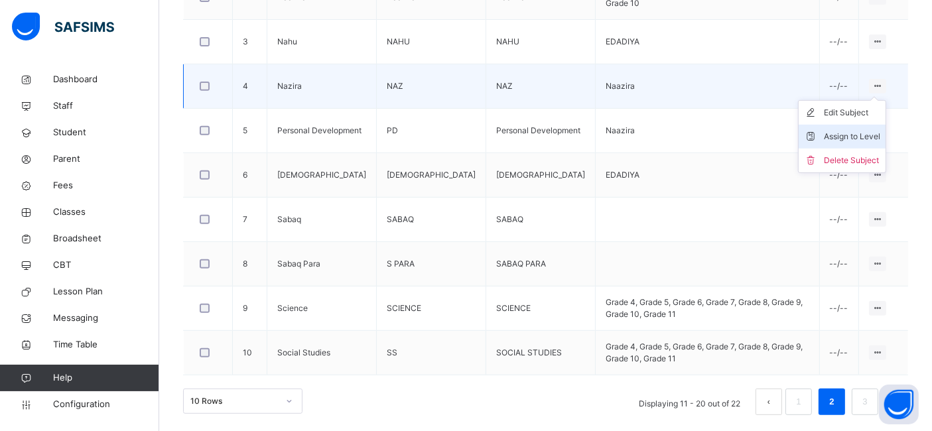
click at [855, 130] on div "Assign to Level" at bounding box center [852, 136] width 56 height 13
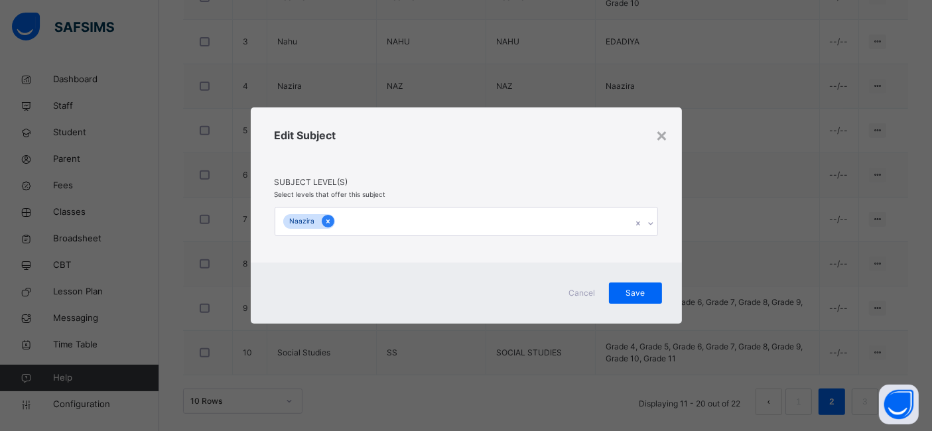
click at [328, 220] on icon at bounding box center [327, 221] width 7 height 9
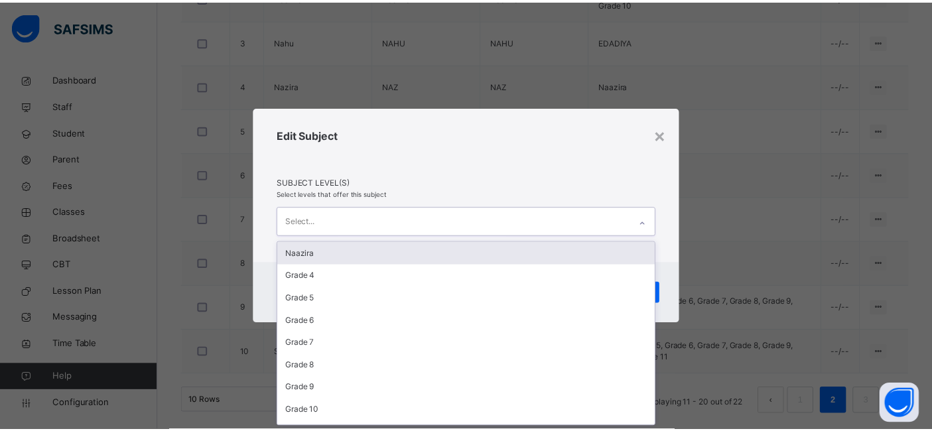
scroll to position [0, 0]
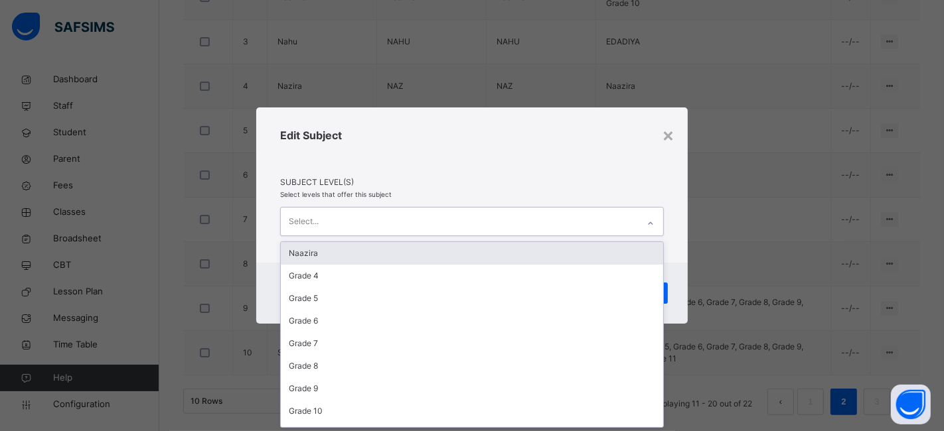
click at [469, 224] on div "Select..." at bounding box center [459, 222] width 357 height 28
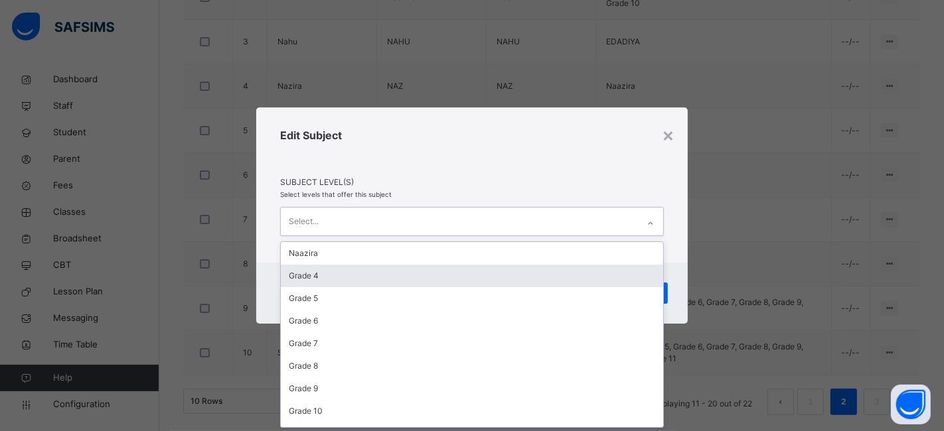
click at [394, 275] on div "Grade 4" at bounding box center [472, 276] width 382 height 23
click at [394, 275] on div "Grade 5" at bounding box center [472, 276] width 382 height 23
click at [394, 275] on div "Grade 6" at bounding box center [472, 276] width 382 height 23
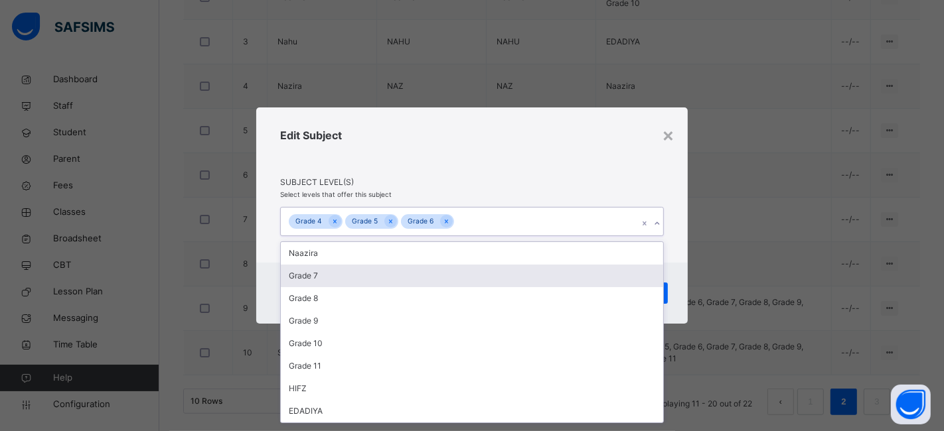
click at [394, 275] on div "Grade 7" at bounding box center [472, 276] width 382 height 23
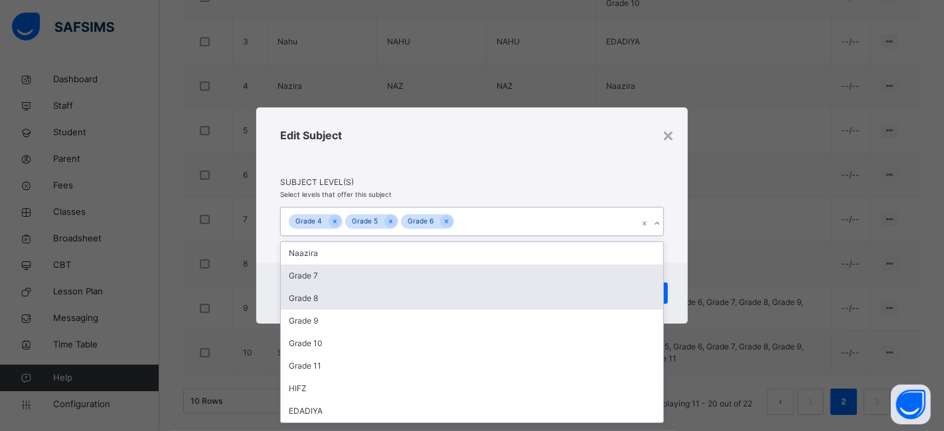
click at [394, 287] on div "Grade 8" at bounding box center [472, 298] width 382 height 23
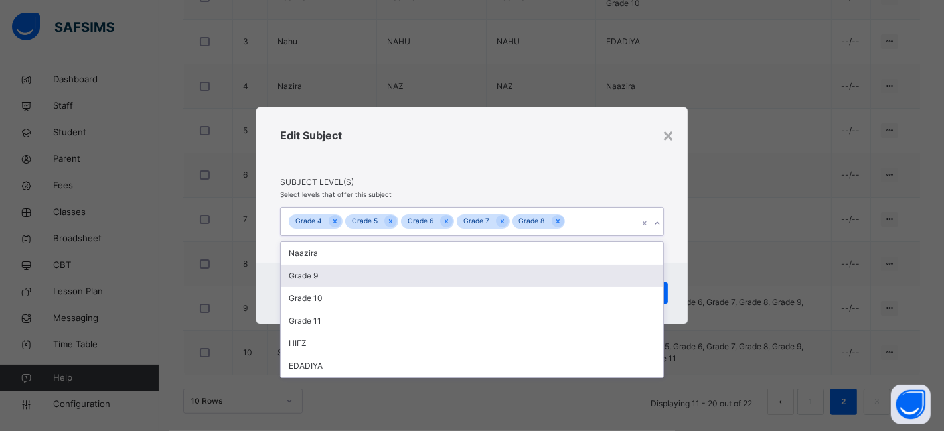
click at [394, 275] on div "Grade 9" at bounding box center [472, 276] width 382 height 23
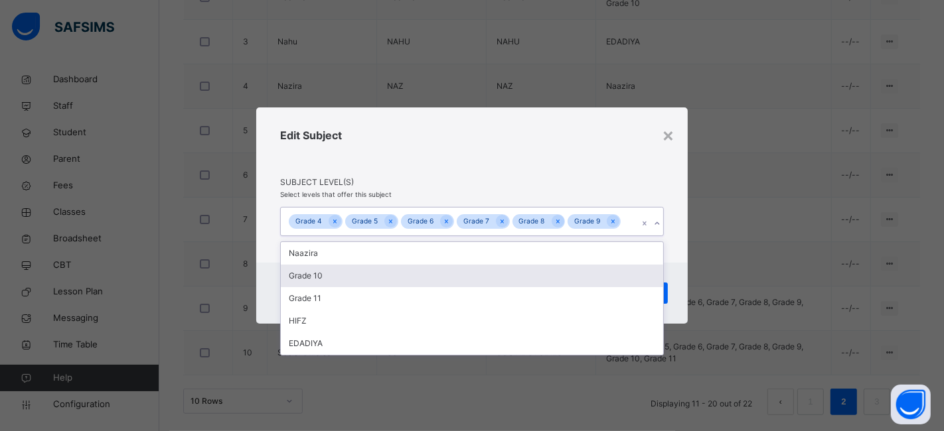
click at [394, 275] on div "Grade 10" at bounding box center [472, 276] width 382 height 23
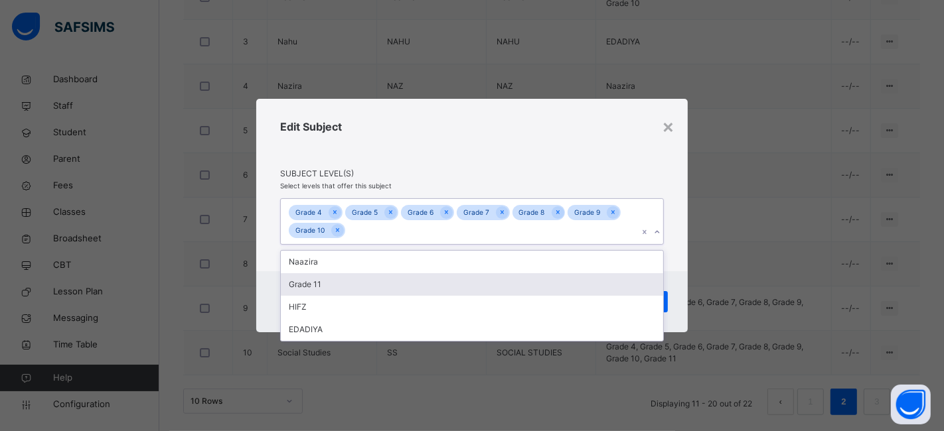
click at [354, 287] on div "Grade 11" at bounding box center [472, 284] width 382 height 23
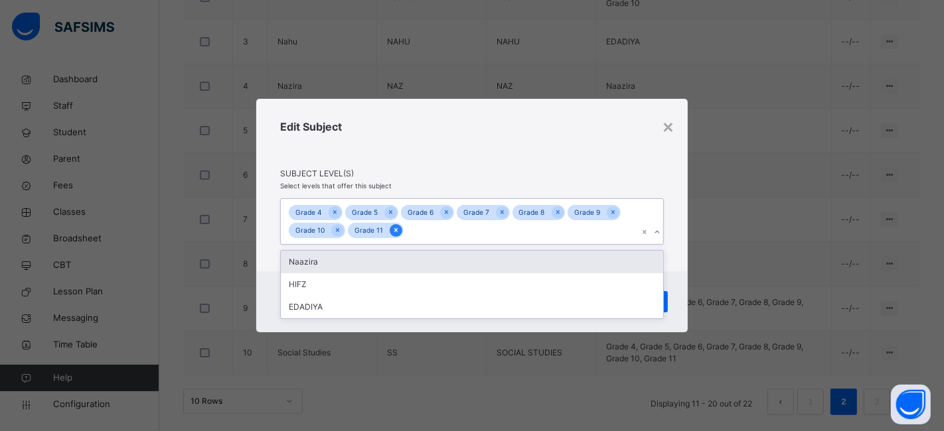
click at [398, 230] on div at bounding box center [395, 230] width 13 height 13
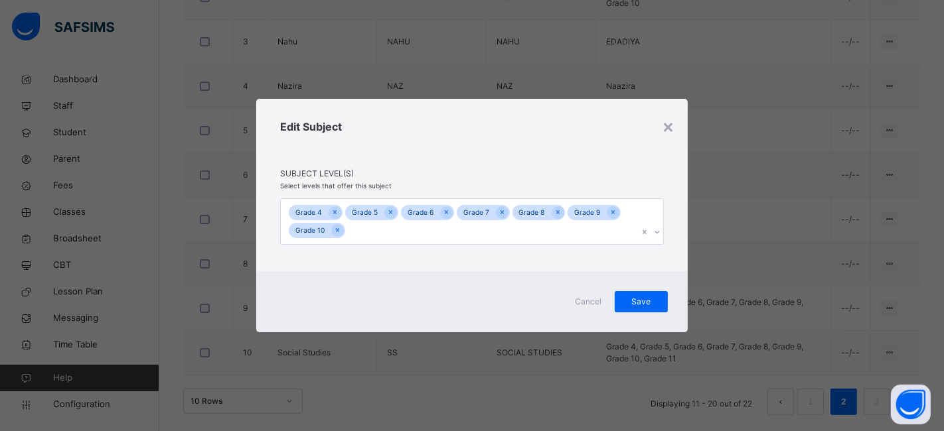
click at [458, 129] on div "Edit Subject" at bounding box center [472, 143] width 384 height 49
click at [640, 303] on span "Save" at bounding box center [640, 302] width 33 height 12
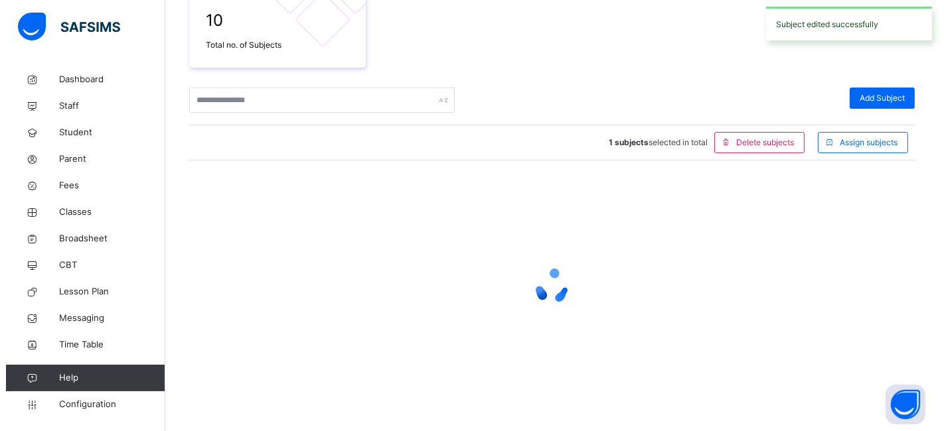
scroll to position [545, 0]
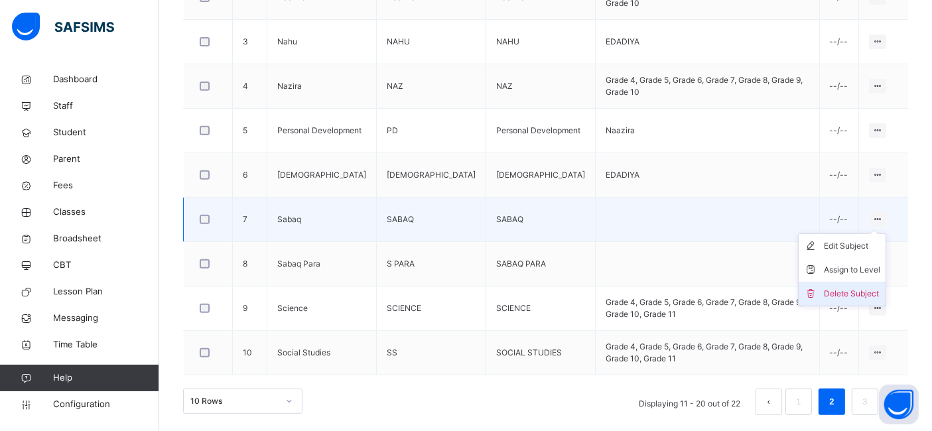
click at [857, 289] on div "Delete Subject" at bounding box center [852, 293] width 56 height 13
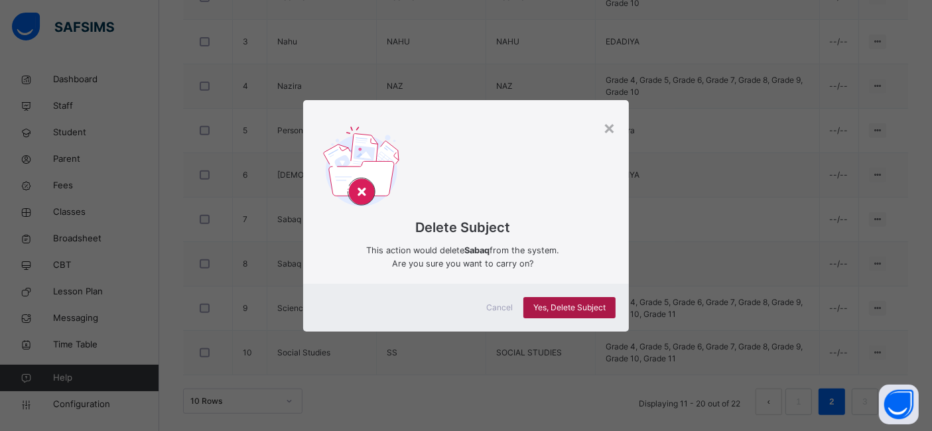
click at [589, 299] on div "Yes, Delete Subject" at bounding box center [570, 307] width 92 height 21
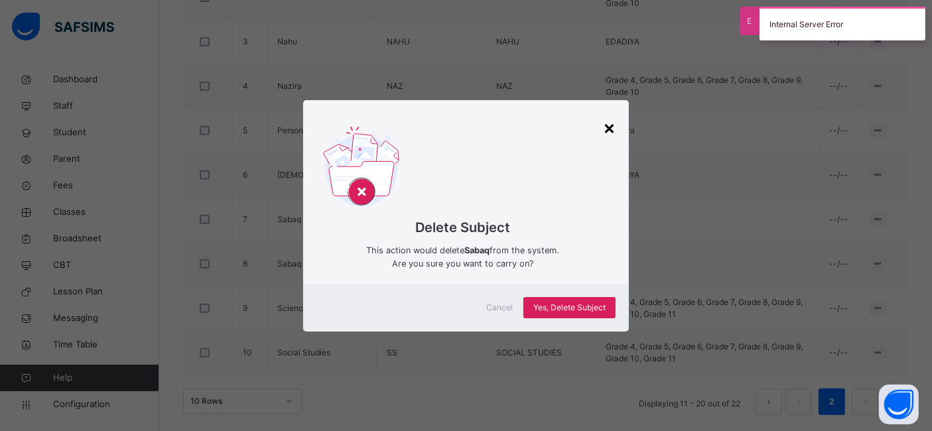
click at [610, 129] on div "×" at bounding box center [609, 127] width 13 height 28
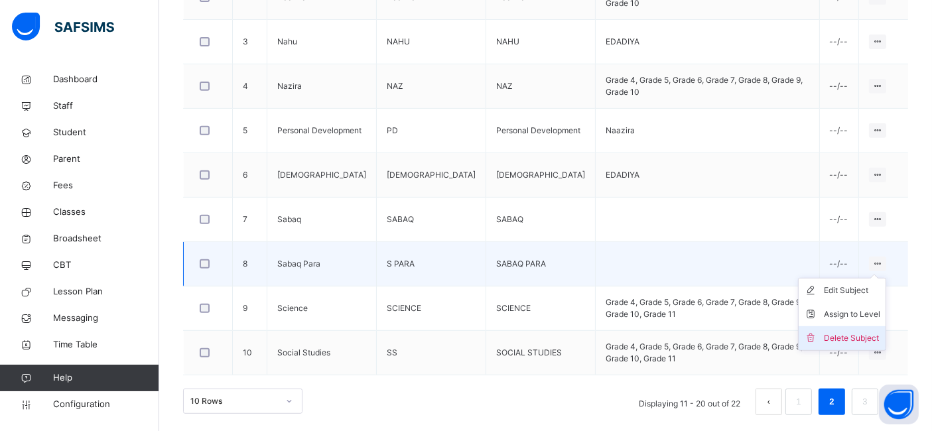
click at [859, 326] on li "Delete Subject" at bounding box center [842, 338] width 87 height 24
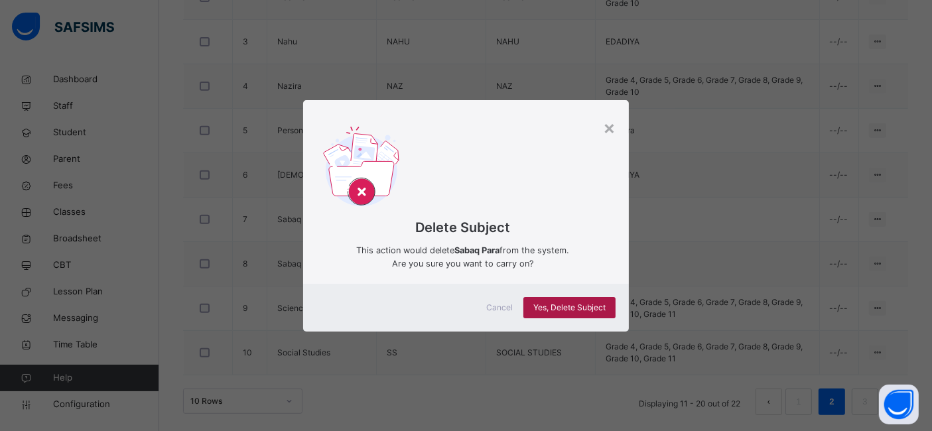
click at [589, 302] on span "Yes, Delete Subject" at bounding box center [569, 308] width 72 height 12
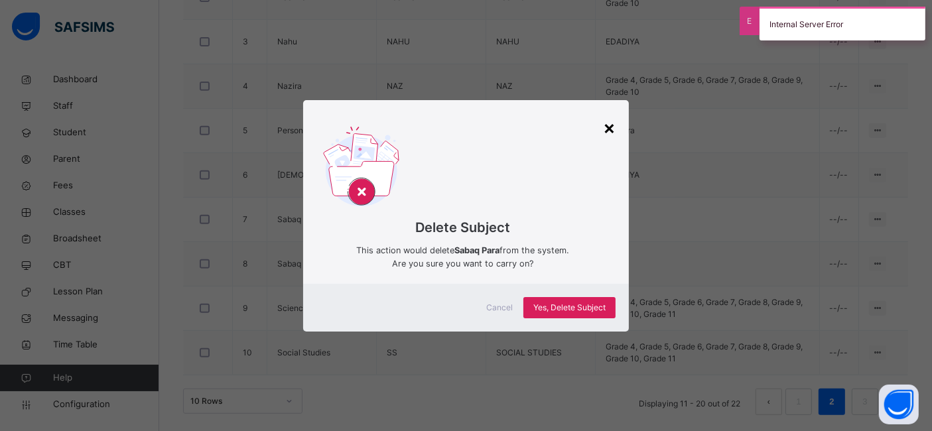
click at [606, 129] on div "×" at bounding box center [609, 127] width 13 height 28
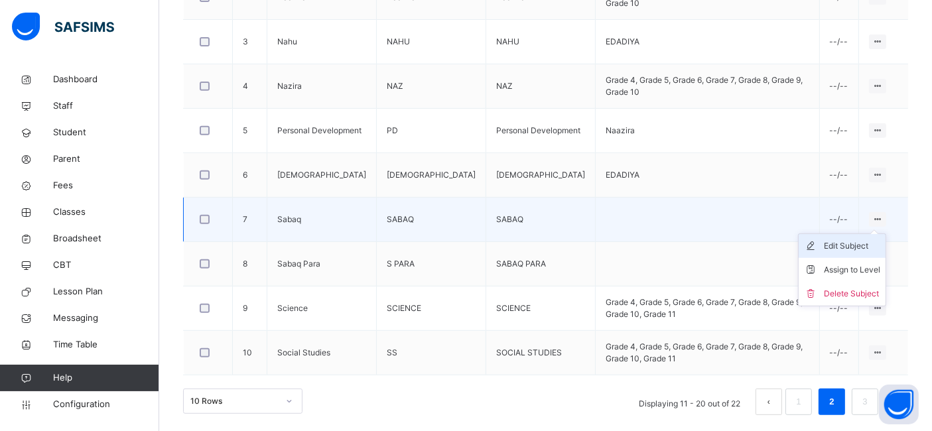
click at [851, 249] on div "Edit Subject" at bounding box center [852, 246] width 56 height 13
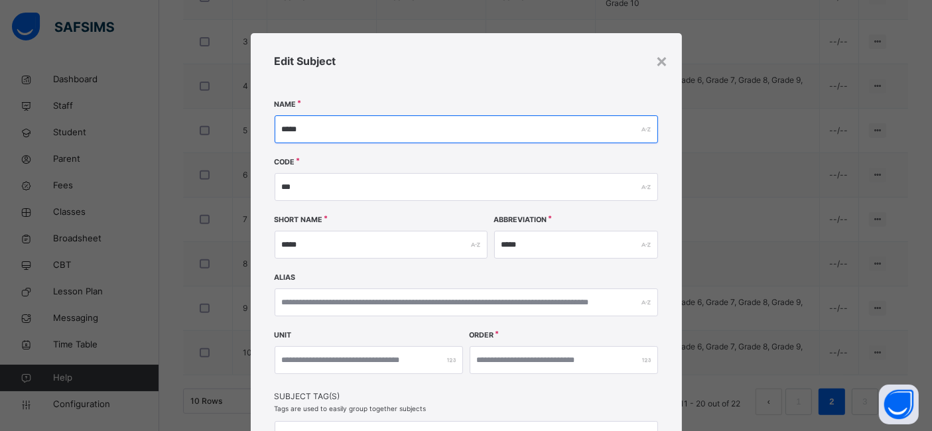
click at [335, 128] on input "*****" at bounding box center [467, 129] width 384 height 28
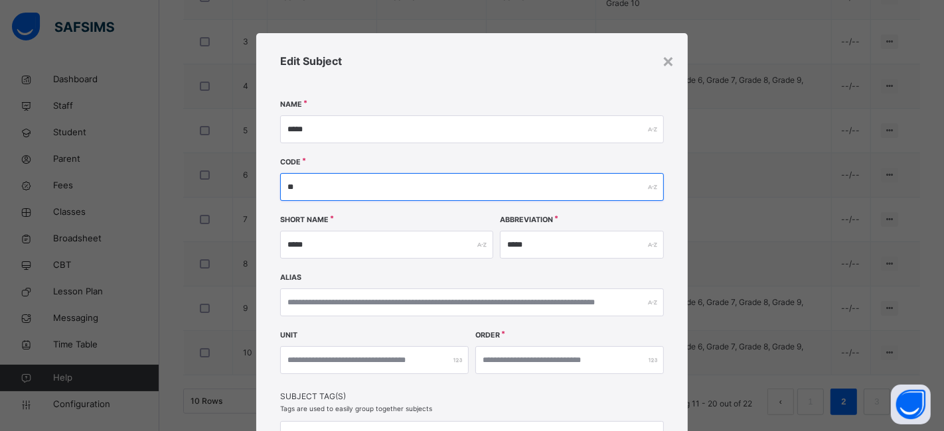
type input "**"
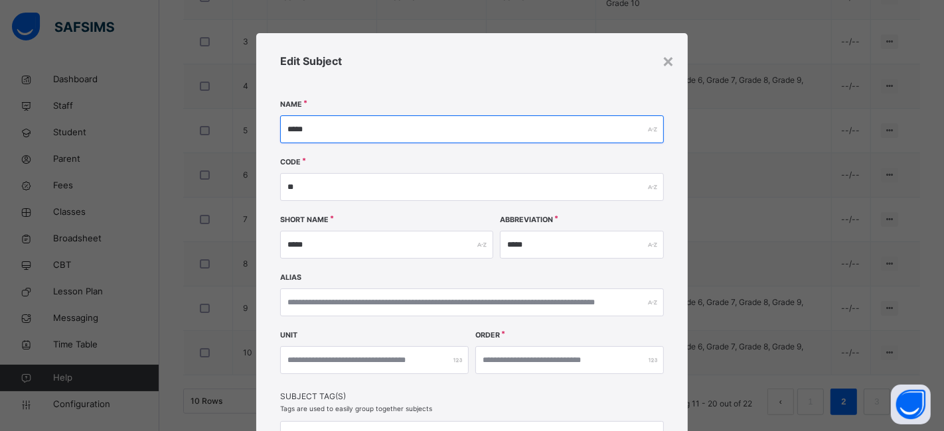
click at [335, 128] on input "*****" at bounding box center [472, 129] width 384 height 28
type input "*"
type input "*******"
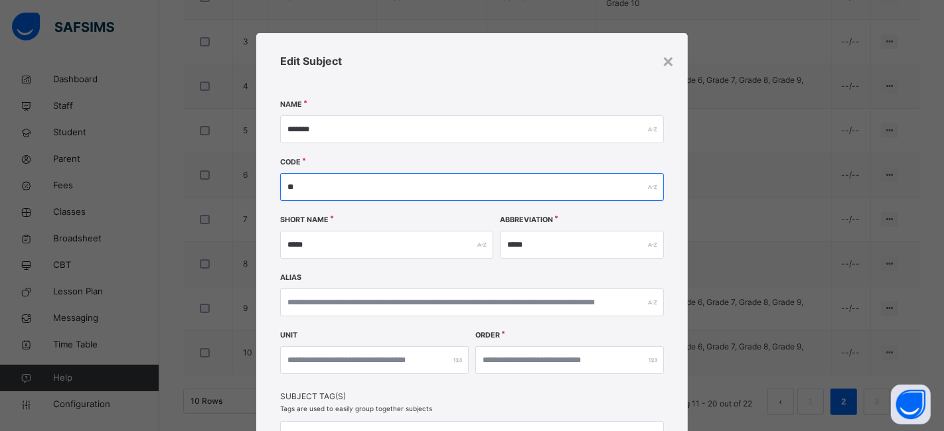
click at [317, 177] on input "**" at bounding box center [472, 187] width 384 height 28
type input "*******"
type input "**"
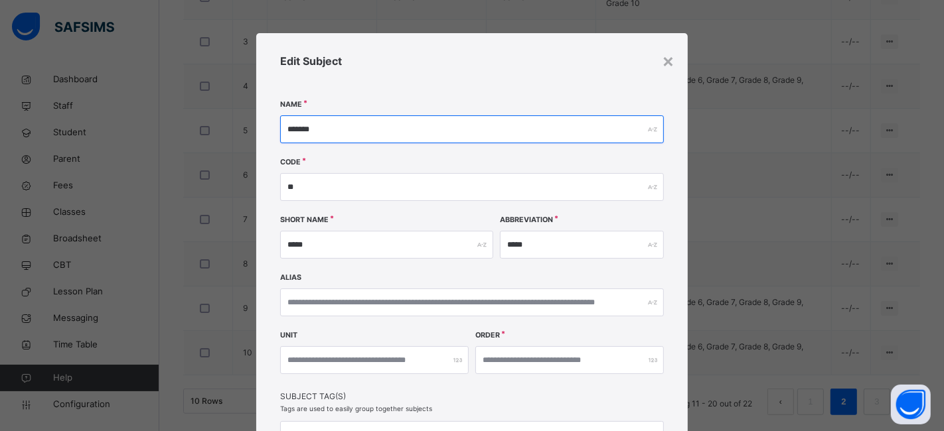
type input "*"
type input "*******"
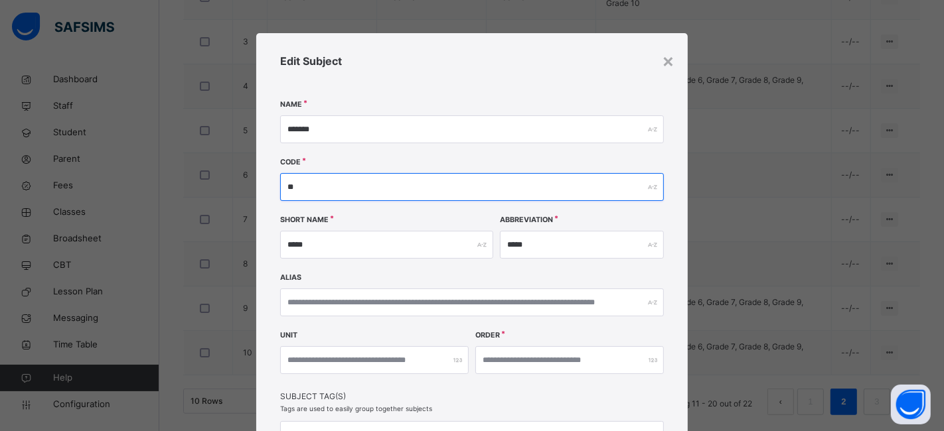
click at [316, 192] on input "**" at bounding box center [472, 187] width 384 height 28
type input "*******"
type input "**"
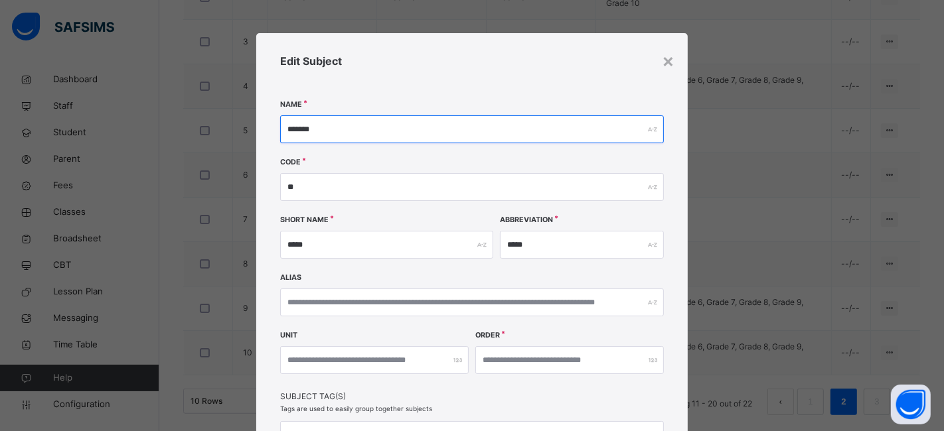
type input "*"
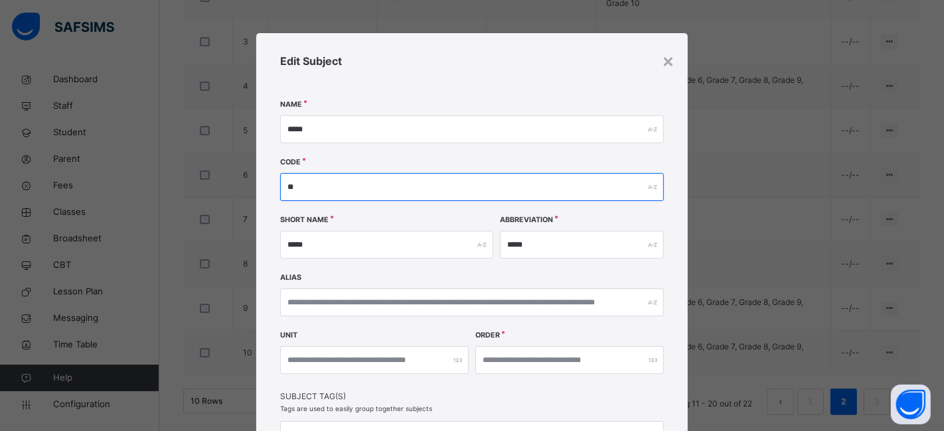
type input "*****"
type input "**"
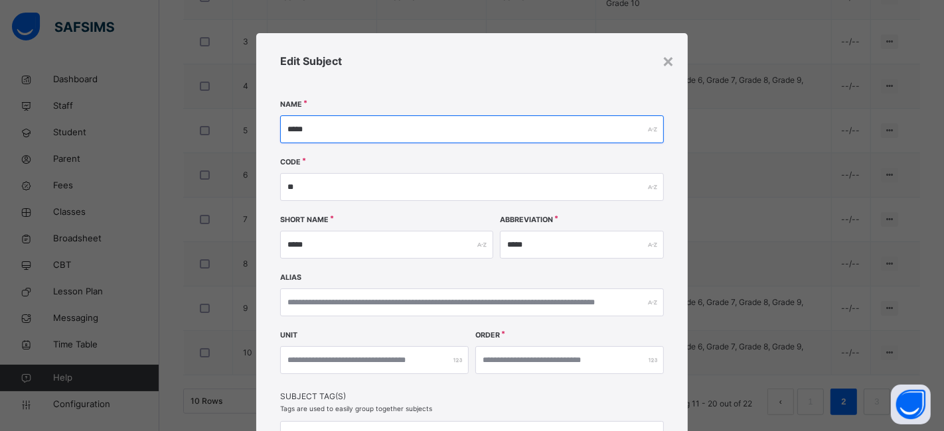
type input "***"
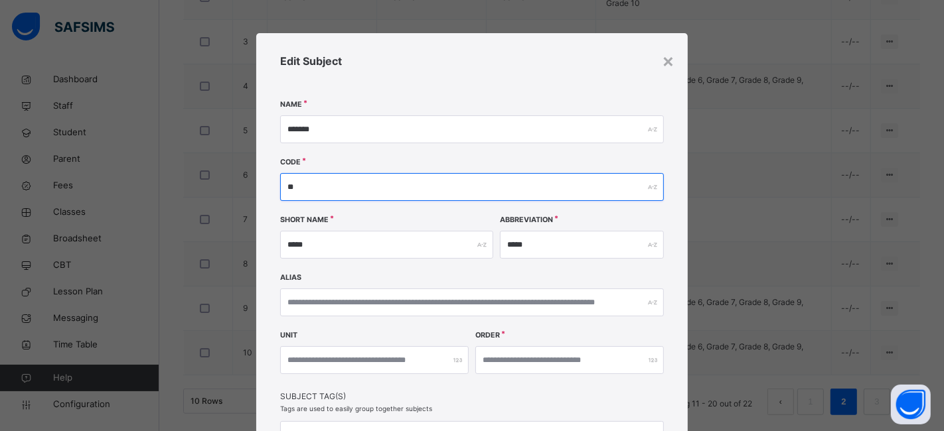
type input "*******"
type input "***"
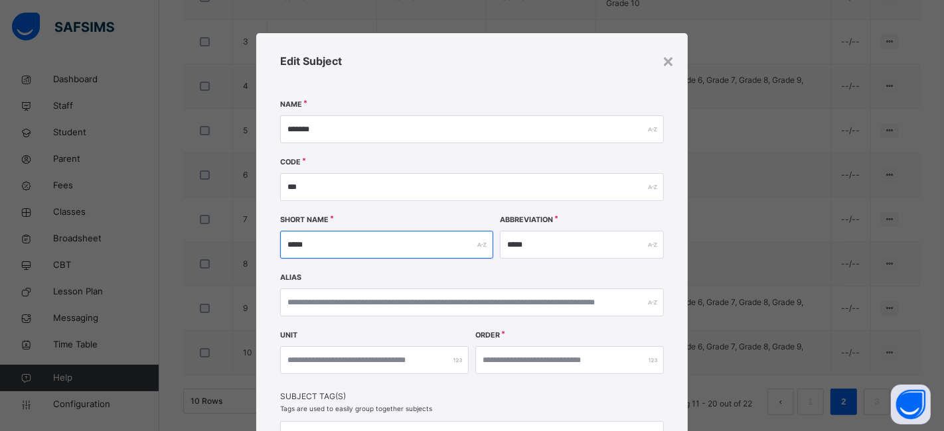
click at [316, 240] on input "*****" at bounding box center [386, 245] width 213 height 28
paste input "**"
type input "*******"
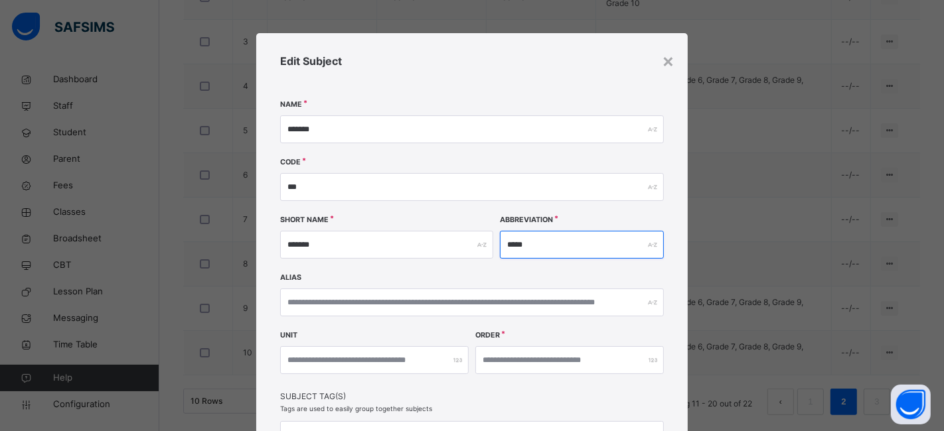
click at [522, 250] on input "*****" at bounding box center [582, 245] width 164 height 28
paste input "**"
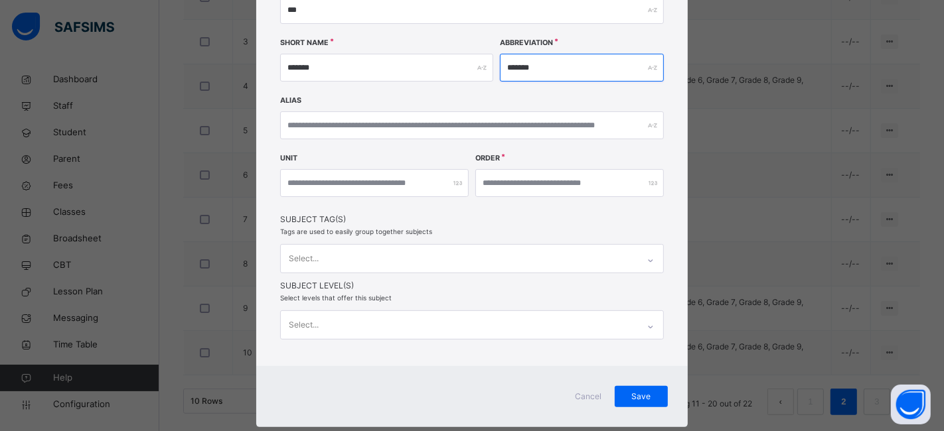
scroll to position [179, 0]
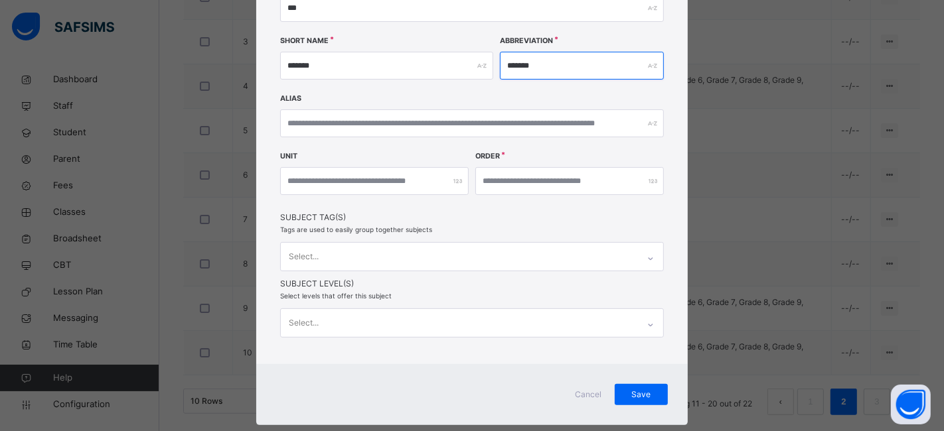
type input "*******"
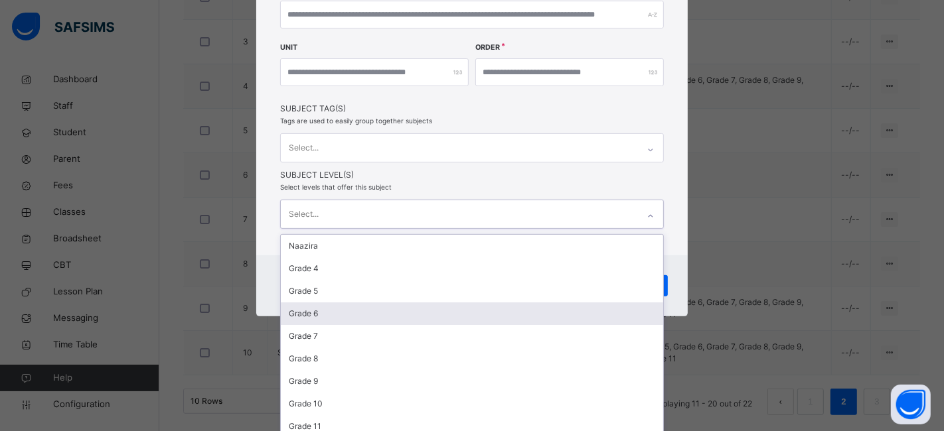
click at [336, 229] on div "option Grade 6 focused, 4 of 11. 11 results available. Use Up and Down to choos…" at bounding box center [472, 214] width 384 height 29
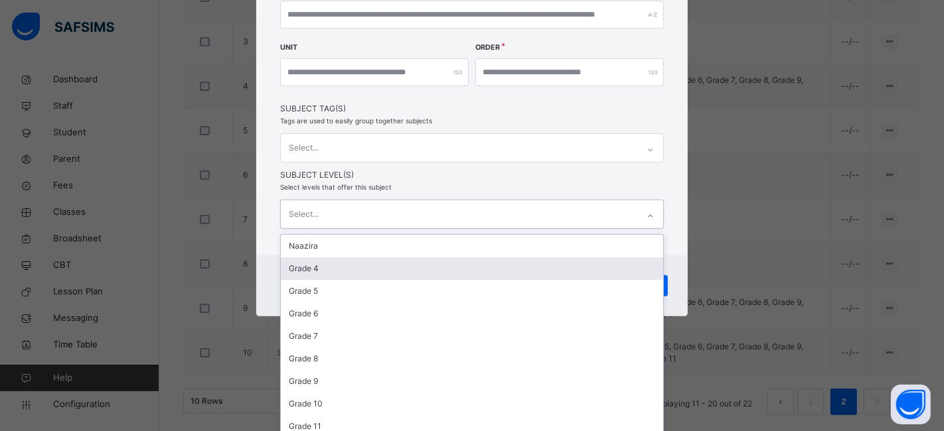
click at [336, 268] on div "Grade 4" at bounding box center [472, 268] width 382 height 23
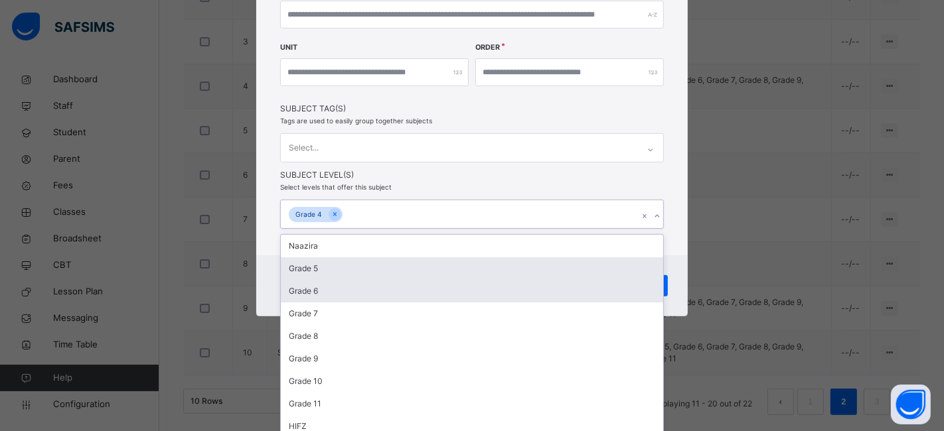
click at [336, 268] on div "Grade 5" at bounding box center [472, 268] width 382 height 23
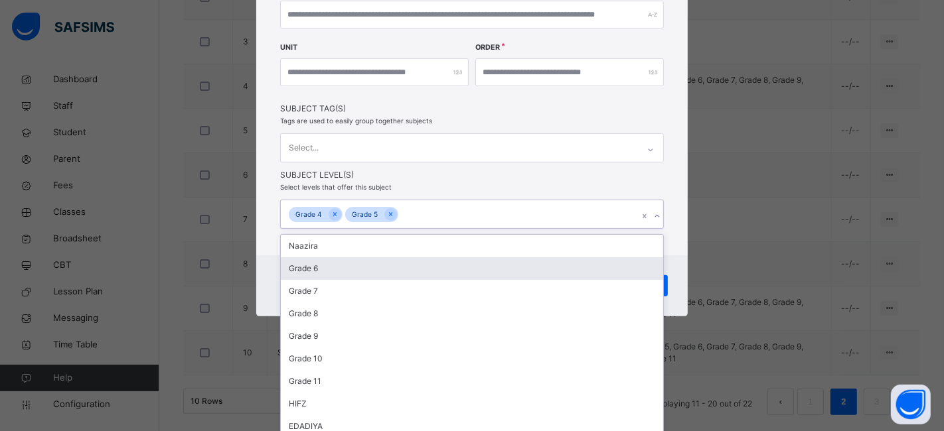
click at [336, 268] on div "Grade 6" at bounding box center [472, 268] width 382 height 23
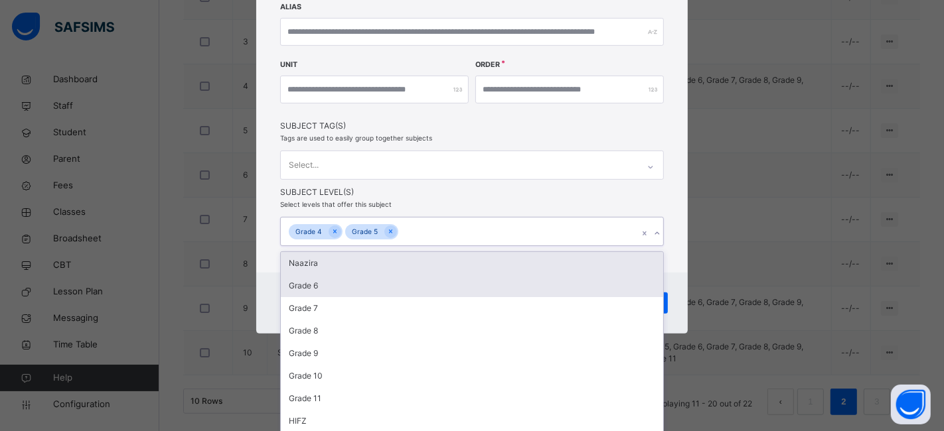
click at [336, 268] on div "Naazira" at bounding box center [472, 263] width 382 height 23
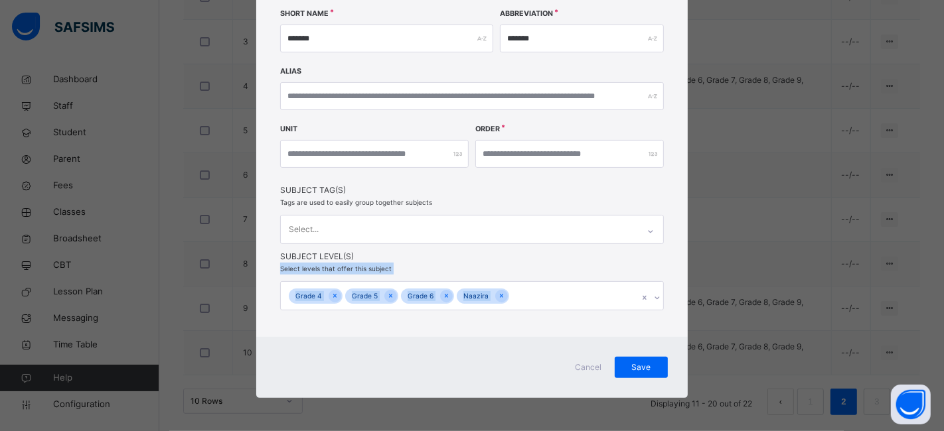
scroll to position [204, 0]
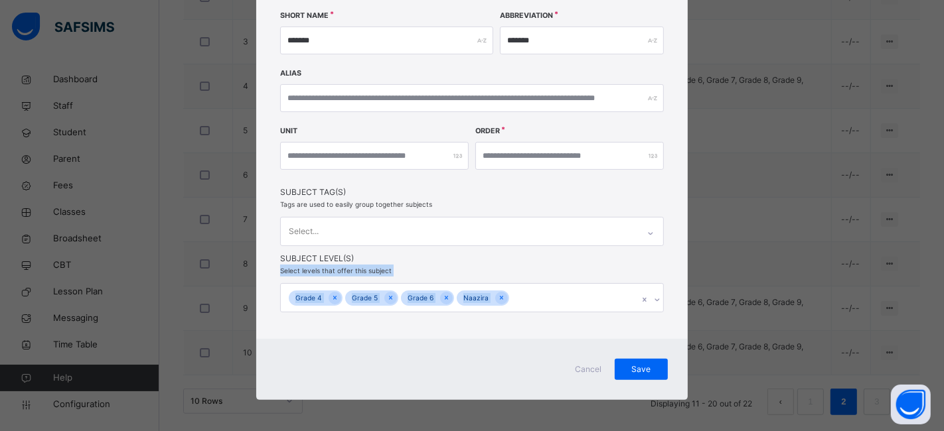
click at [336, 268] on div "Edit Subject Name ******* Code *** Short Name ******* Abbreviation ******* Alia…" at bounding box center [471, 84] width 431 height 510
click at [336, 268] on span "Select levels that offer this subject" at bounding box center [335, 271] width 111 height 8
click at [498, 295] on icon at bounding box center [501, 297] width 7 height 9
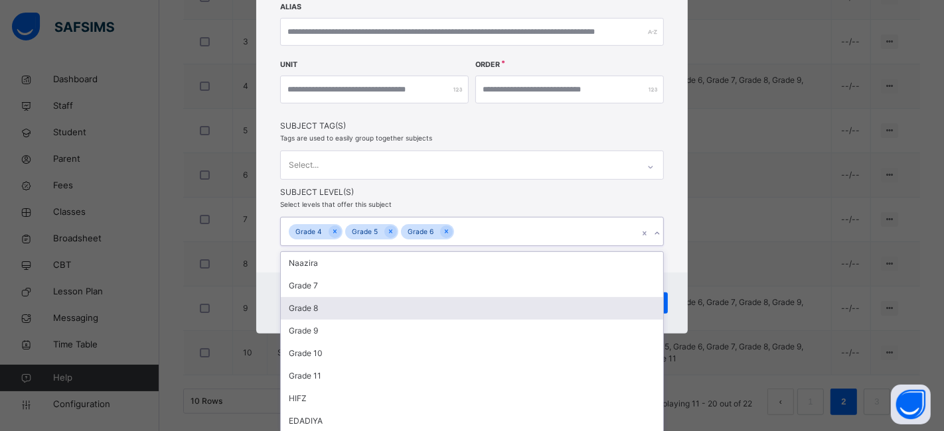
click at [495, 246] on div "option Naazira, deselected. option Grade 8 focused, 6 of 11. 8 results availabl…" at bounding box center [472, 231] width 384 height 29
click at [495, 297] on div "Grade 8" at bounding box center [472, 308] width 382 height 23
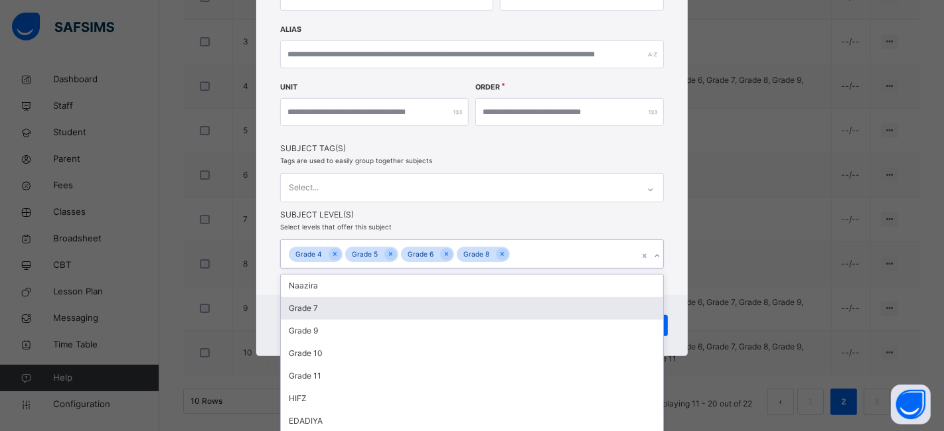
click at [484, 317] on div "Grade 7" at bounding box center [472, 308] width 382 height 23
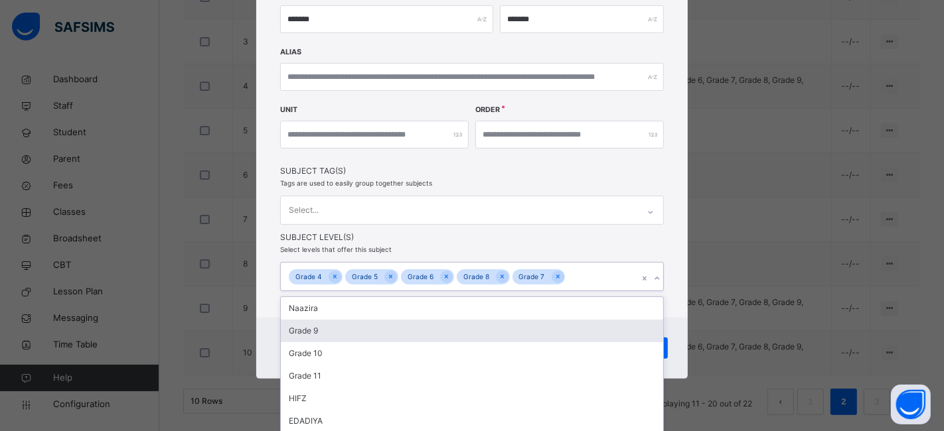
click at [473, 336] on div "Grade 9" at bounding box center [472, 331] width 382 height 23
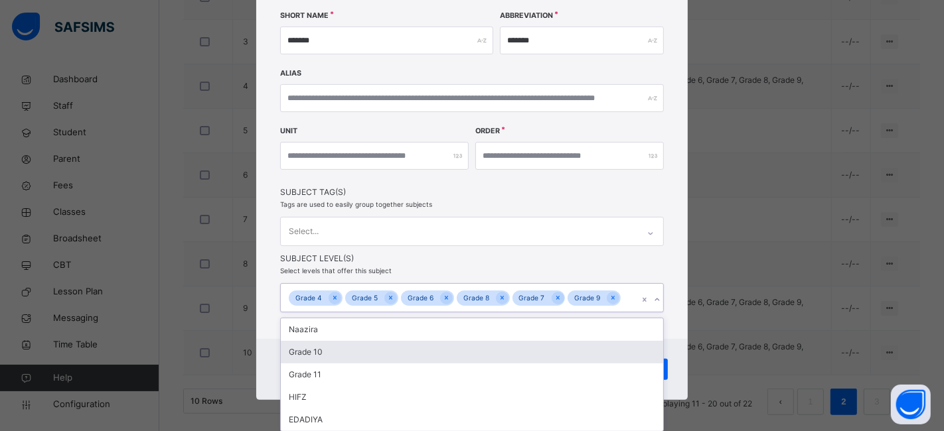
click at [464, 352] on div "Grade 10" at bounding box center [472, 352] width 382 height 23
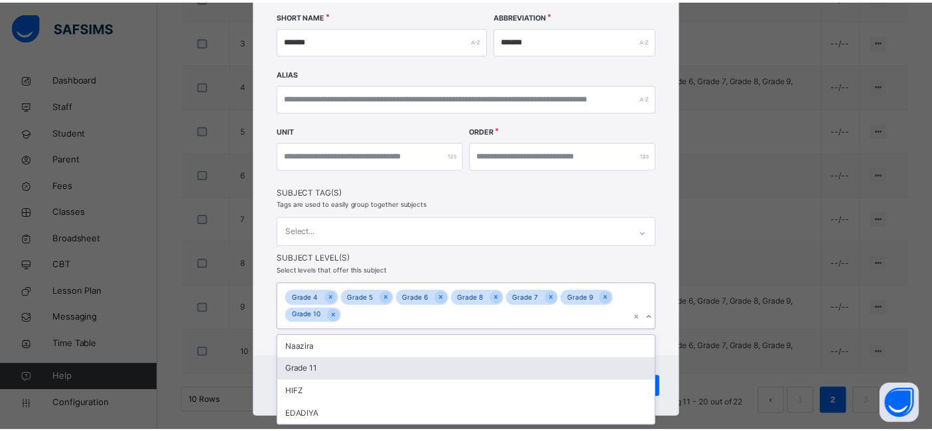
scroll to position [222, 0]
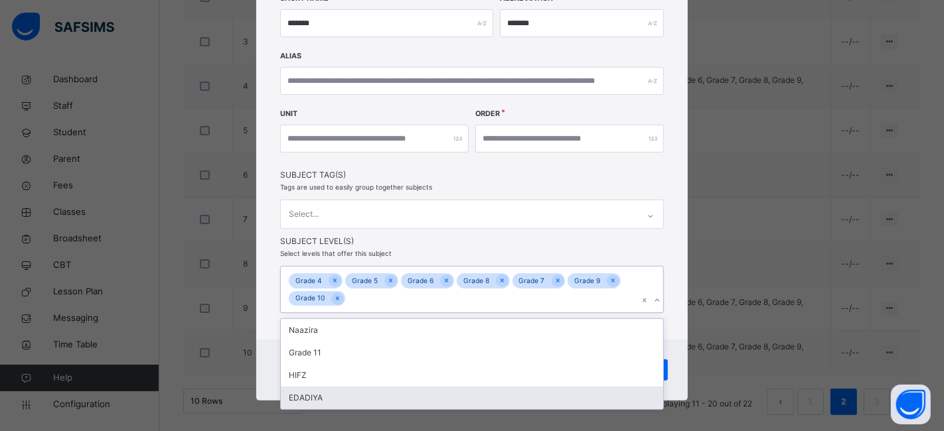
click at [419, 401] on div "EDADIYA" at bounding box center [472, 398] width 382 height 23
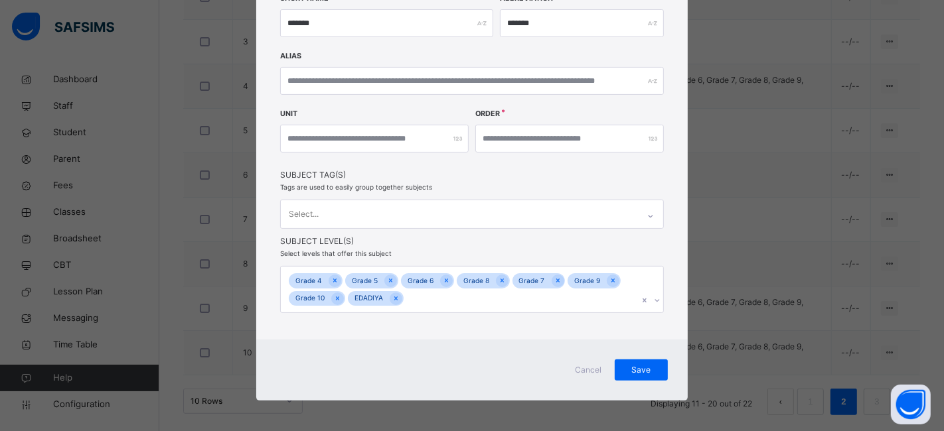
click at [675, 340] on div "Cancel Save" at bounding box center [471, 370] width 431 height 61
click at [631, 364] on span "Save" at bounding box center [640, 370] width 33 height 12
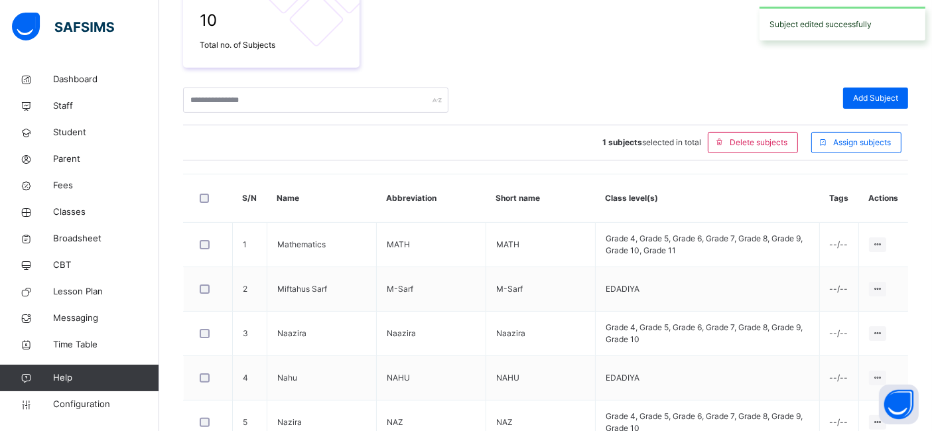
scroll to position [545, 0]
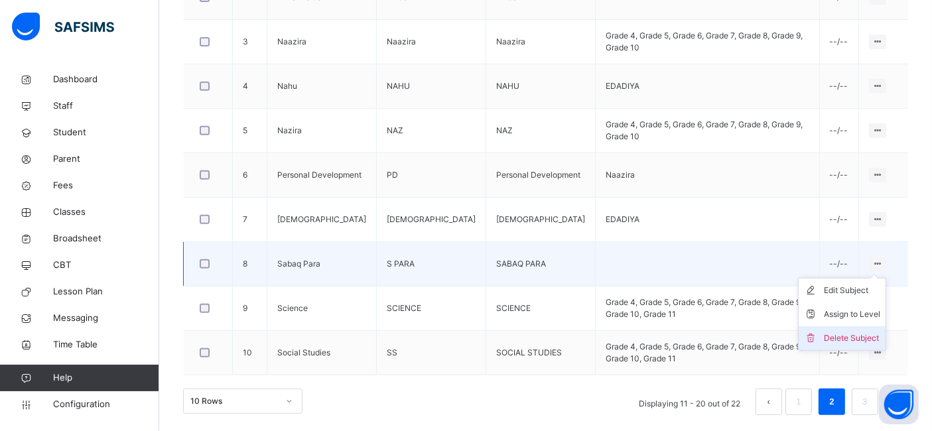
click at [847, 332] on div "Delete Subject" at bounding box center [852, 338] width 56 height 13
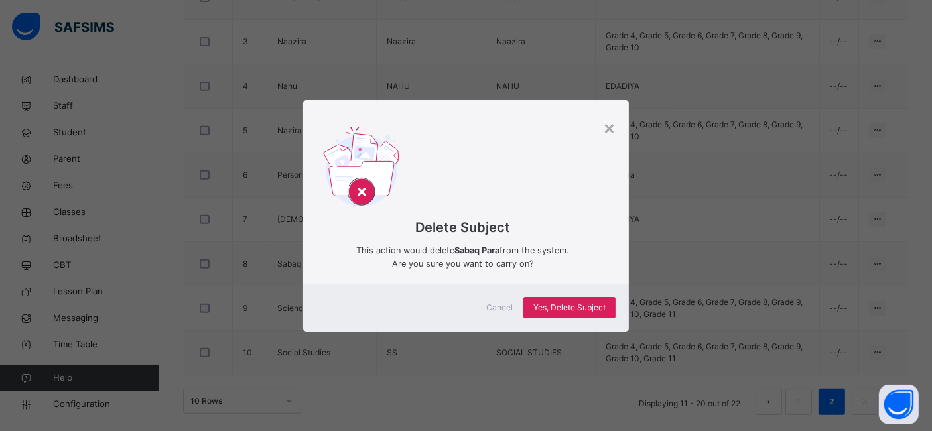
click at [506, 309] on span "Cancel" at bounding box center [499, 308] width 27 height 12
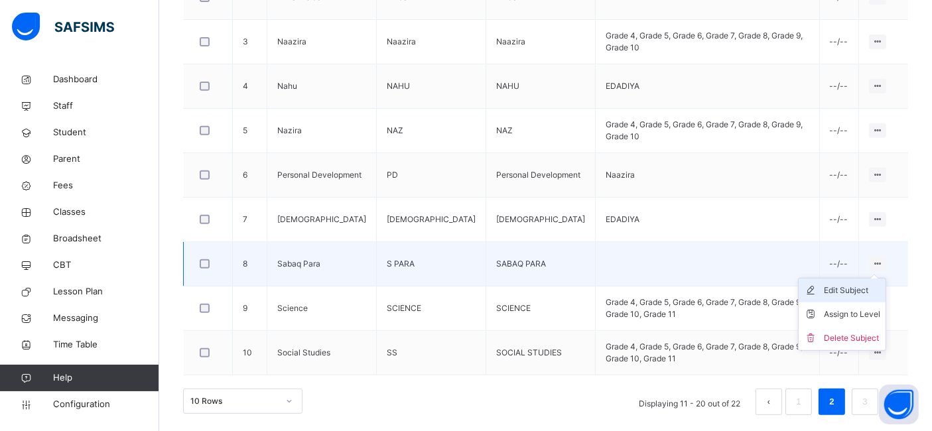
click at [870, 284] on div "Edit Subject" at bounding box center [852, 290] width 56 height 13
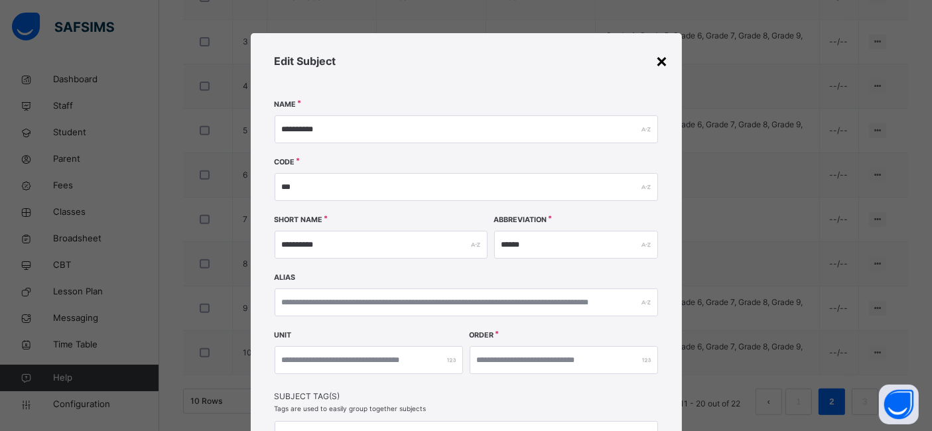
click at [659, 58] on div "×" at bounding box center [662, 60] width 13 height 28
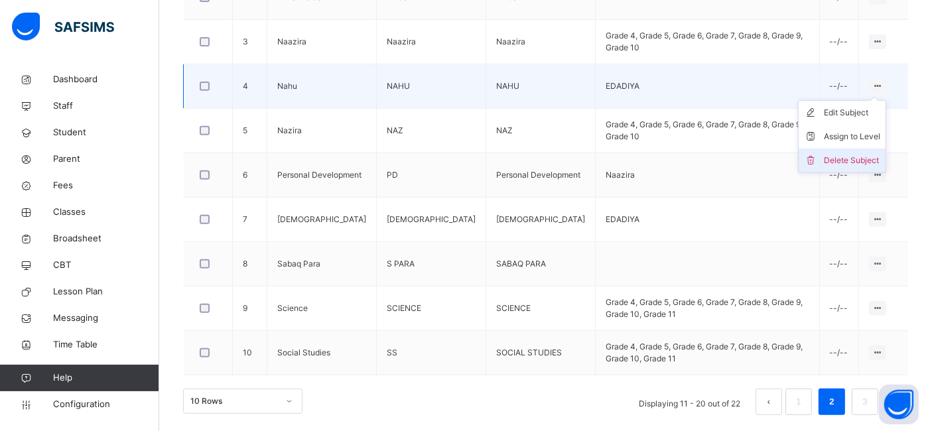
click at [858, 156] on div "Delete Subject" at bounding box center [852, 160] width 56 height 13
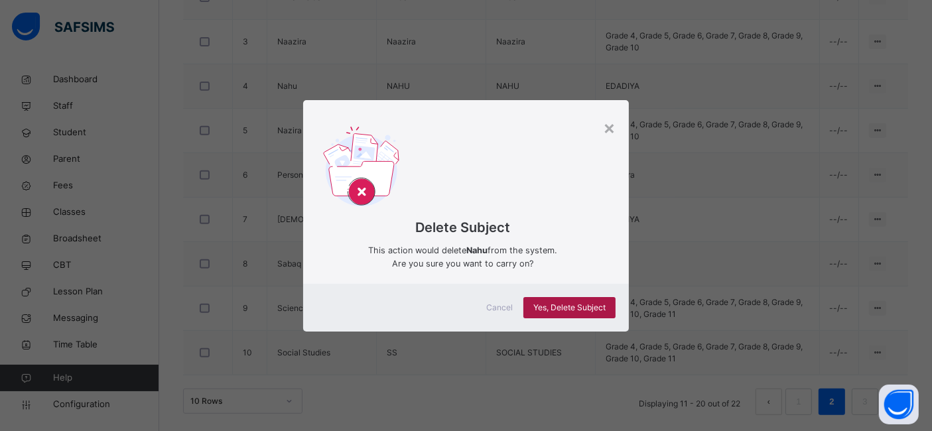
click at [580, 315] on div "Yes, Delete Subject" at bounding box center [570, 307] width 92 height 21
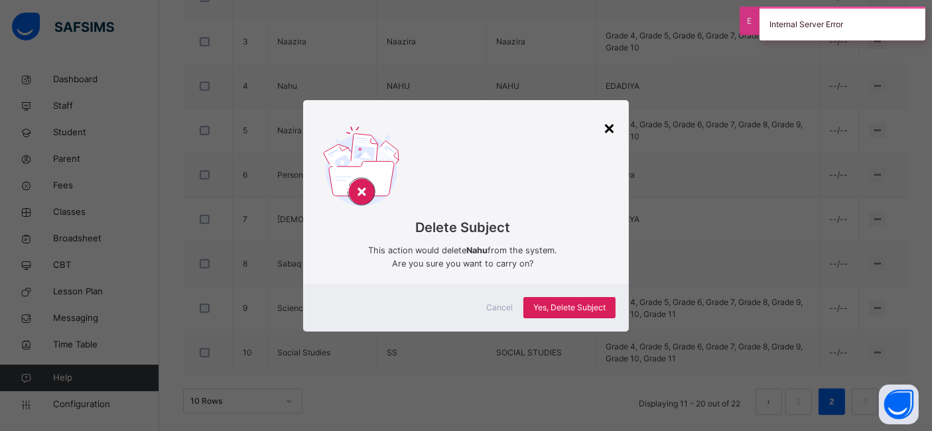
click at [614, 127] on div "×" at bounding box center [609, 127] width 13 height 28
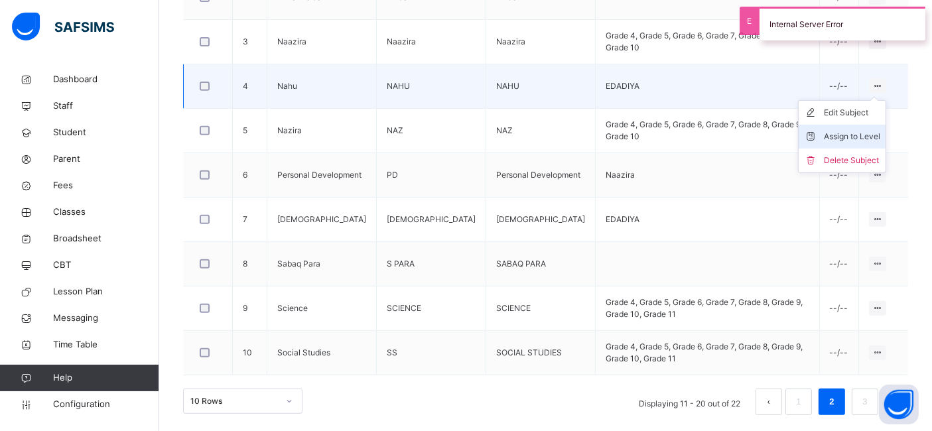
click at [855, 131] on div "Assign to Level" at bounding box center [852, 136] width 56 height 13
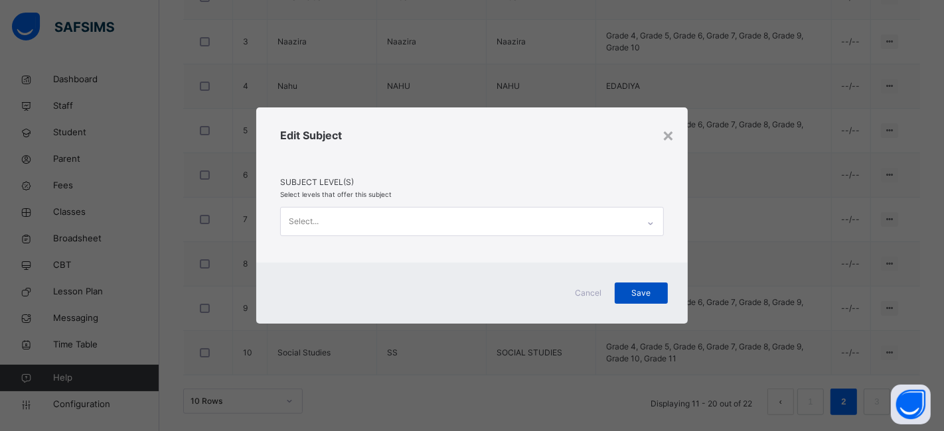
click at [628, 298] on span "Save" at bounding box center [640, 293] width 33 height 12
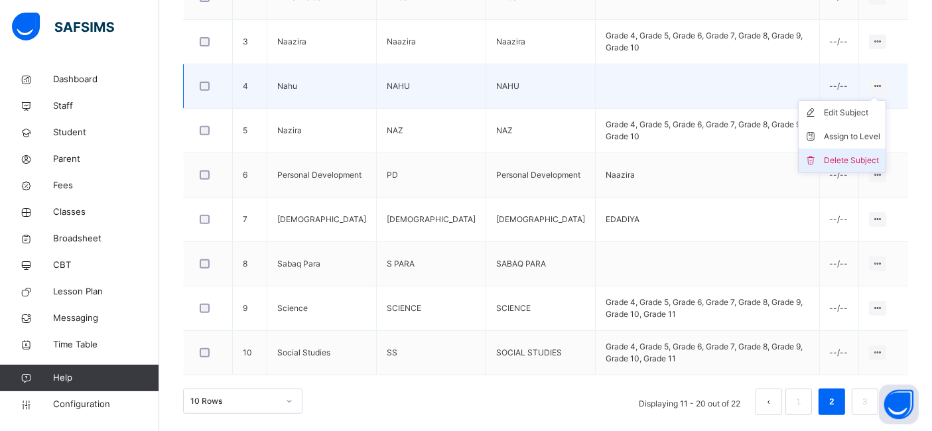
click at [866, 154] on div "Delete Subject" at bounding box center [852, 160] width 56 height 13
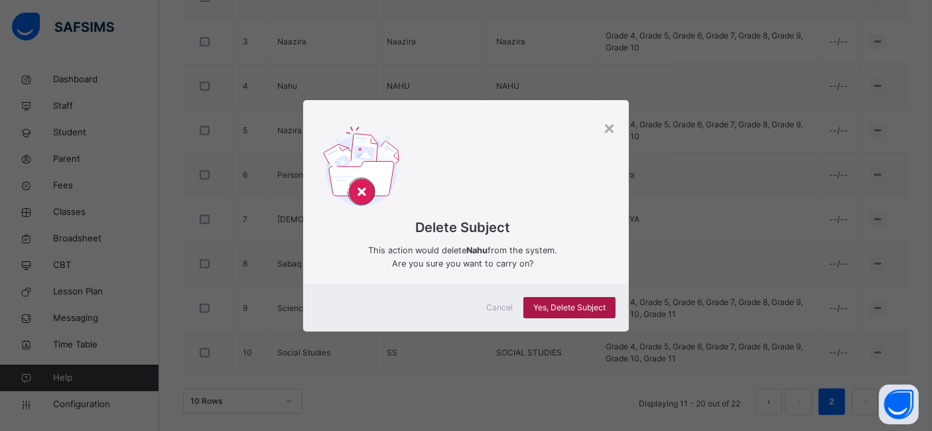
click at [587, 306] on span "Yes, Delete Subject" at bounding box center [569, 308] width 72 height 12
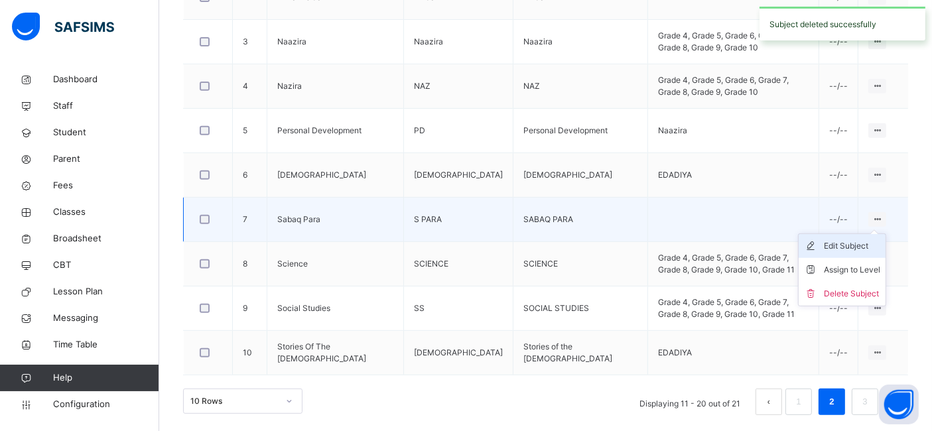
click at [861, 247] on div "Edit Subject" at bounding box center [852, 246] width 56 height 13
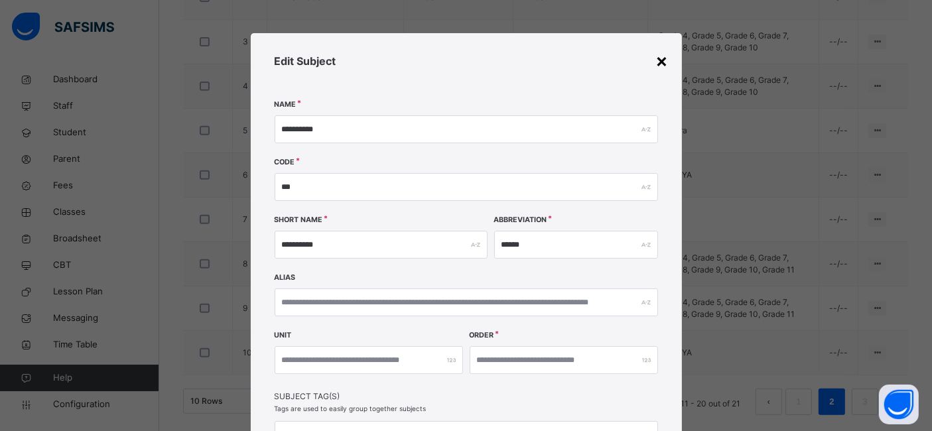
click at [660, 56] on div "×" at bounding box center [662, 60] width 13 height 28
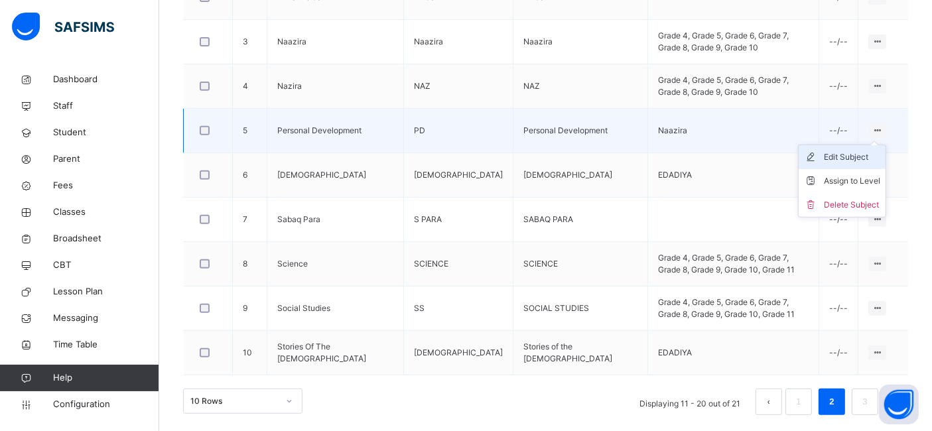
click at [873, 154] on div "Edit Subject" at bounding box center [852, 157] width 56 height 13
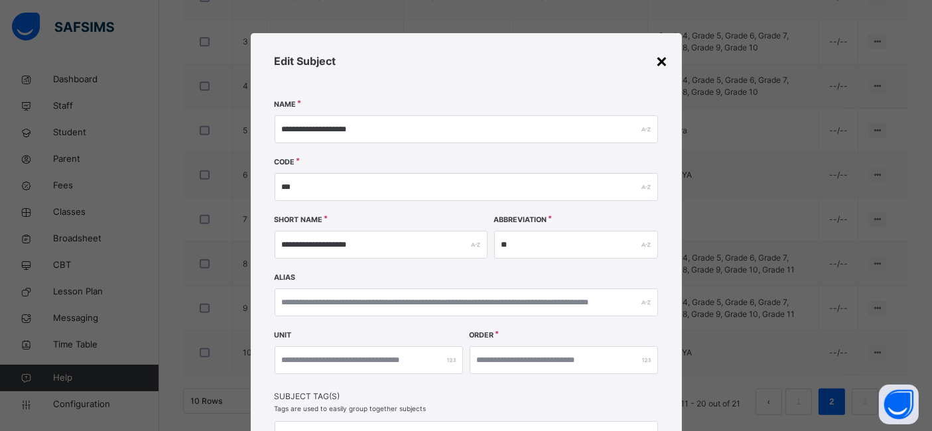
click at [661, 64] on div "×" at bounding box center [662, 60] width 13 height 28
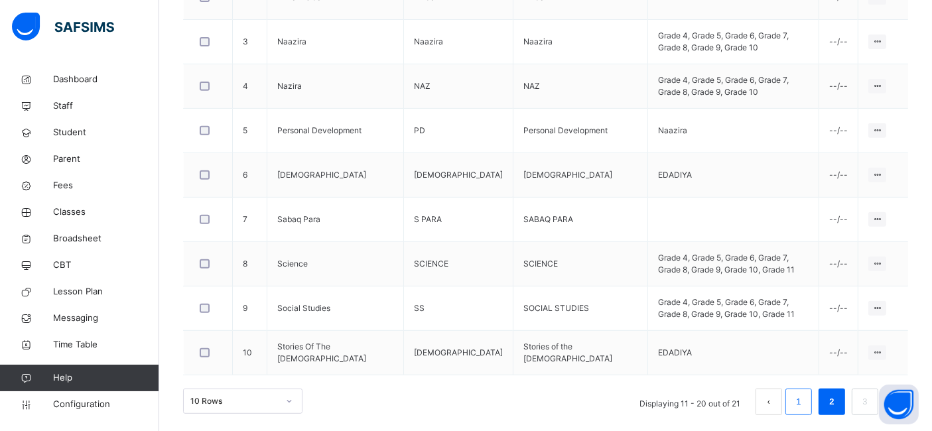
click at [805, 393] on link "1" at bounding box center [798, 401] width 13 height 17
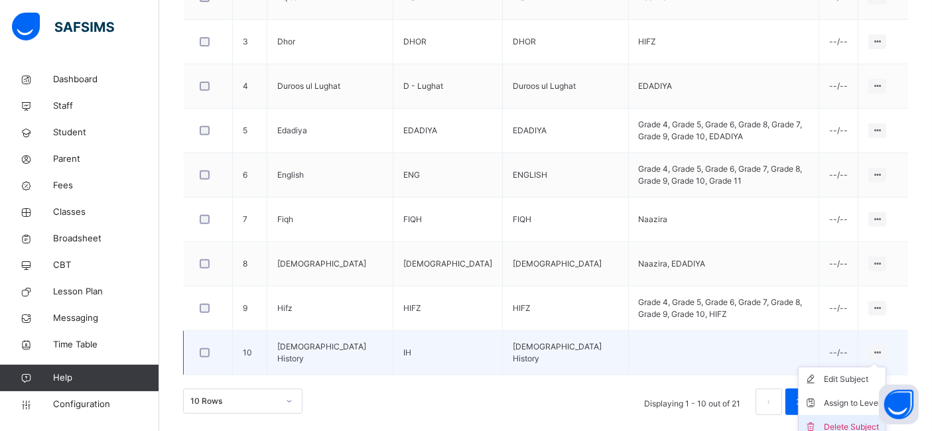
click at [859, 421] on div "Delete Subject" at bounding box center [852, 427] width 56 height 13
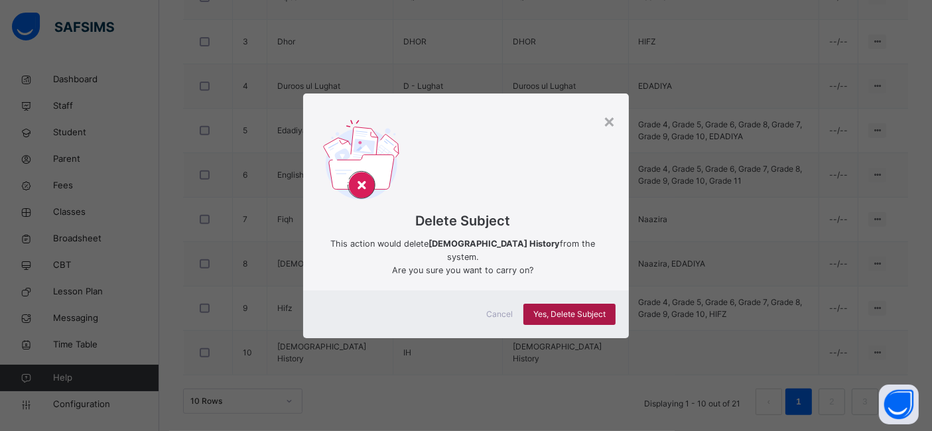
click at [594, 309] on span "Yes, Delete Subject" at bounding box center [569, 315] width 72 height 12
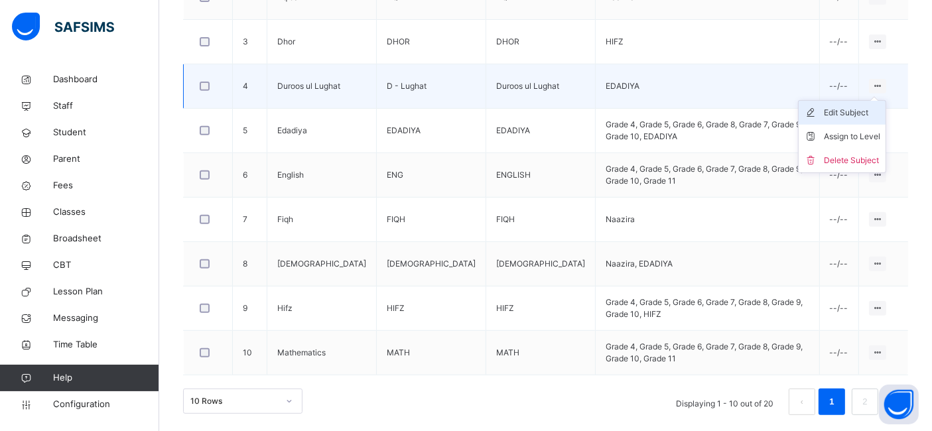
click at [856, 109] on div "Edit Subject" at bounding box center [852, 112] width 56 height 13
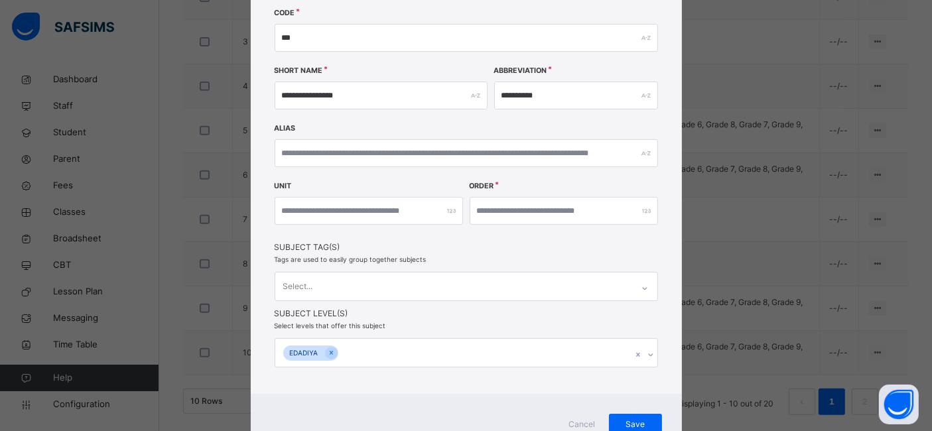
scroll to position [172, 0]
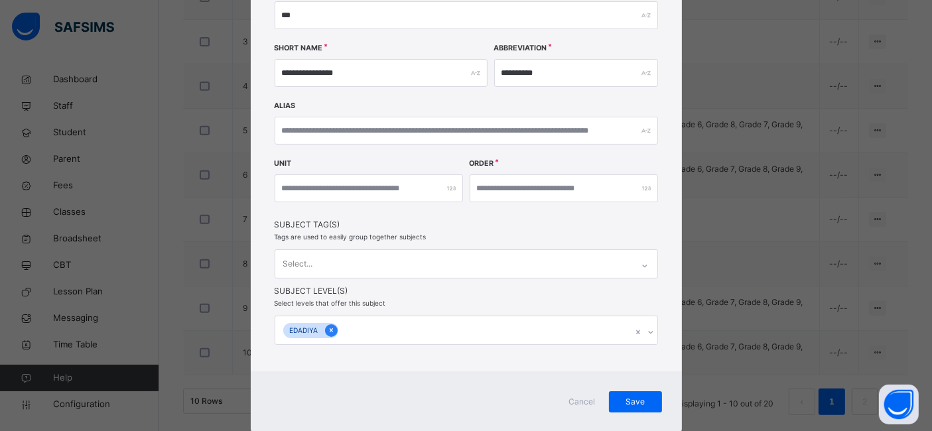
click at [328, 327] on icon at bounding box center [331, 330] width 7 height 9
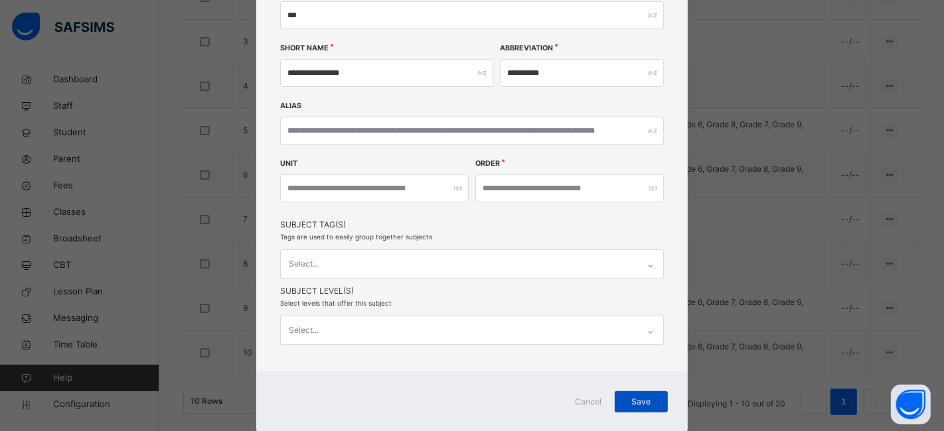
click at [636, 391] on div "Save" at bounding box center [640, 401] width 53 height 21
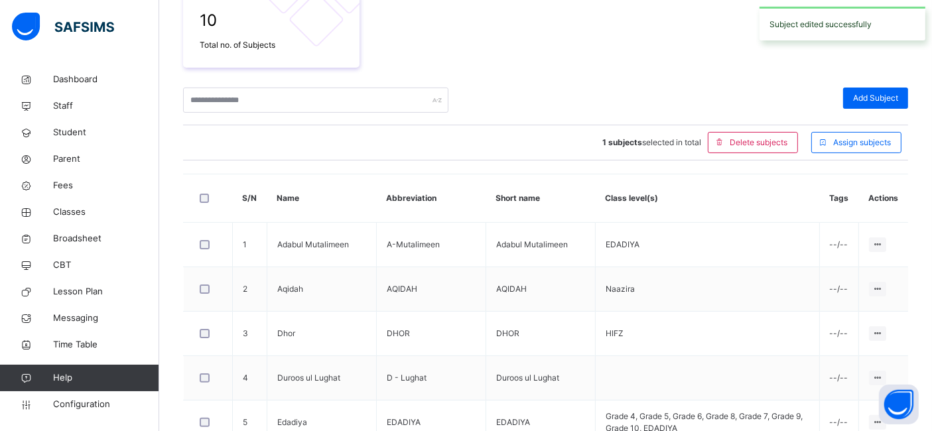
scroll to position [545, 0]
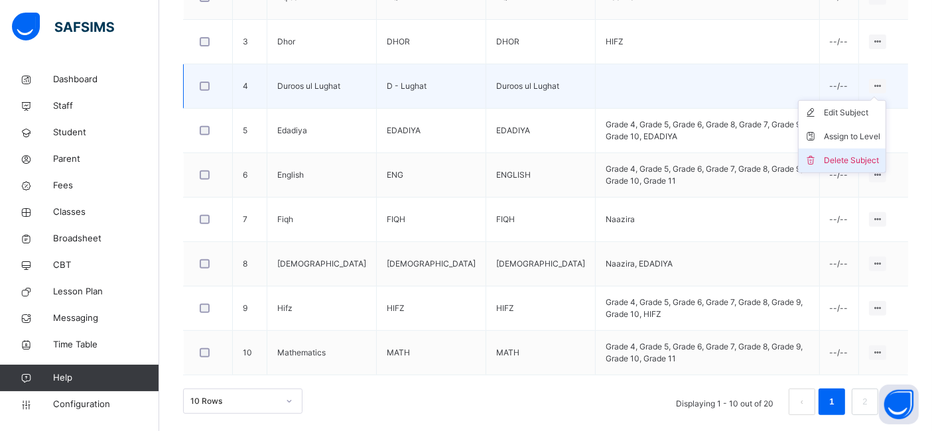
click at [859, 161] on div "Delete Subject" at bounding box center [852, 160] width 56 height 13
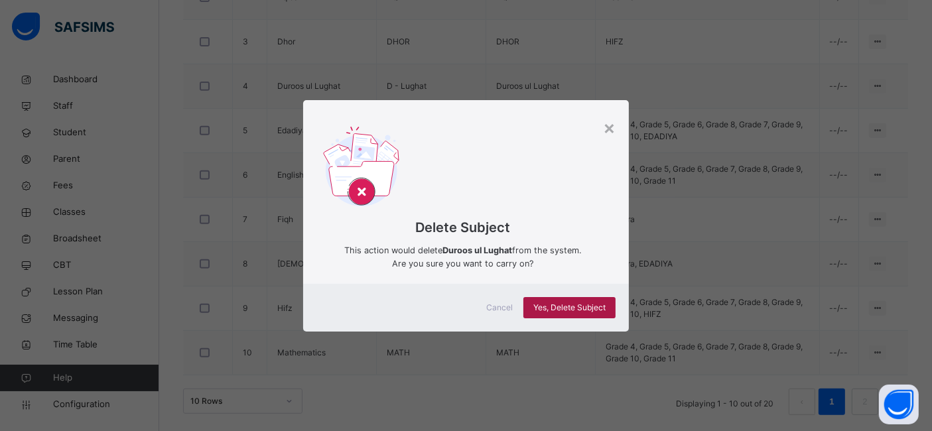
click at [598, 302] on span "Yes, Delete Subject" at bounding box center [569, 308] width 72 height 12
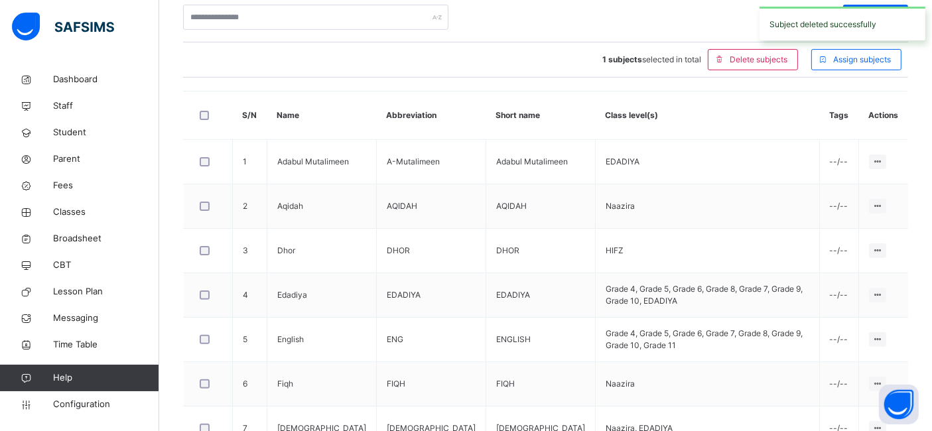
scroll to position [334, 0]
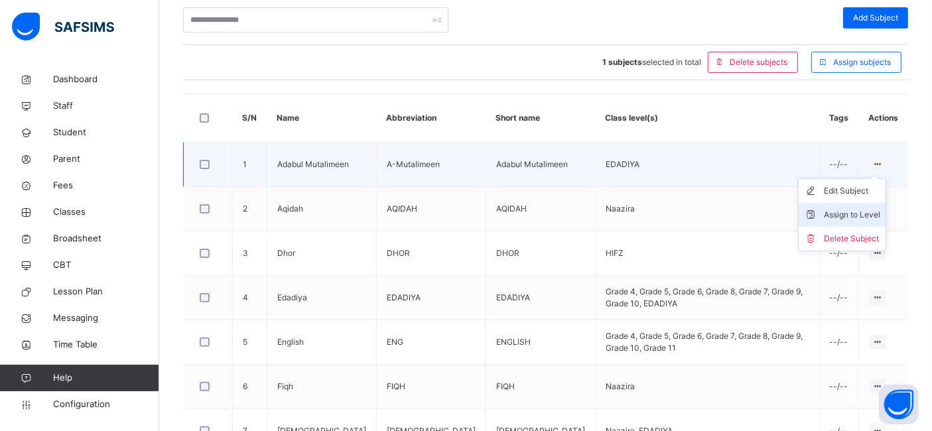
click at [856, 216] on div "Assign to Level" at bounding box center [852, 214] width 56 height 13
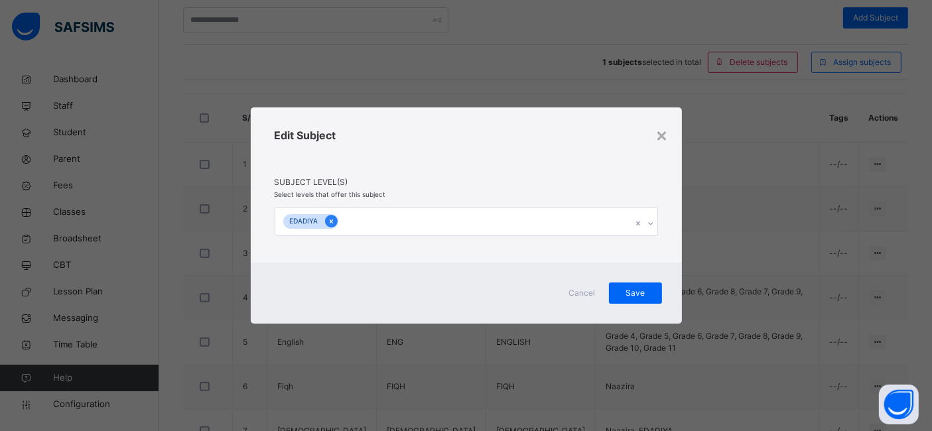
click at [328, 222] on icon at bounding box center [331, 221] width 7 height 9
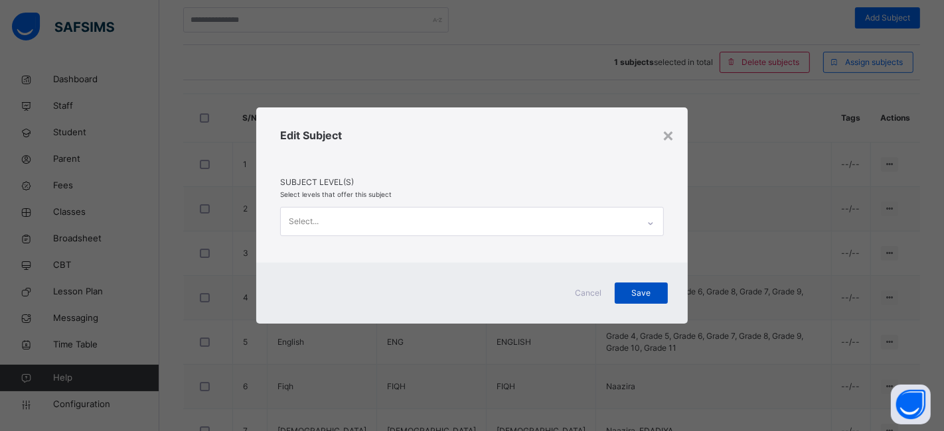
click at [650, 299] on div "Save" at bounding box center [640, 293] width 53 height 21
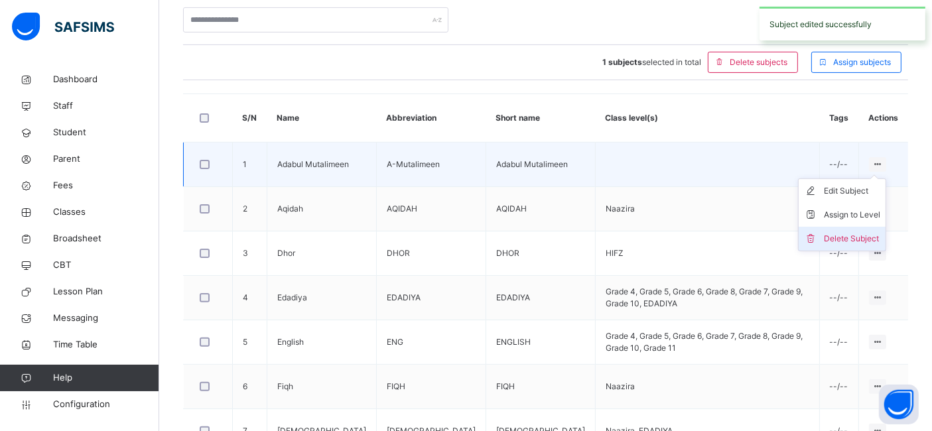
click at [857, 236] on div "Delete Subject" at bounding box center [852, 238] width 56 height 13
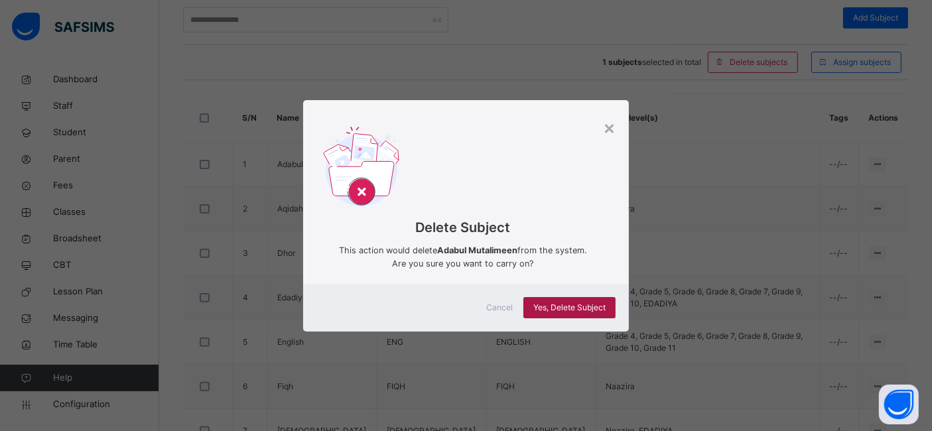
click at [555, 312] on span "Yes, Delete Subject" at bounding box center [569, 308] width 72 height 12
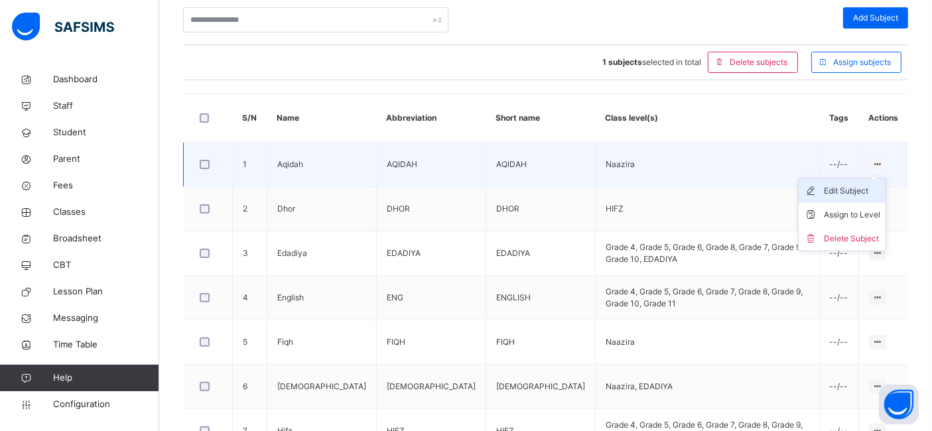
click at [847, 194] on div "Edit Subject" at bounding box center [852, 190] width 56 height 13
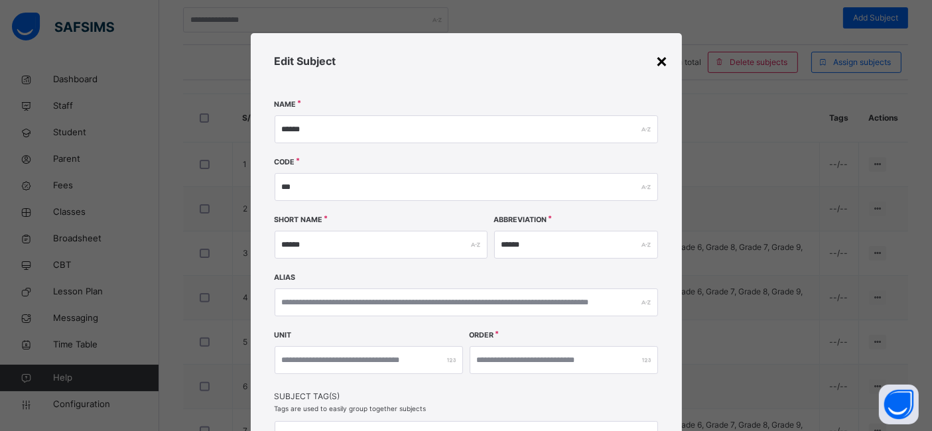
click at [660, 60] on div "×" at bounding box center [662, 60] width 13 height 28
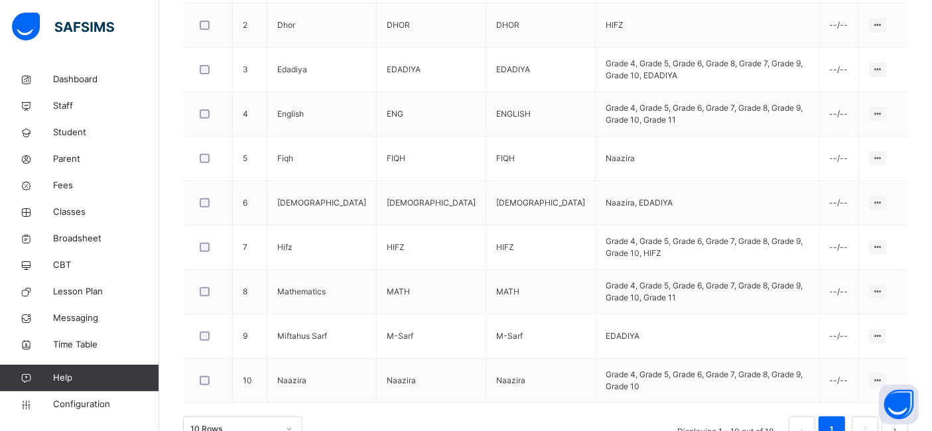
scroll to position [516, 0]
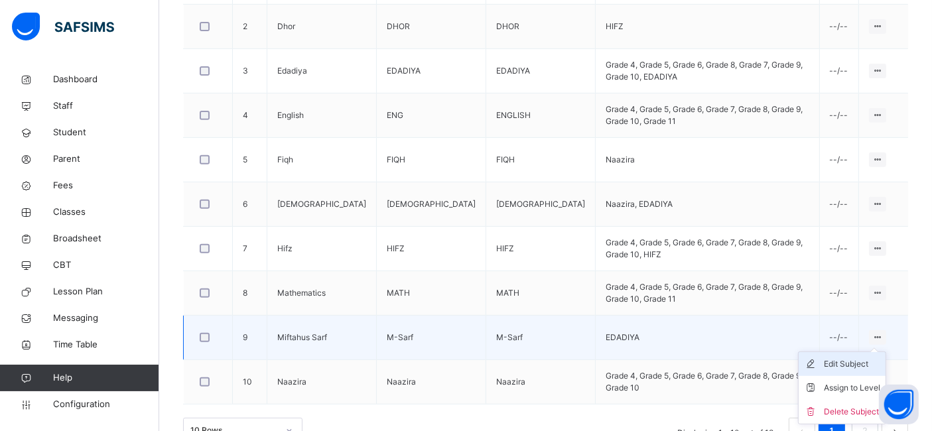
click at [849, 366] on div "Edit Subject" at bounding box center [852, 364] width 56 height 13
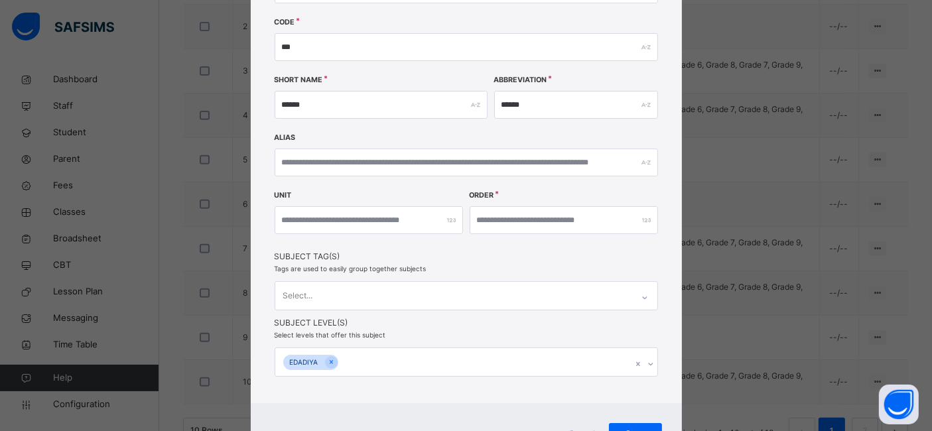
scroll to position [165, 0]
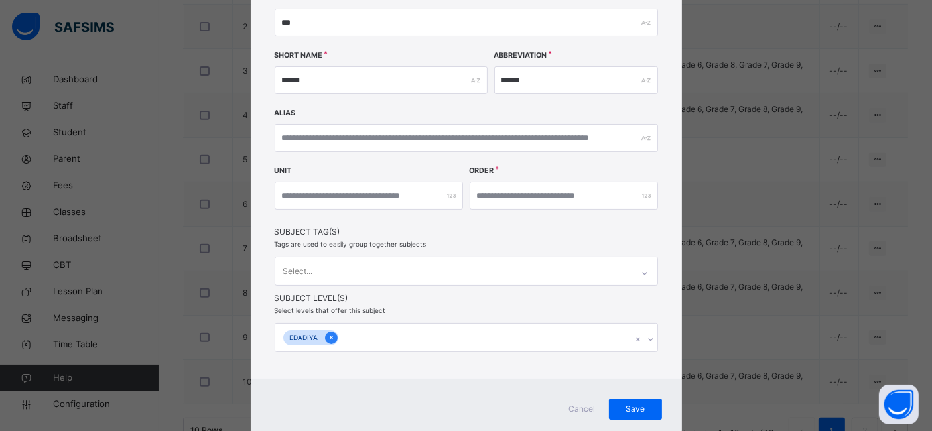
click at [329, 337] on icon at bounding box center [330, 338] width 3 height 4
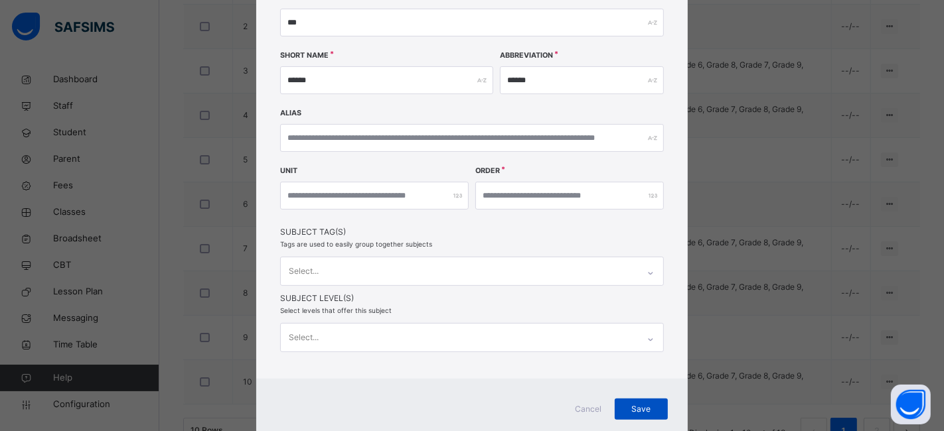
click at [638, 403] on span "Save" at bounding box center [640, 409] width 33 height 12
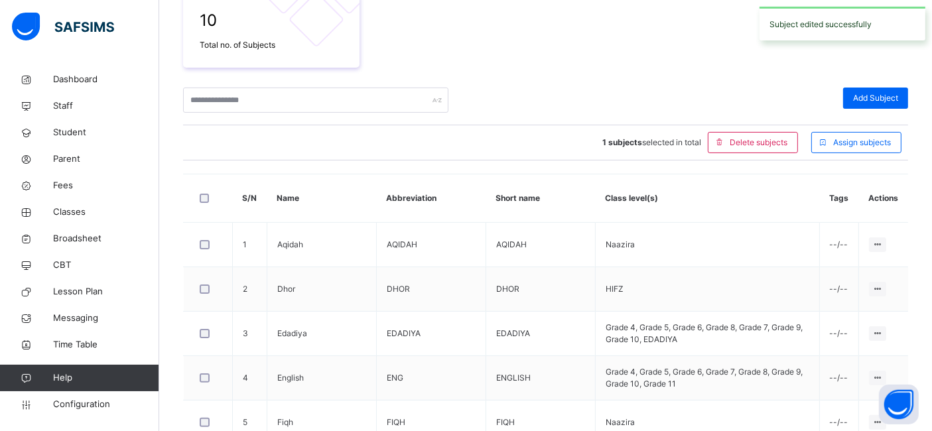
scroll to position [516, 0]
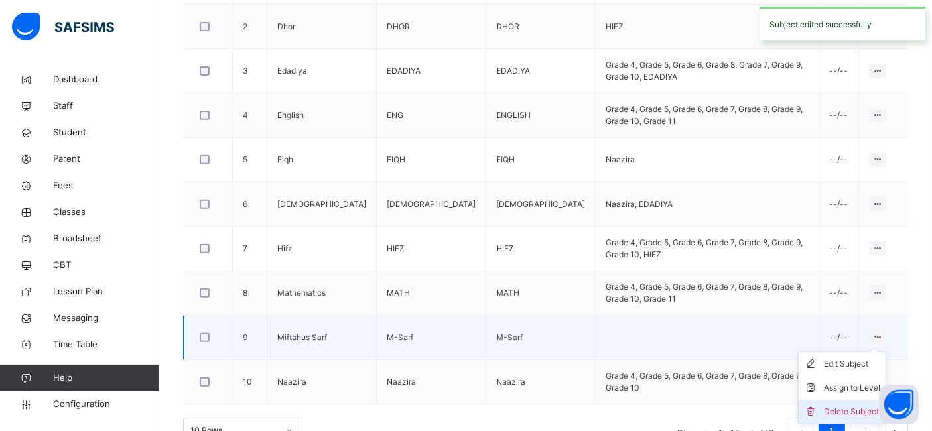
click at [859, 405] on div "Delete Subject" at bounding box center [852, 411] width 56 height 13
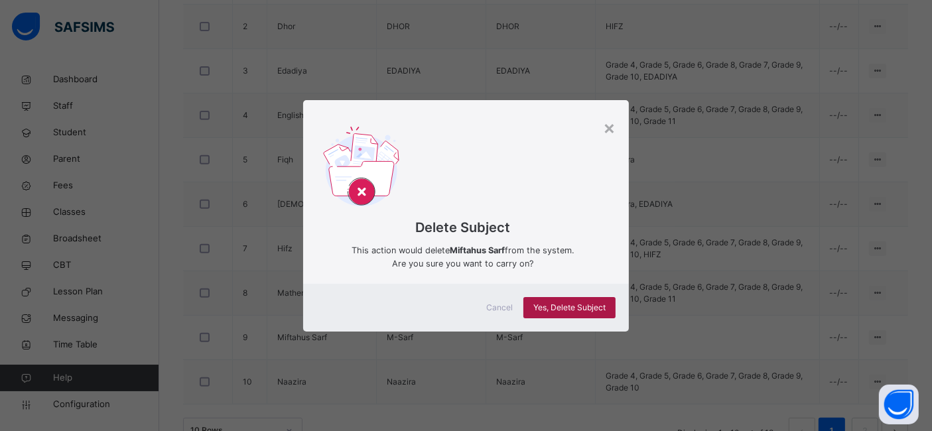
click at [545, 302] on span "Yes, Delete Subject" at bounding box center [569, 308] width 72 height 12
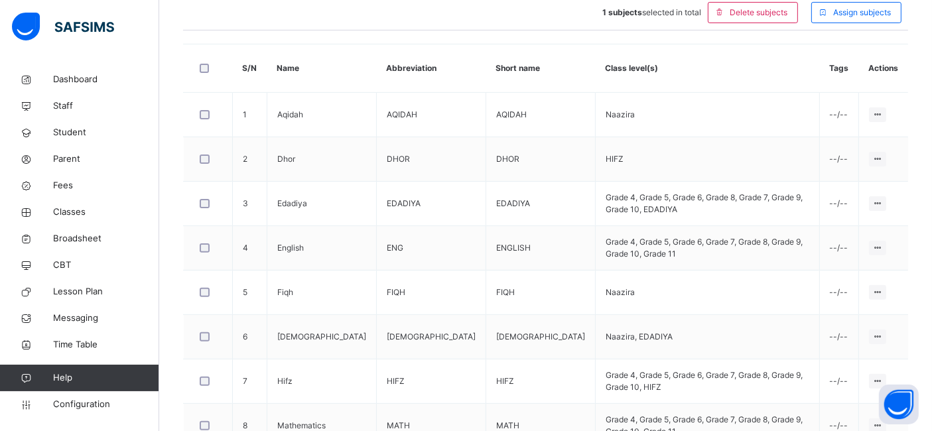
scroll to position [379, 0]
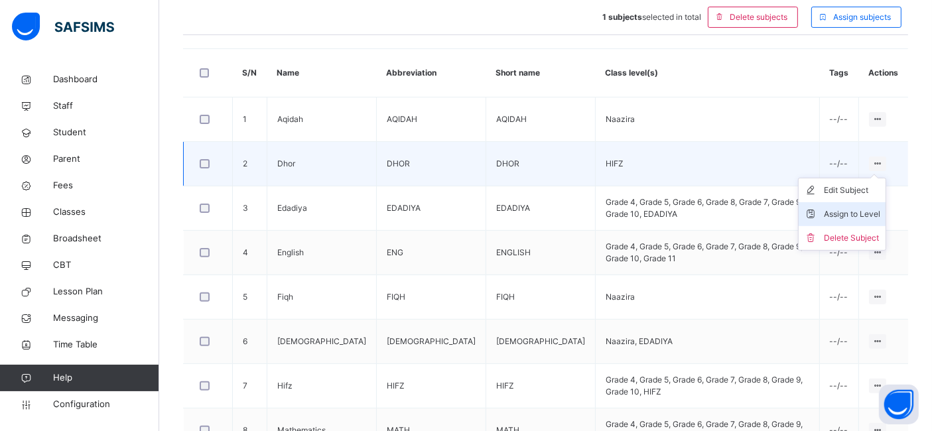
click at [859, 213] on div "Assign to Level" at bounding box center [852, 214] width 56 height 13
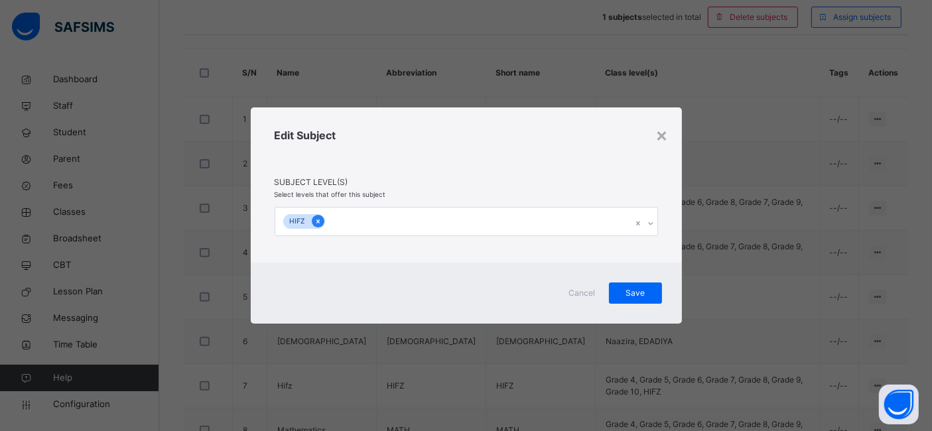
click at [315, 221] on icon at bounding box center [318, 221] width 7 height 9
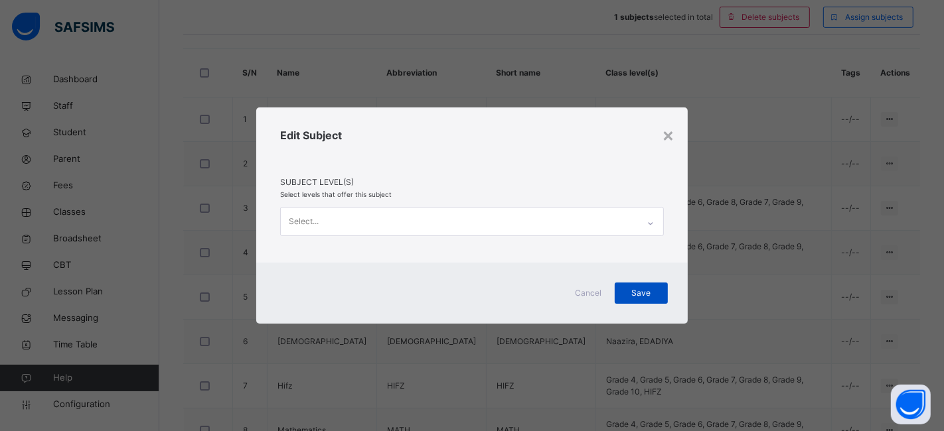
click at [638, 293] on span "Save" at bounding box center [640, 293] width 33 height 12
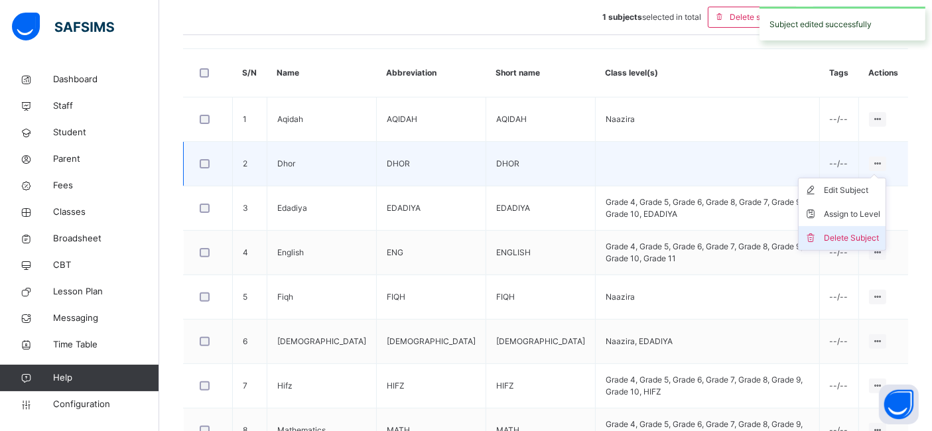
click at [855, 232] on div "Delete Subject" at bounding box center [852, 238] width 56 height 13
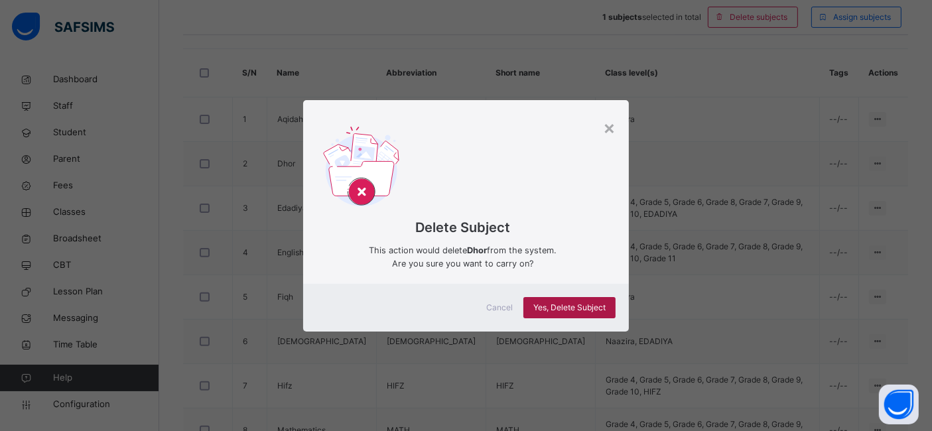
click at [590, 302] on span "Yes, Delete Subject" at bounding box center [569, 308] width 72 height 12
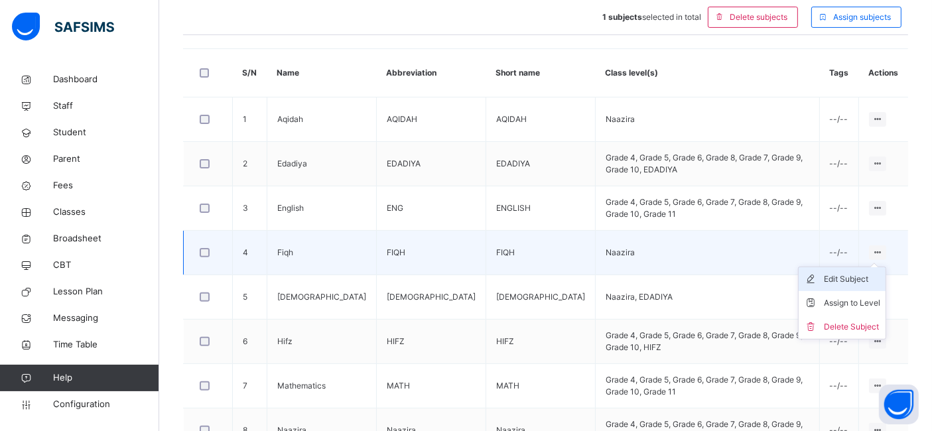
click at [864, 283] on li "Edit Subject" at bounding box center [842, 279] width 87 height 24
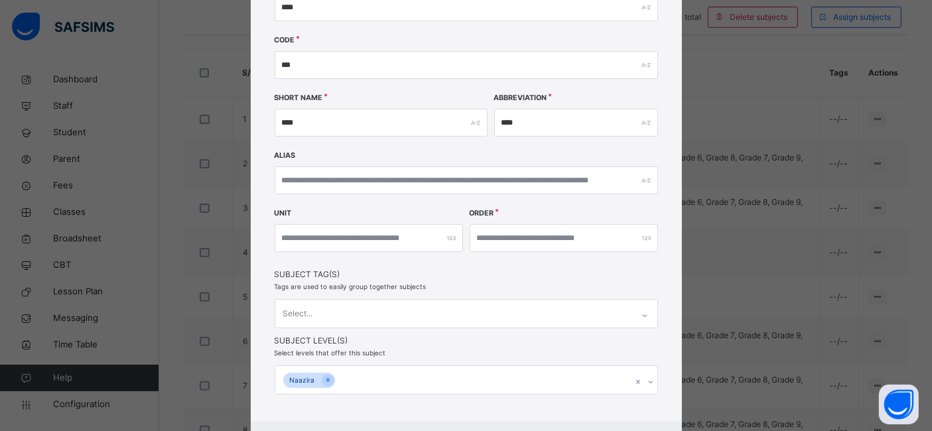
scroll to position [204, 0]
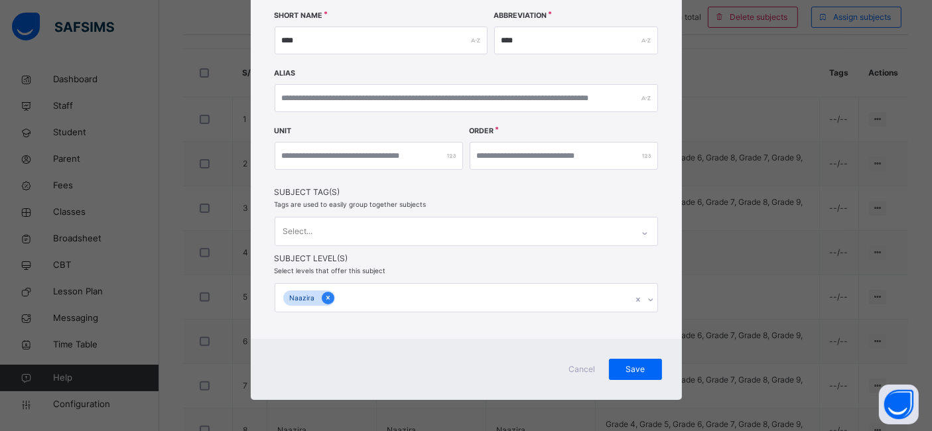
click at [325, 295] on icon at bounding box center [327, 297] width 7 height 9
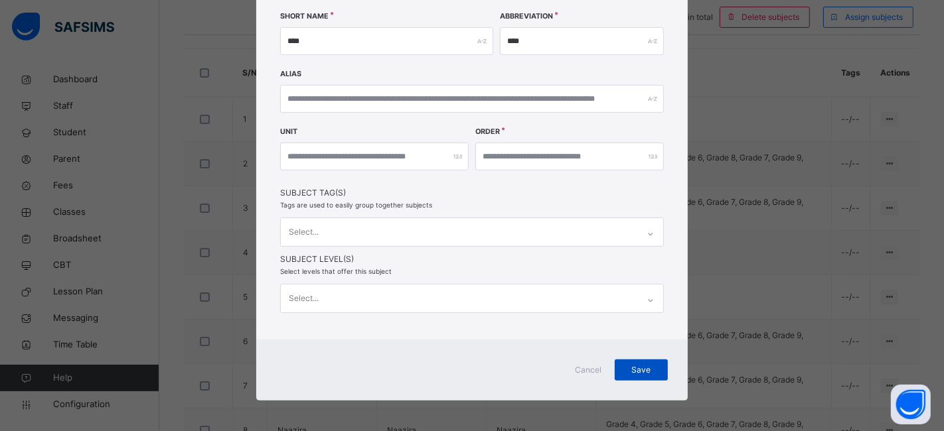
click at [624, 364] on span "Save" at bounding box center [640, 370] width 33 height 12
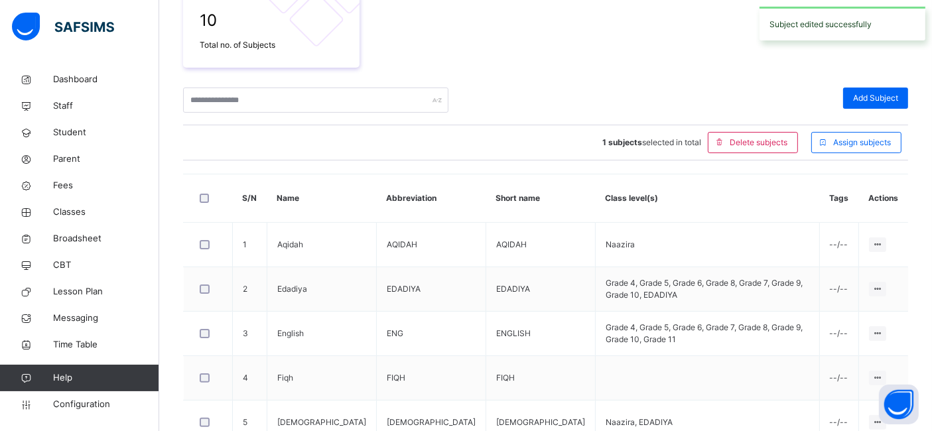
scroll to position [379, 0]
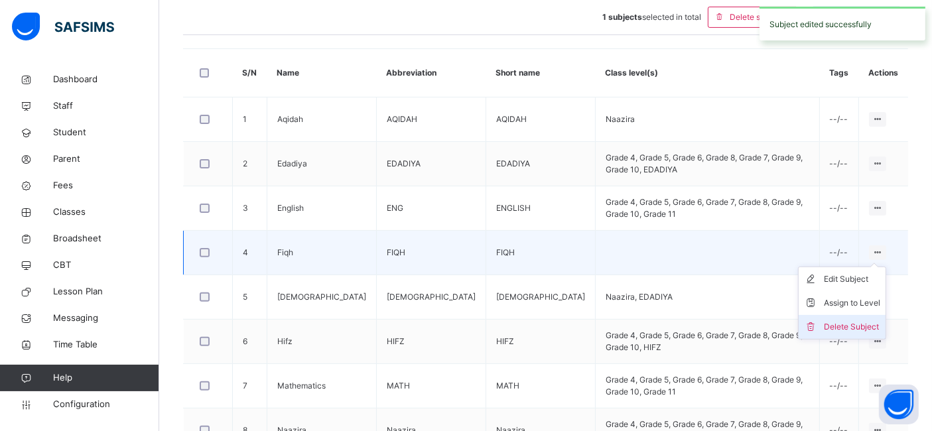
click at [865, 321] on div "Delete Subject" at bounding box center [852, 326] width 56 height 13
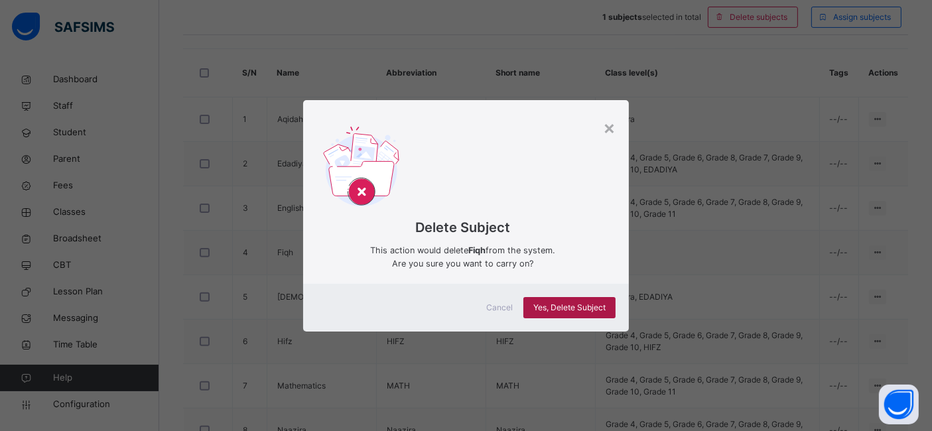
click at [589, 304] on span "Yes, Delete Subject" at bounding box center [569, 308] width 72 height 12
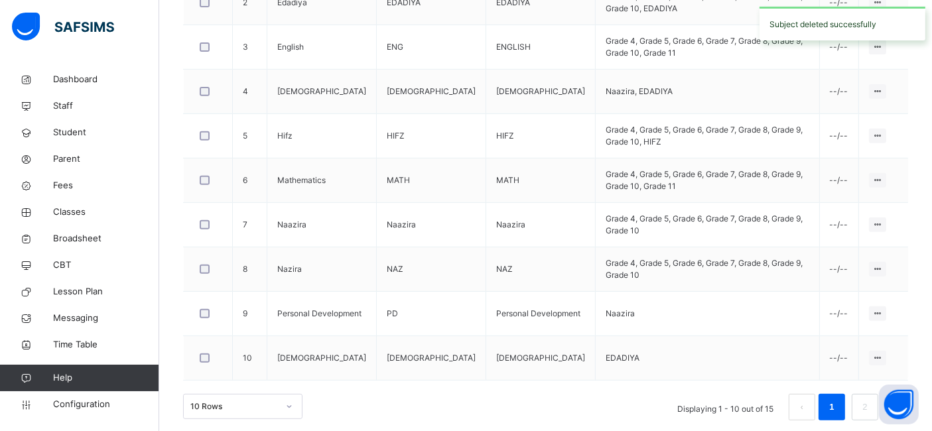
scroll to position [545, 0]
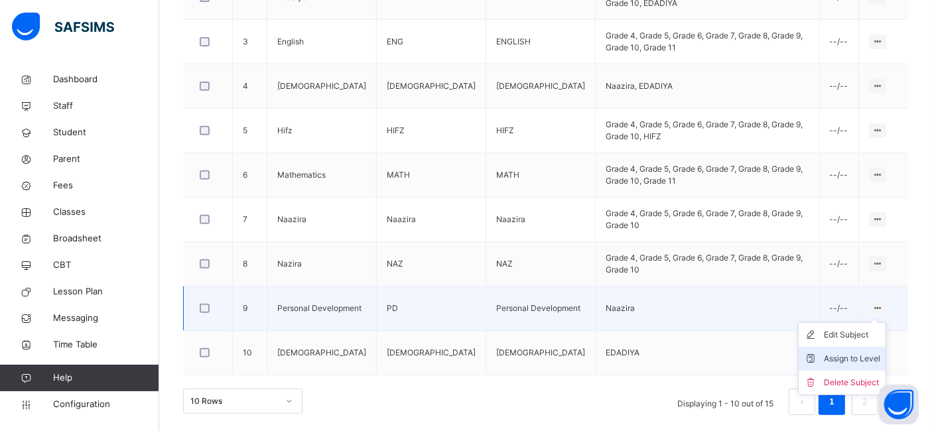
click at [857, 358] on div "Assign to Level" at bounding box center [852, 358] width 56 height 13
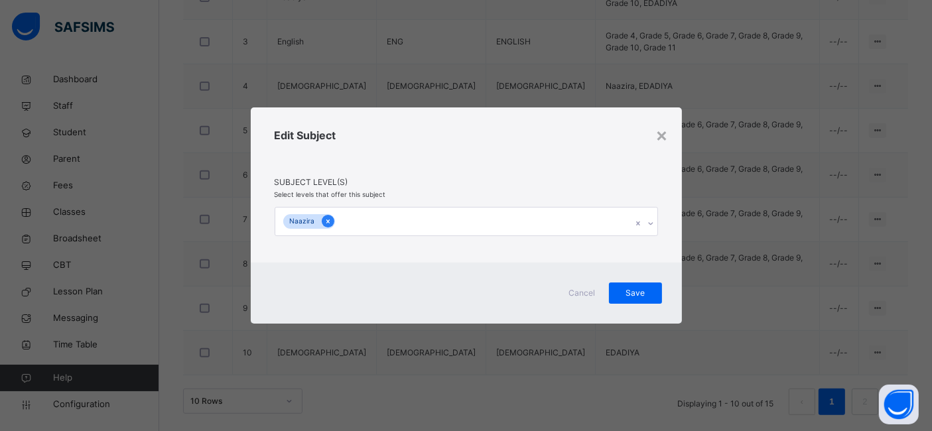
click at [326, 219] on icon at bounding box center [327, 221] width 7 height 9
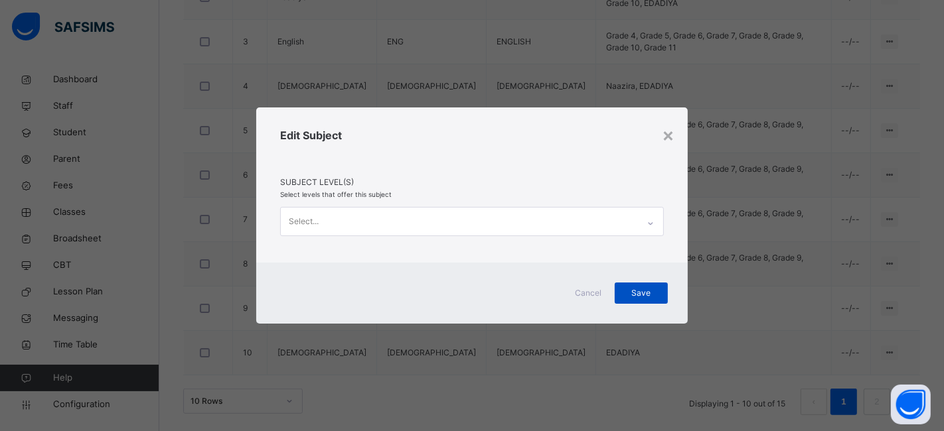
click at [632, 295] on span "Save" at bounding box center [640, 293] width 33 height 12
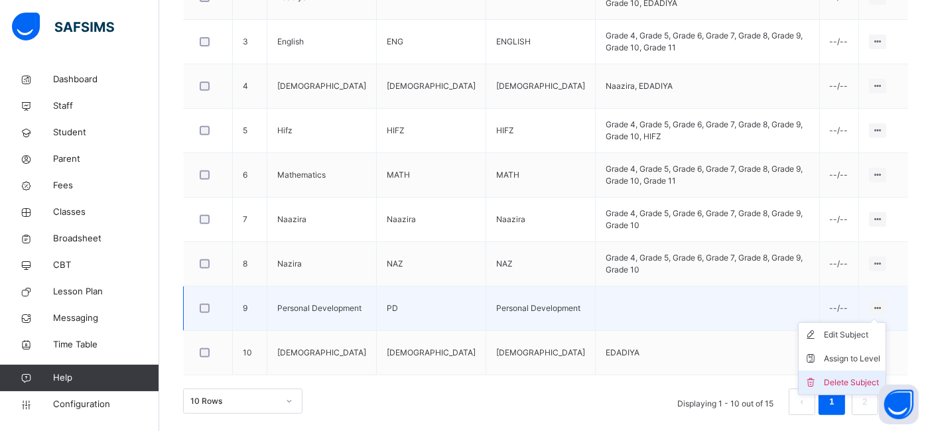
click at [849, 372] on li "Delete Subject" at bounding box center [842, 383] width 87 height 24
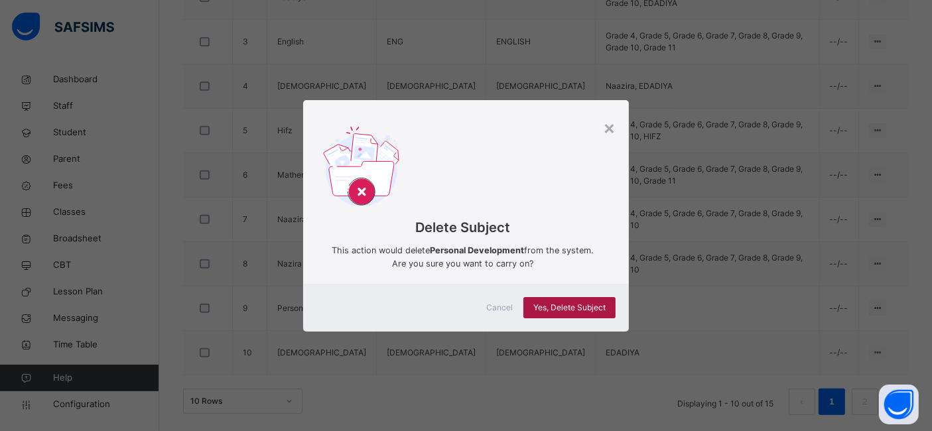
click at [575, 312] on span "Yes, Delete Subject" at bounding box center [569, 308] width 72 height 12
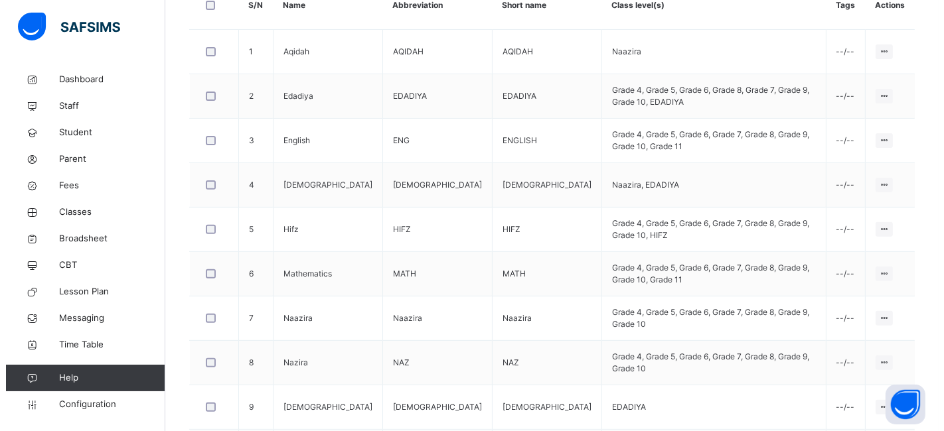
scroll to position [444, 0]
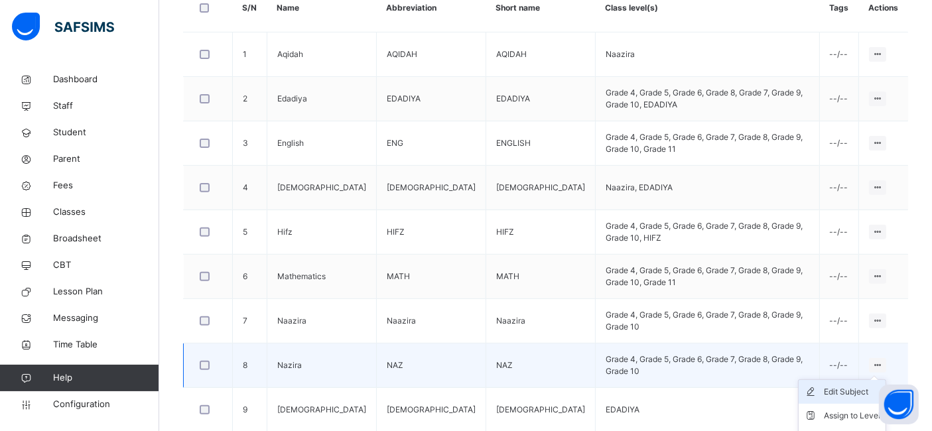
click at [863, 387] on div "Edit Subject" at bounding box center [852, 391] width 56 height 13
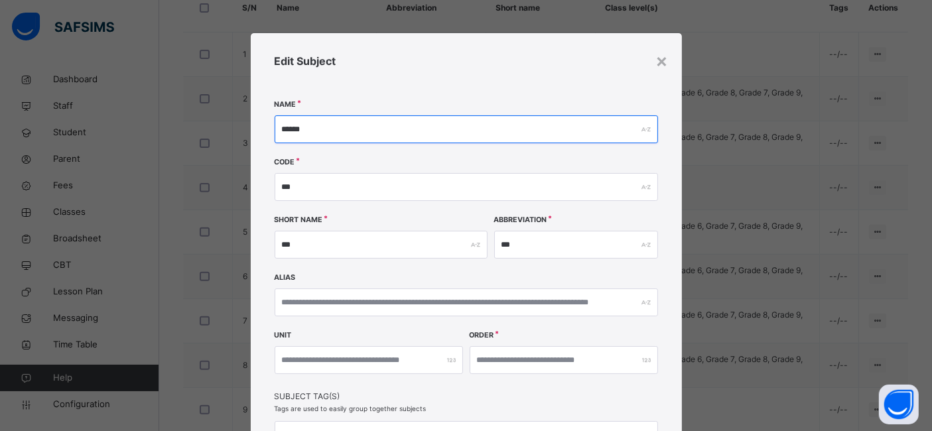
click at [287, 125] on input "******" at bounding box center [467, 129] width 384 height 28
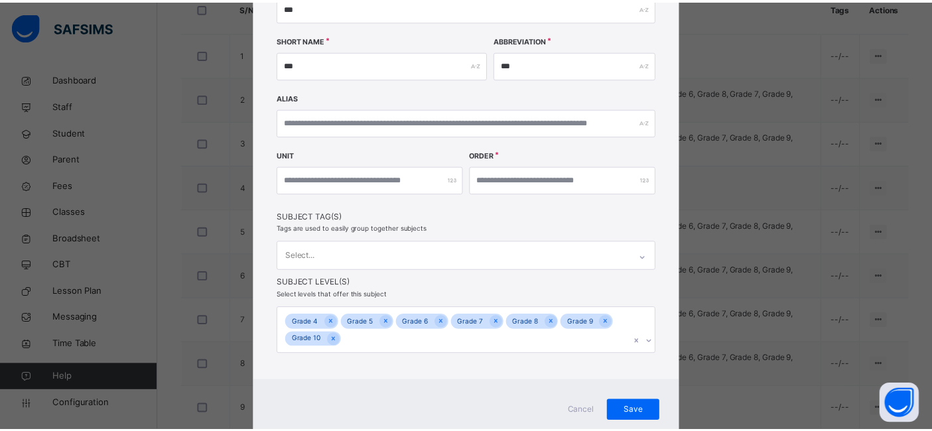
scroll to position [180, 0]
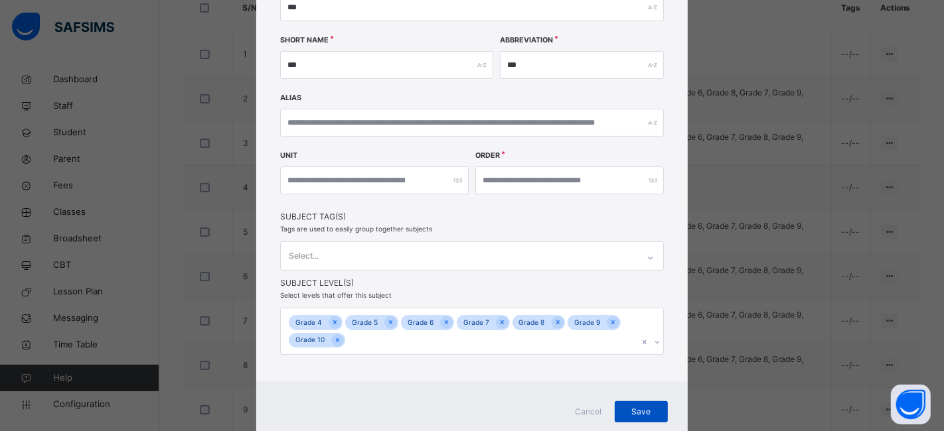
type input "*******"
click at [646, 411] on span "Save" at bounding box center [640, 412] width 33 height 12
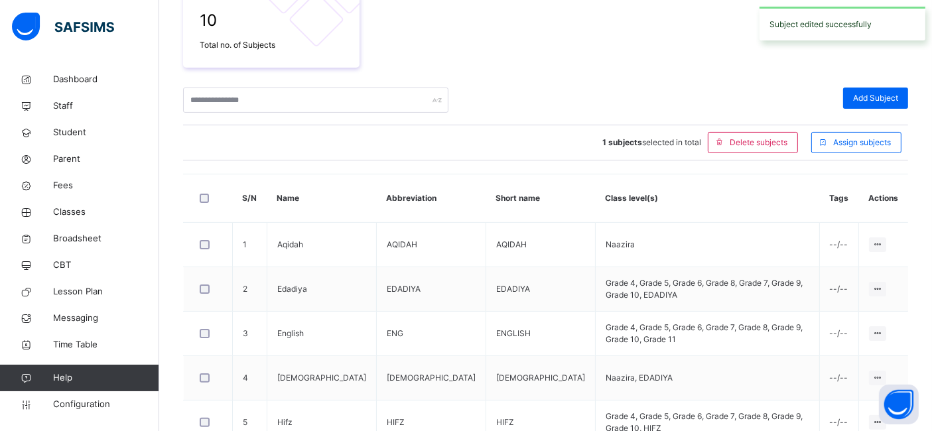
scroll to position [444, 0]
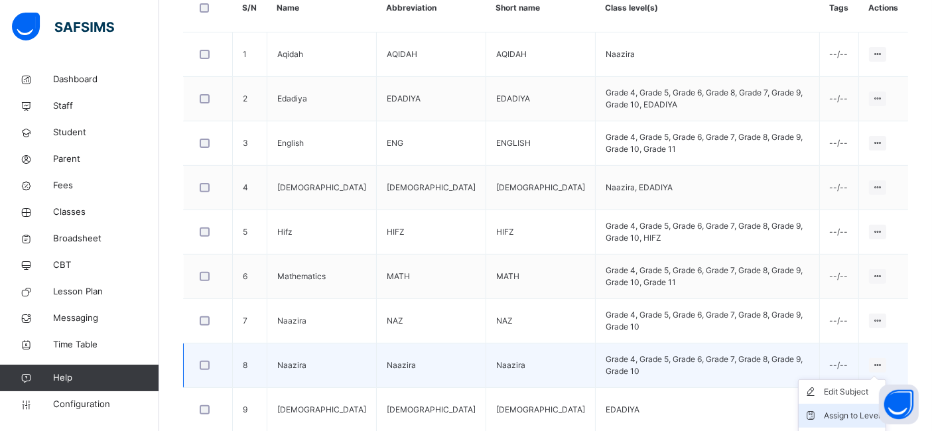
click at [854, 409] on div "Assign to Level" at bounding box center [852, 415] width 56 height 13
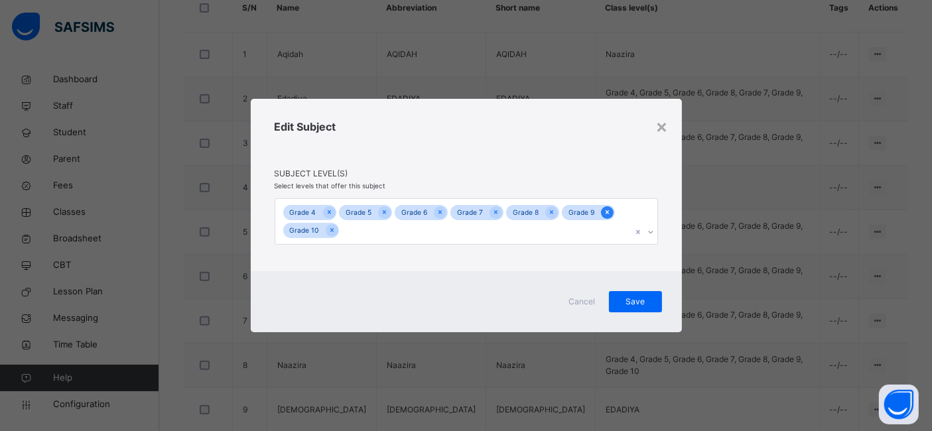
click at [604, 208] on icon at bounding box center [607, 212] width 7 height 9
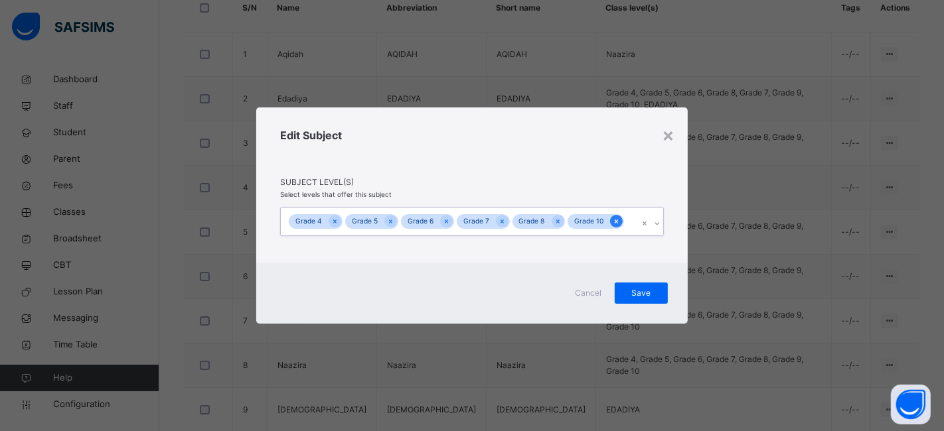
click at [614, 224] on icon at bounding box center [615, 221] width 7 height 9
click at [331, 221] on icon at bounding box center [334, 221] width 7 height 9
click at [331, 221] on icon at bounding box center [333, 221] width 7 height 9
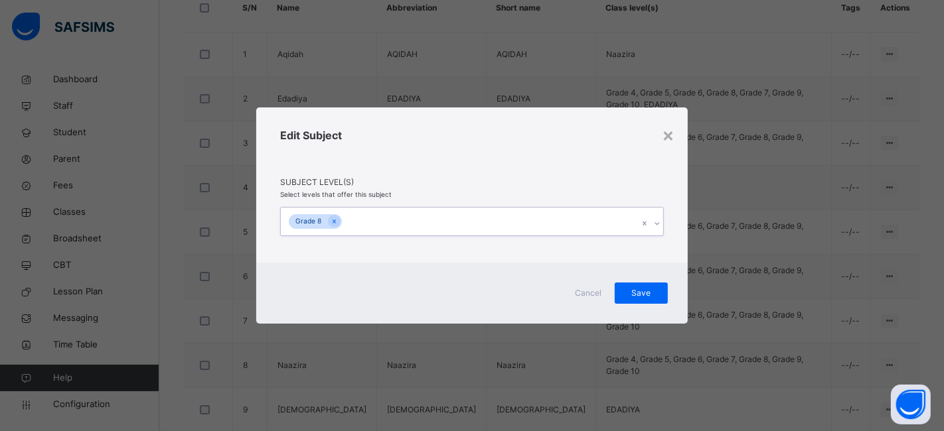
click at [331, 221] on icon at bounding box center [333, 221] width 7 height 9
click at [649, 287] on span "Save" at bounding box center [640, 293] width 33 height 12
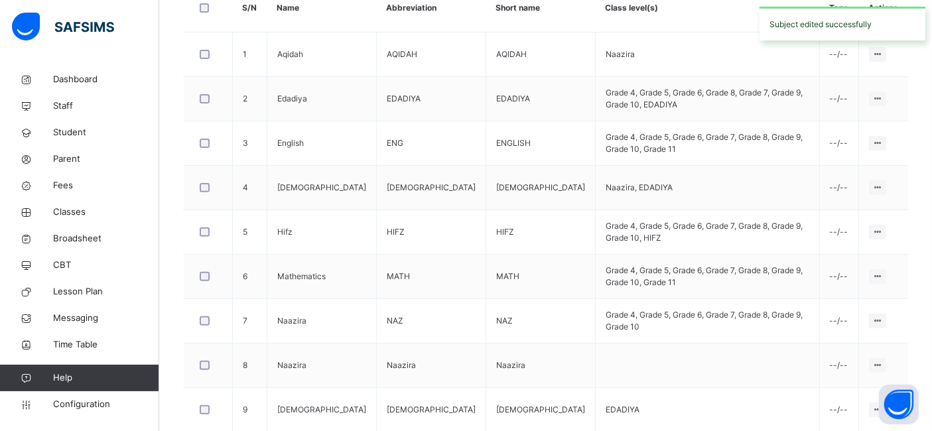
scroll to position [545, 0]
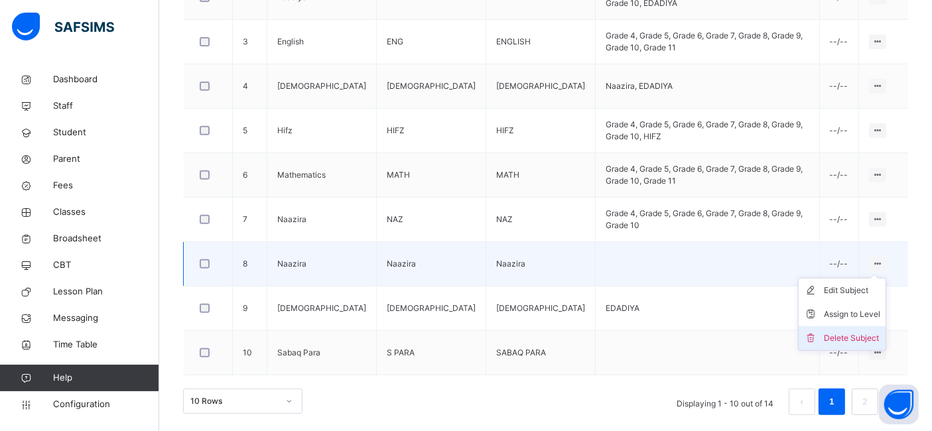
click at [857, 332] on div "Delete Subject" at bounding box center [852, 338] width 56 height 13
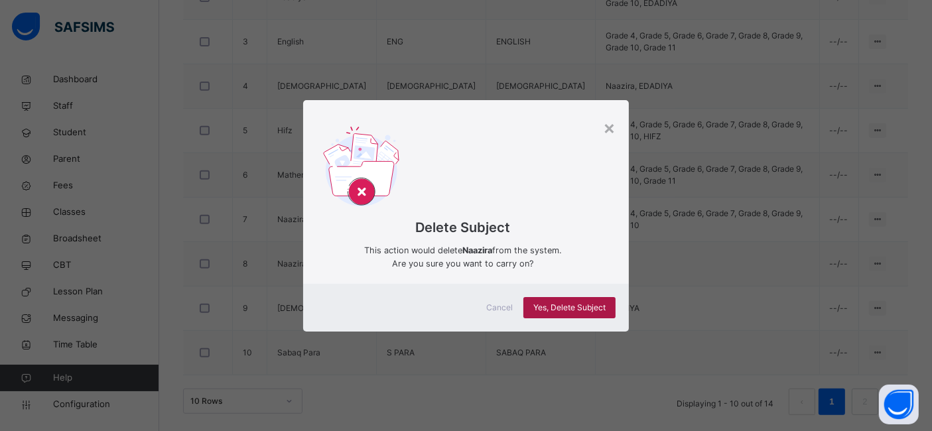
click at [582, 299] on div "Yes, Delete Subject" at bounding box center [570, 307] width 92 height 21
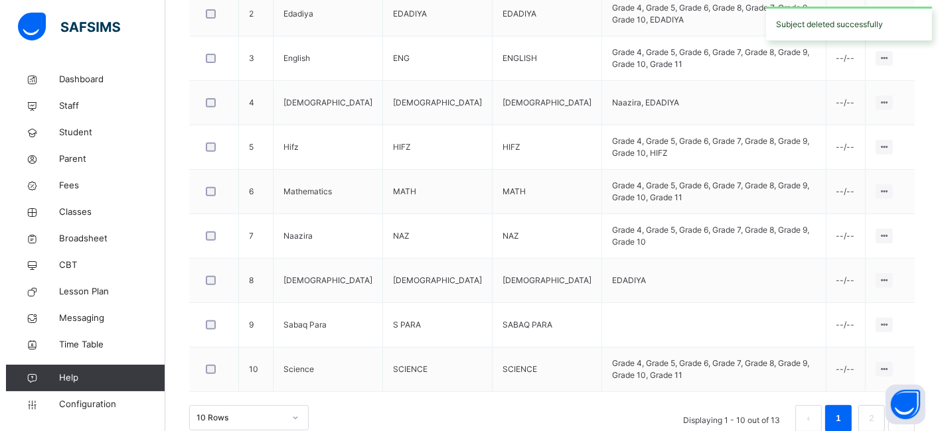
scroll to position [525, 0]
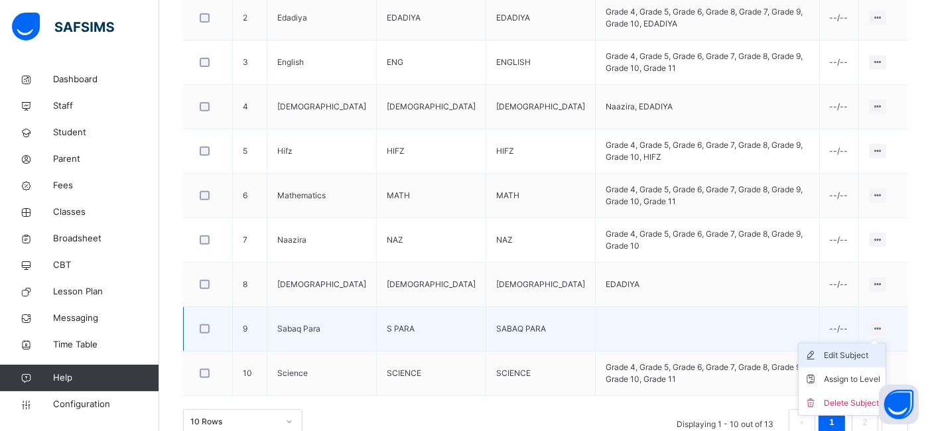
click at [843, 354] on div "Edit Subject" at bounding box center [852, 355] width 56 height 13
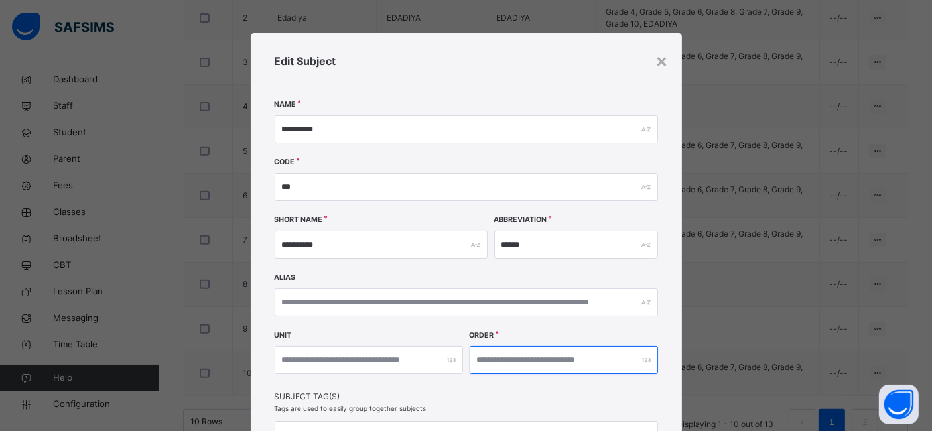
click at [521, 355] on input "*" at bounding box center [564, 360] width 188 height 28
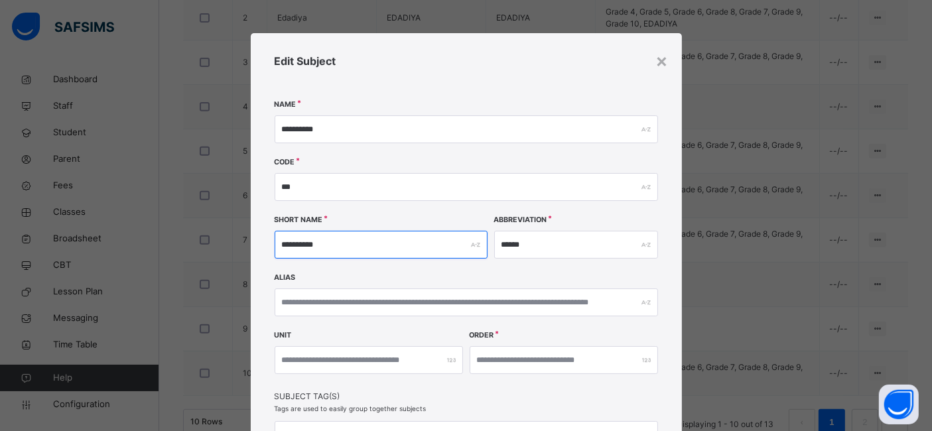
click at [337, 244] on input "**********" at bounding box center [381, 245] width 213 height 28
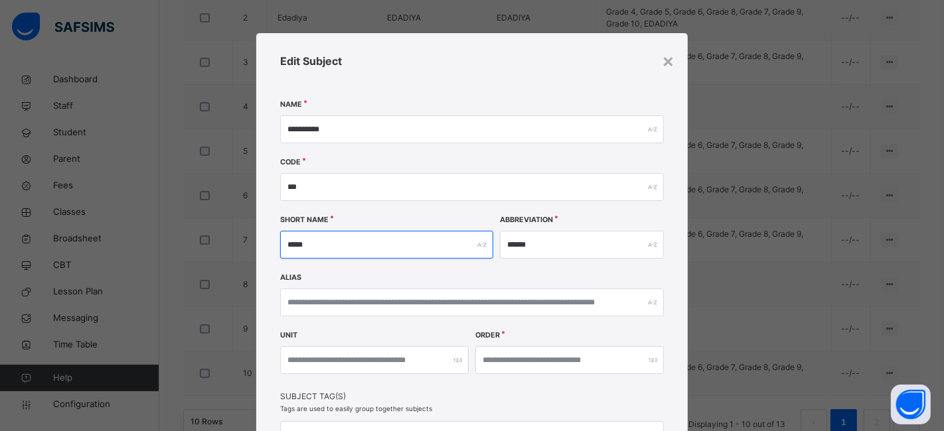
type input "*****"
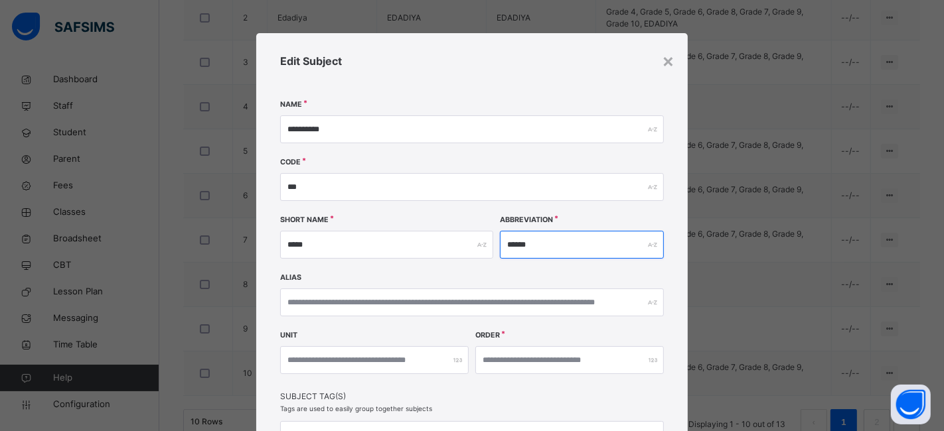
click at [525, 245] on input "******" at bounding box center [582, 245] width 164 height 28
type input "*****"
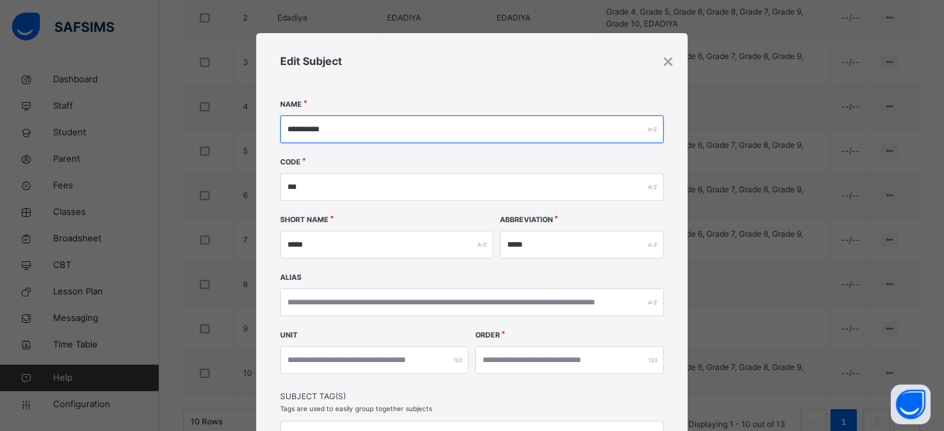
click at [358, 127] on input "**********" at bounding box center [472, 129] width 384 height 28
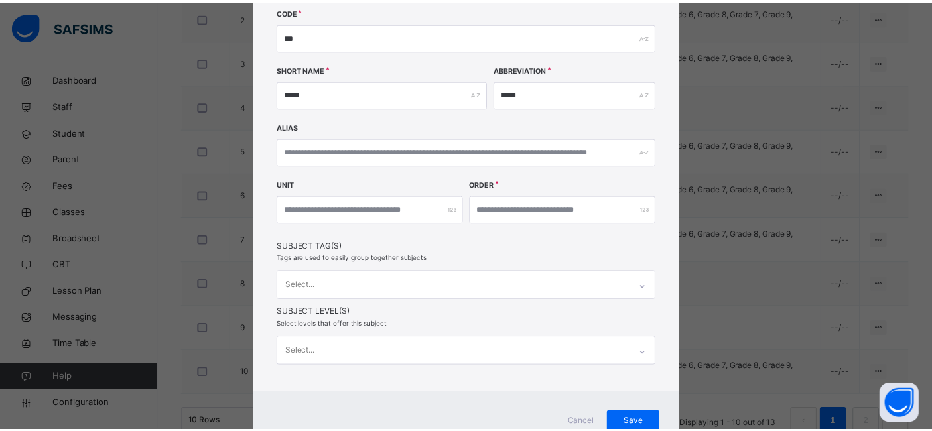
scroll to position [151, 0]
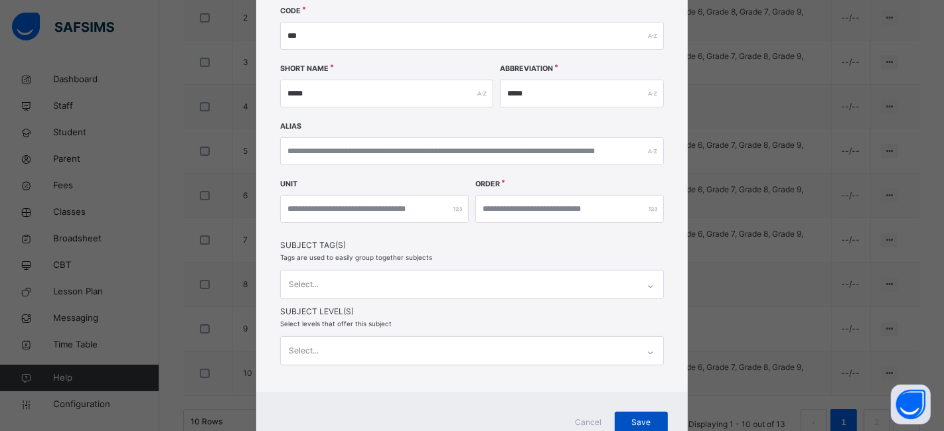
click at [632, 423] on span "Save" at bounding box center [640, 423] width 33 height 12
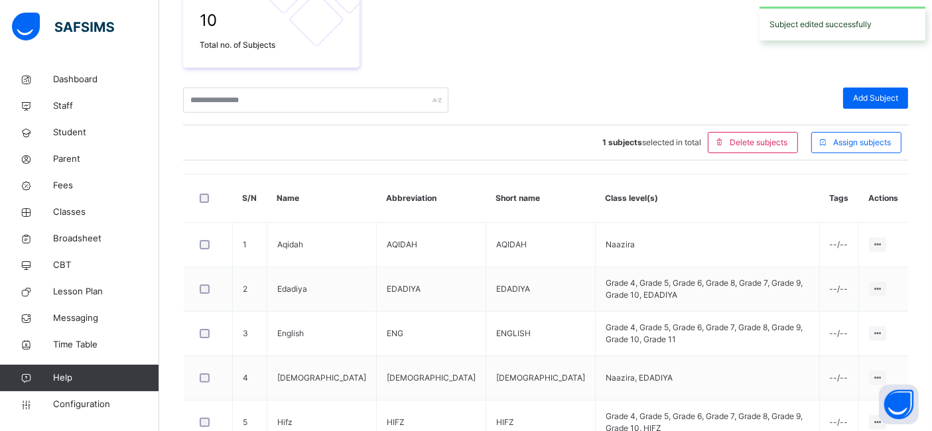
scroll to position [525, 0]
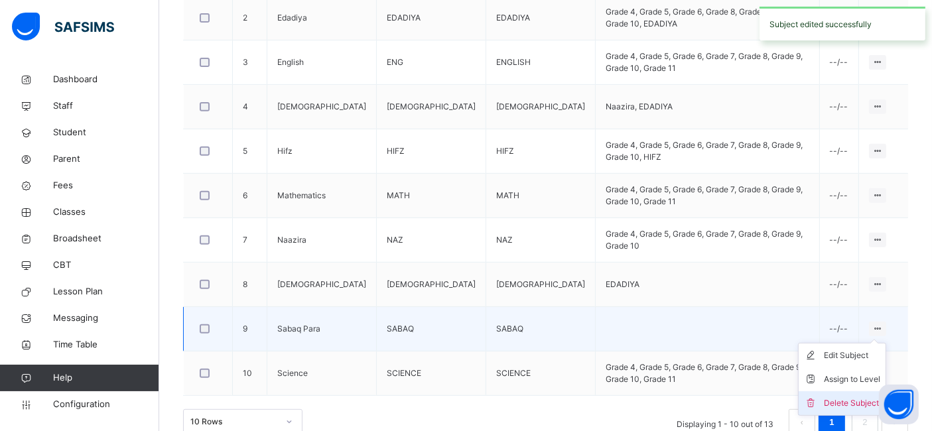
click at [857, 391] on li "Delete Subject" at bounding box center [842, 403] width 87 height 24
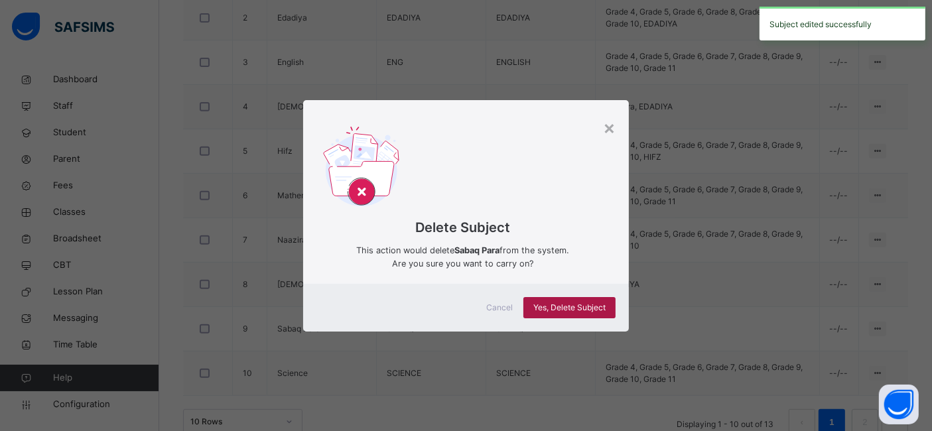
click at [591, 299] on div "Yes, Delete Subject" at bounding box center [570, 307] width 92 height 21
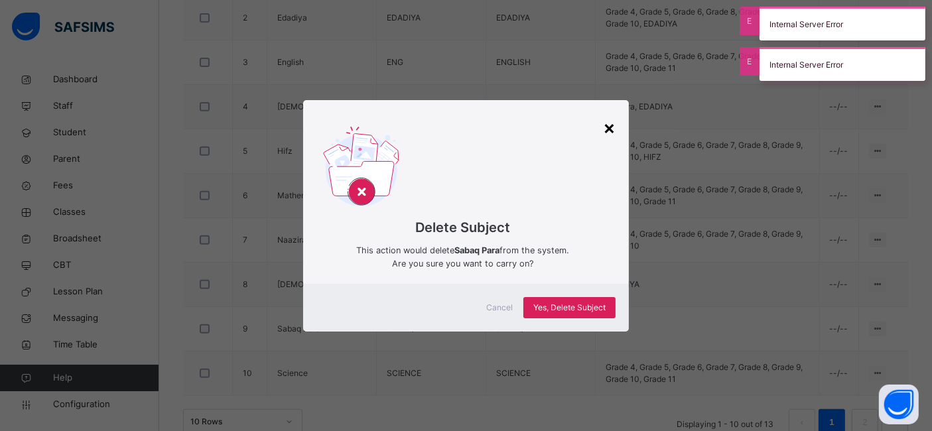
click at [614, 128] on div "×" at bounding box center [609, 127] width 13 height 28
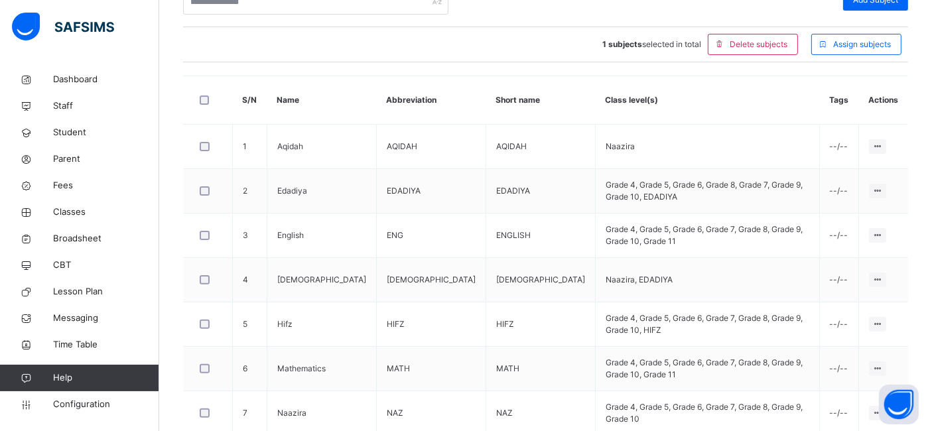
scroll to position [348, 0]
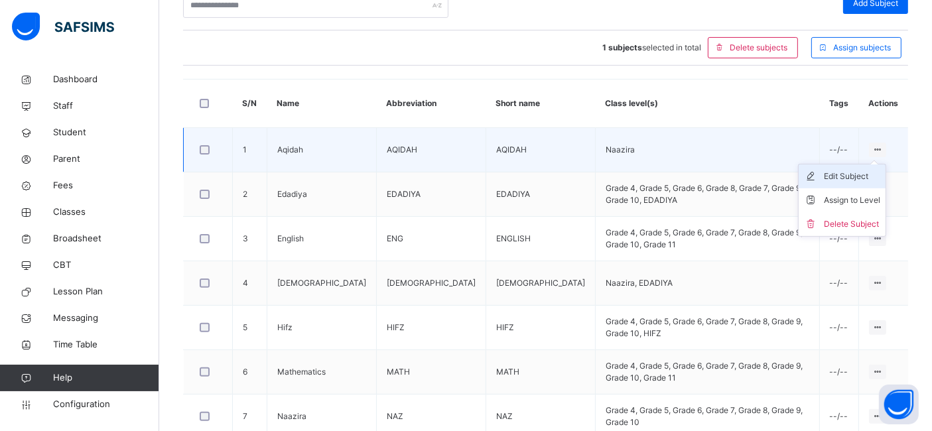
click at [853, 172] on div "Edit Subject" at bounding box center [852, 176] width 56 height 13
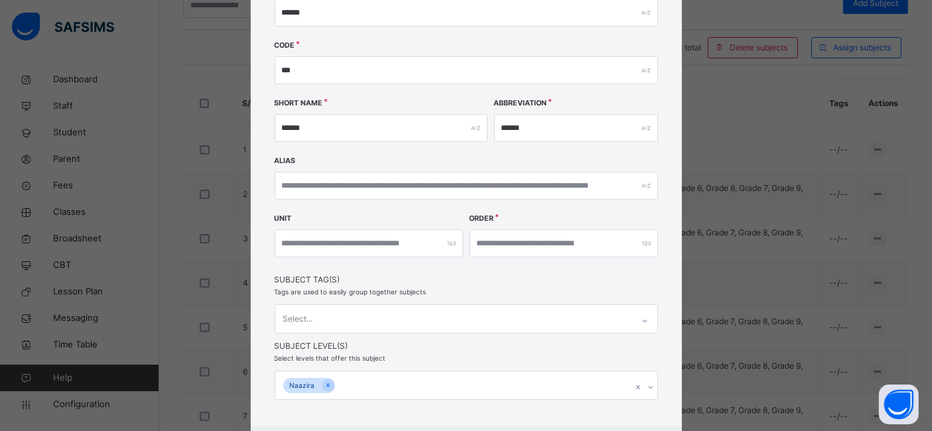
scroll to position [182, 0]
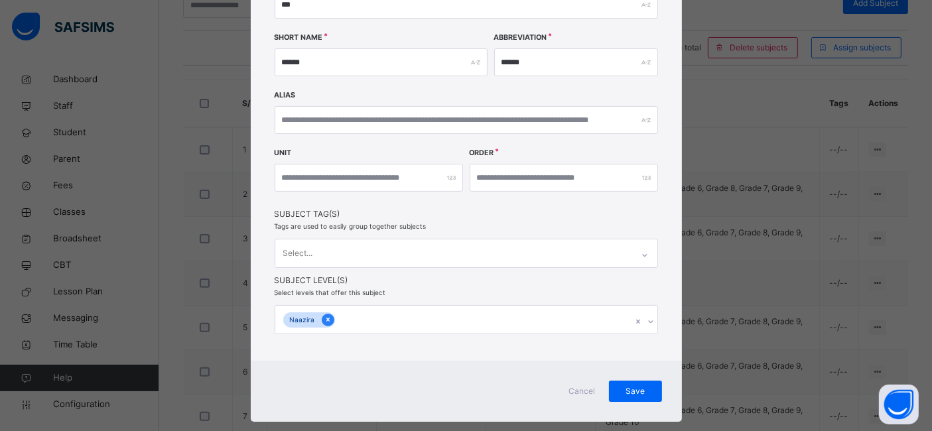
click at [326, 318] on icon at bounding box center [327, 320] width 3 height 4
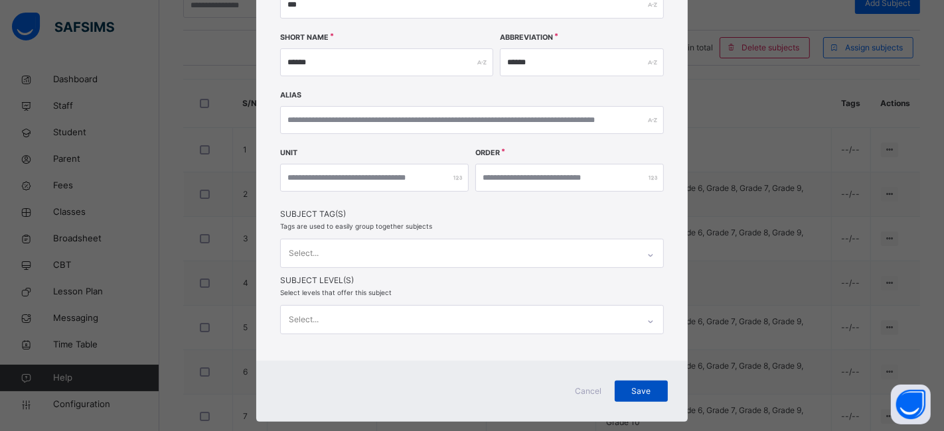
click at [639, 388] on span "Save" at bounding box center [640, 391] width 33 height 12
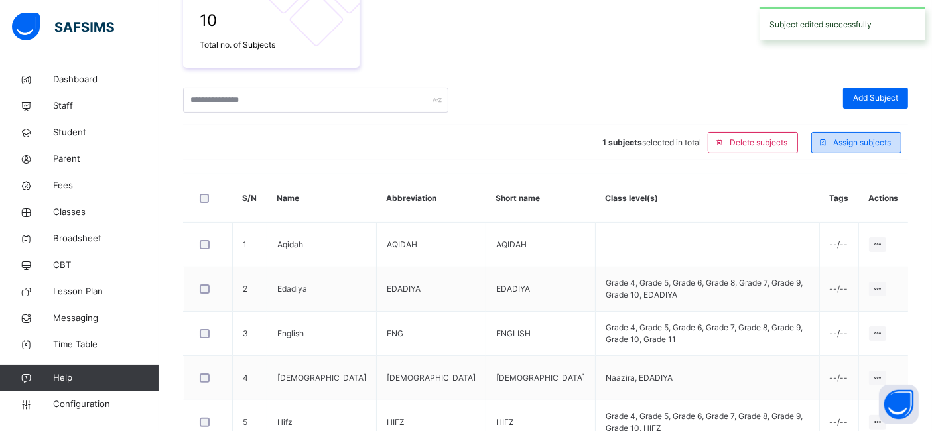
scroll to position [348, 0]
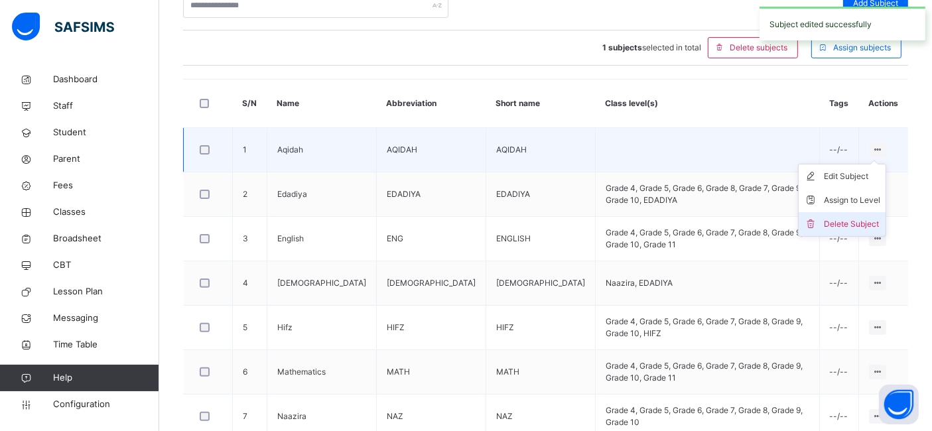
click at [866, 218] on div "Delete Subject" at bounding box center [852, 224] width 56 height 13
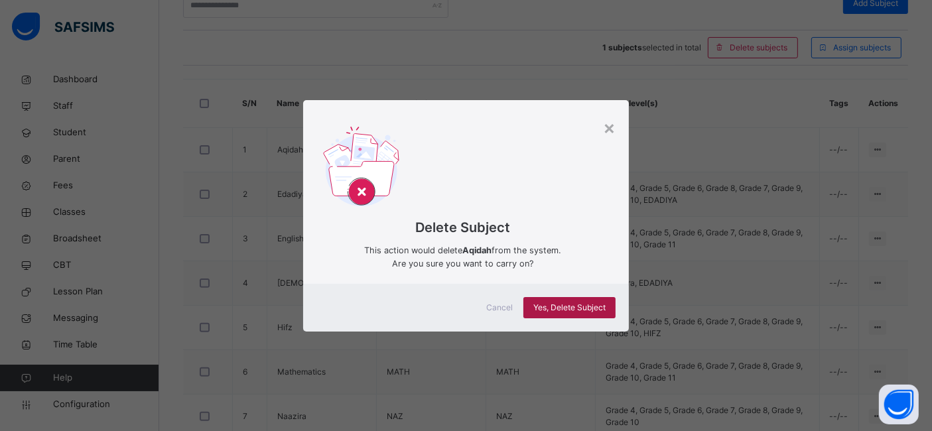
click at [593, 302] on span "Yes, Delete Subject" at bounding box center [569, 308] width 72 height 12
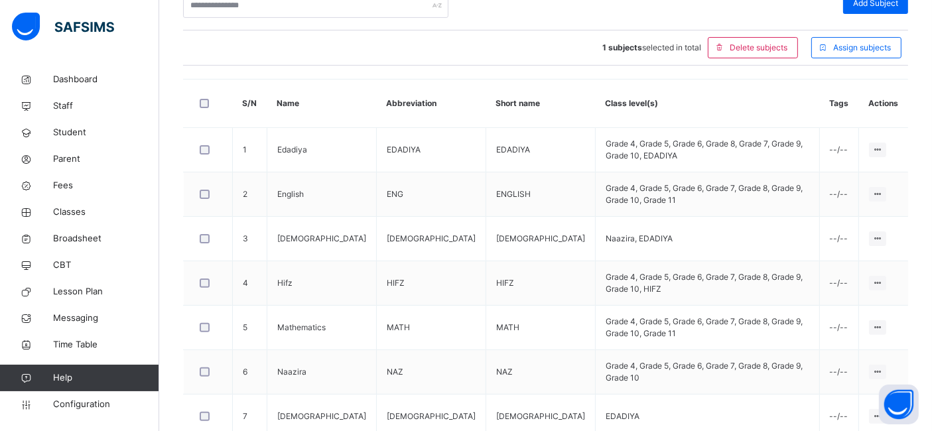
click at [531, 63] on div "1 subjects selected in total Delete subjects Assign subjects" at bounding box center [545, 48] width 725 height 35
click at [768, 49] on span "Delete subjects" at bounding box center [759, 48] width 58 height 12
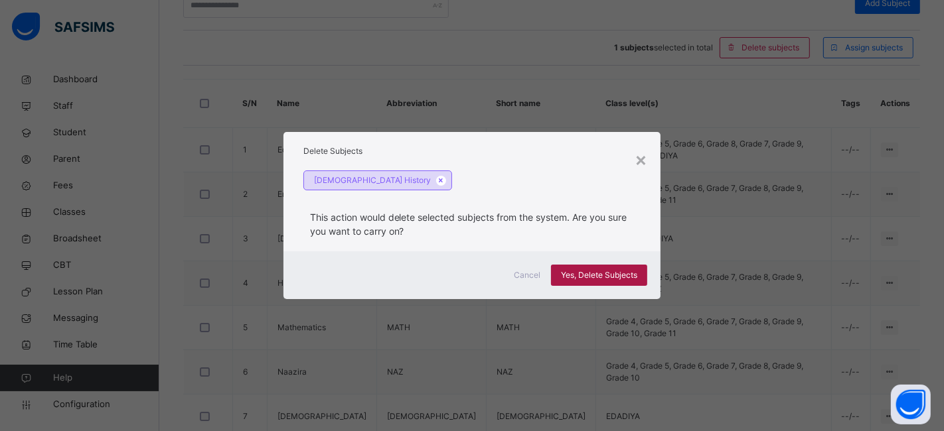
click at [574, 267] on div "Yes, Delete Subjects" at bounding box center [599, 275] width 96 height 21
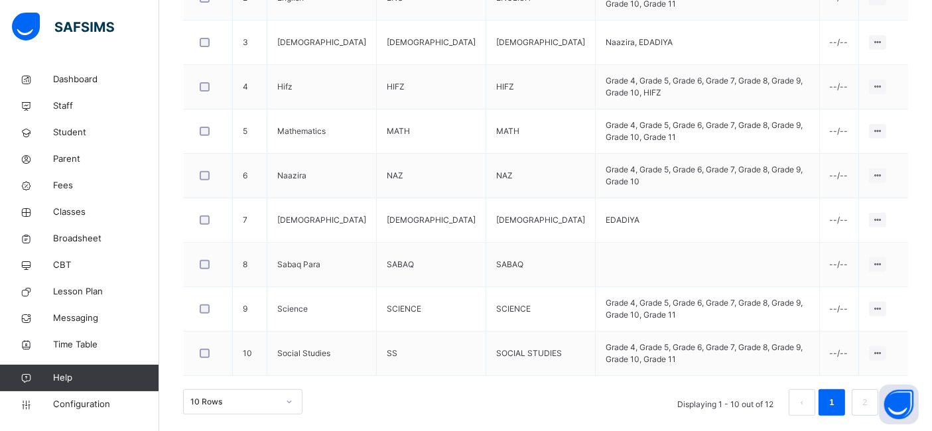
scroll to position [498, 0]
click at [871, 393] on link "2" at bounding box center [865, 401] width 13 height 17
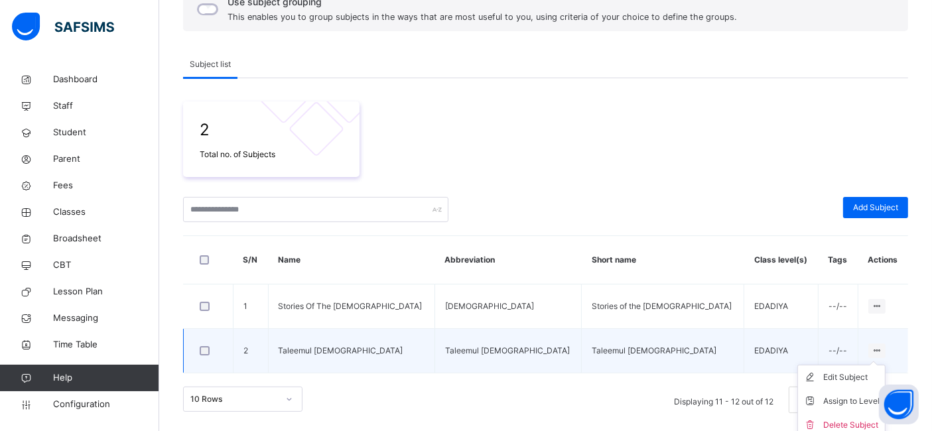
scroll to position [149, 0]
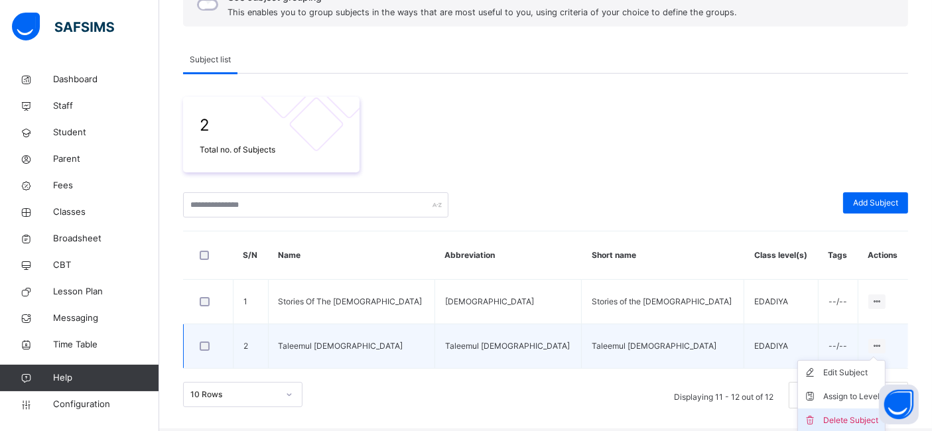
click at [832, 417] on div "Delete Subject" at bounding box center [851, 420] width 56 height 13
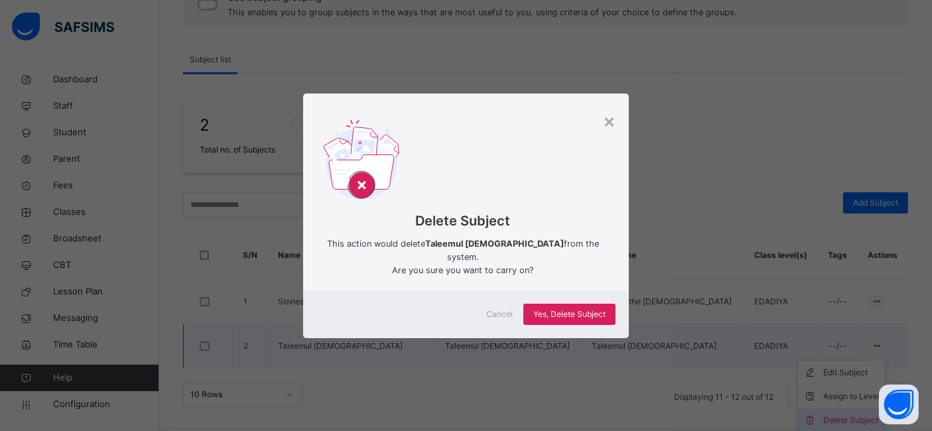
scroll to position [144, 0]
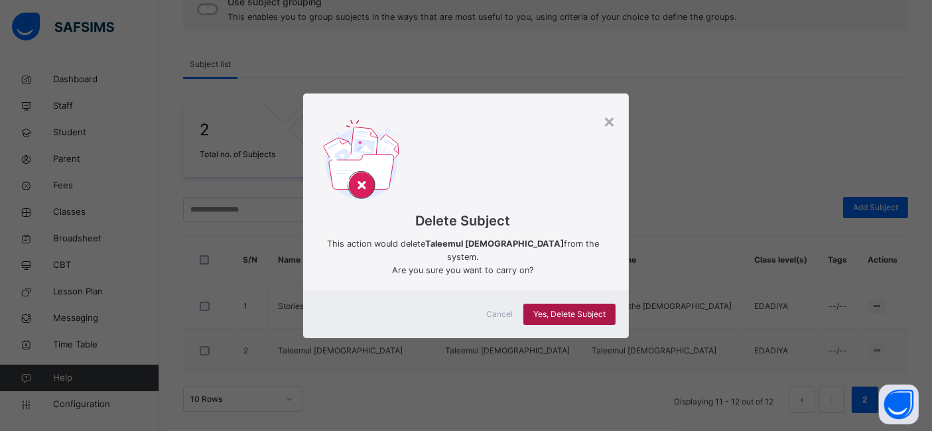
click at [569, 309] on span "Yes, Delete Subject" at bounding box center [569, 315] width 72 height 12
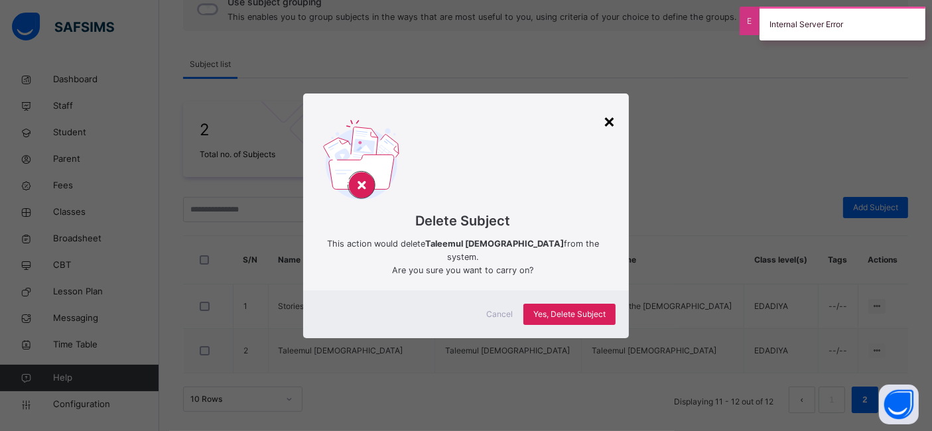
click at [608, 131] on div "×" at bounding box center [609, 121] width 13 height 28
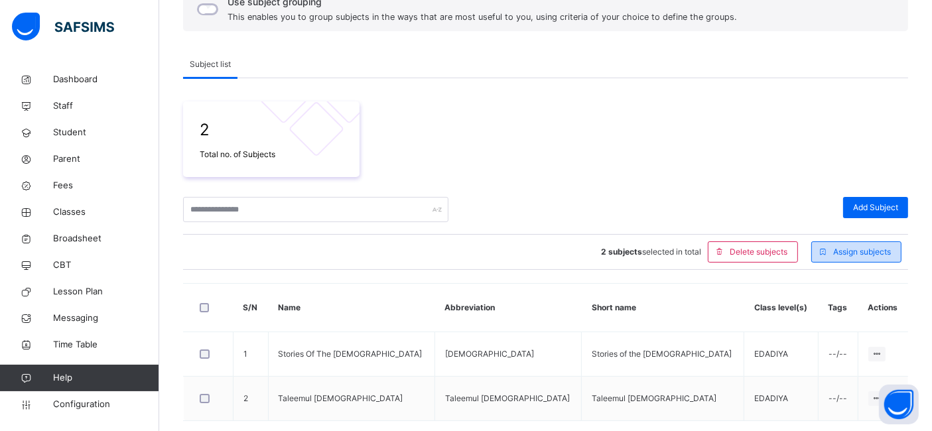
click at [869, 251] on span "Assign subjects" at bounding box center [862, 252] width 58 height 12
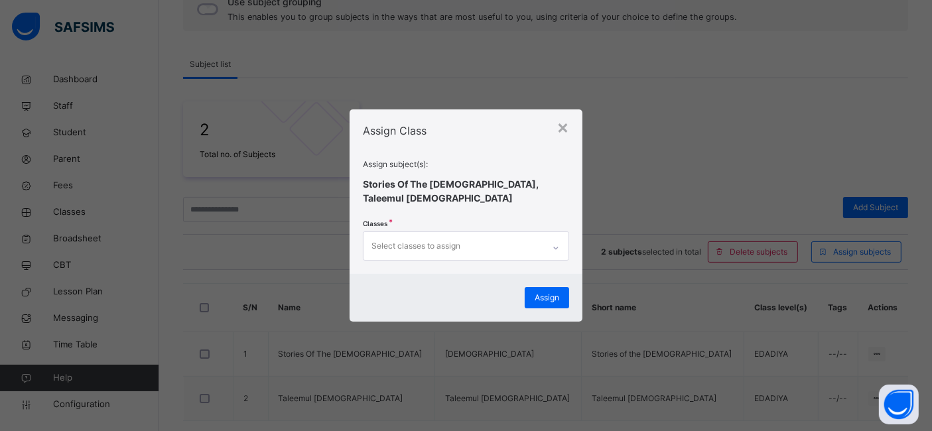
scroll to position [0, 0]
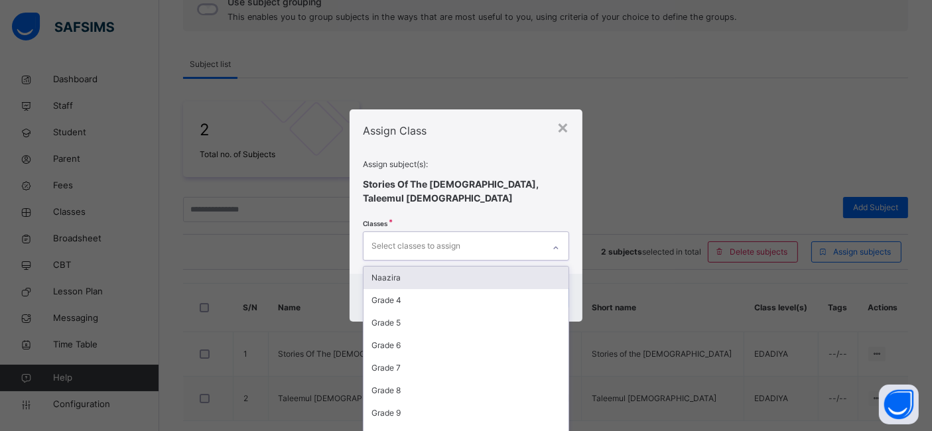
click at [449, 242] on div "Select classes to assign" at bounding box center [416, 246] width 89 height 25
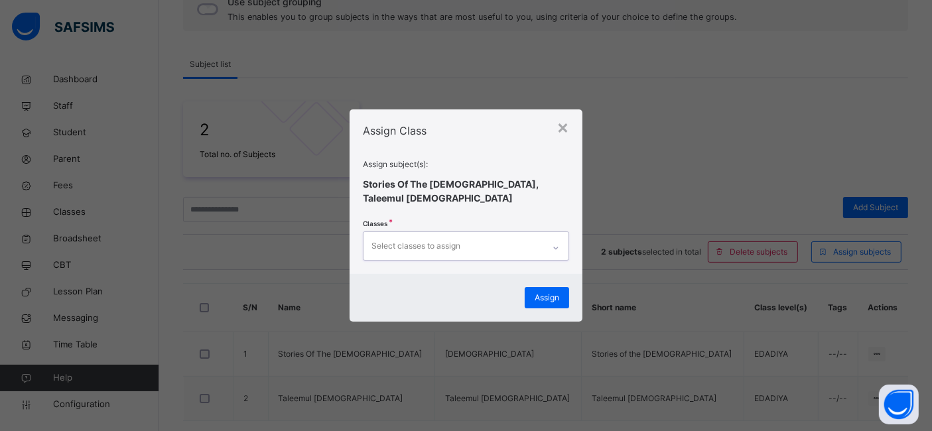
click at [449, 243] on div "Select classes to assign" at bounding box center [416, 246] width 89 height 25
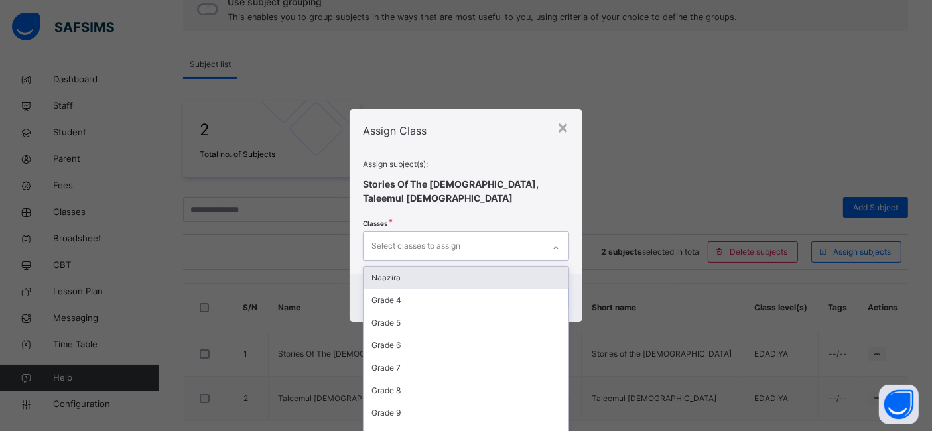
click at [559, 244] on icon at bounding box center [556, 248] width 8 height 13
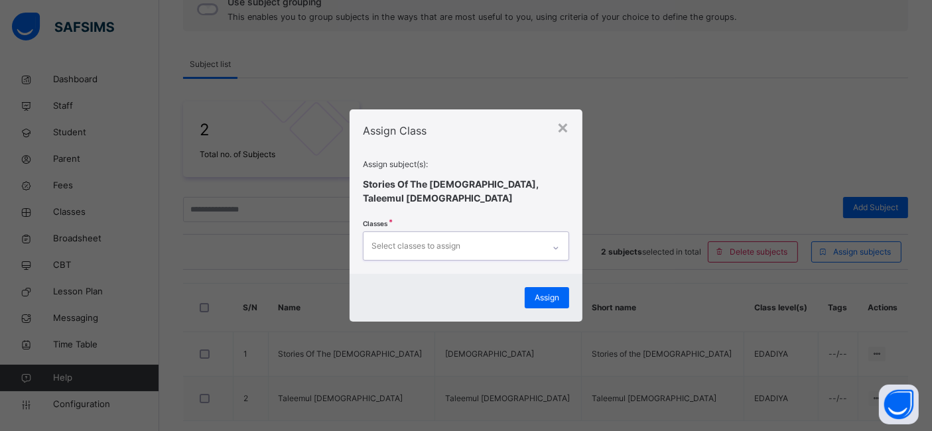
click at [559, 244] on icon at bounding box center [556, 248] width 8 height 13
click at [565, 133] on div "×" at bounding box center [563, 127] width 13 height 28
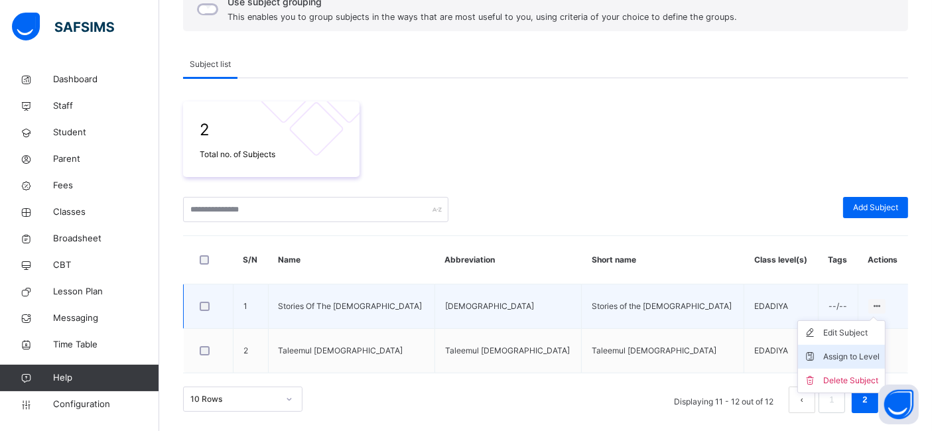
click at [845, 353] on div "Assign to Level" at bounding box center [851, 356] width 56 height 13
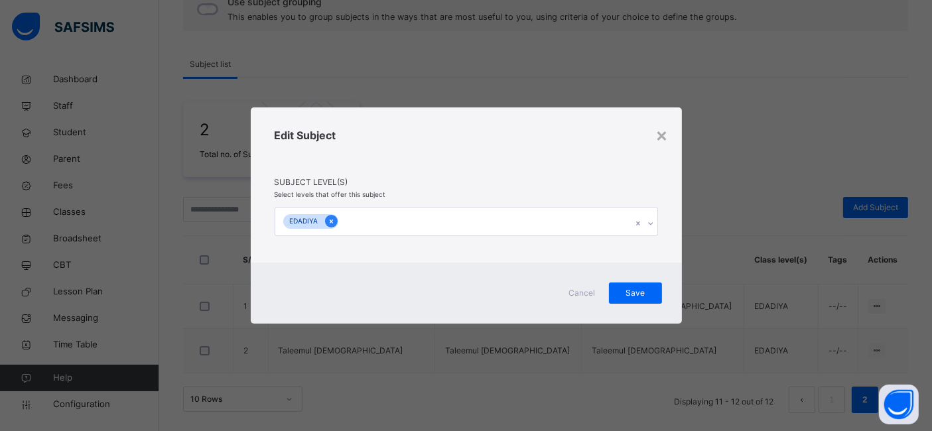
click at [334, 223] on icon at bounding box center [331, 221] width 7 height 9
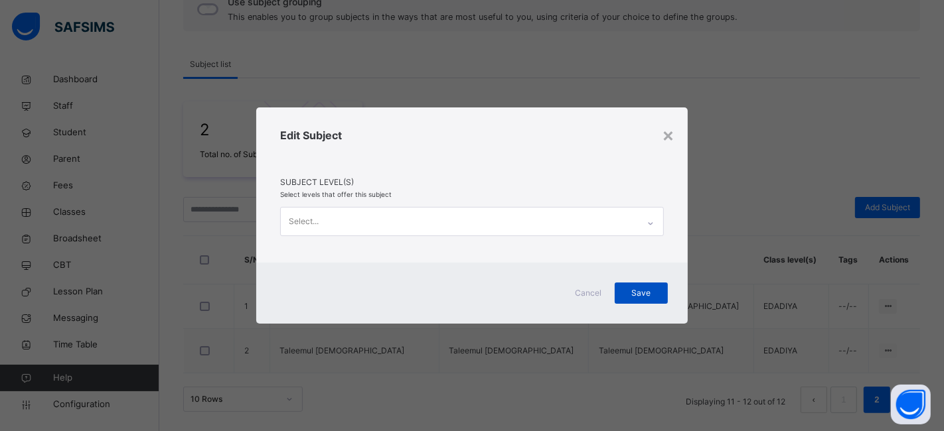
click at [654, 291] on span "Save" at bounding box center [640, 293] width 33 height 12
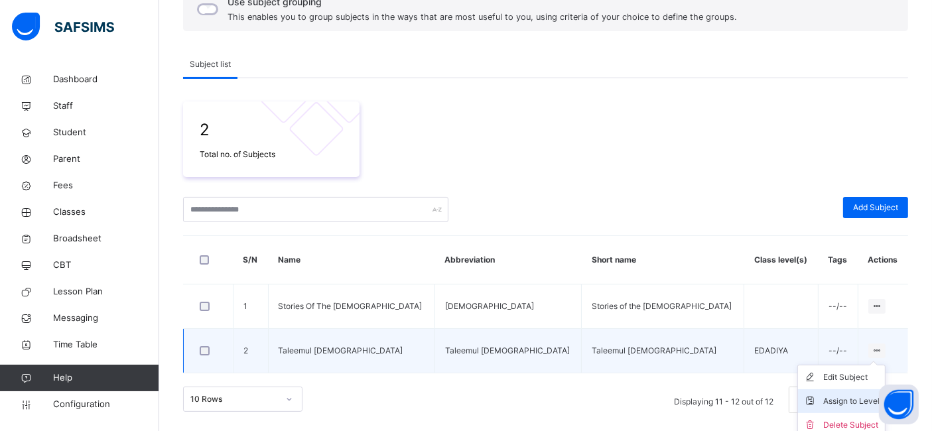
click at [837, 395] on div "Assign to Level" at bounding box center [851, 401] width 56 height 13
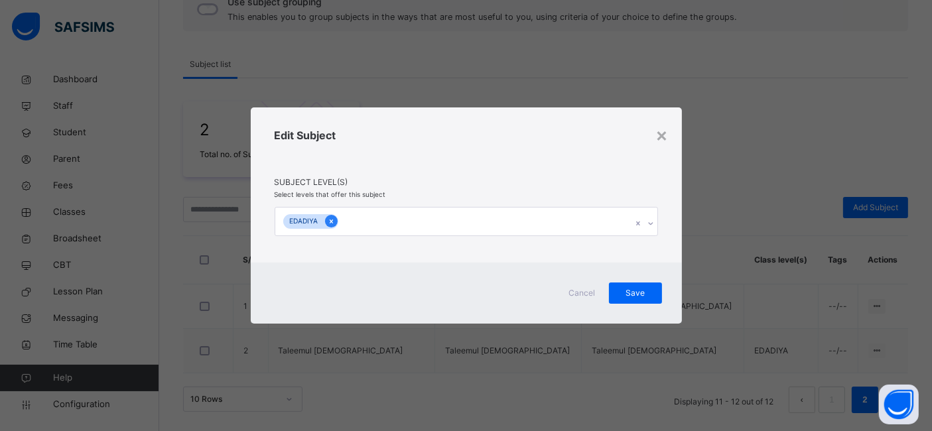
click at [332, 222] on icon at bounding box center [330, 222] width 3 height 4
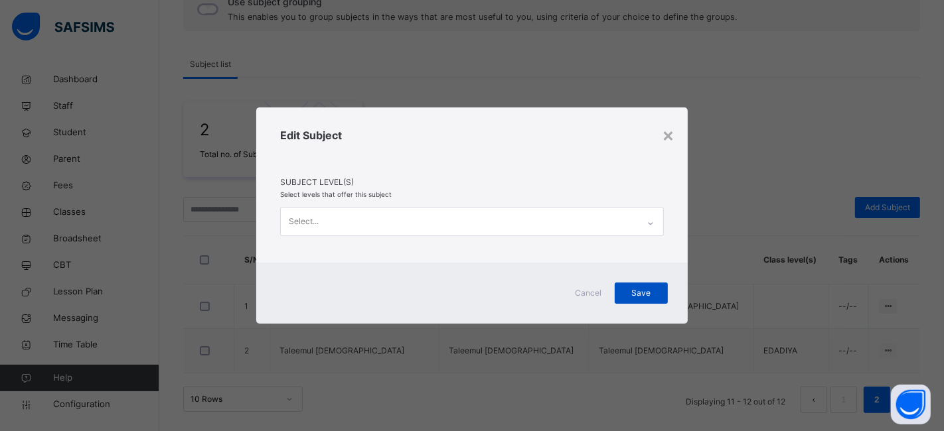
click at [636, 298] on span "Save" at bounding box center [640, 293] width 33 height 12
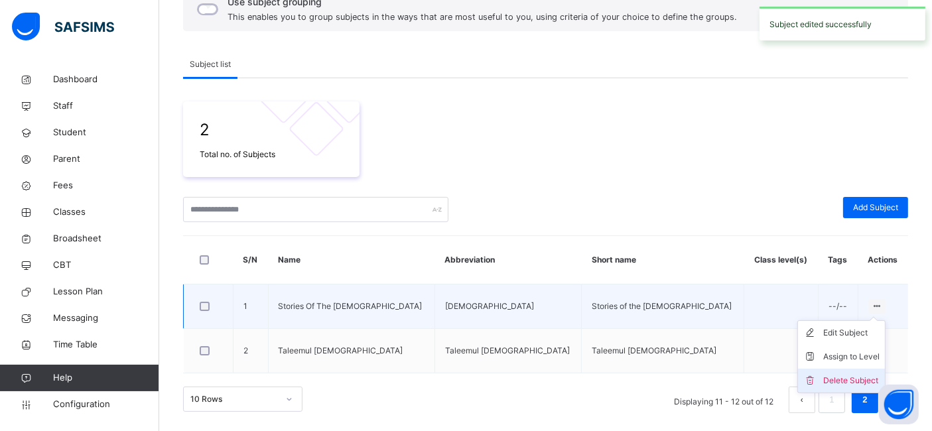
click at [843, 374] on div "Delete Subject" at bounding box center [851, 380] width 56 height 13
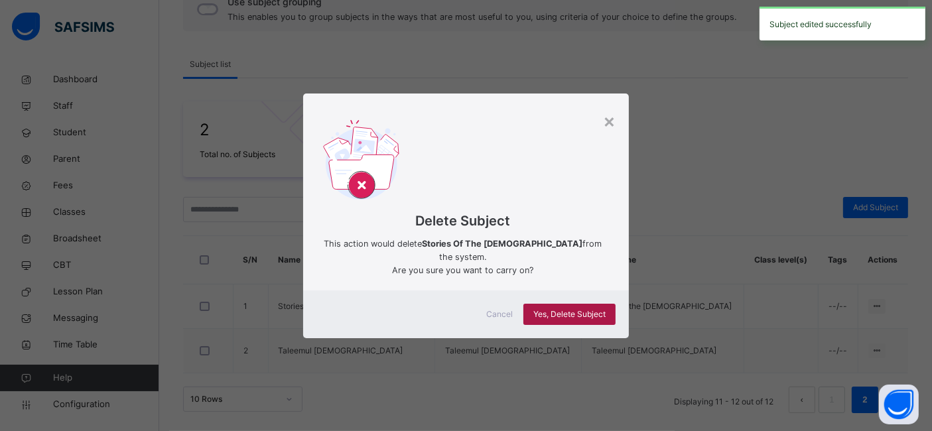
click at [594, 304] on div "Yes, Delete Subject" at bounding box center [570, 314] width 92 height 21
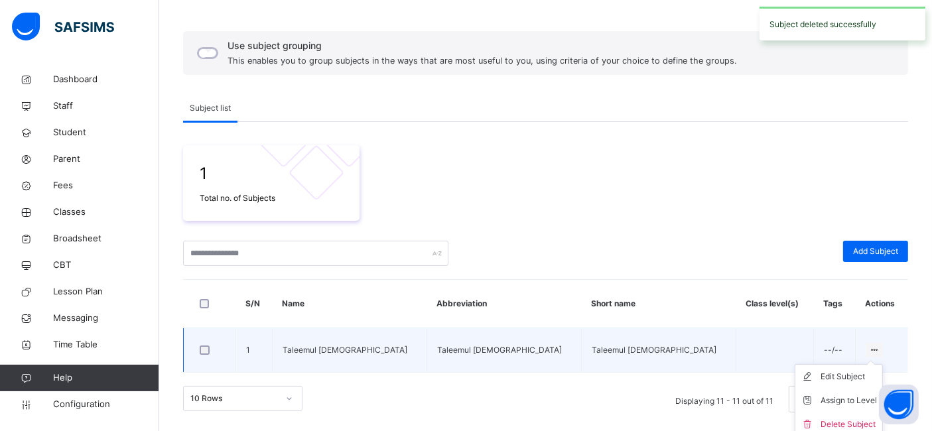
scroll to position [104, 0]
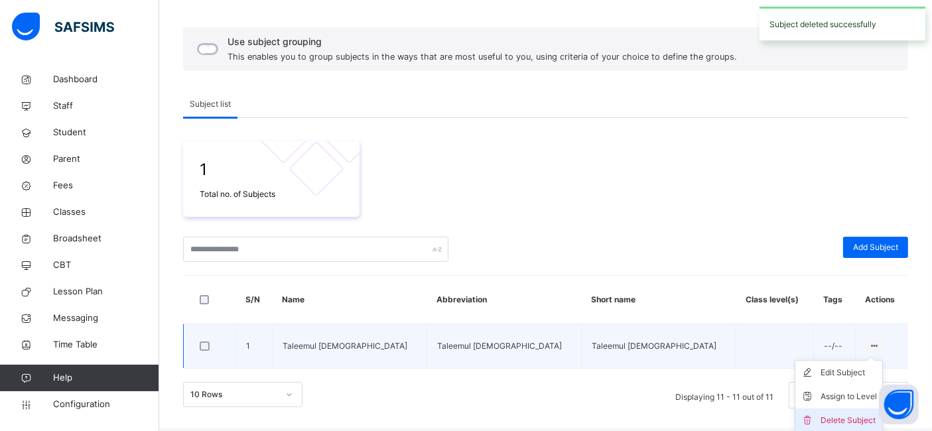
click at [829, 416] on div "Delete Subject" at bounding box center [849, 420] width 56 height 13
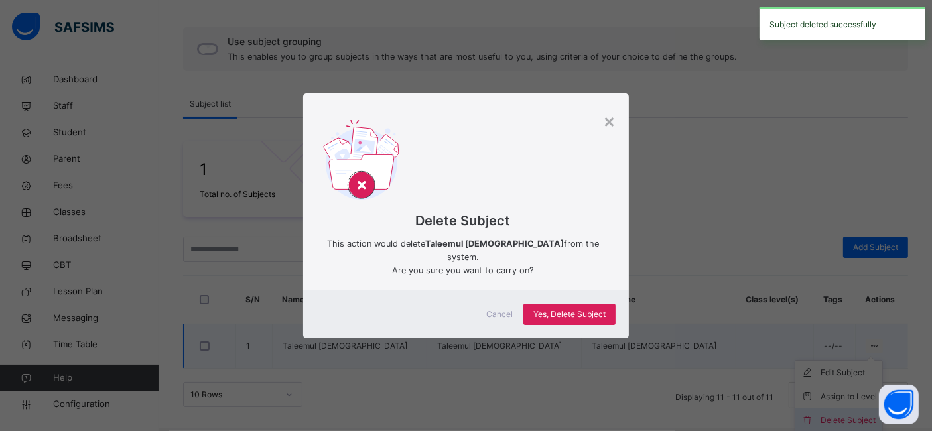
scroll to position [100, 0]
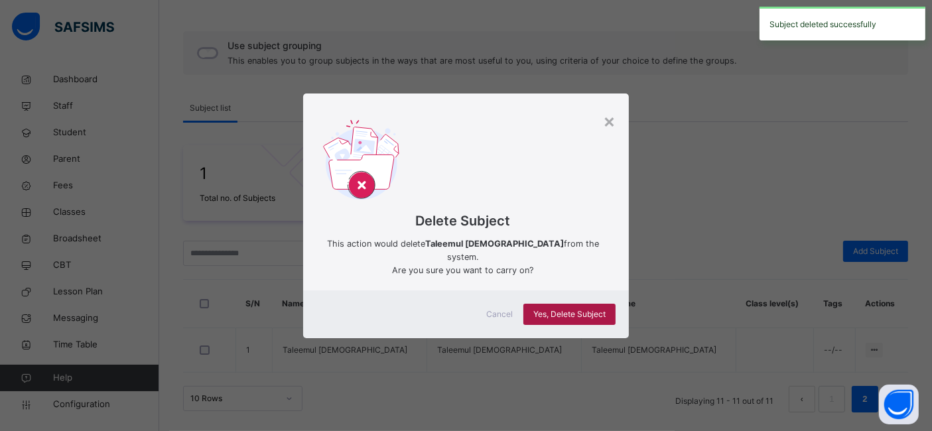
click at [595, 309] on span "Yes, Delete Subject" at bounding box center [569, 315] width 72 height 12
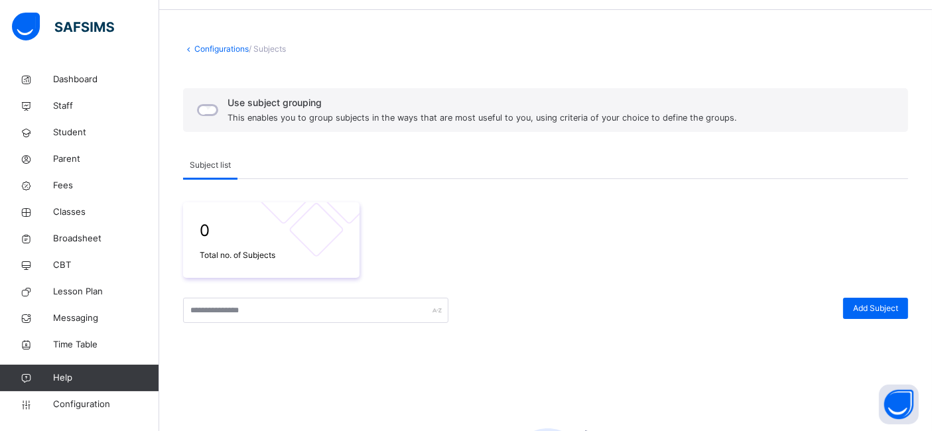
scroll to position [0, 0]
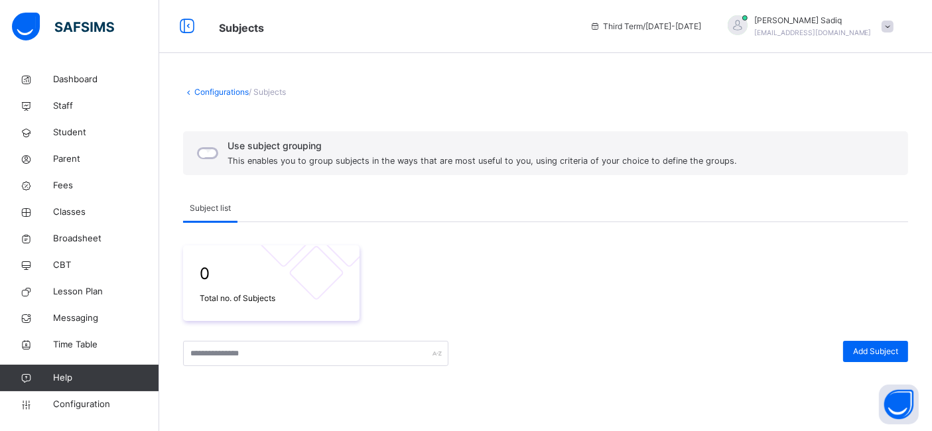
click at [219, 87] on link "Configurations" at bounding box center [221, 92] width 54 height 10
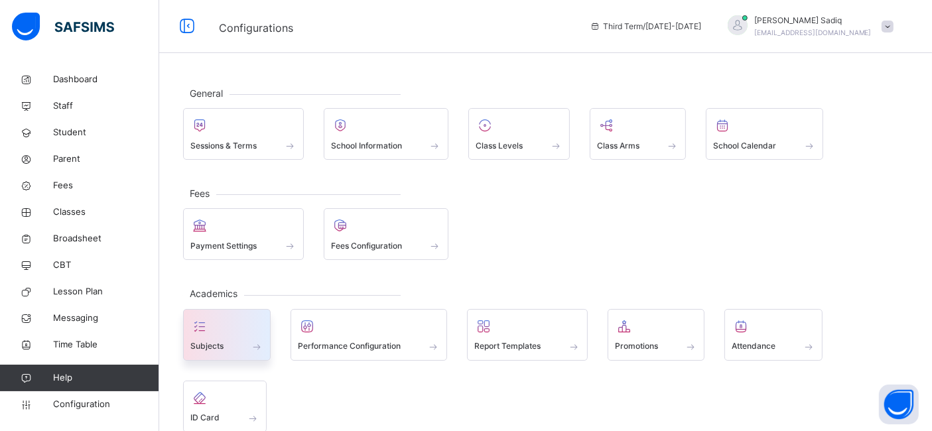
click at [235, 316] on div at bounding box center [226, 326] width 73 height 20
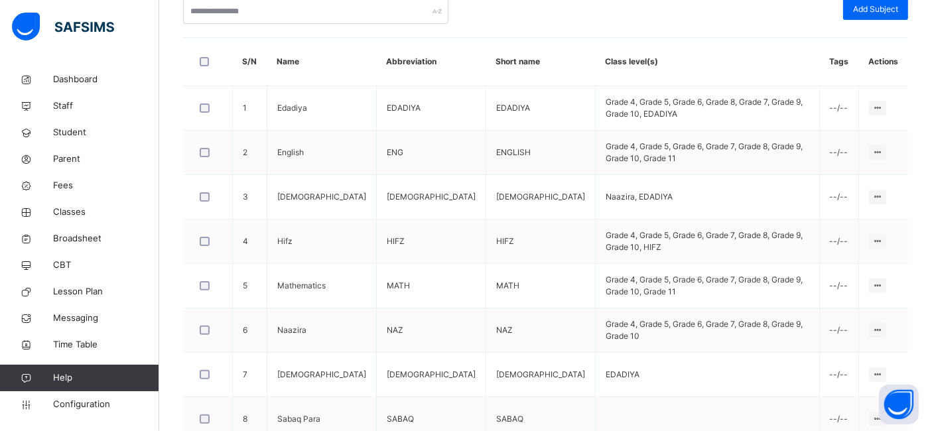
scroll to position [341, 0]
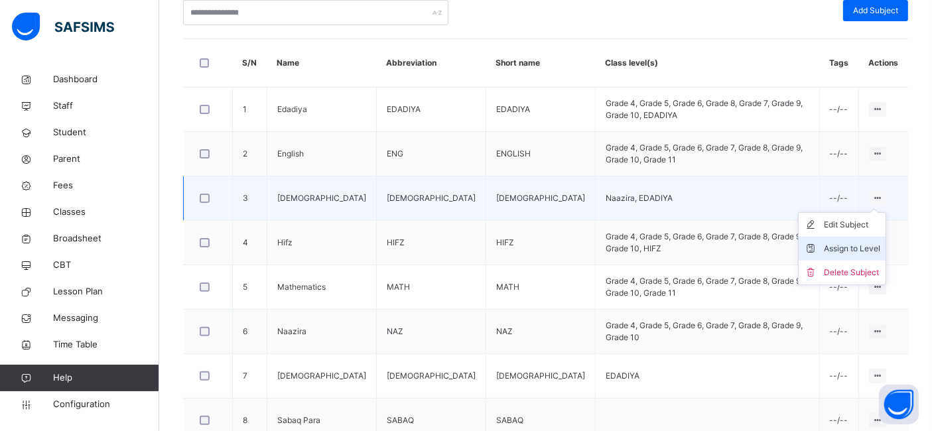
click at [861, 246] on div "Assign to Level" at bounding box center [852, 248] width 56 height 13
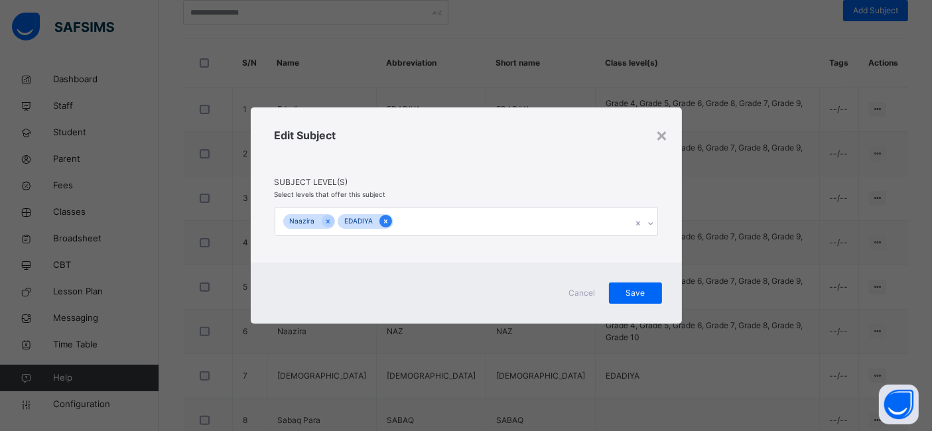
click at [385, 223] on icon at bounding box center [385, 221] width 7 height 9
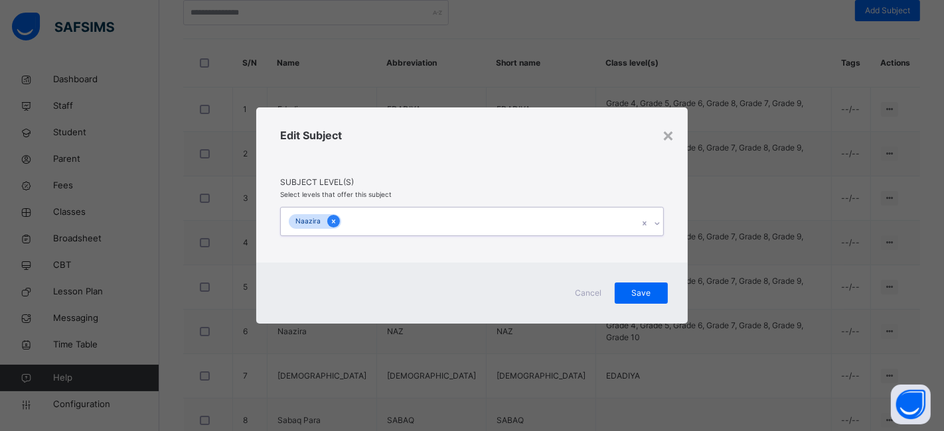
click at [331, 224] on icon at bounding box center [333, 221] width 7 height 9
click at [637, 293] on span "Save" at bounding box center [640, 293] width 33 height 12
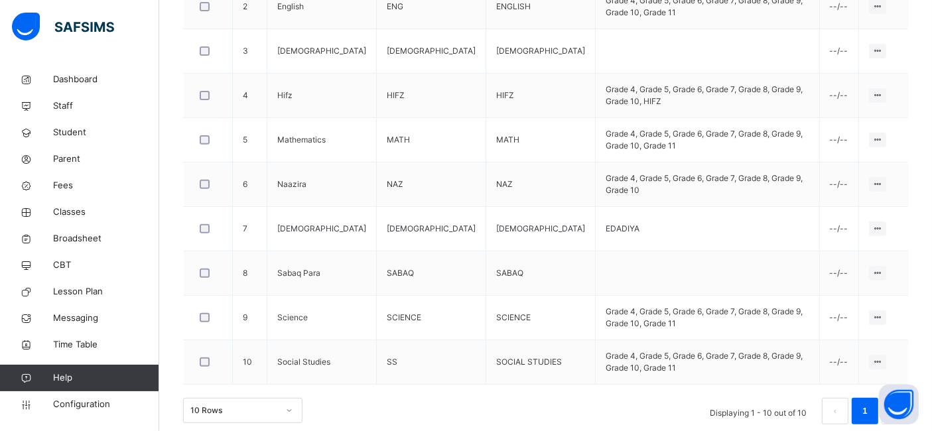
scroll to position [492, 0]
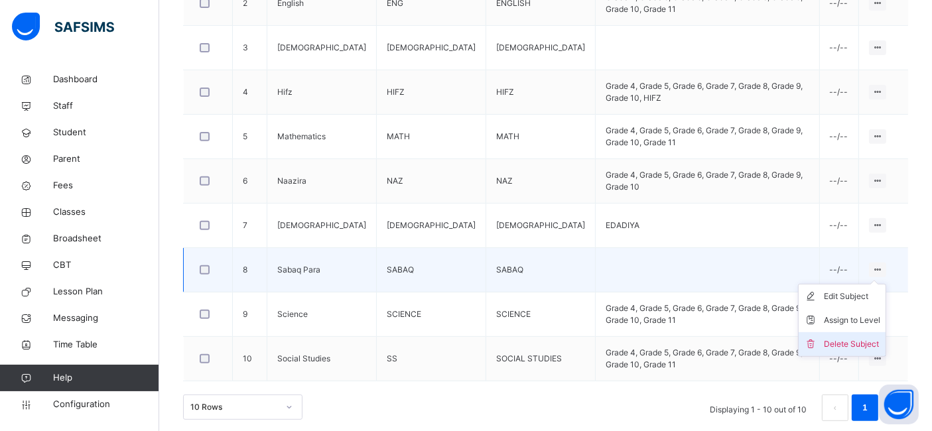
click at [869, 350] on li "Delete Subject" at bounding box center [842, 344] width 87 height 24
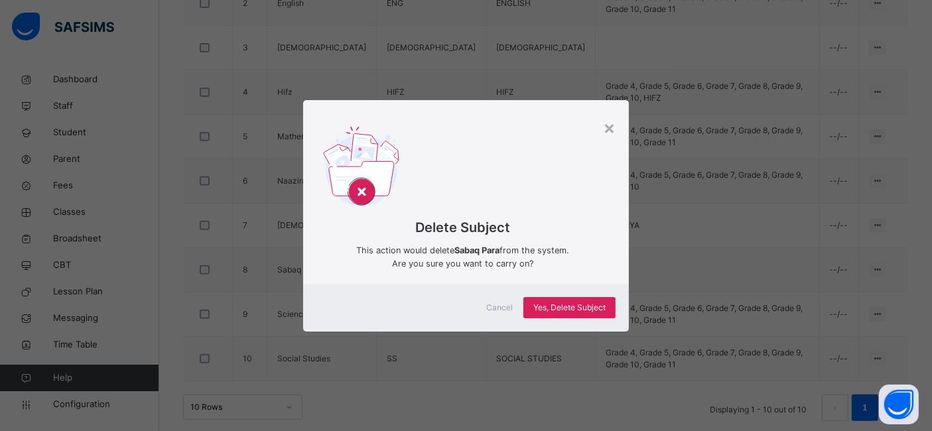
click at [573, 295] on div "Cancel Yes, Delete Subject" at bounding box center [466, 308] width 326 height 48
click at [574, 302] on span "Yes, Delete Subject" at bounding box center [569, 308] width 72 height 12
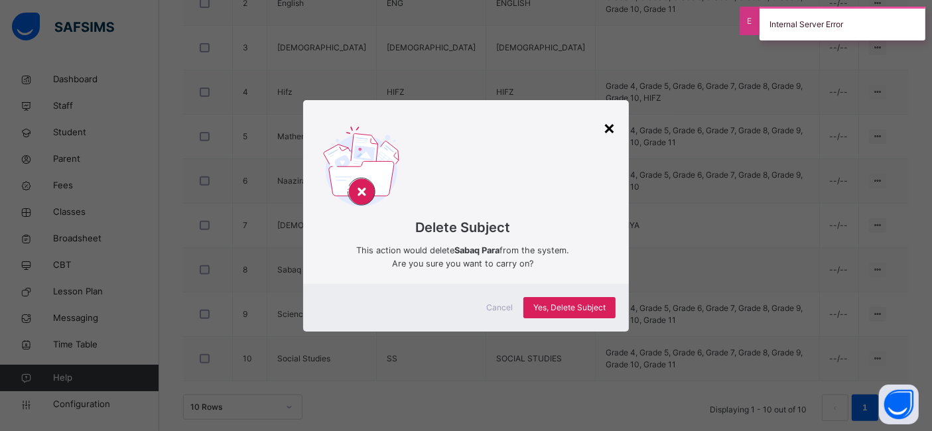
click at [609, 127] on div "×" at bounding box center [609, 127] width 13 height 28
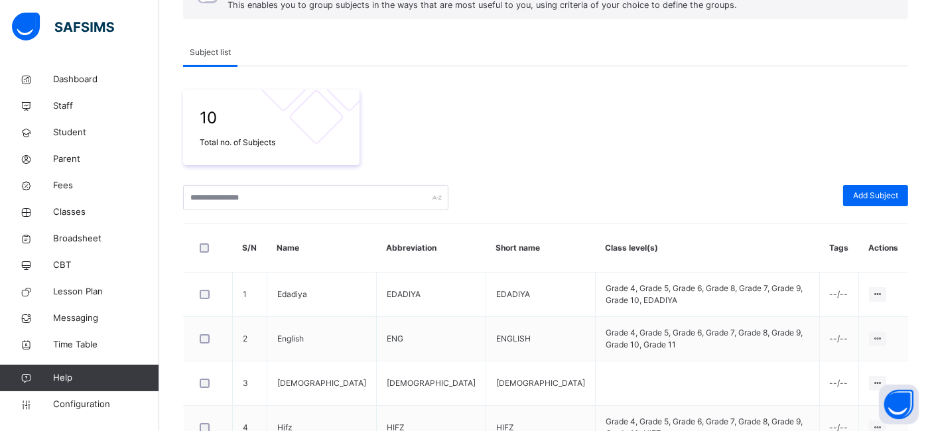
scroll to position [148, 0]
